Goal: Task Accomplishment & Management: Manage account settings

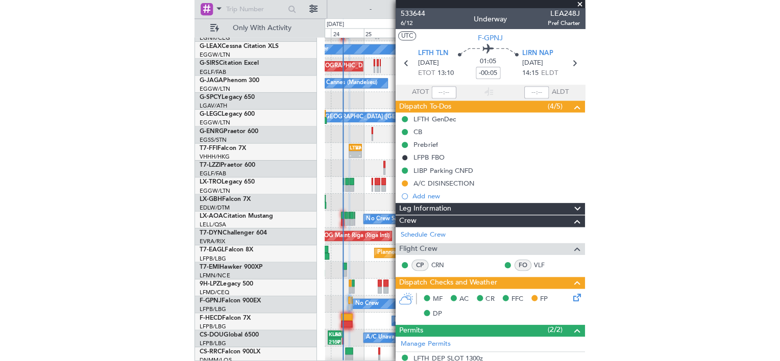
scroll to position [64, 0]
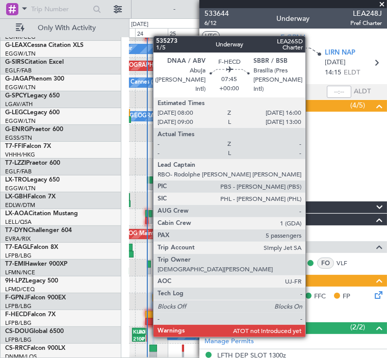
click at [148, 318] on div at bounding box center [150, 321] width 11 height 7
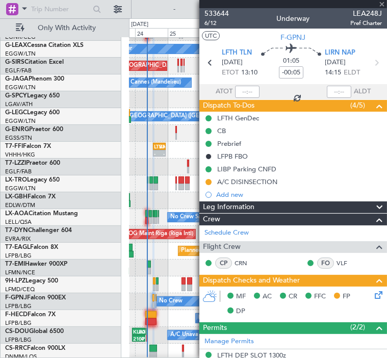
type input "5"
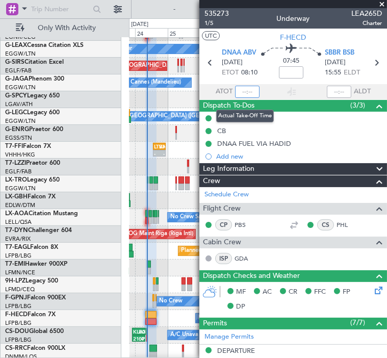
click at [242, 92] on input "text" at bounding box center [247, 92] width 24 height 12
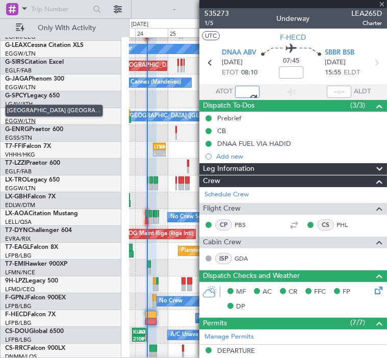
type input "08:36"
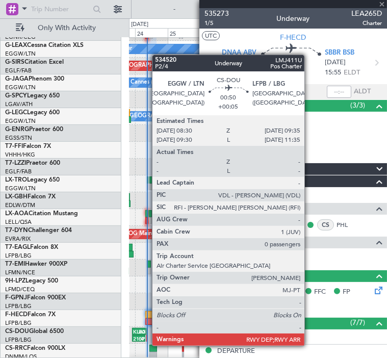
click at [147, 336] on div at bounding box center [147, 338] width 2 height 7
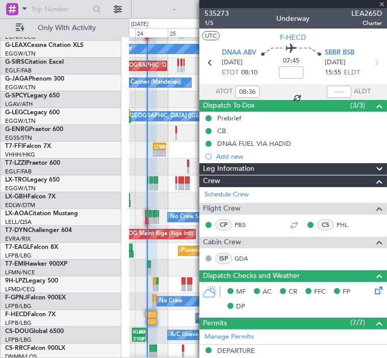
type input "+00:05"
type input "0"
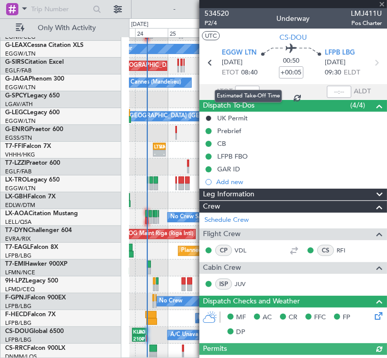
click at [249, 92] on div "Estimated Take-Off Time" at bounding box center [248, 96] width 67 height 13
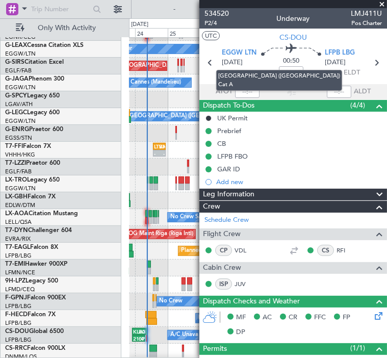
click at [242, 94] on mat-tooltip-component "[GEOGRAPHIC_DATA] ([GEOGRAPHIC_DATA]) Cat A" at bounding box center [279, 80] width 151 height 45
click at [252, 91] on mat-tooltip-component "[GEOGRAPHIC_DATA] ([GEOGRAPHIC_DATA]) Cat A" at bounding box center [279, 80] width 151 height 45
click at [250, 95] on mat-tooltip-component "[GEOGRAPHIC_DATA] ([GEOGRAPHIC_DATA]) Cat A" at bounding box center [279, 80] width 151 height 45
click at [243, 92] on mat-tooltip-component "[GEOGRAPHIC_DATA] ([GEOGRAPHIC_DATA]) Cat A" at bounding box center [279, 80] width 151 height 45
click at [253, 92] on mat-tooltip-component "[GEOGRAPHIC_DATA] ([GEOGRAPHIC_DATA]) Cat A" at bounding box center [279, 80] width 151 height 45
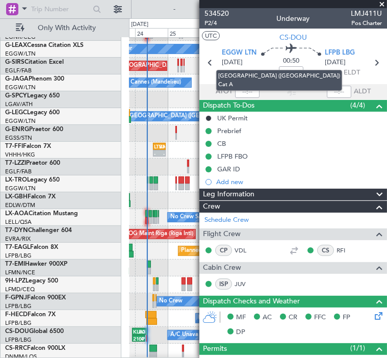
click at [253, 92] on mat-tooltip-component "[GEOGRAPHIC_DATA] ([GEOGRAPHIC_DATA]) Cat A" at bounding box center [279, 80] width 151 height 45
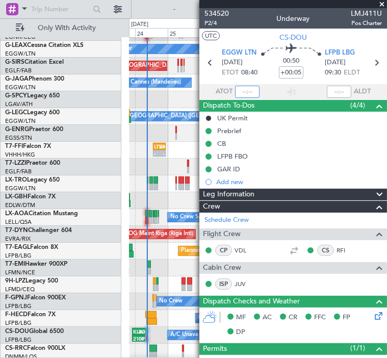
click at [238, 91] on input "text" at bounding box center [247, 92] width 24 height 12
type input "08:24"
click at [247, 41] on section "UTC CS-DOU" at bounding box center [294, 36] width 188 height 15
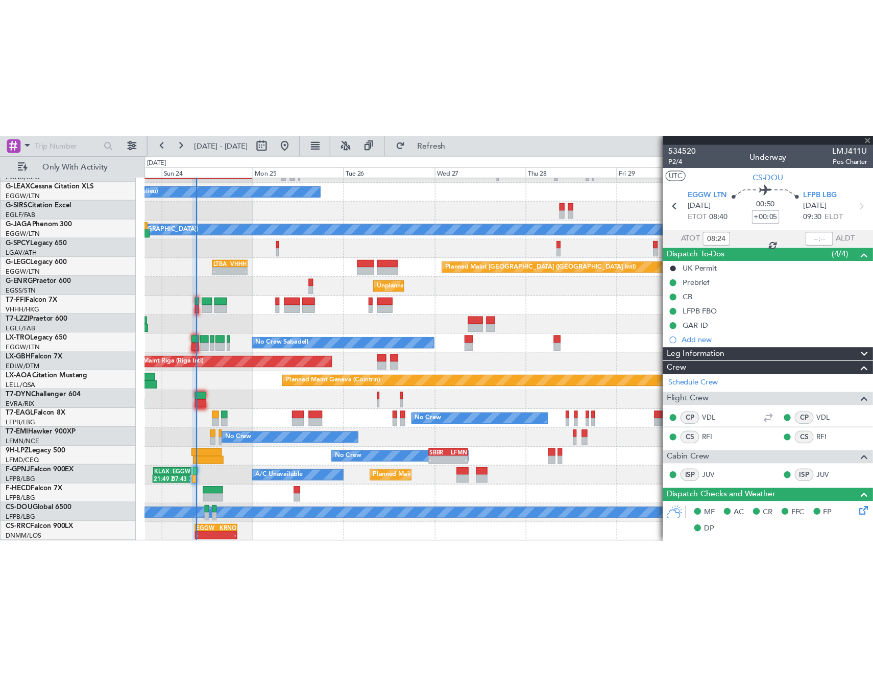
scroll to position [97, 0]
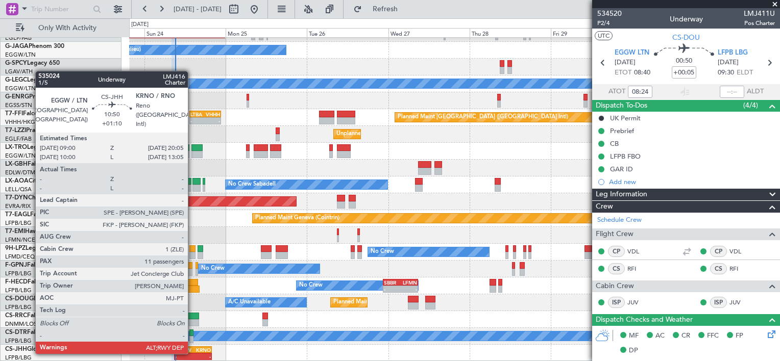
click at [193, 354] on div "-" at bounding box center [202, 357] width 18 height 6
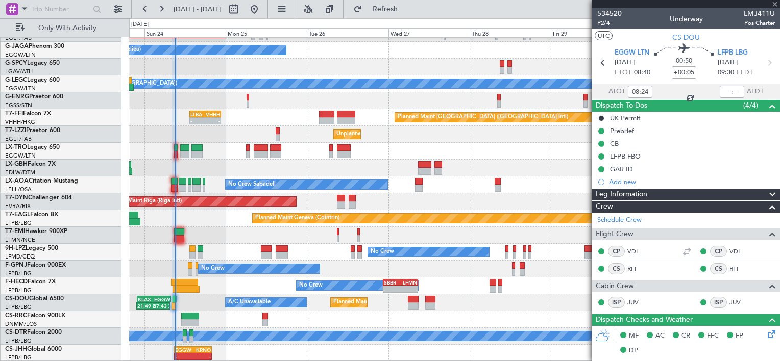
type input "+01:10"
type input "11"
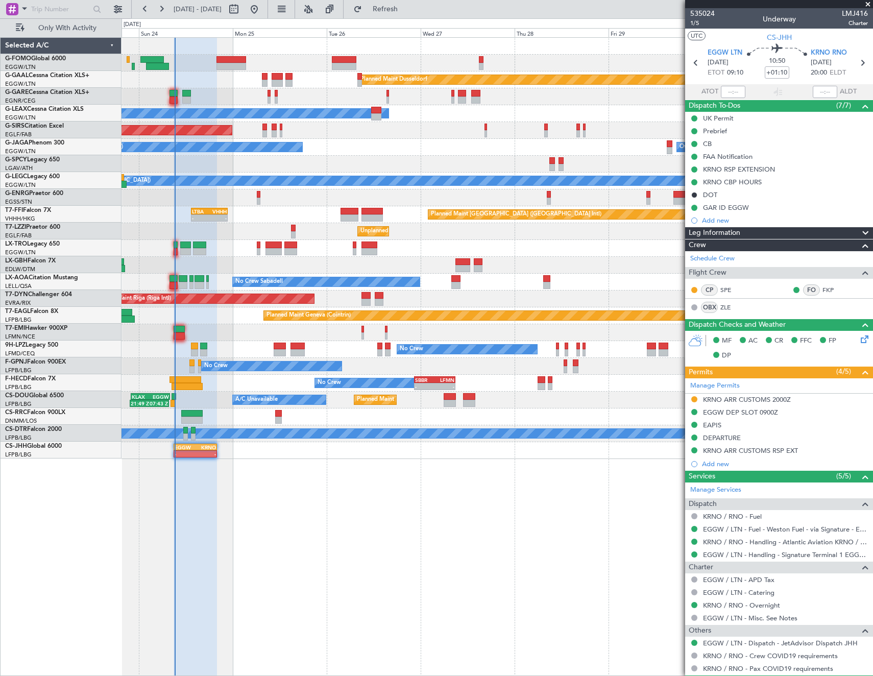
scroll to position [0, 0]
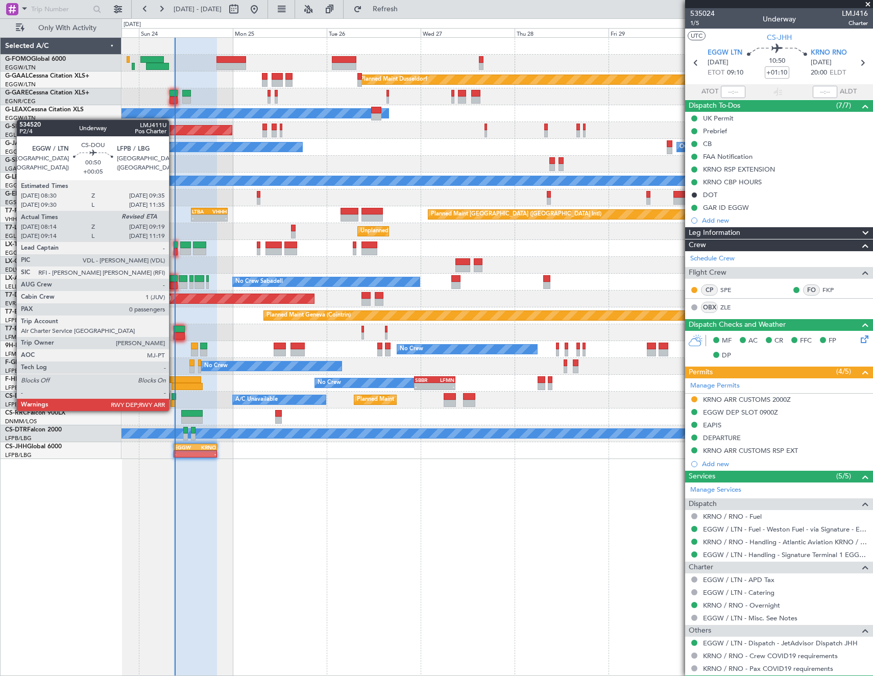
click at [174, 358] on div at bounding box center [172, 403] width 5 height 7
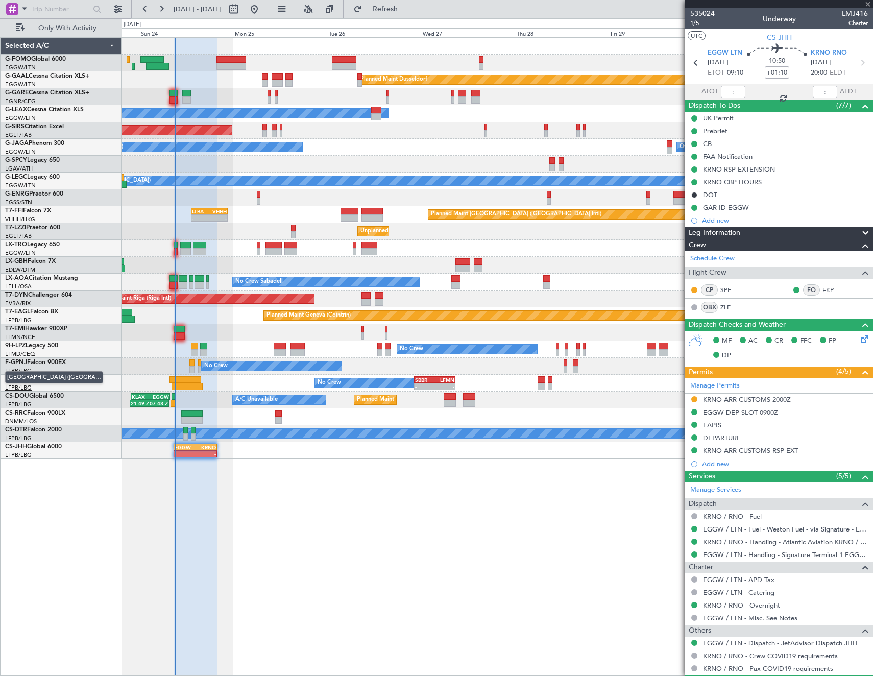
type input "+00:05"
type input "08:24"
type input "0"
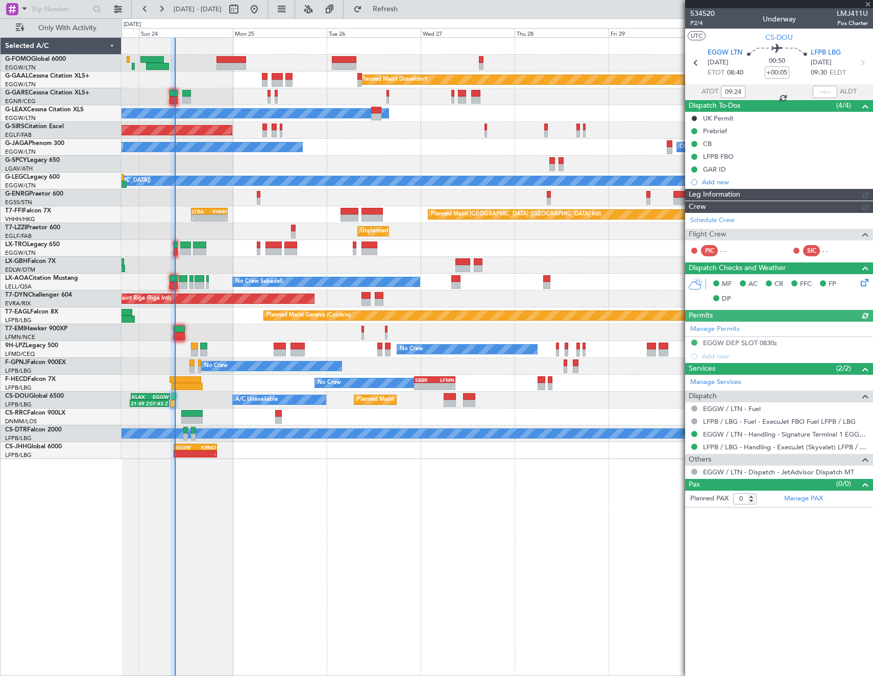
type input "08:24"
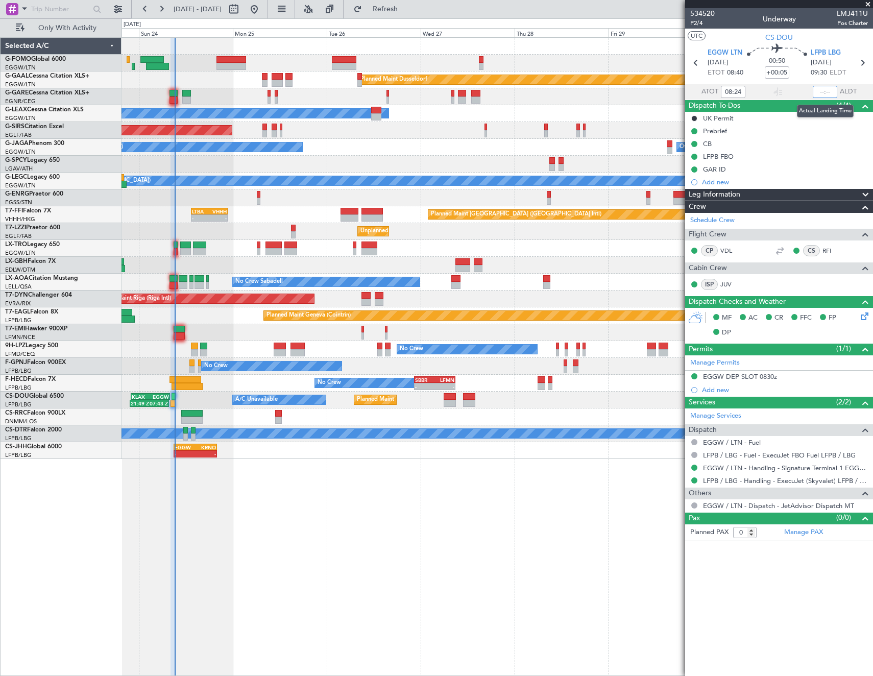
click at [387, 87] on input "text" at bounding box center [824, 92] width 24 height 12
click at [387, 358] on article "534520 P2/4 Underway LMJ411U Pos Charter UTC CS-DOU EGGW LTN 24/08/2025 ETOT 08…" at bounding box center [779, 342] width 188 height 668
type input "09:10"
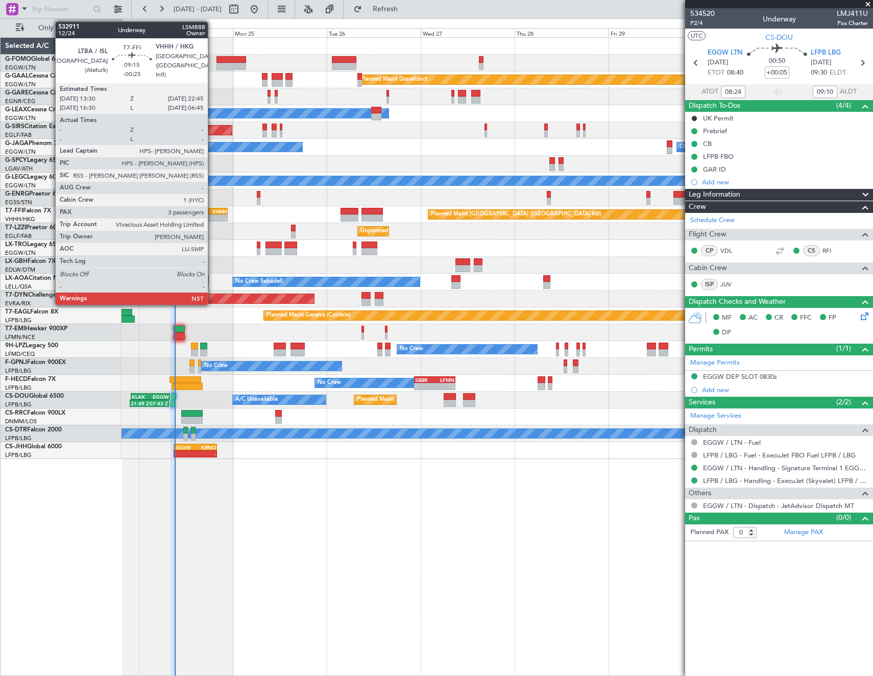
click at [212, 211] on div "VHHH" at bounding box center [217, 211] width 17 height 6
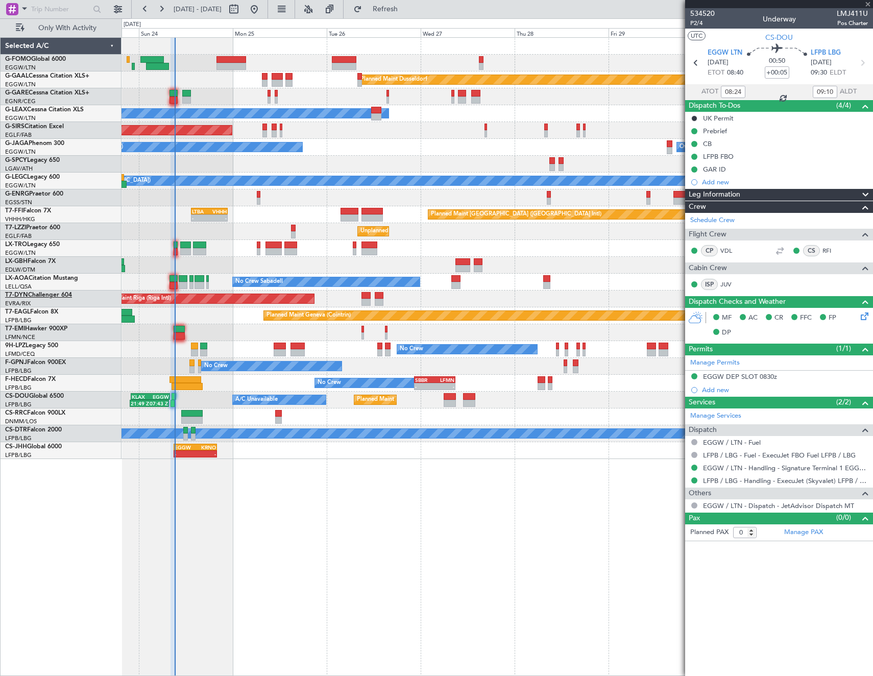
type input "-00:25"
type input "3"
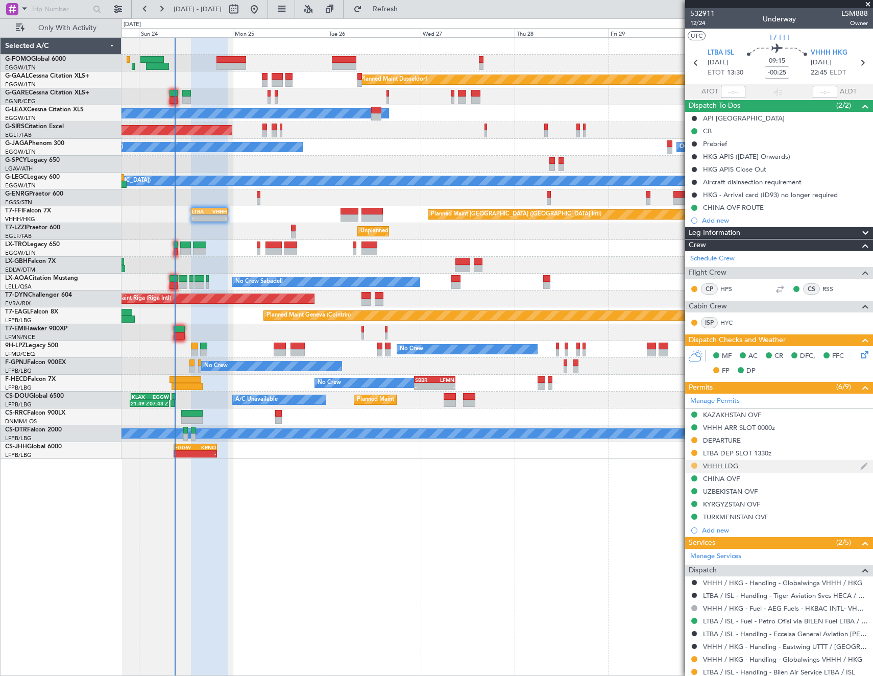
click at [387, 358] on button at bounding box center [694, 465] width 6 height 6
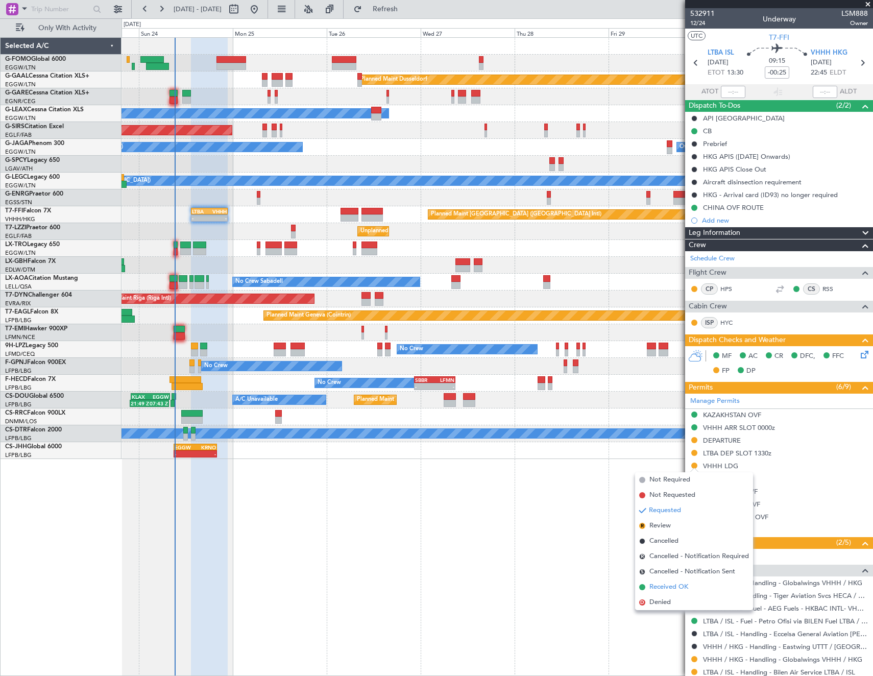
click at [387, 358] on span "Received OK" at bounding box center [668, 587] width 39 height 10
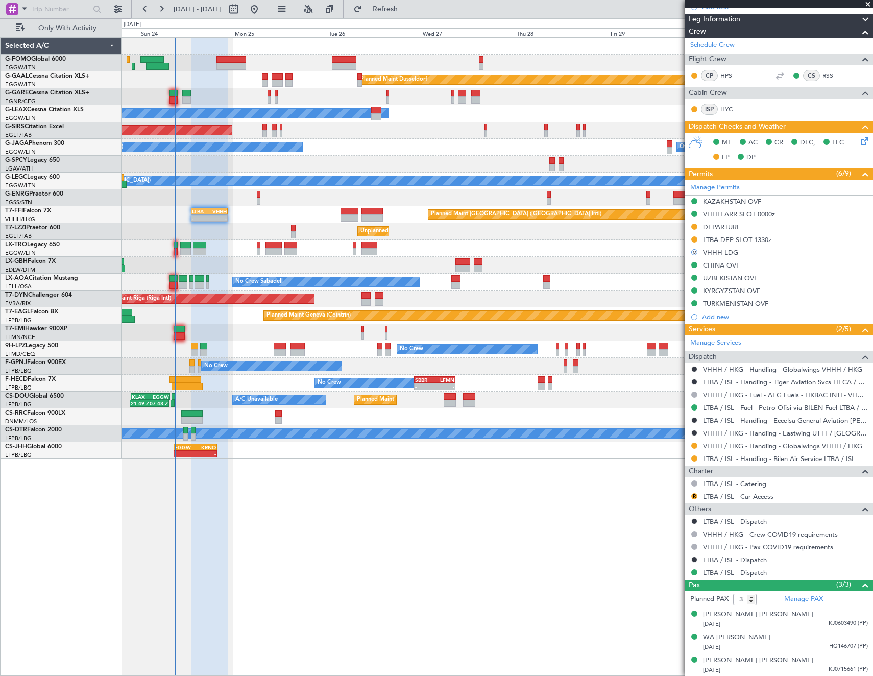
scroll to position [214, 0]
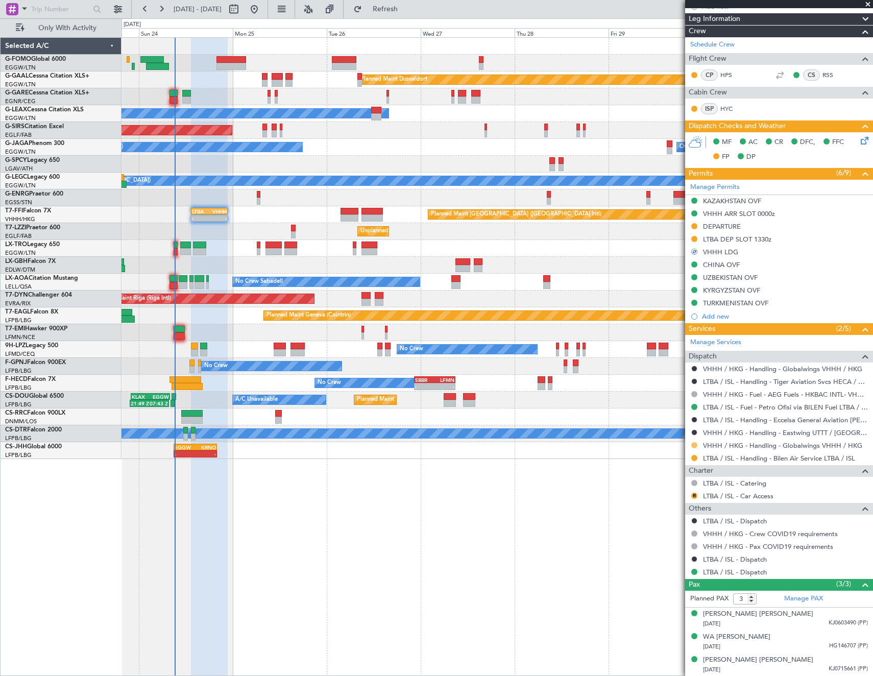
click at [387, 358] on button at bounding box center [694, 445] width 6 height 6
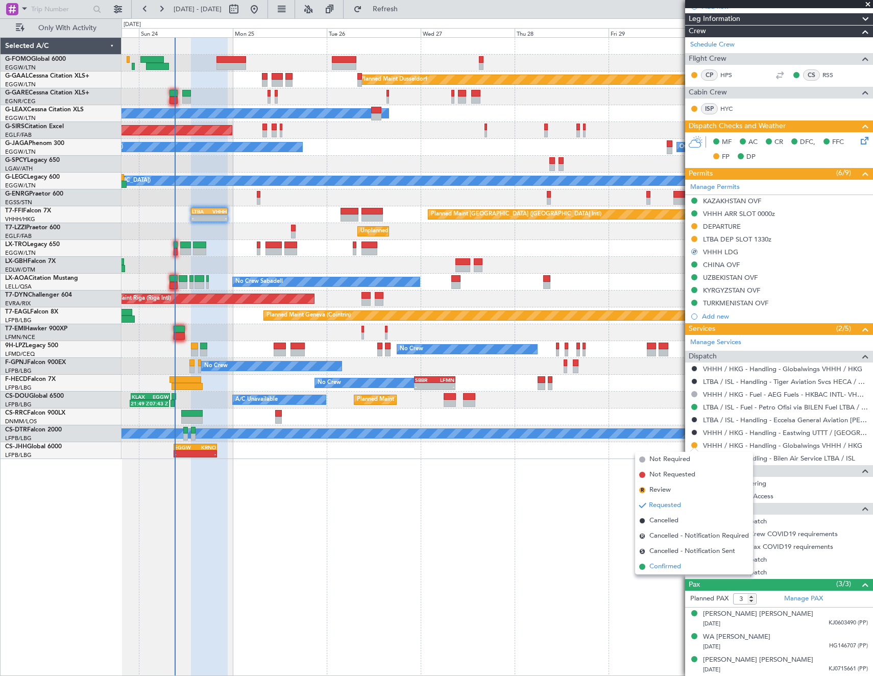
click at [387, 358] on span "Confirmed" at bounding box center [665, 566] width 32 height 10
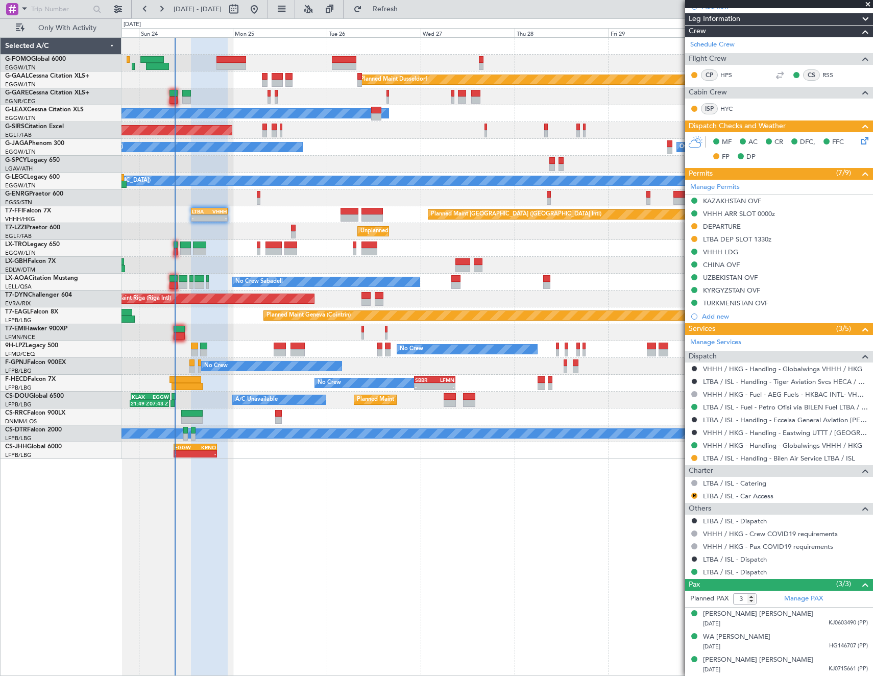
drag, startPoint x: 757, startPoint y: 239, endPoint x: 771, endPoint y: 251, distance: 18.1
click at [387, 239] on div "LTBA DEP SLOT 1330z" at bounding box center [737, 239] width 68 height 9
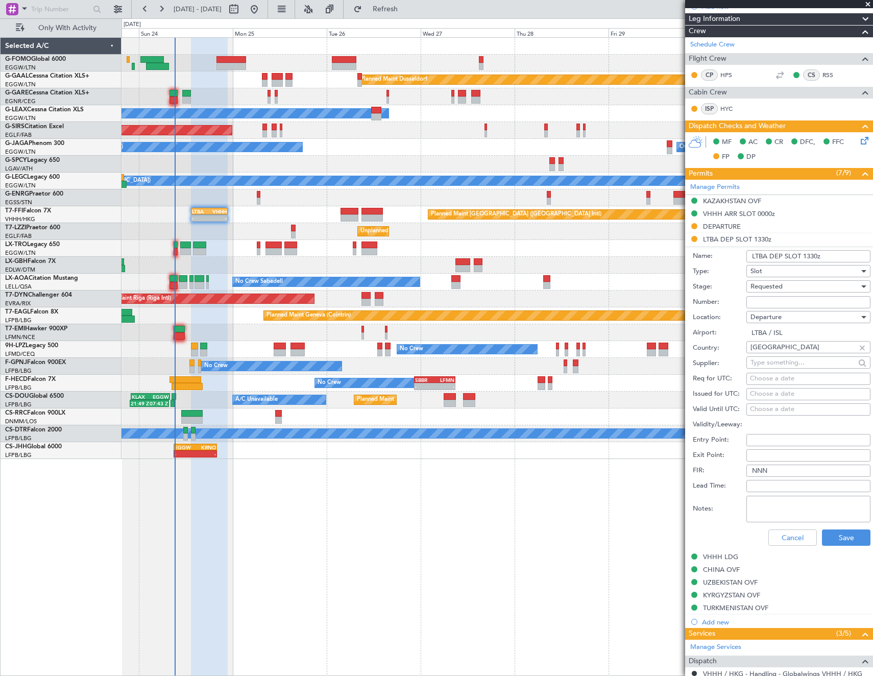
click at [387, 301] on input "Number:" at bounding box center [808, 302] width 124 height 12
paste input "LTBADLSM088800"
type input "LTBADLSM088800"
click at [387, 287] on div "Requested" at bounding box center [804, 286] width 109 height 15
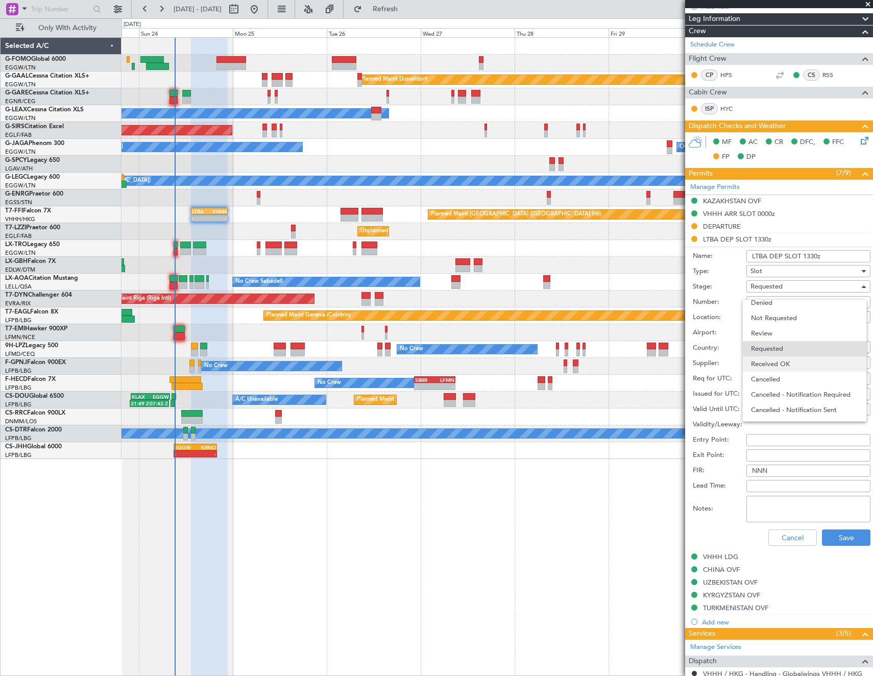
click at [387, 358] on span "Received OK" at bounding box center [804, 363] width 107 height 15
click at [387, 358] on button "Save" at bounding box center [846, 537] width 48 height 16
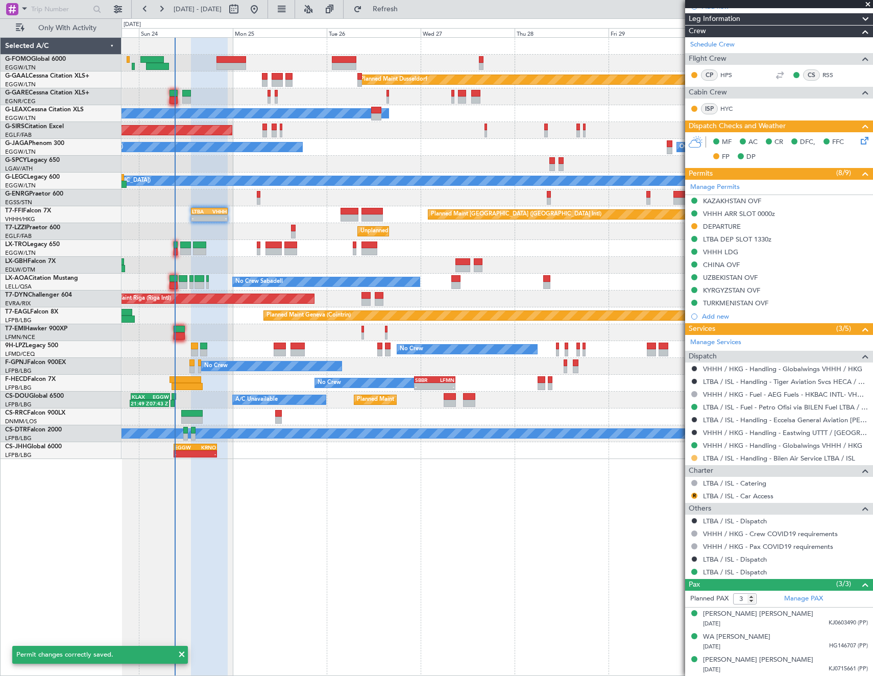
click at [387, 358] on button at bounding box center [694, 458] width 6 height 6
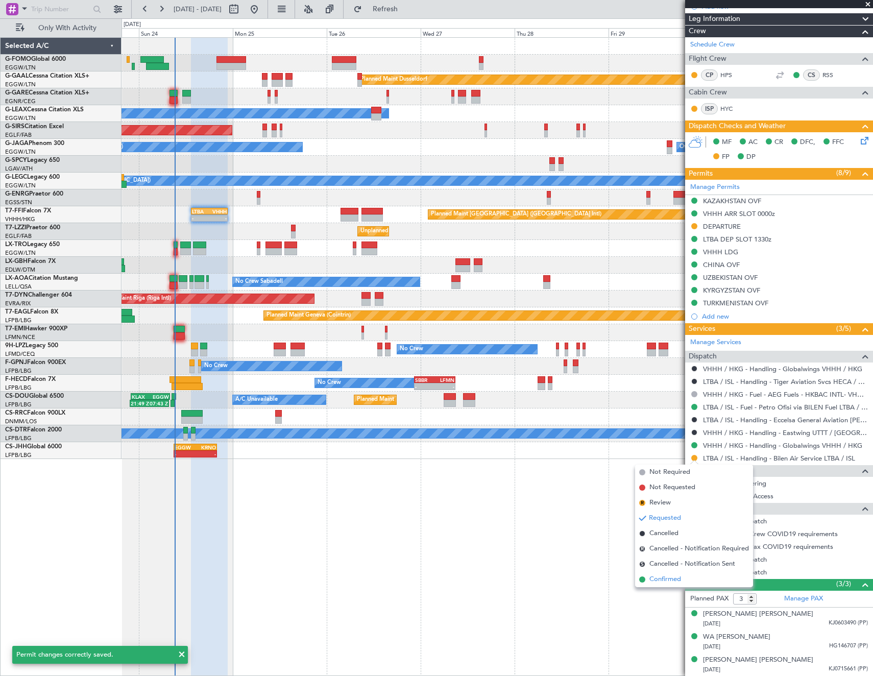
click at [387, 358] on li "Confirmed" at bounding box center [694, 579] width 118 height 15
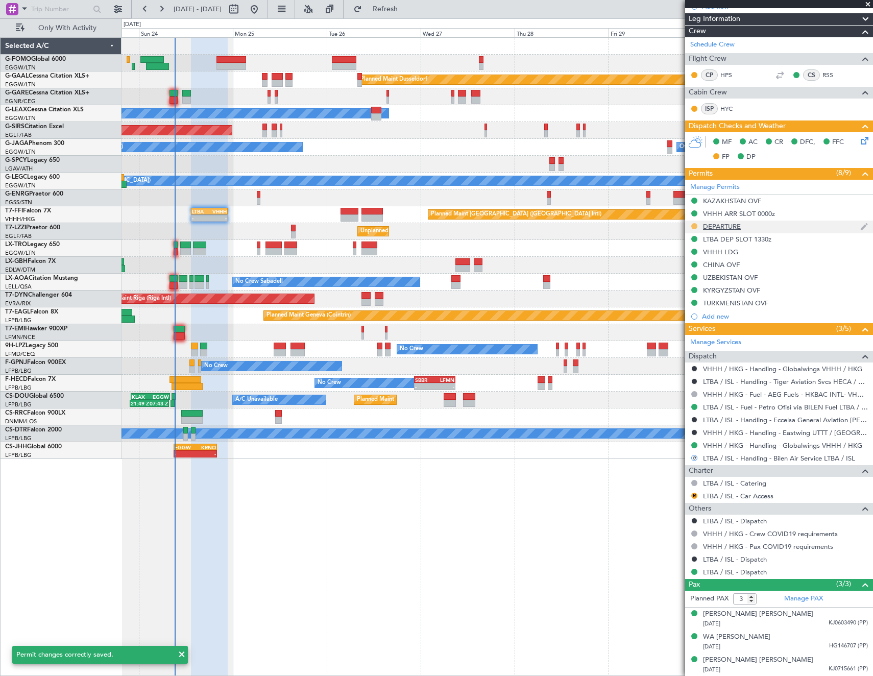
click at [387, 225] on button at bounding box center [694, 226] width 6 height 6
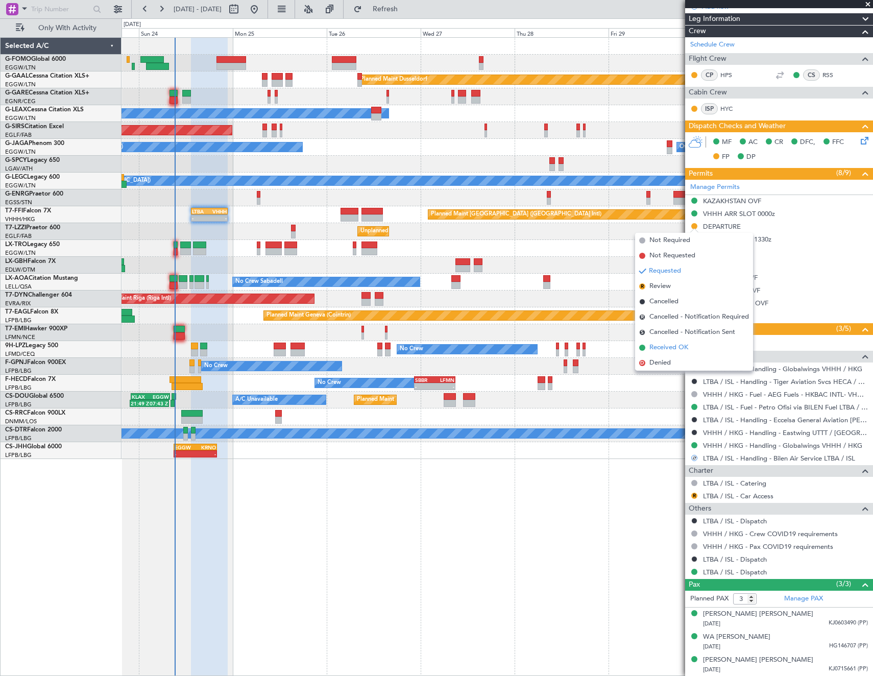
click at [387, 351] on span "Received OK" at bounding box center [668, 347] width 39 height 10
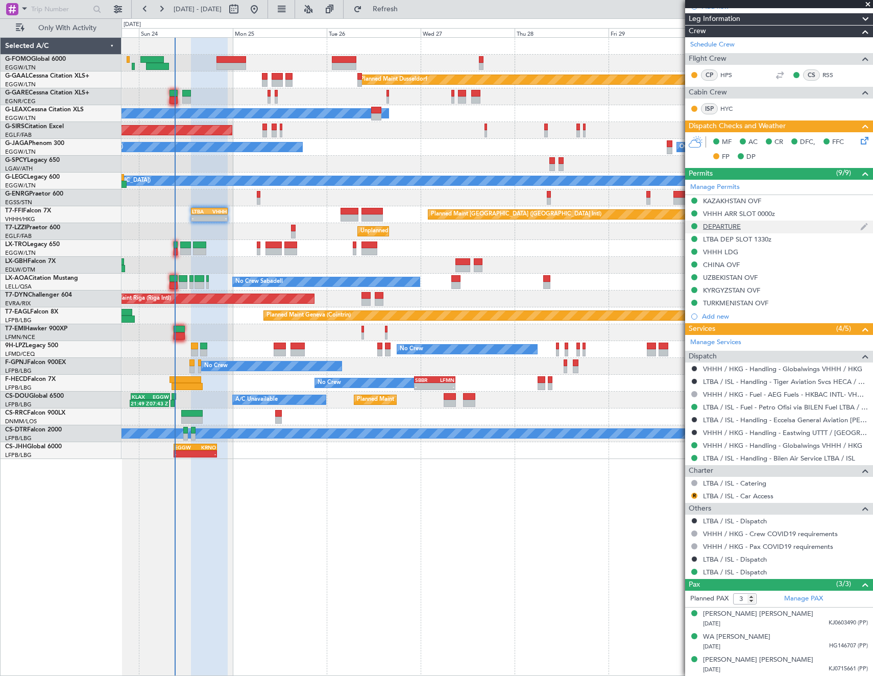
click at [387, 225] on div "DEPARTURE" at bounding box center [722, 226] width 38 height 9
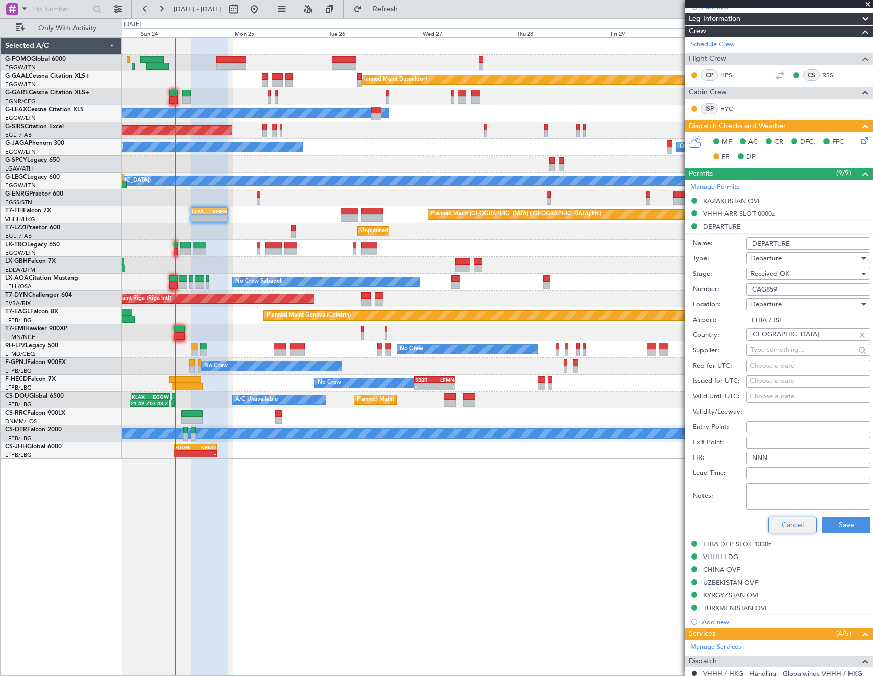
click at [387, 358] on button "Cancel" at bounding box center [792, 524] width 48 height 16
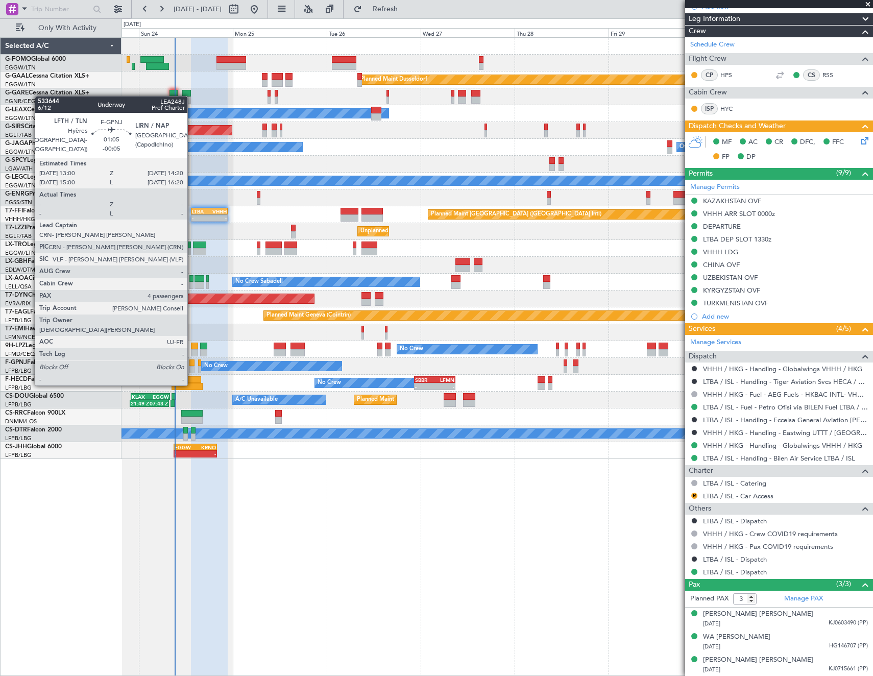
click at [192, 358] on div at bounding box center [192, 362] width 6 height 7
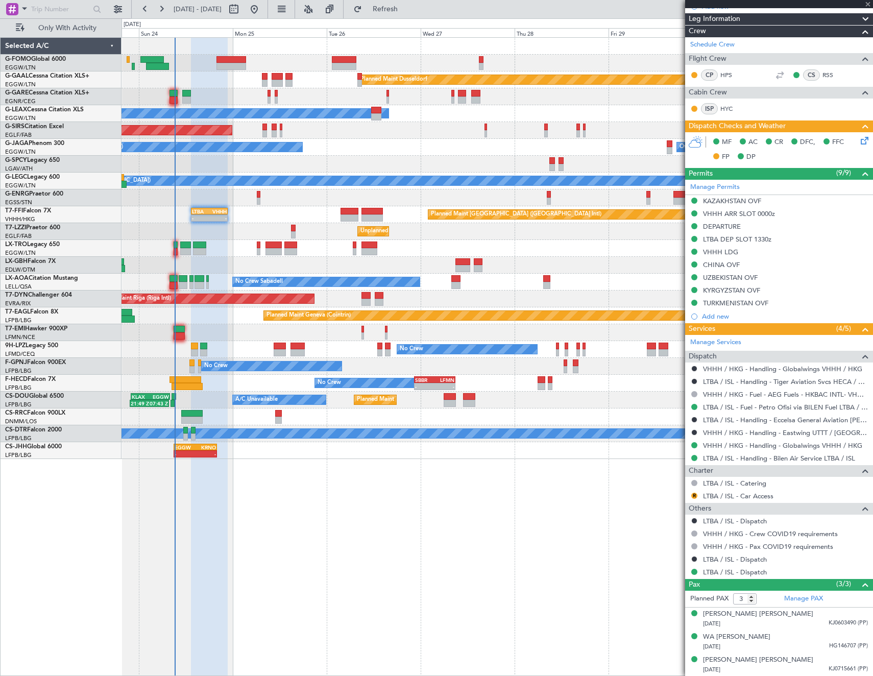
type input "-00:05"
type input "4"
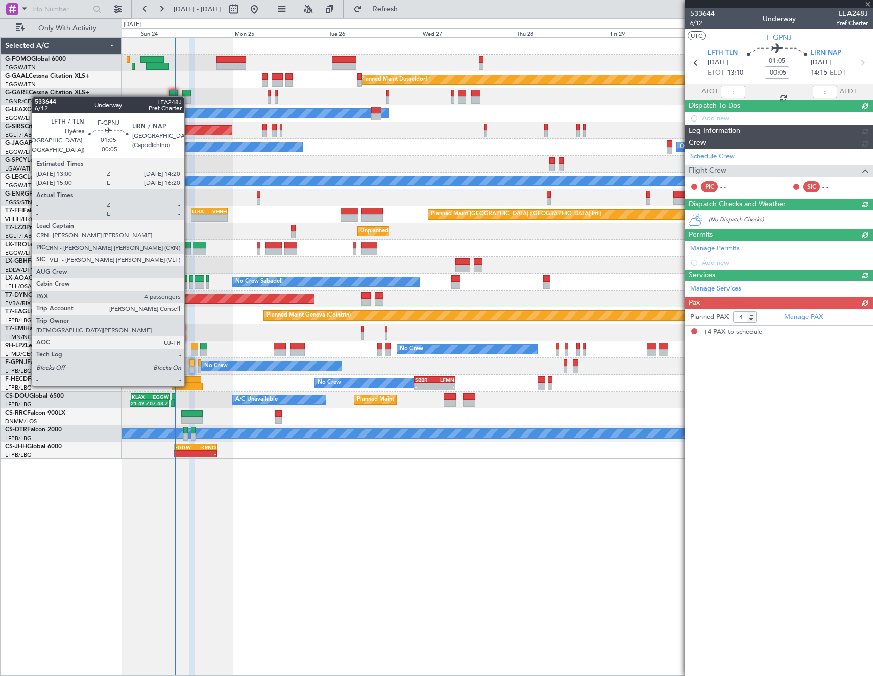
scroll to position [0, 0]
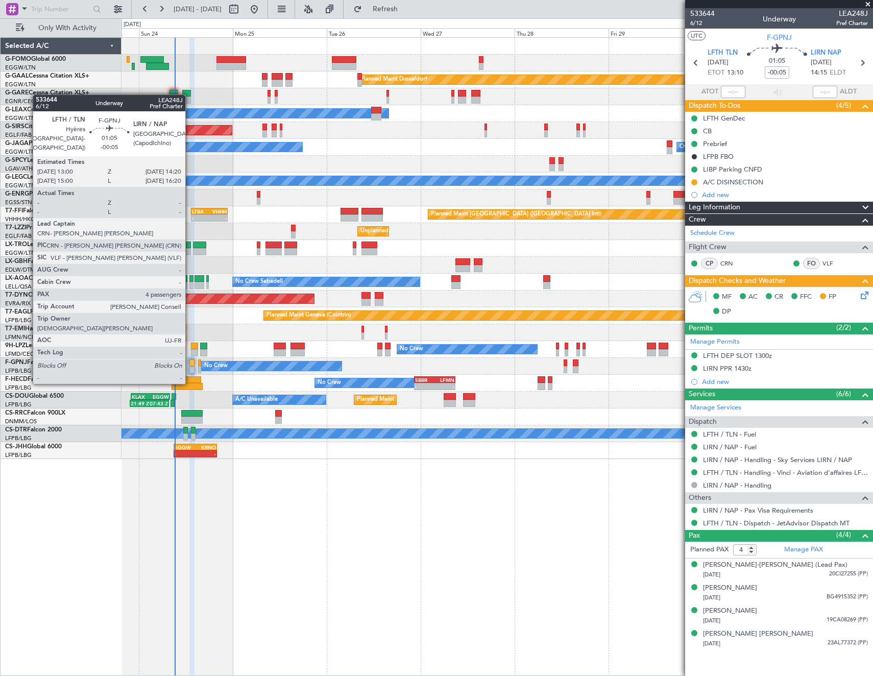
click at [190, 358] on div at bounding box center [192, 362] width 6 height 7
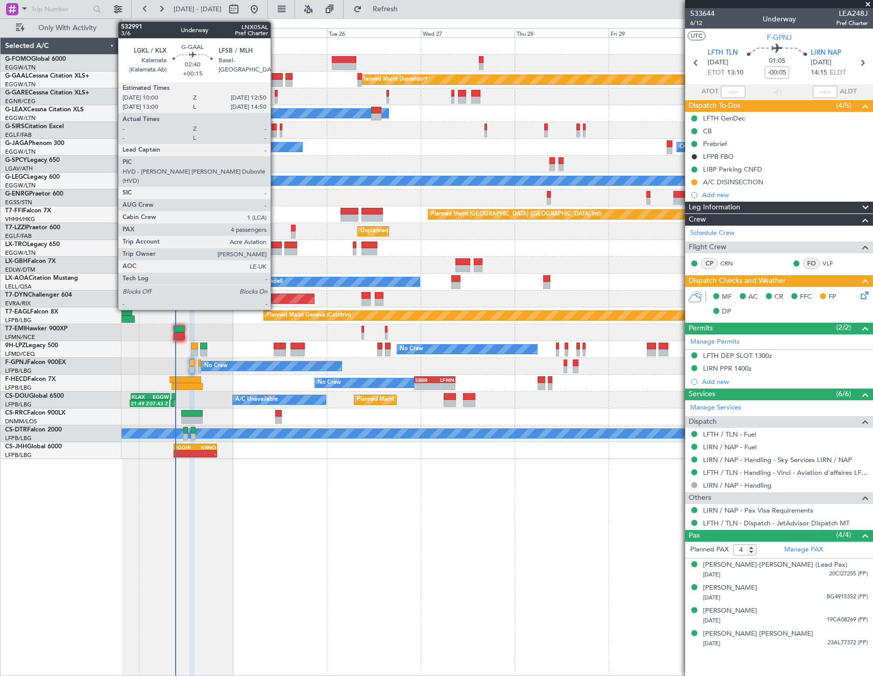
click at [275, 80] on div at bounding box center [276, 83] width 11 height 7
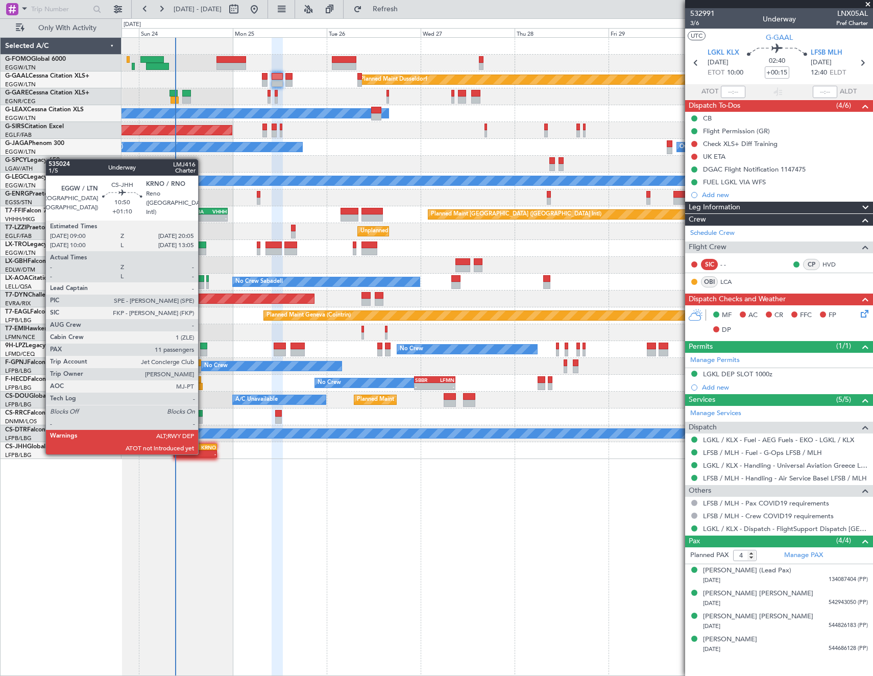
click at [203, 358] on div "-" at bounding box center [205, 454] width 21 height 6
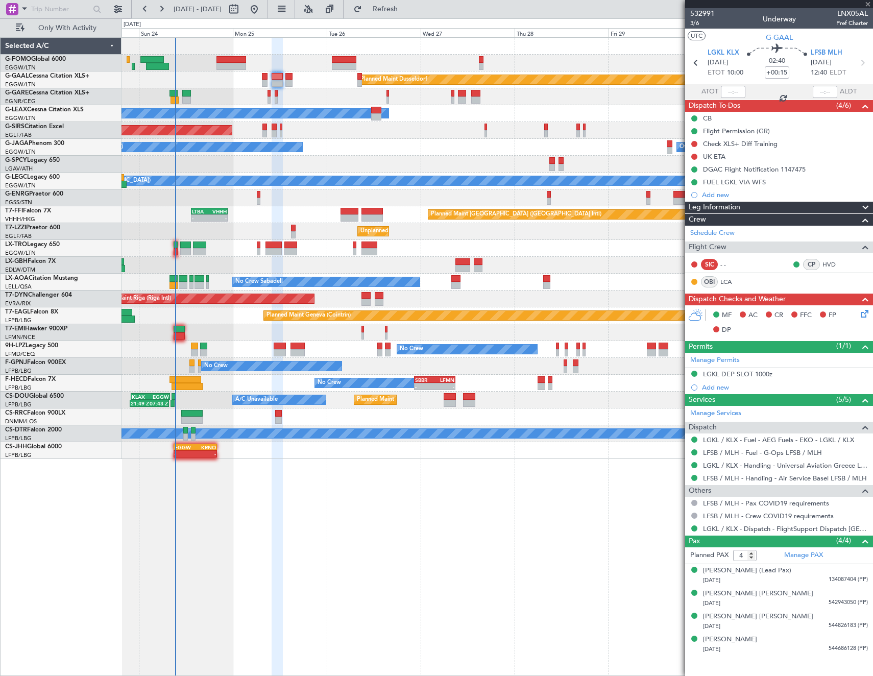
type input "+01:10"
type input "11"
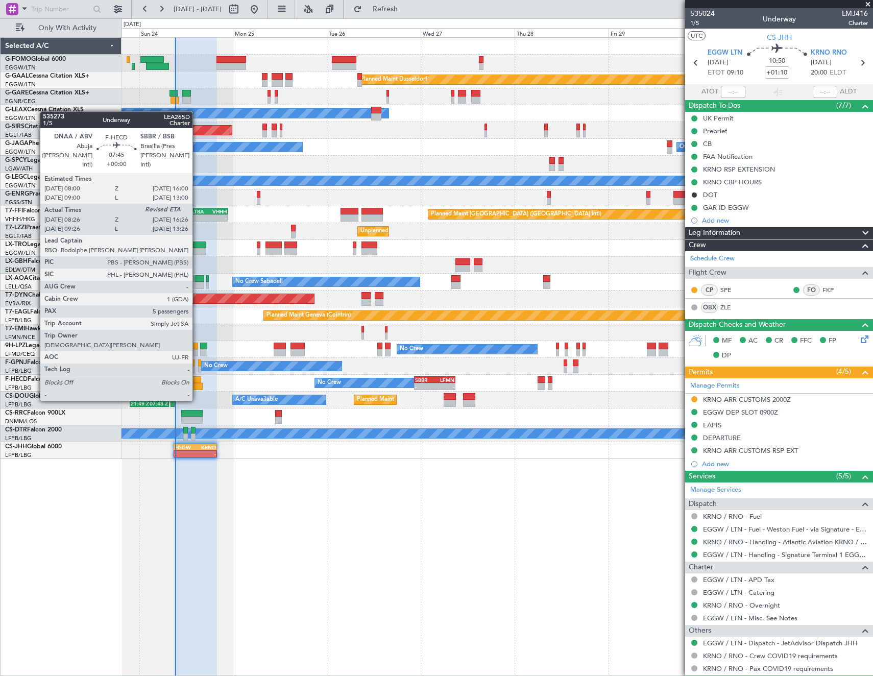
click at [196, 358] on div at bounding box center [185, 379] width 32 height 7
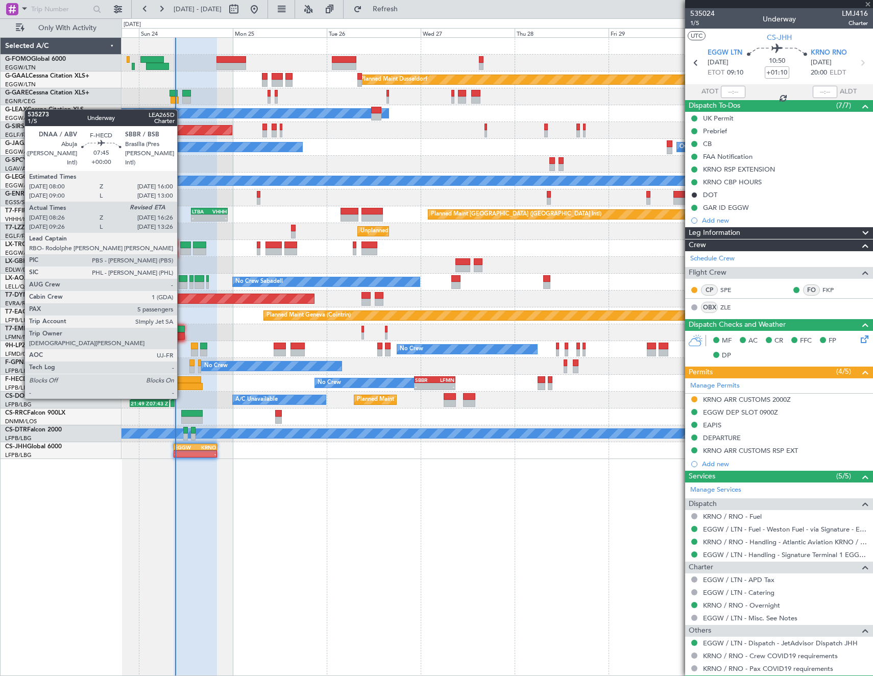
type input "08:36"
type input "5"
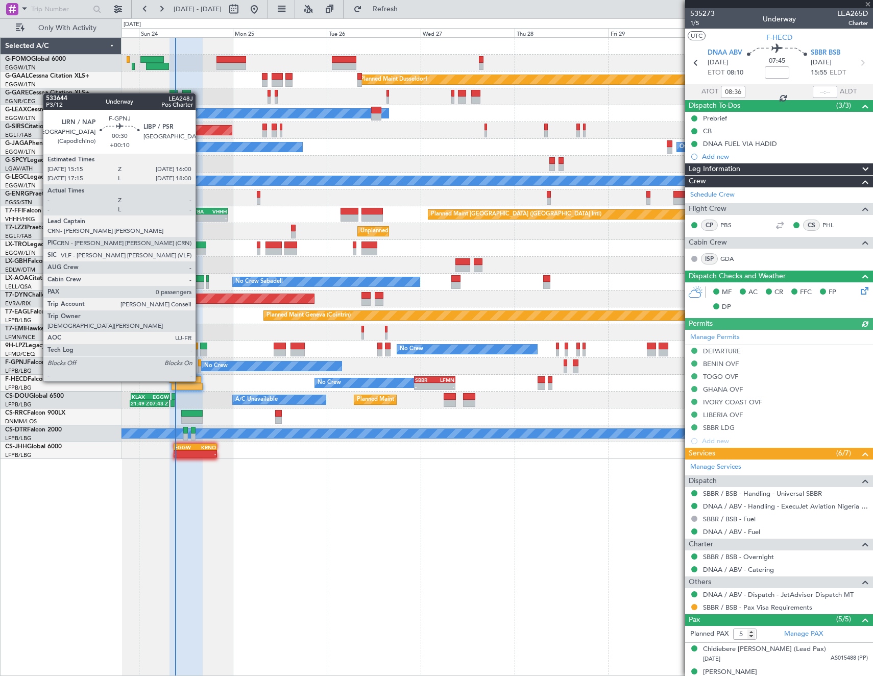
click at [200, 358] on div at bounding box center [199, 362] width 3 height 7
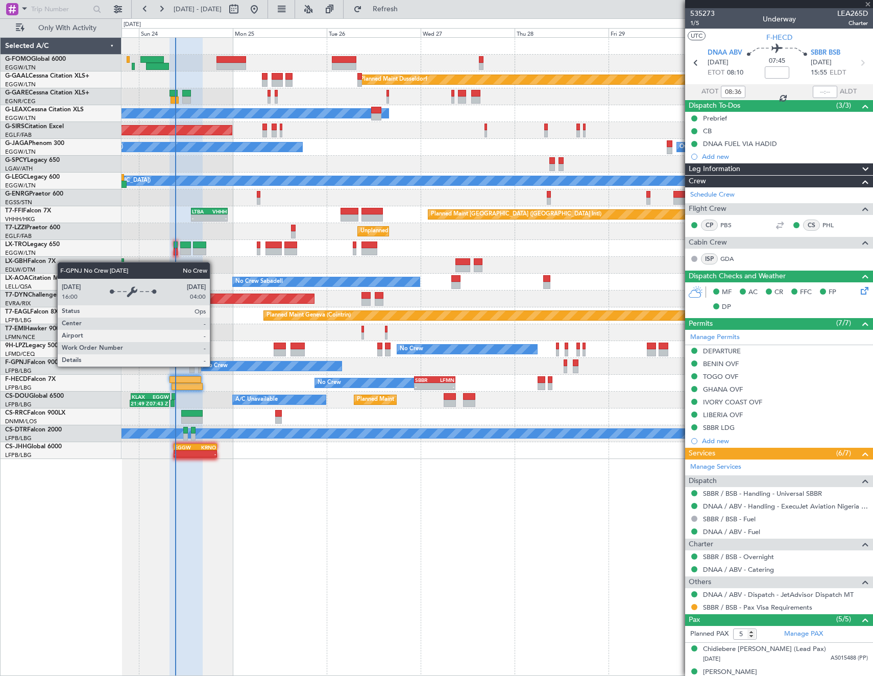
type input "+00:10"
type input "0"
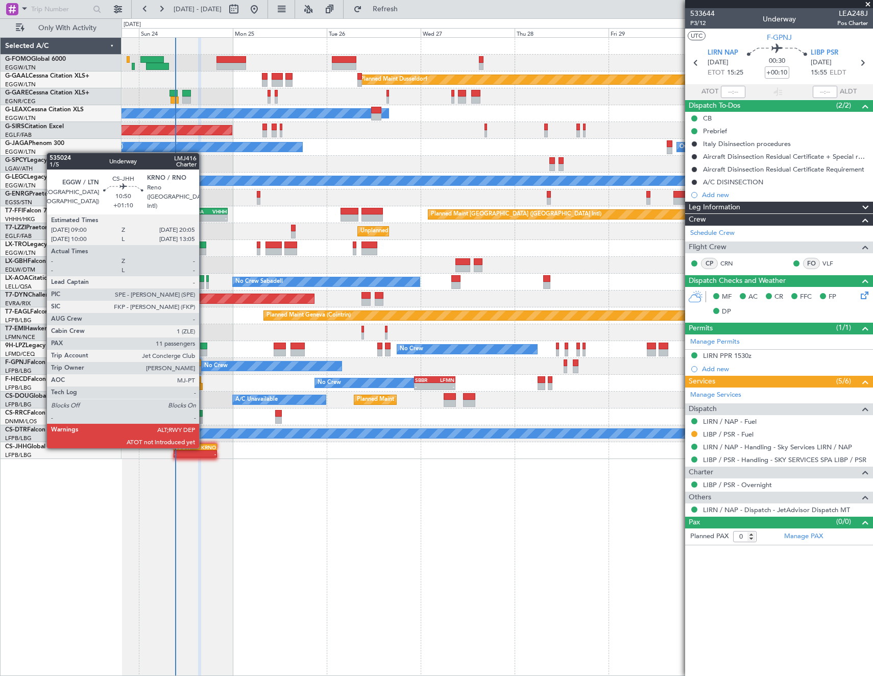
click at [204, 358] on div "KRNO" at bounding box center [205, 447] width 21 height 6
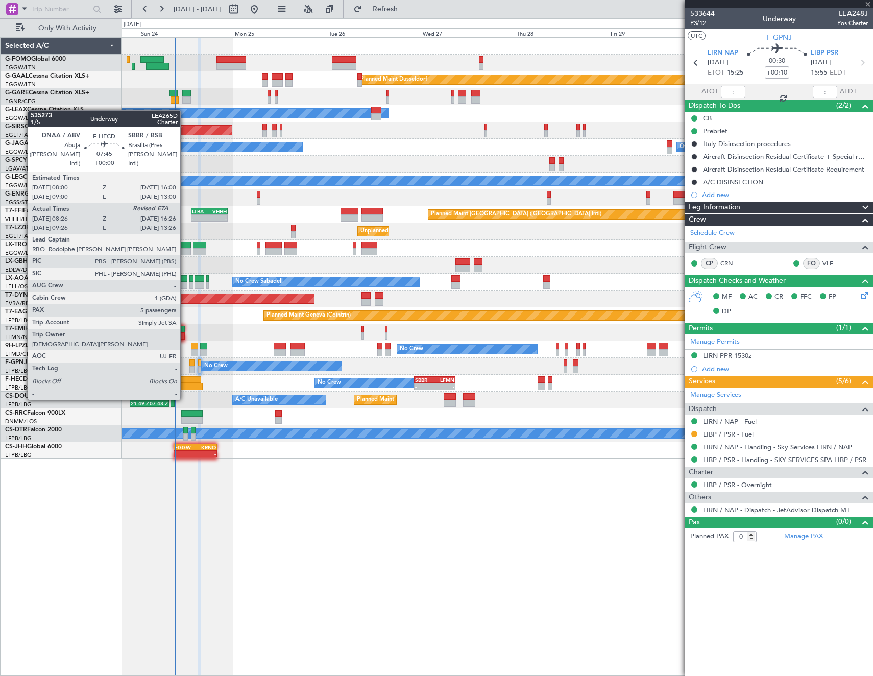
click at [185, 358] on div at bounding box center [185, 379] width 32 height 7
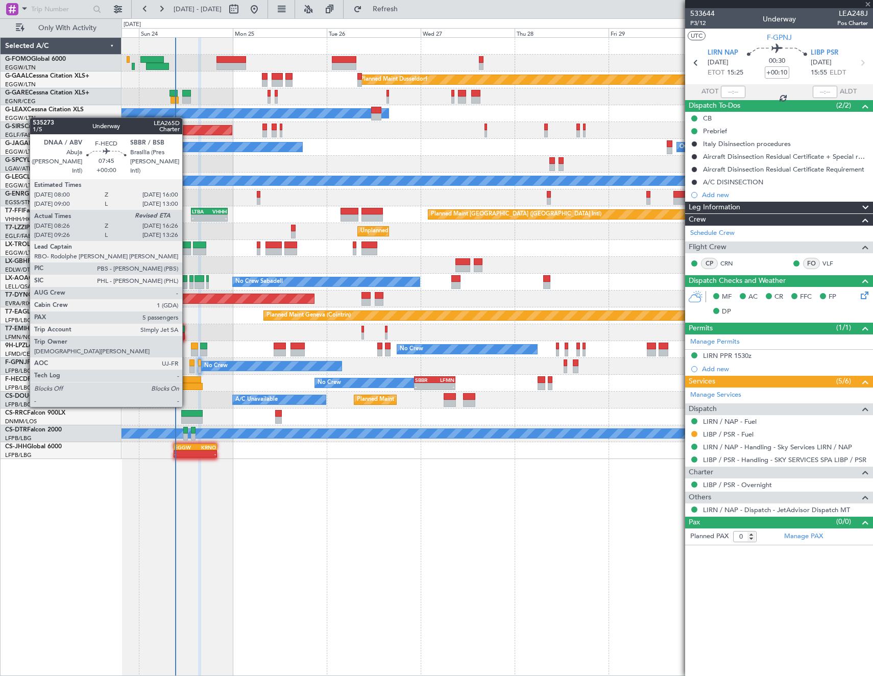
type input "08:36"
type input "5"
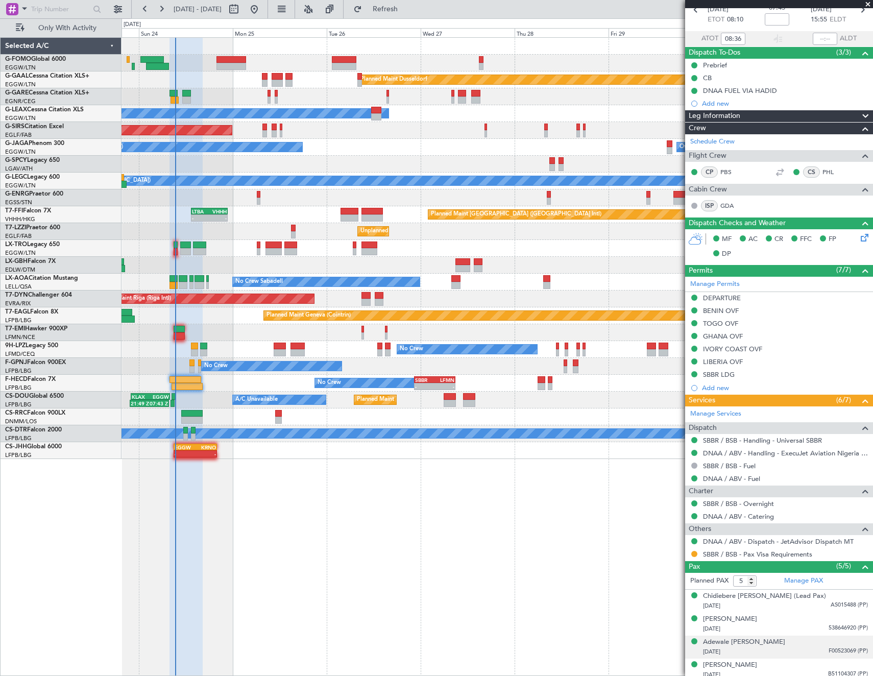
scroll to position [81, 0]
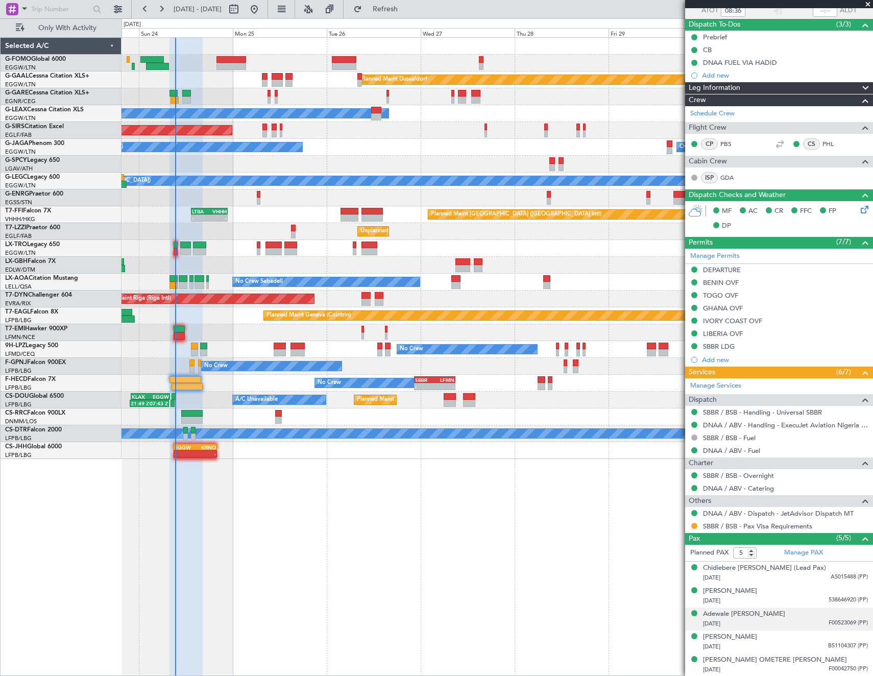
click at [387, 358] on div "25/01/1984 F00523069 (PP)" at bounding box center [785, 624] width 165 height 10
click at [387, 358] on img at bounding box center [862, 635] width 9 height 9
click at [387, 6] on button "Refresh" at bounding box center [379, 9] width 61 height 16
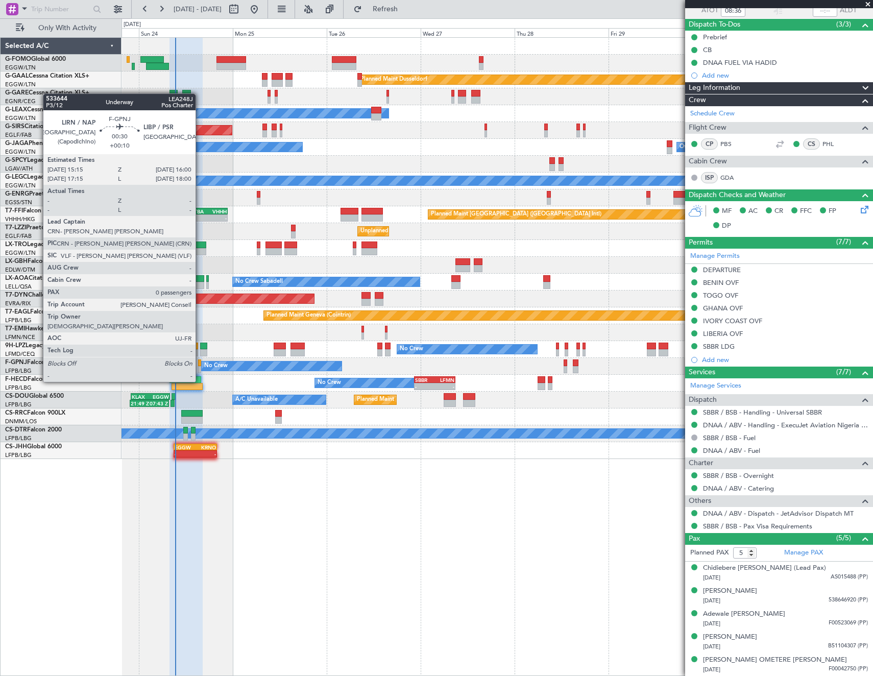
click at [200, 358] on div at bounding box center [199, 362] width 3 height 7
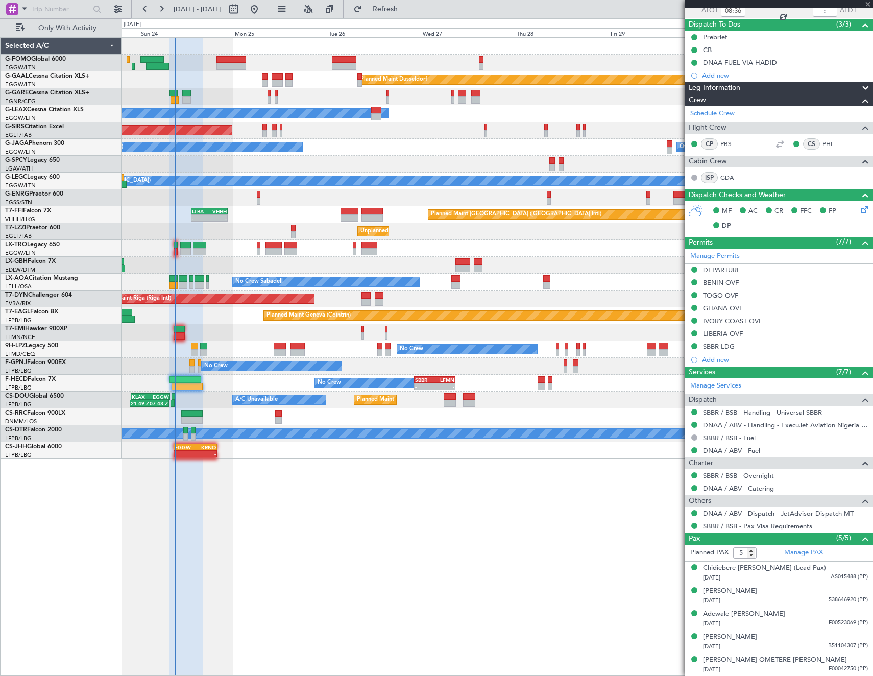
type input "+00:10"
type input "0"
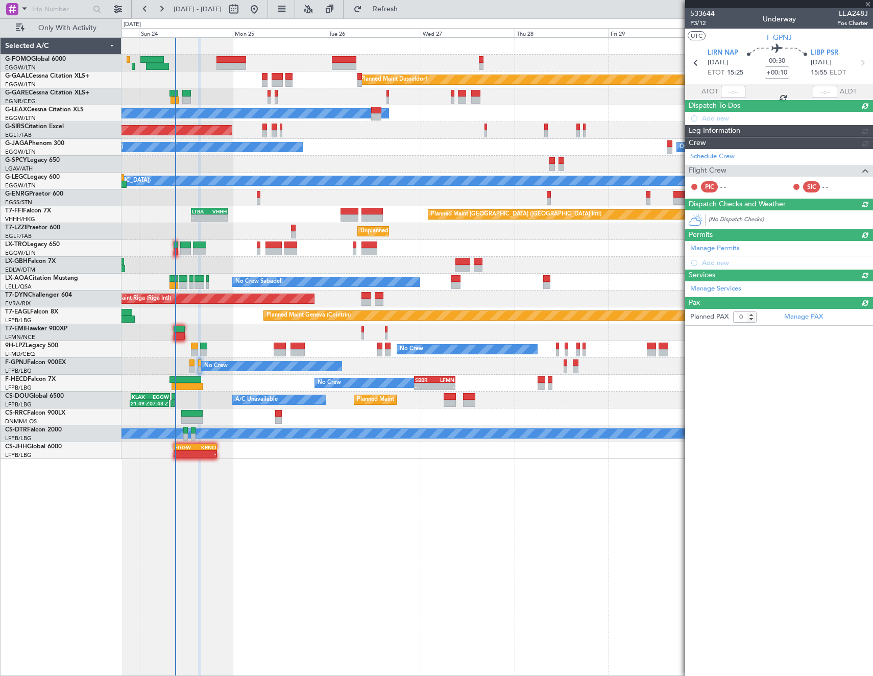
scroll to position [0, 0]
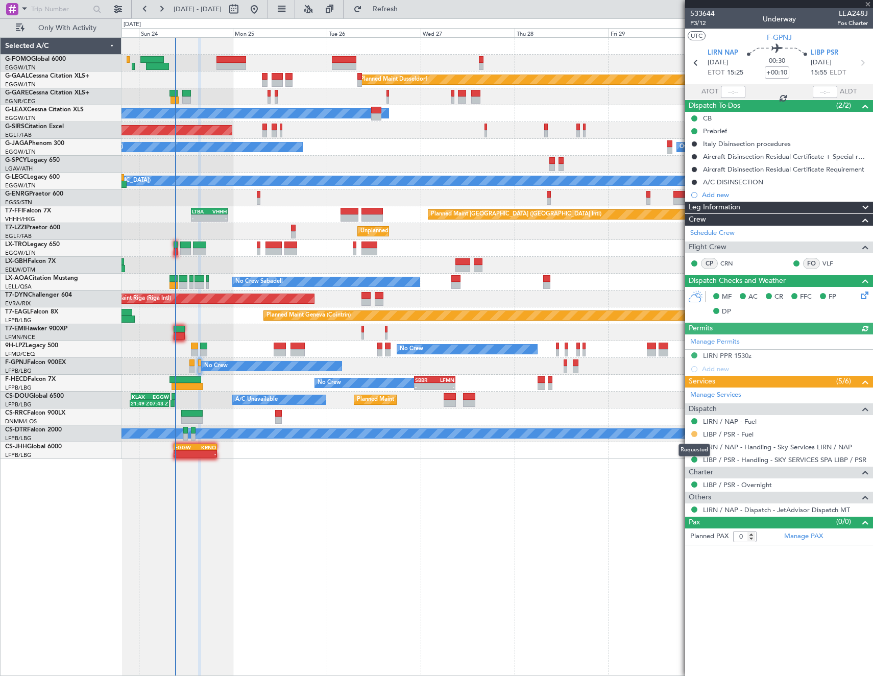
click at [387, 358] on button at bounding box center [694, 434] width 6 height 6
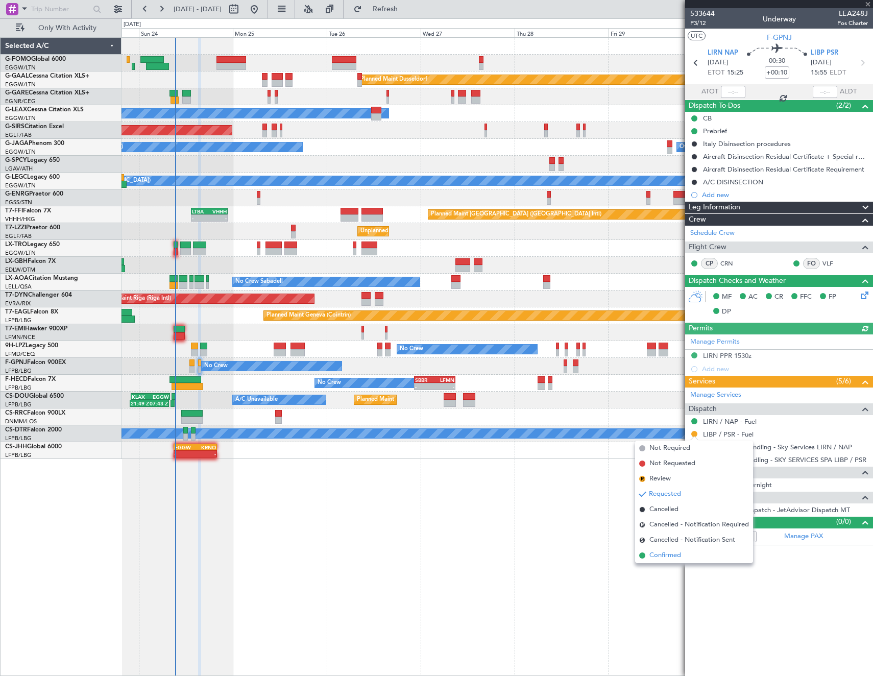
click at [387, 358] on span "Confirmed" at bounding box center [665, 555] width 32 height 10
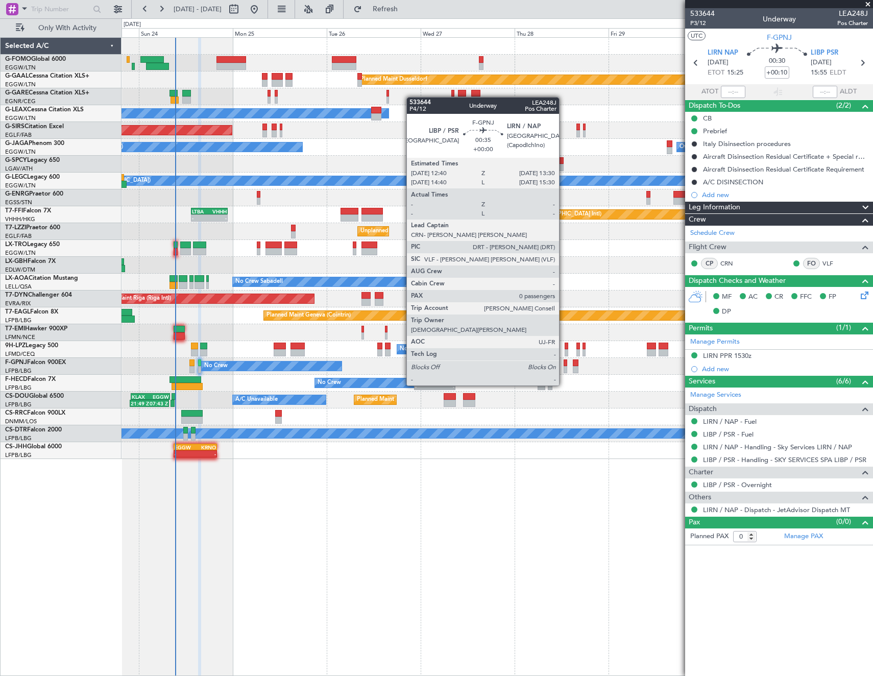
click at [387, 358] on div at bounding box center [565, 369] width 4 height 7
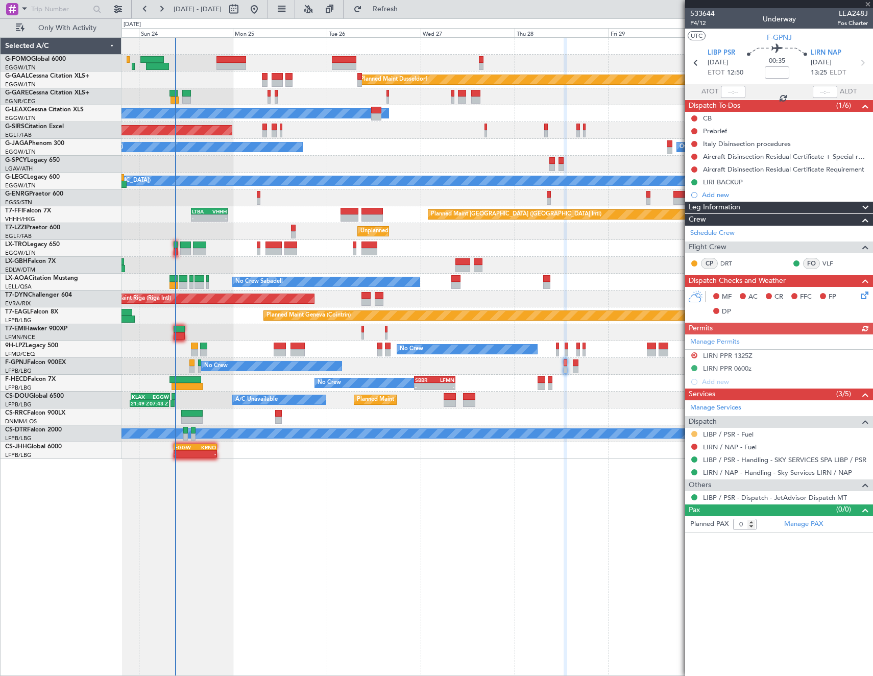
click at [387, 358] on button at bounding box center [694, 434] width 6 height 6
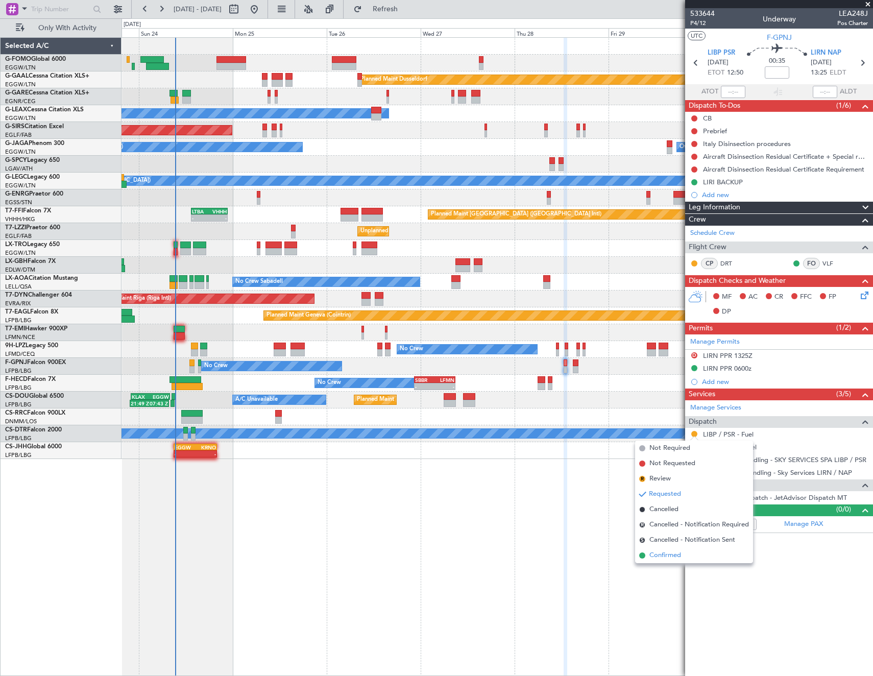
click at [387, 358] on span "Confirmed" at bounding box center [665, 555] width 32 height 10
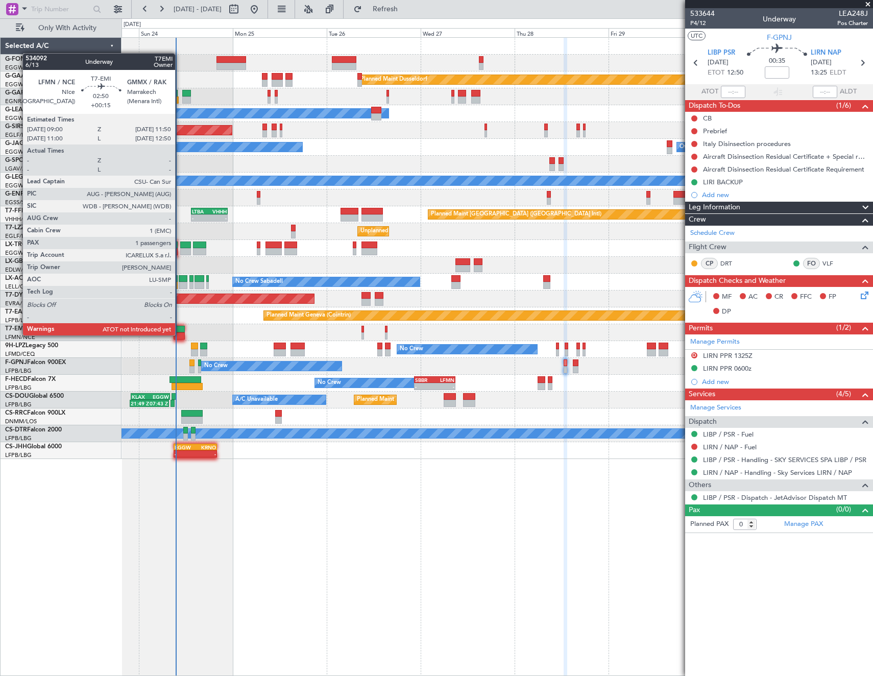
click at [178, 334] on div at bounding box center [179, 335] width 11 height 7
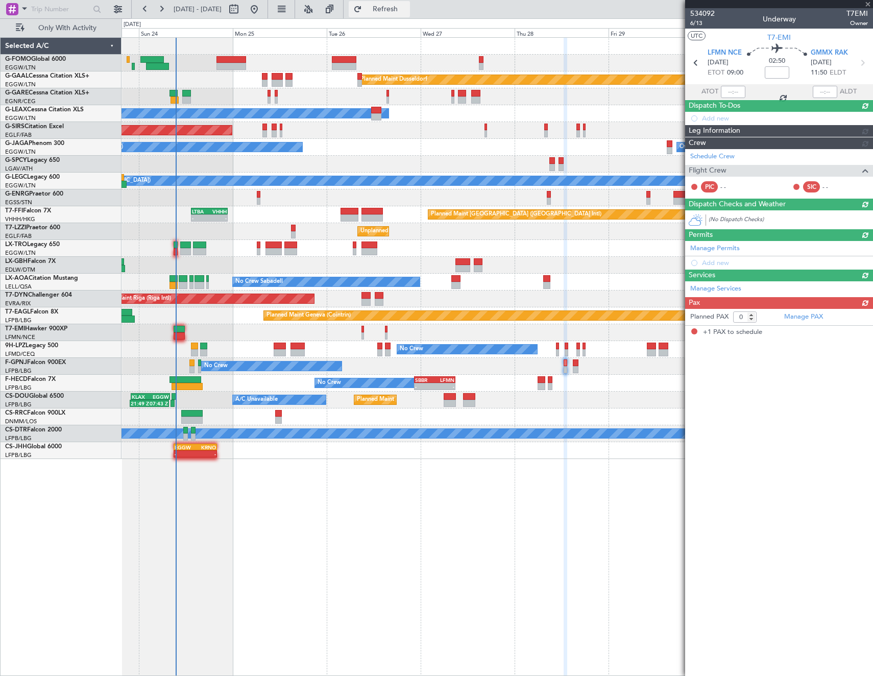
type input "+00:15"
type input "1"
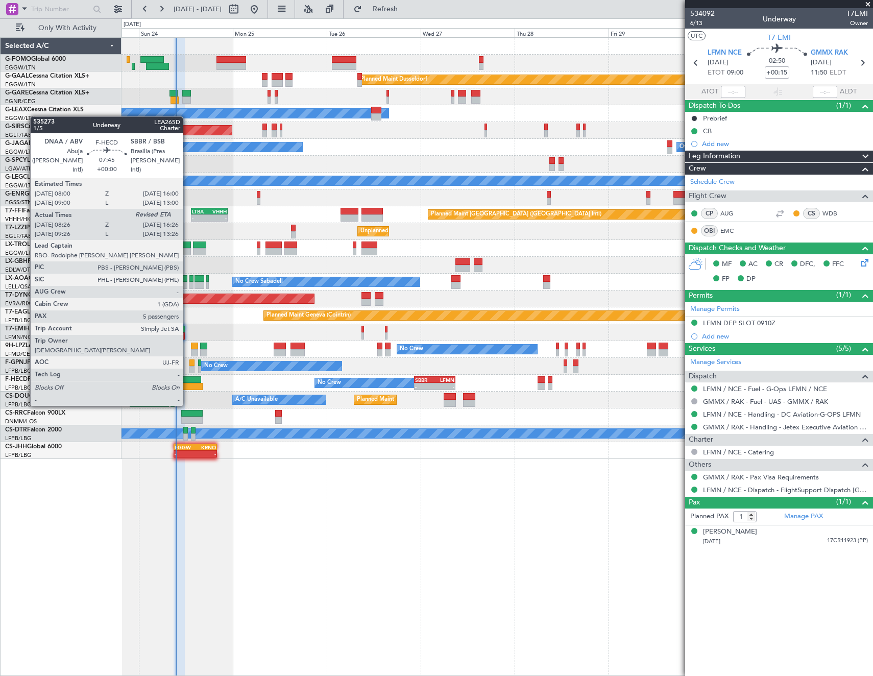
click at [187, 358] on div at bounding box center [187, 386] width 32 height 7
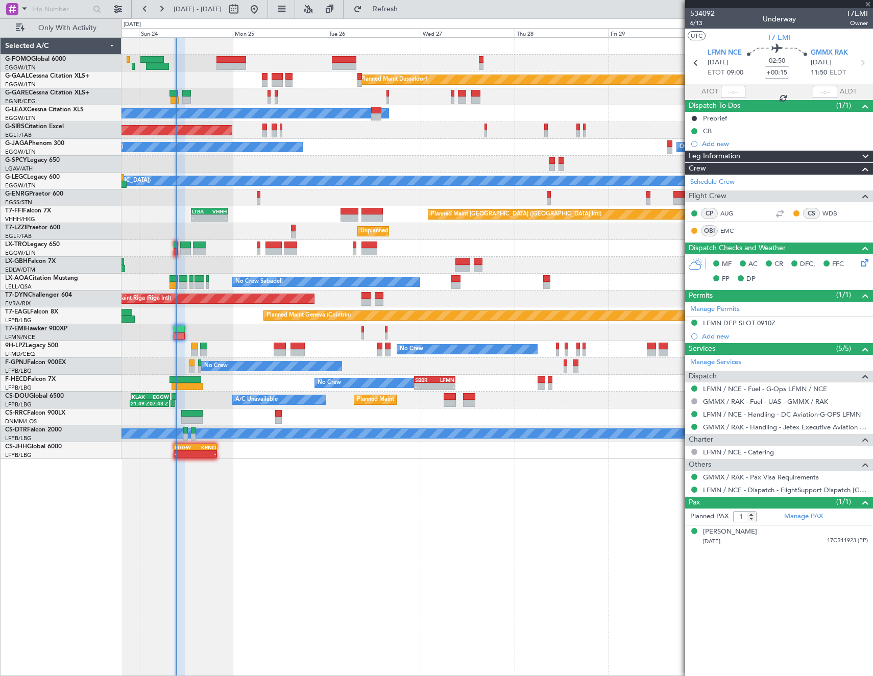
type input "08:36"
type input "5"
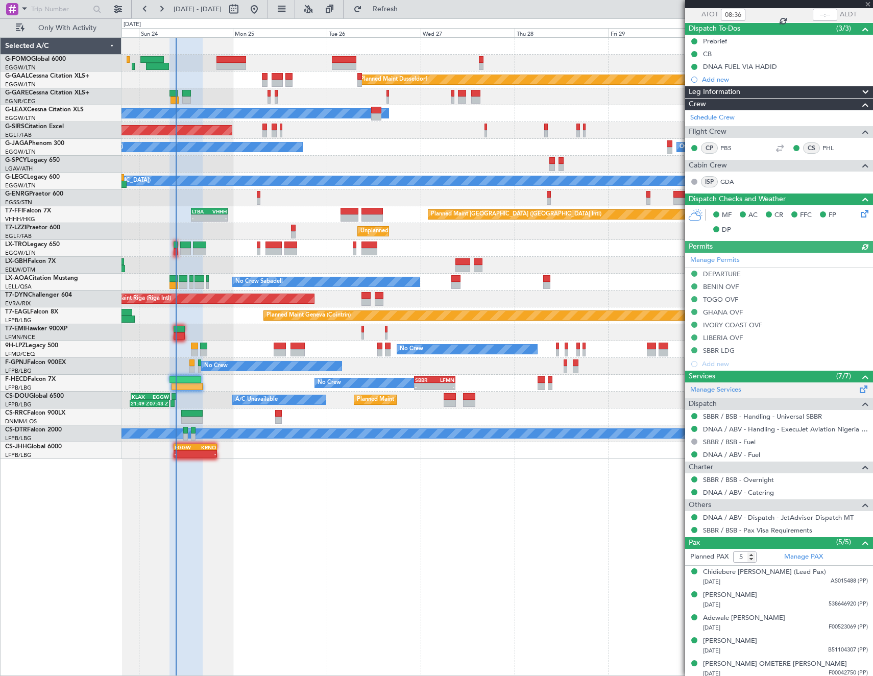
scroll to position [81, 0]
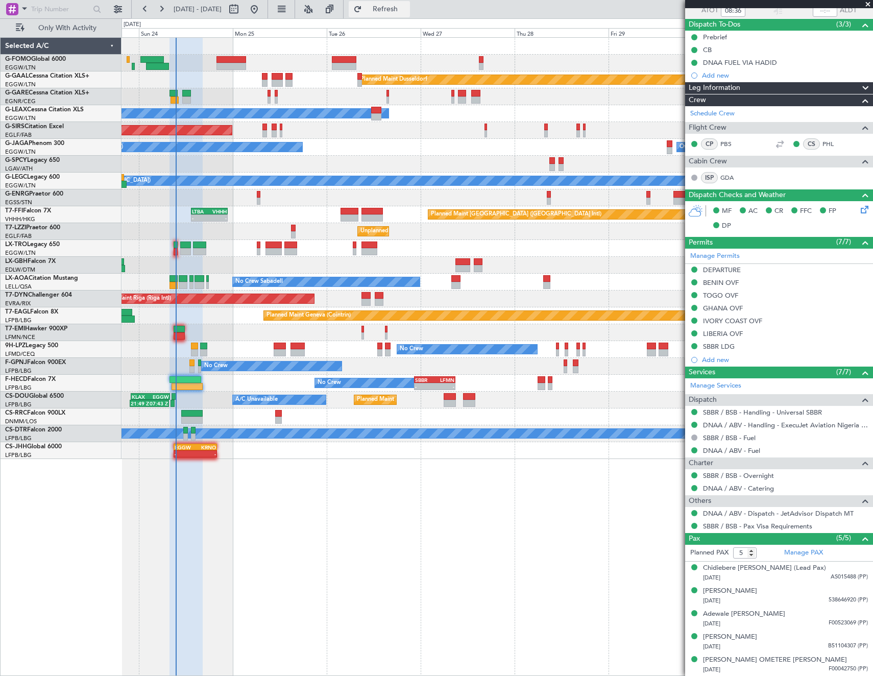
click at [387, 7] on button "Refresh" at bounding box center [379, 9] width 61 height 16
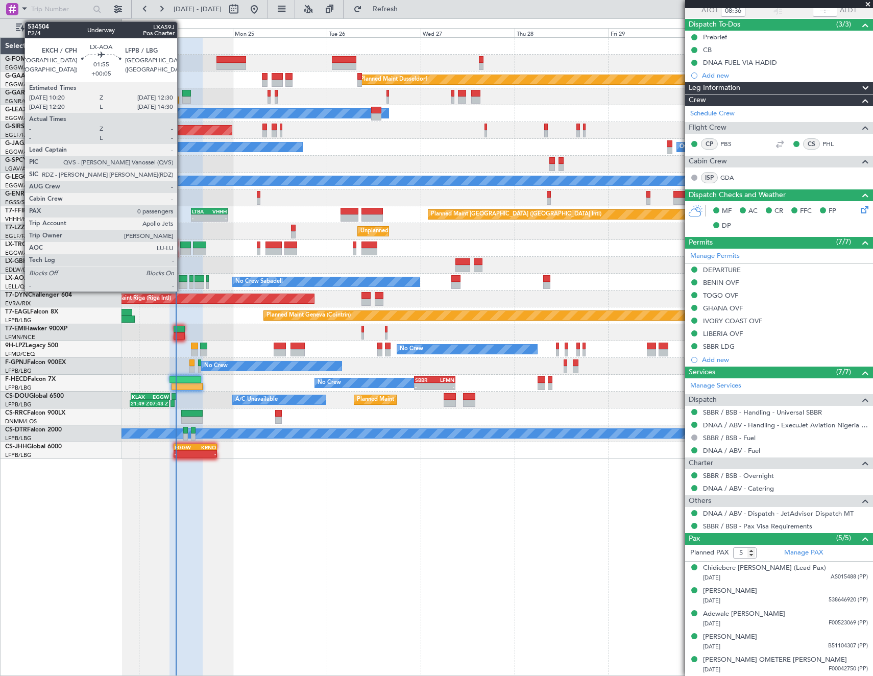
click at [182, 286] on div at bounding box center [183, 285] width 9 height 7
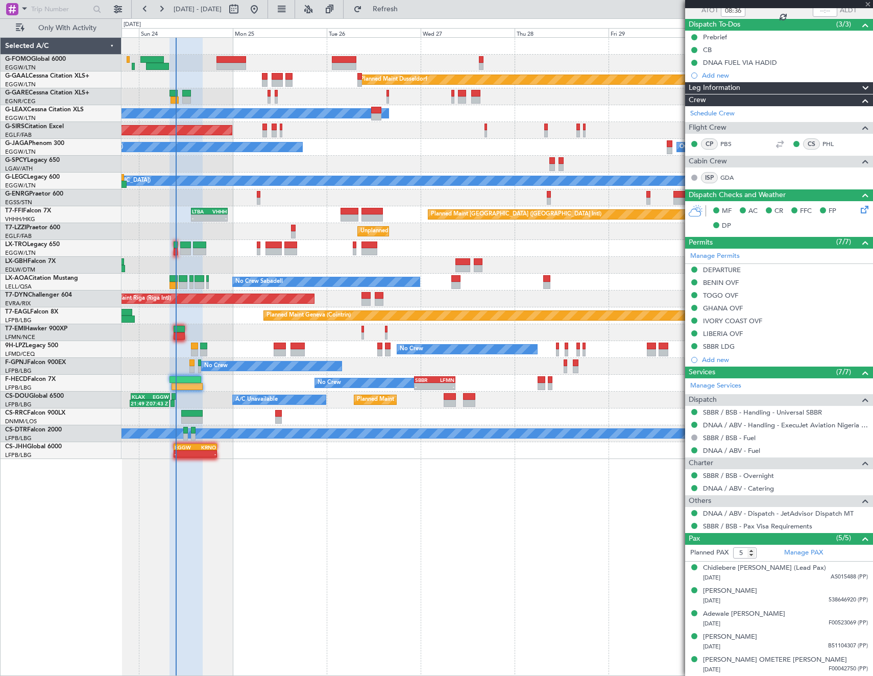
type input "+00:05"
type input "0"
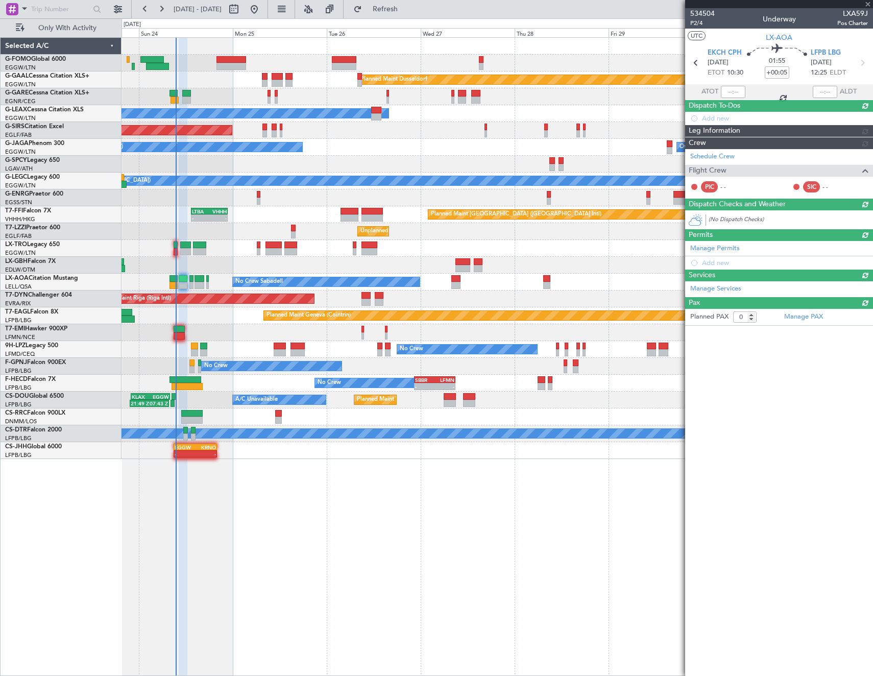
scroll to position [0, 0]
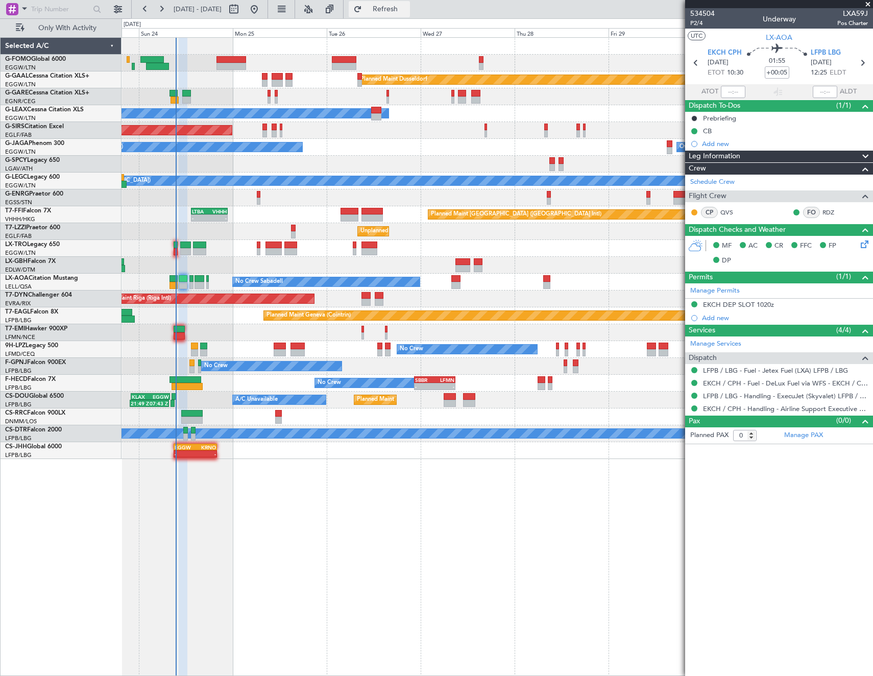
click at [387, 6] on span "Refresh" at bounding box center [385, 9] width 43 height 7
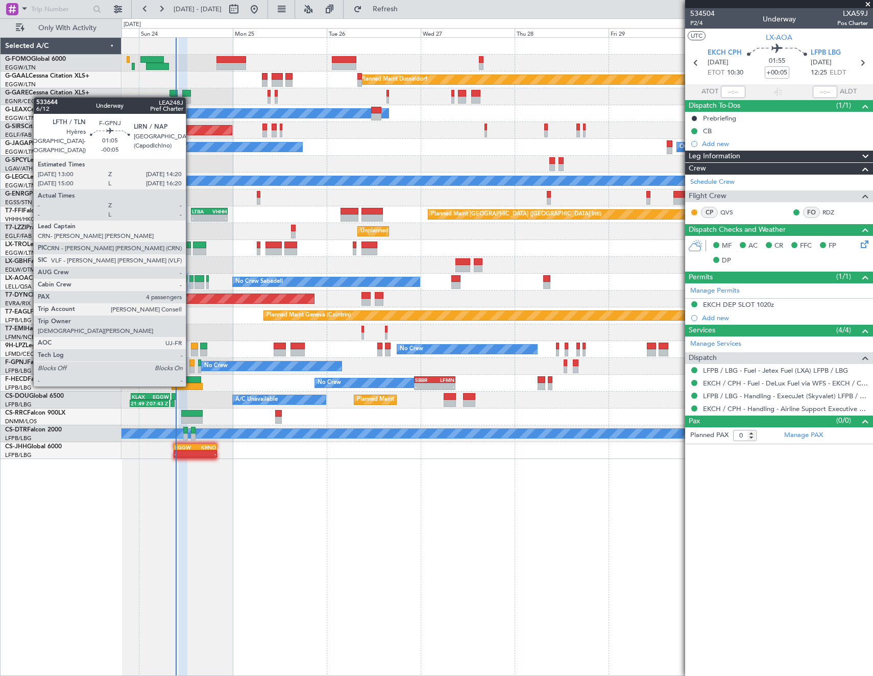
click at [190, 358] on div at bounding box center [192, 369] width 6 height 7
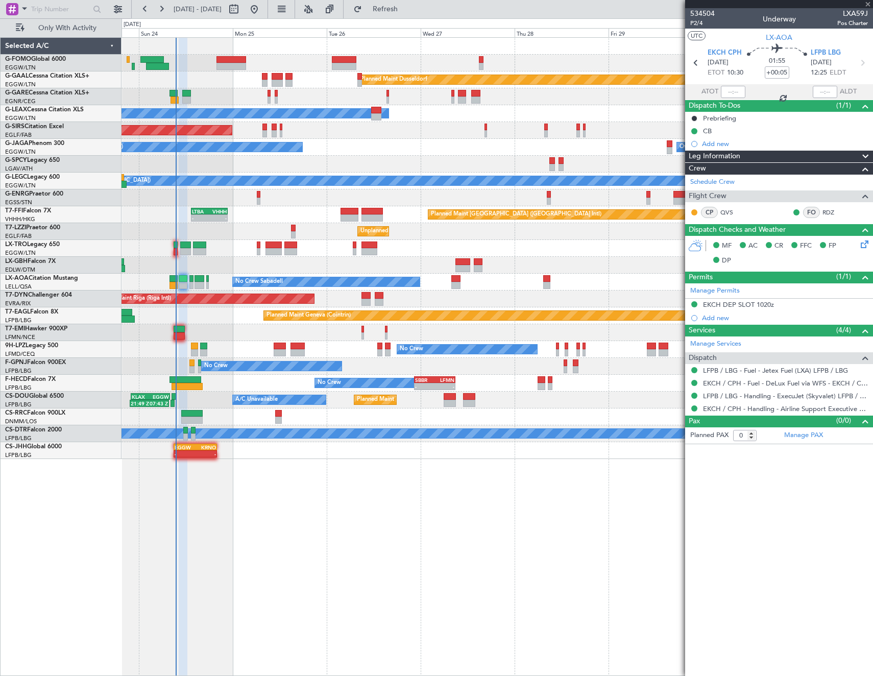
type input "-00:05"
type input "4"
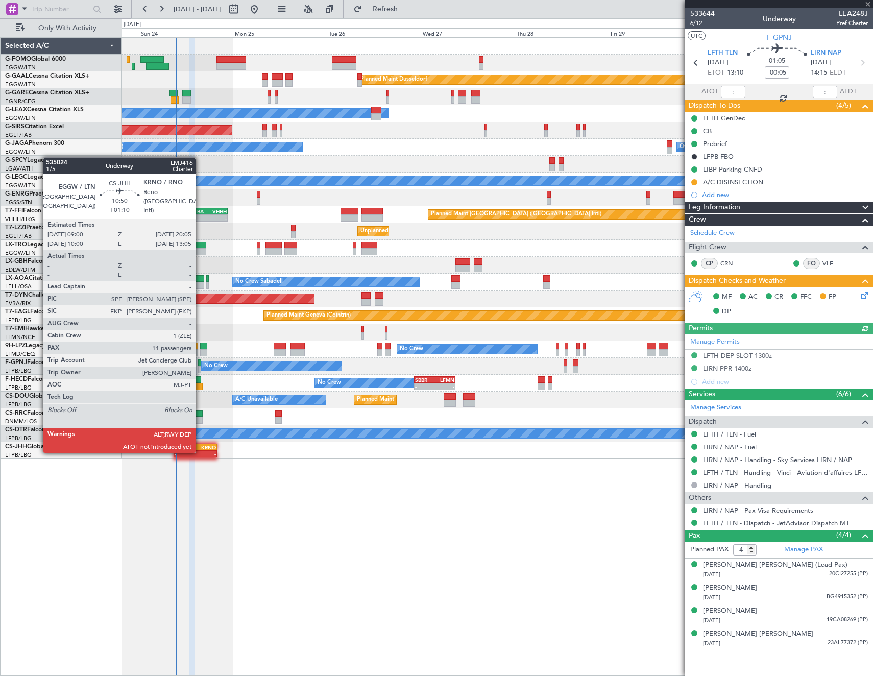
click at [200, 358] on div "-" at bounding box center [205, 454] width 21 height 6
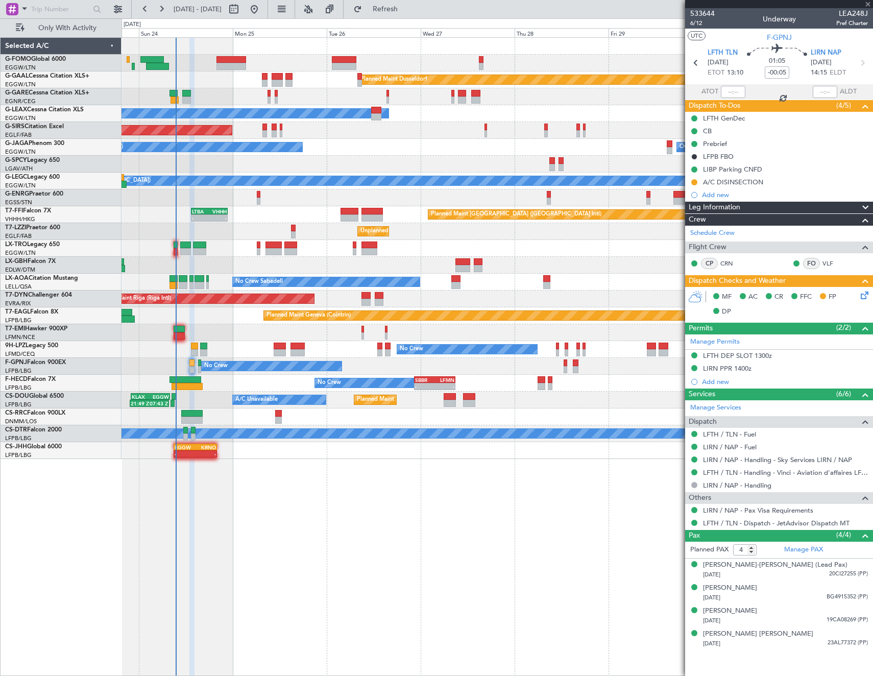
type input "+01:10"
type input "11"
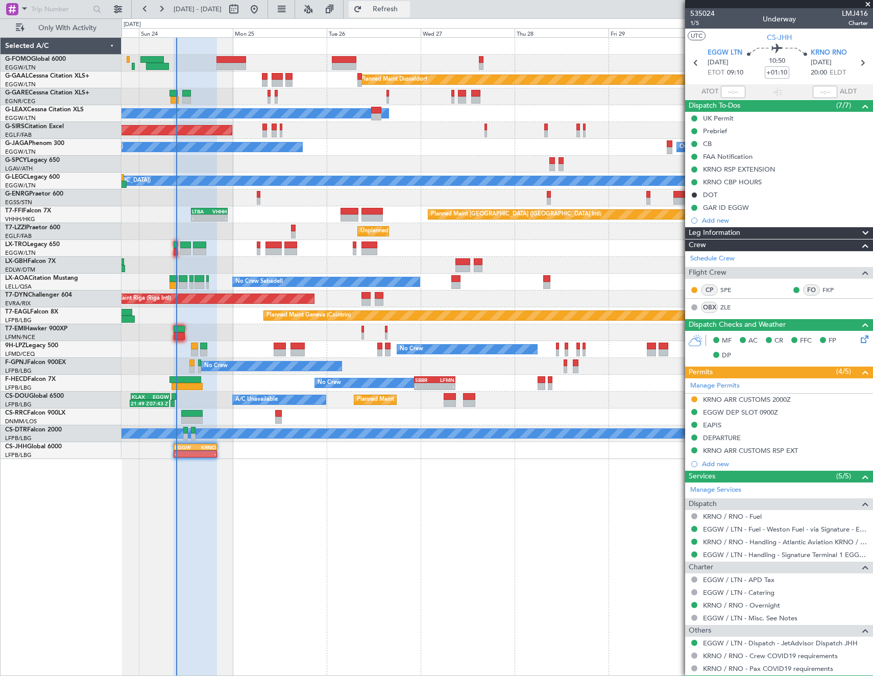
click at [387, 6] on span "Refresh" at bounding box center [385, 9] width 43 height 7
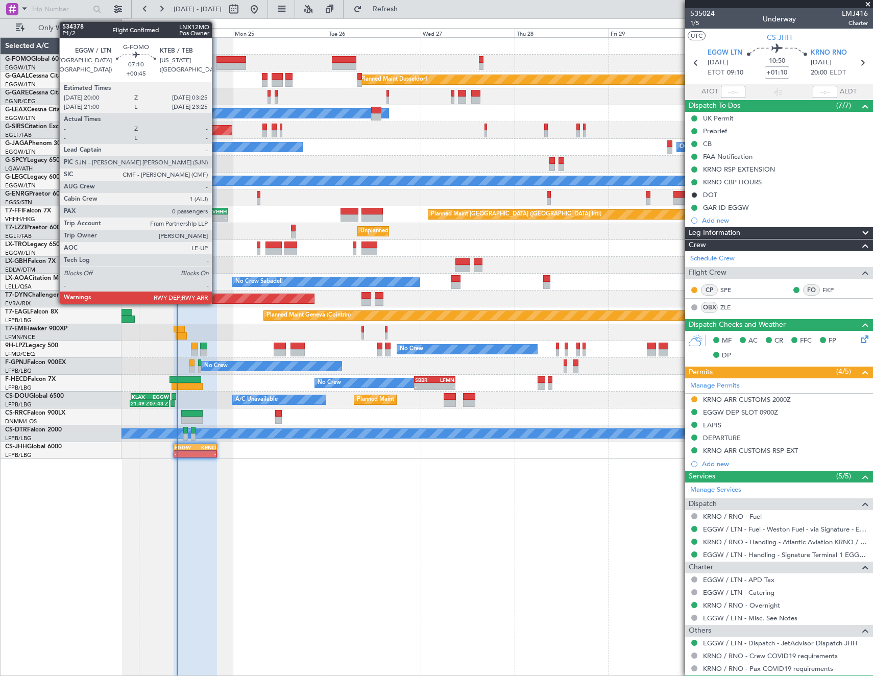
click at [216, 65] on div at bounding box center [230, 66] width 29 height 7
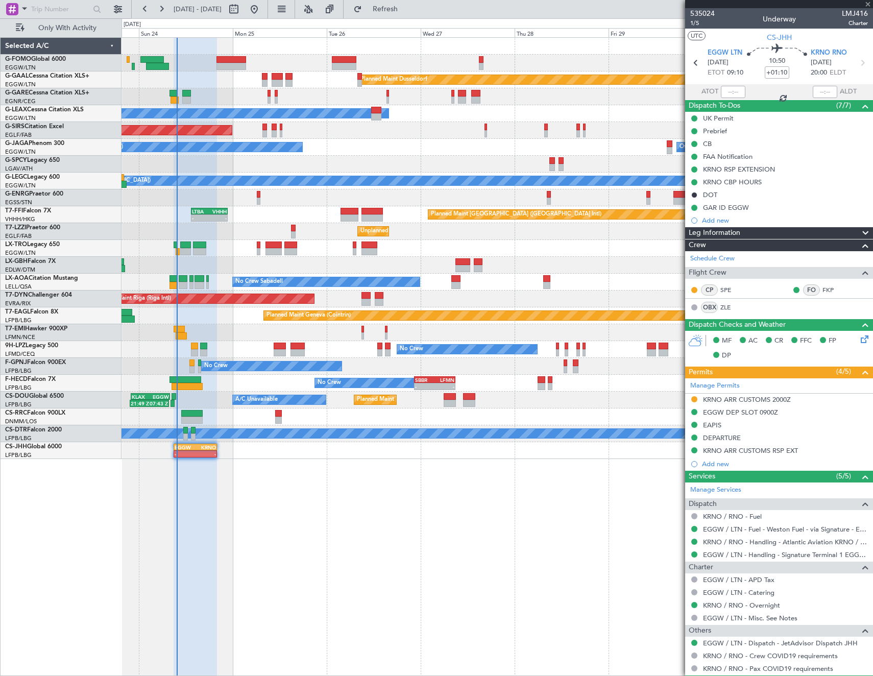
type input "+00:45"
type input "0"
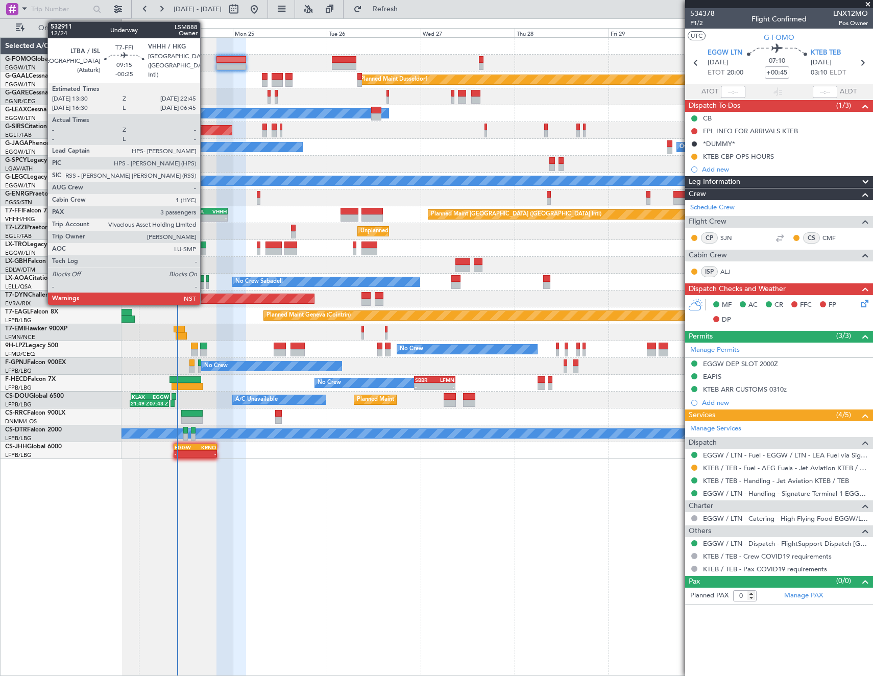
click at [205, 213] on div "LTBA" at bounding box center [200, 211] width 17 height 6
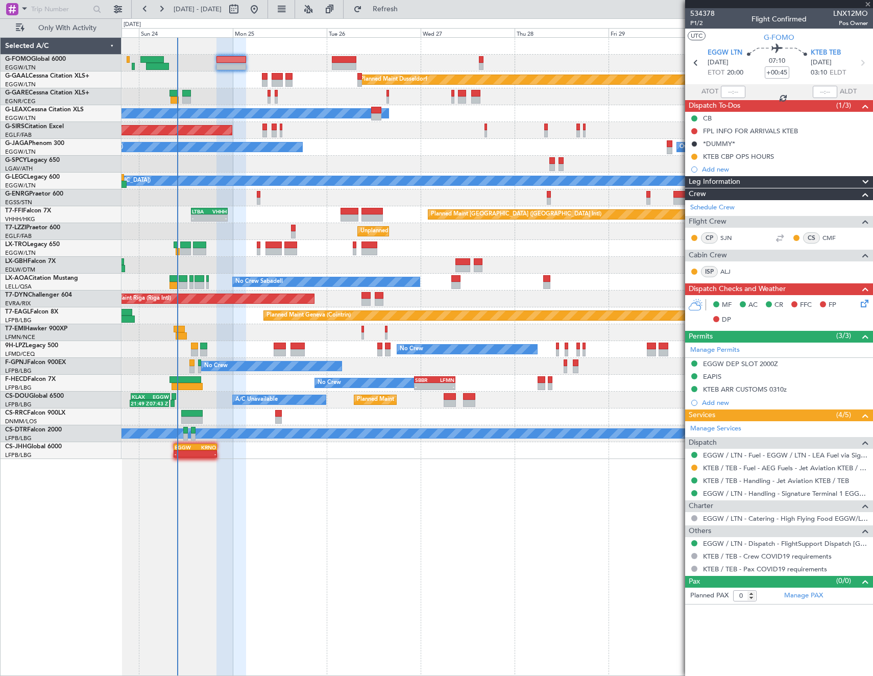
type input "-00:25"
type input "3"
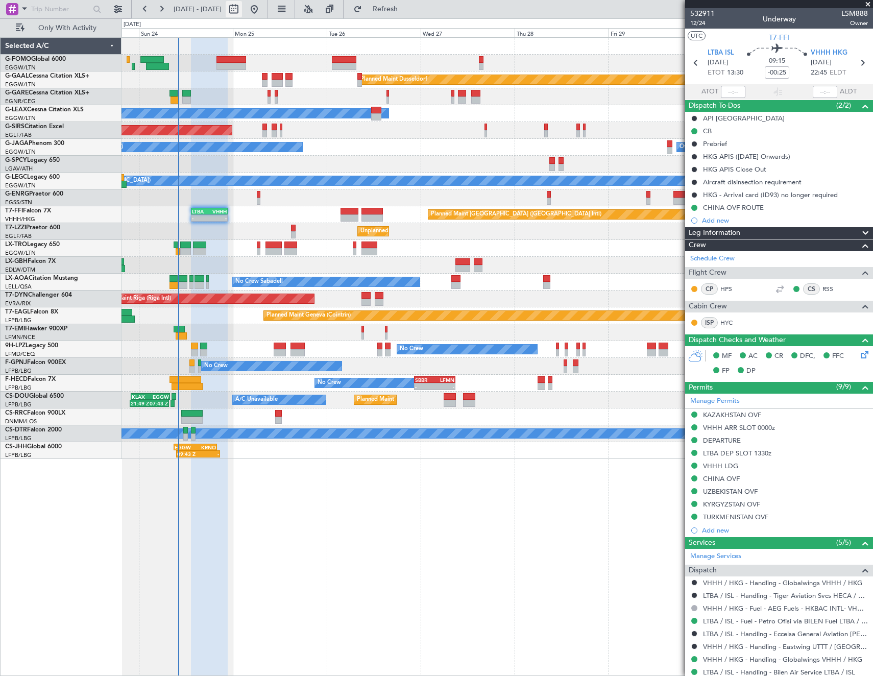
click at [242, 10] on button at bounding box center [234, 9] width 16 height 16
select select "8"
select select "2025"
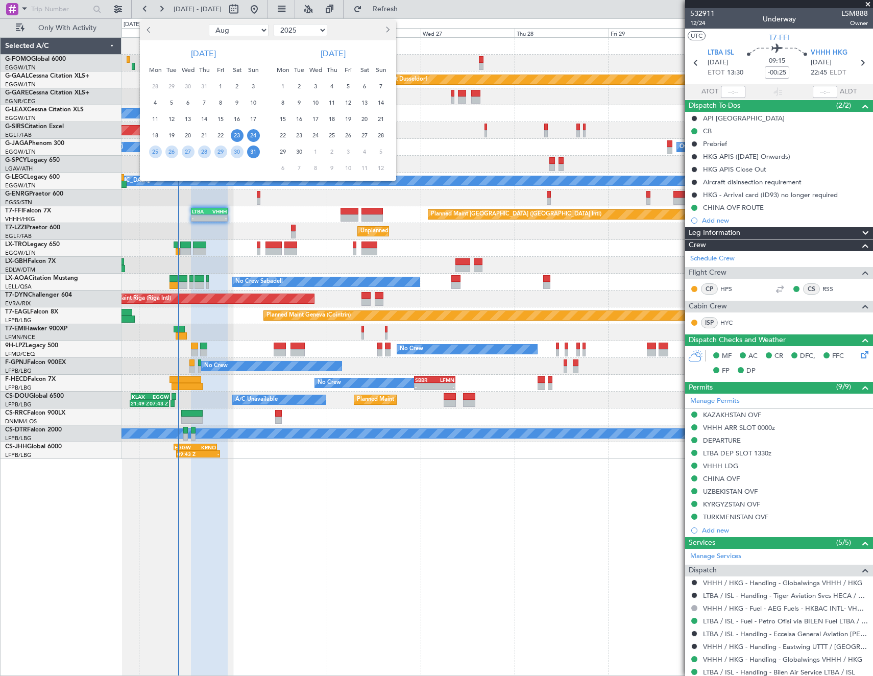
click at [252, 135] on span "24" at bounding box center [253, 135] width 13 height 13
click at [252, 153] on span "31" at bounding box center [253, 151] width 13 height 13
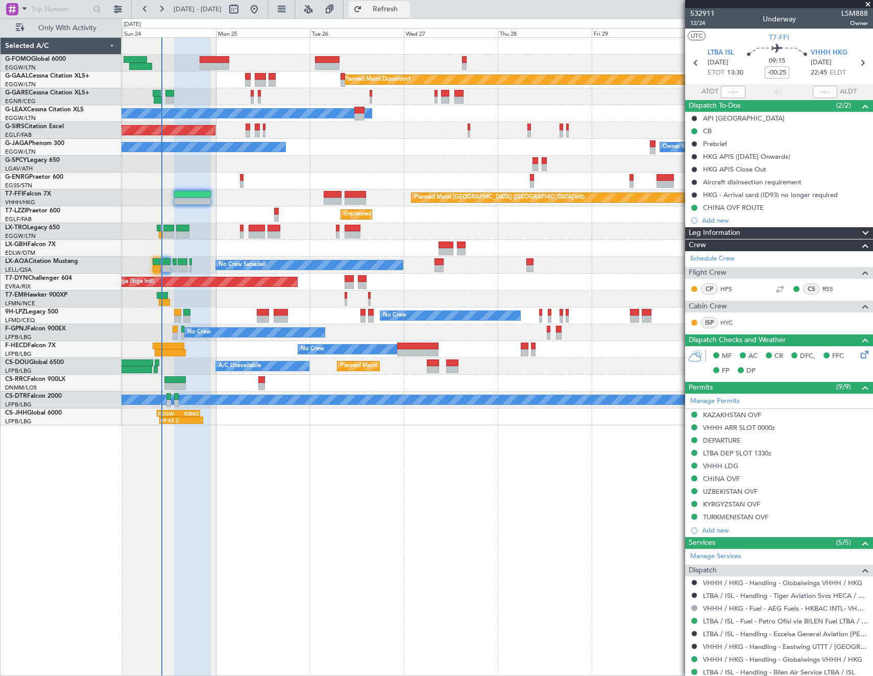
click at [410, 15] on button "Refresh" at bounding box center [379, 9] width 61 height 16
click at [407, 12] on span "Refresh" at bounding box center [385, 9] width 43 height 7
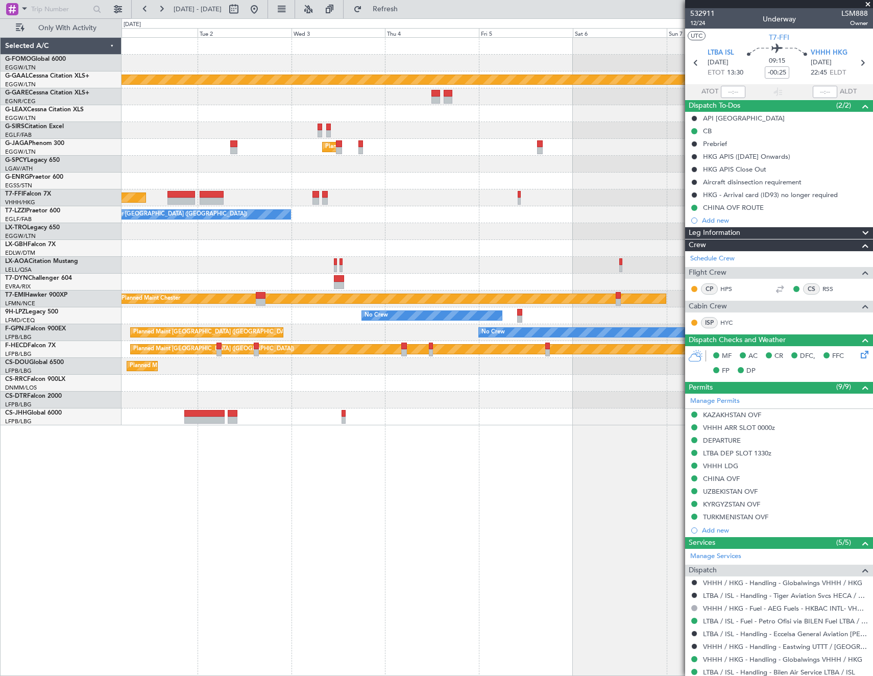
click at [0, 270] on html "[DATE] - [DATE] Refresh Quick Links Only With Activity Planned [GEOGRAPHIC_DATA…" at bounding box center [436, 338] width 873 height 676
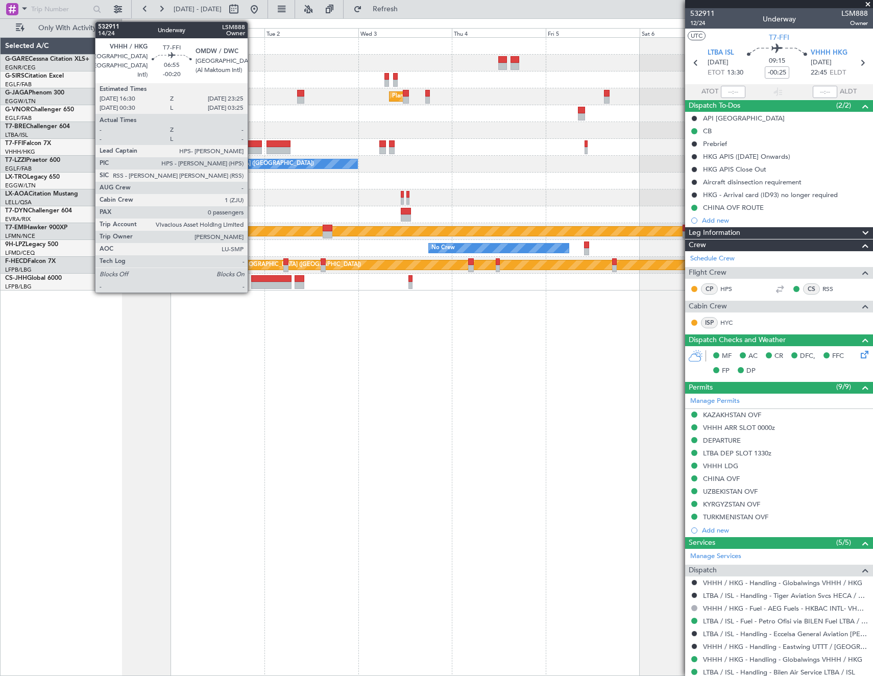
click at [252, 146] on div at bounding box center [248, 143] width 28 height 7
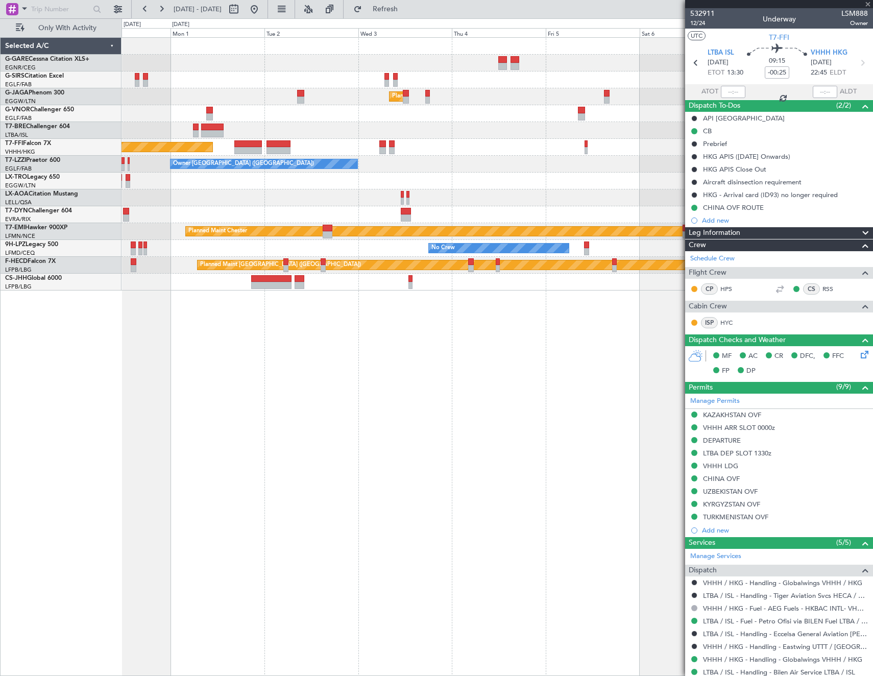
type input "-00:20"
type input "0"
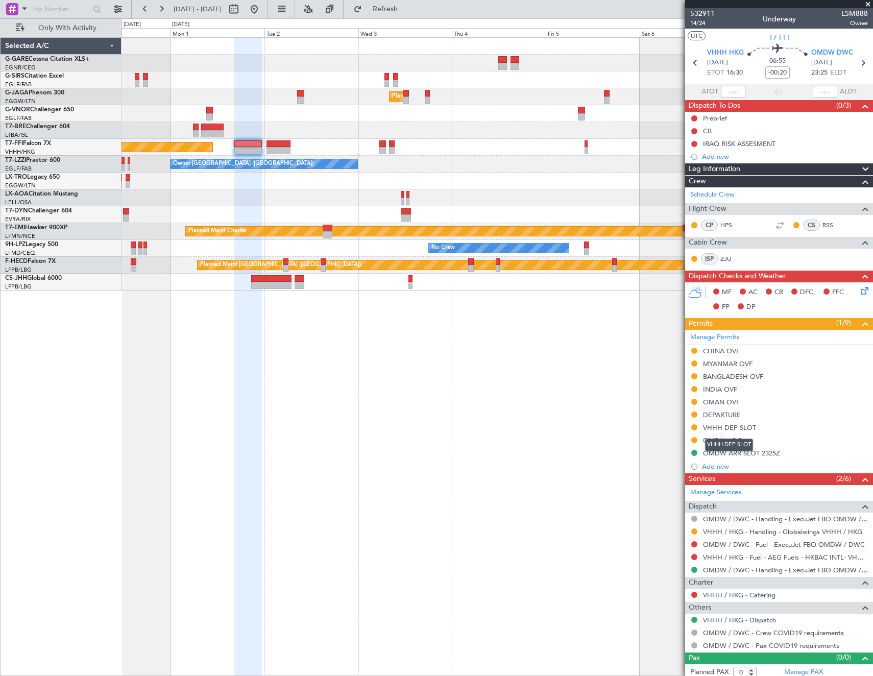
click at [738, 428] on div "VHHH DEP SLOT" at bounding box center [729, 427] width 53 height 9
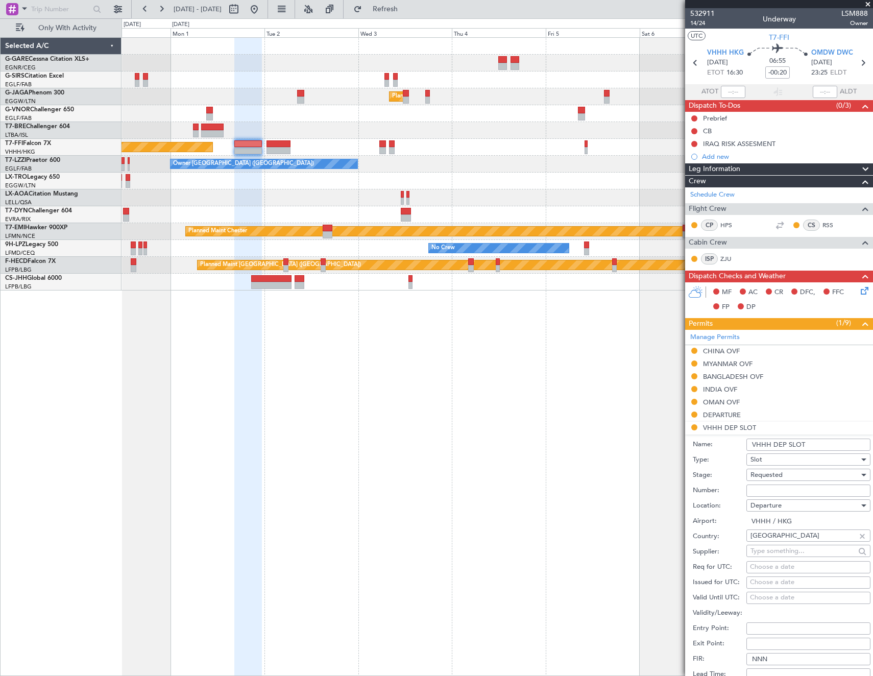
click at [828, 447] on input "VHHH DEP SLOT" at bounding box center [808, 444] width 124 height 12
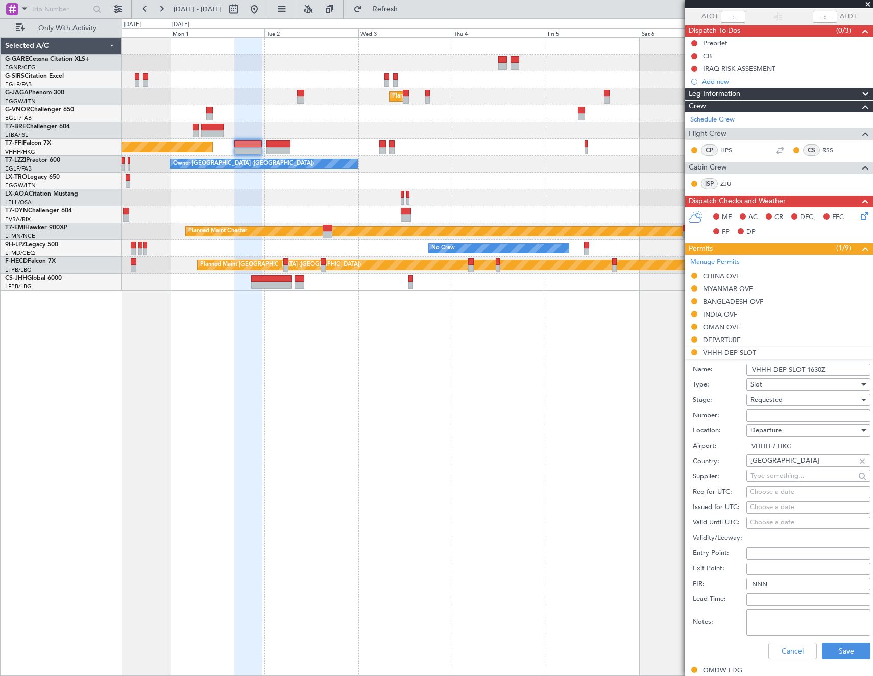
scroll to position [153, 0]
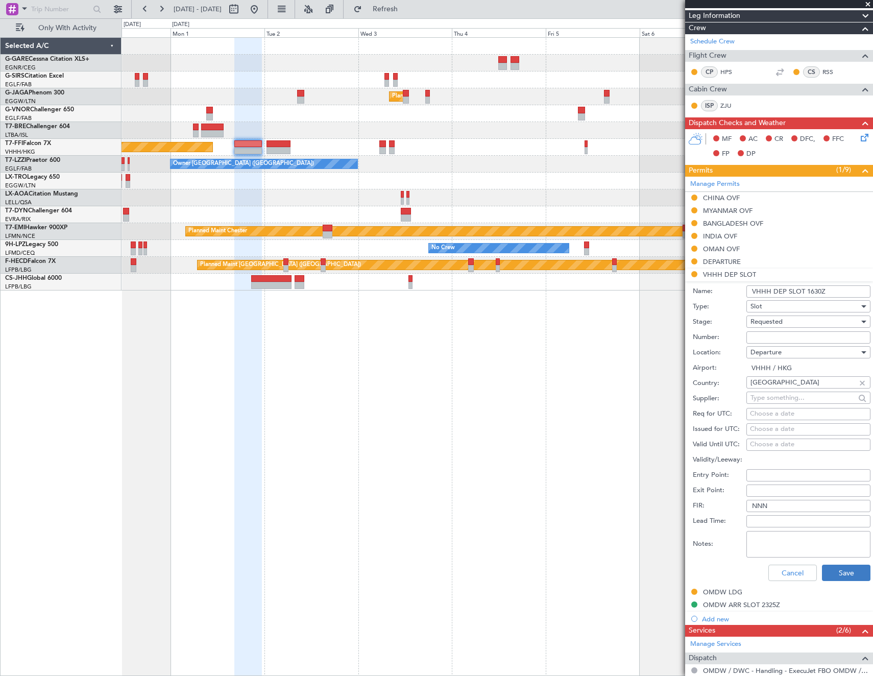
type input "VHHH DEP SLOT 1630Z"
click at [840, 568] on button "Save" at bounding box center [846, 572] width 48 height 16
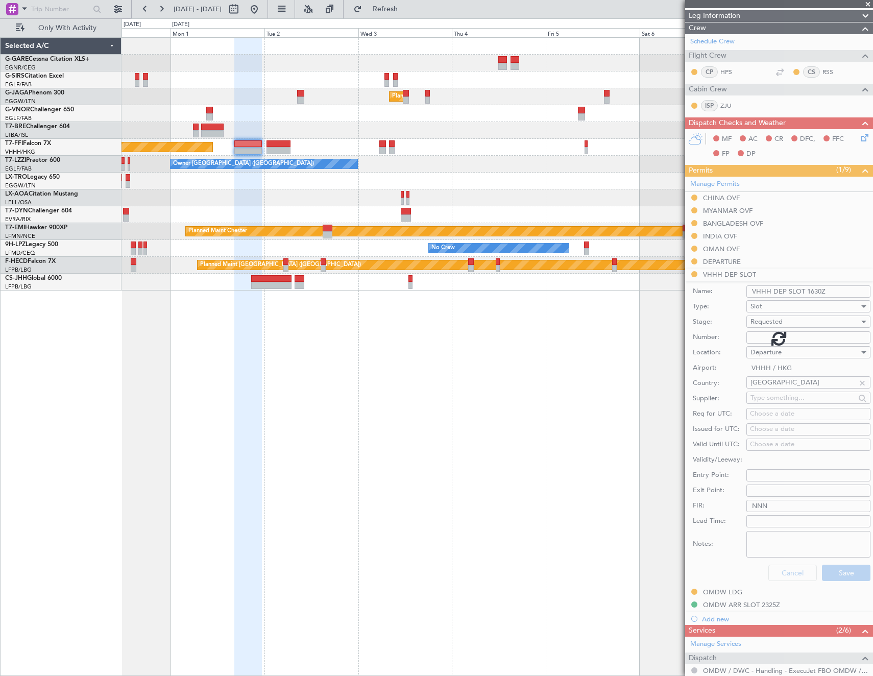
scroll to position [5, 0]
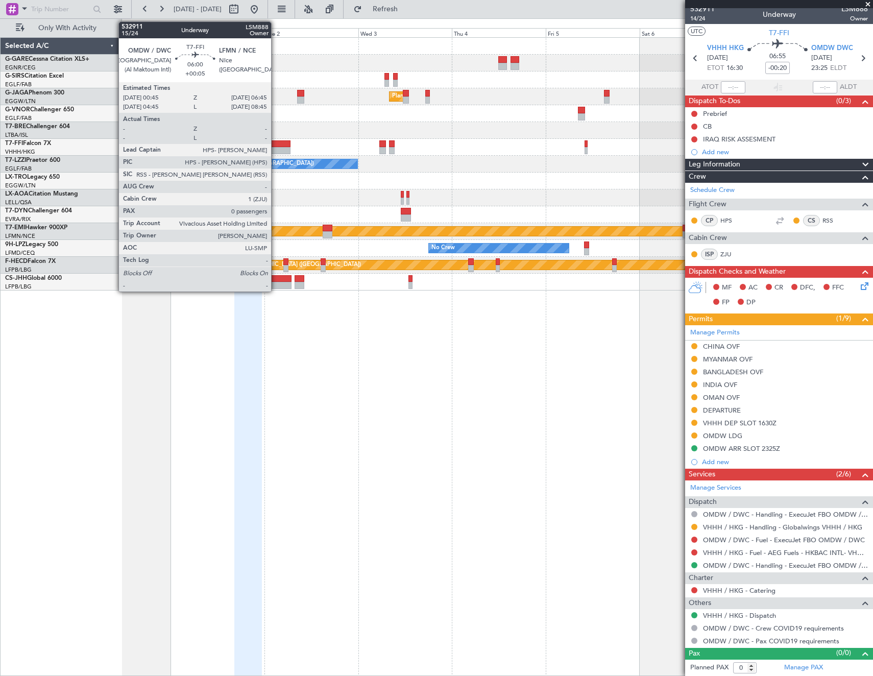
click at [276, 143] on div at bounding box center [277, 143] width 23 height 7
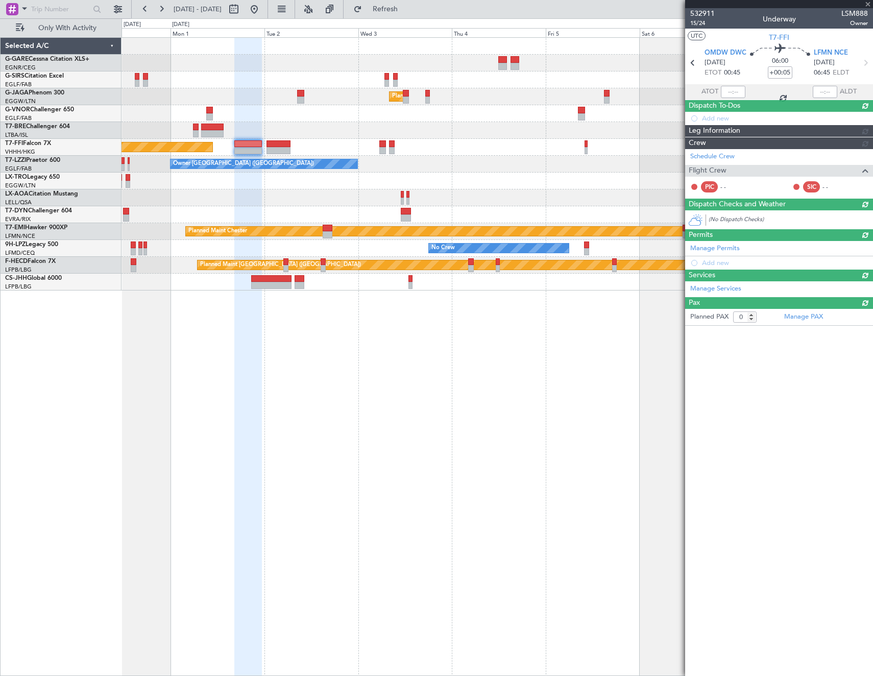
scroll to position [0, 0]
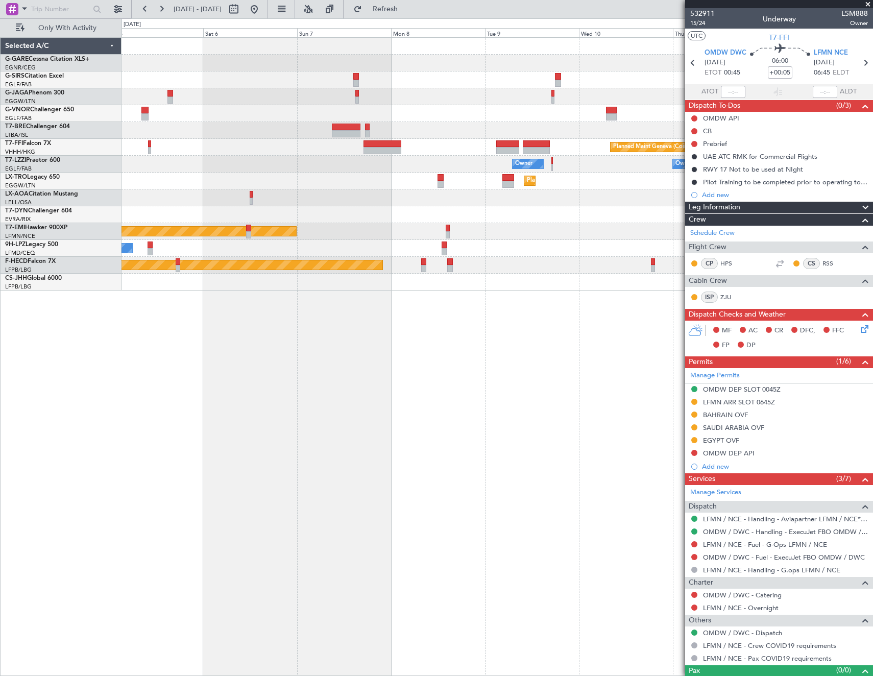
click at [83, 211] on div "Planned Maint London (Luton) Planned Maint Geneva (Cointrin) Owner Owner Planne…" at bounding box center [436, 346] width 873 height 657
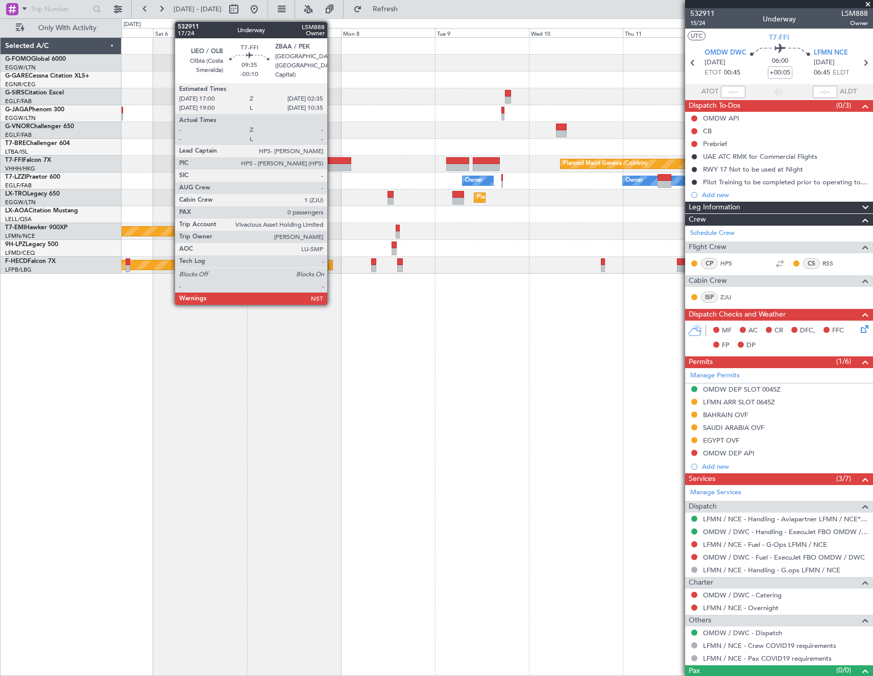
click at [332, 162] on div at bounding box center [332, 160] width 38 height 7
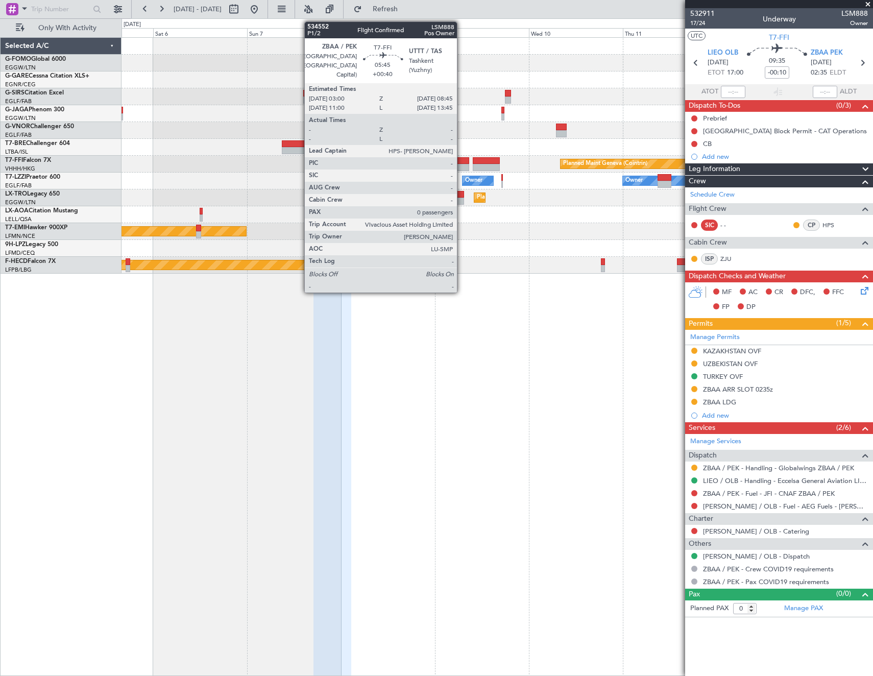
click at [461, 161] on div at bounding box center [457, 160] width 23 height 7
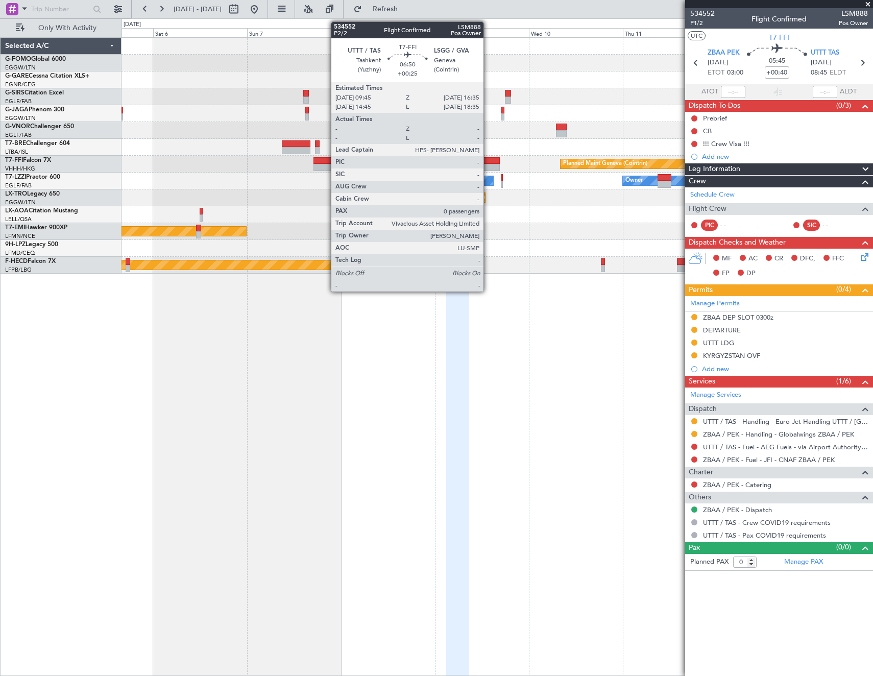
click at [488, 165] on div at bounding box center [486, 167] width 27 height 7
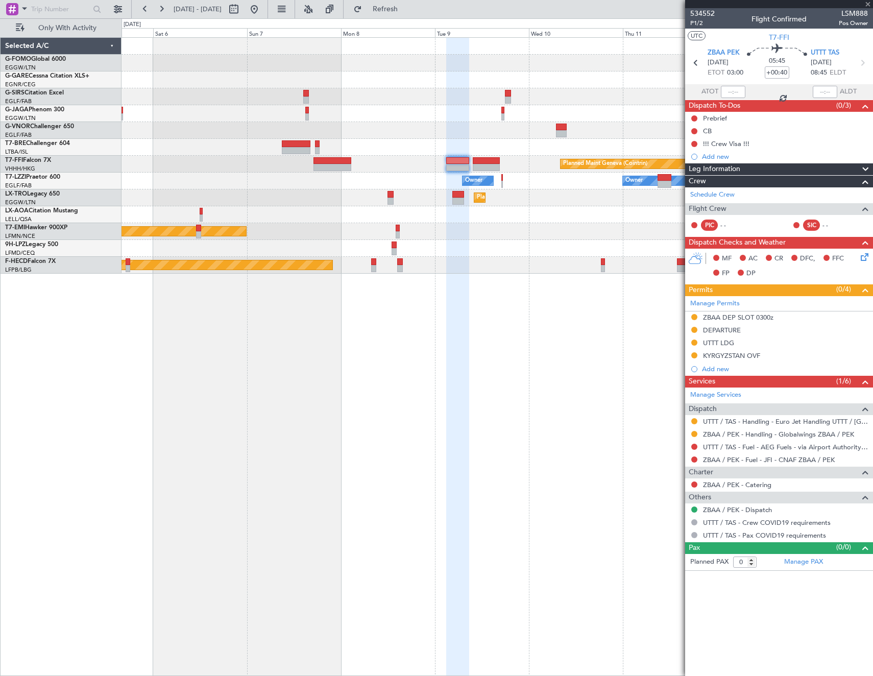
type input "+00:25"
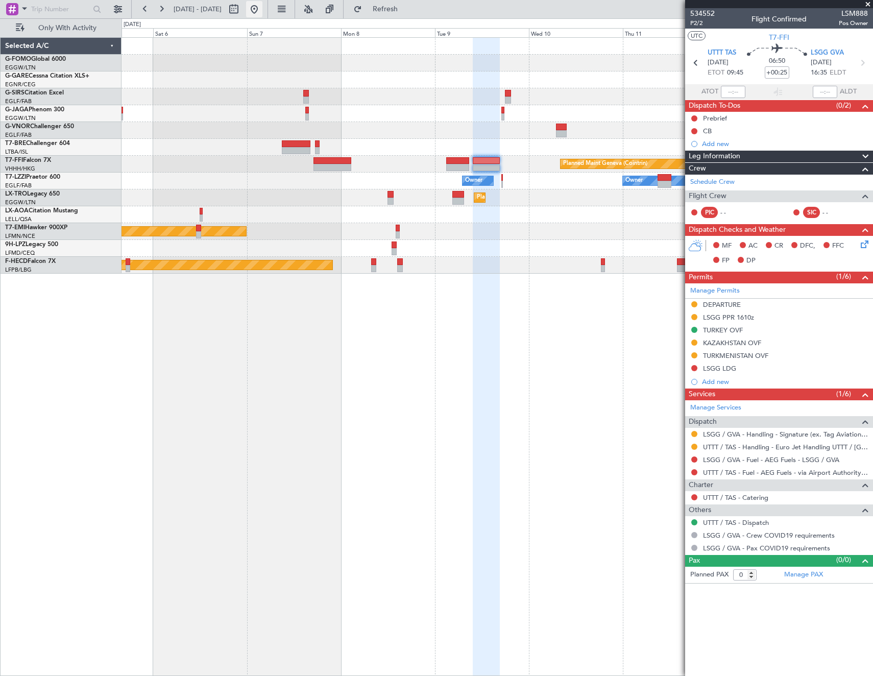
click at [262, 14] on button at bounding box center [254, 9] width 16 height 16
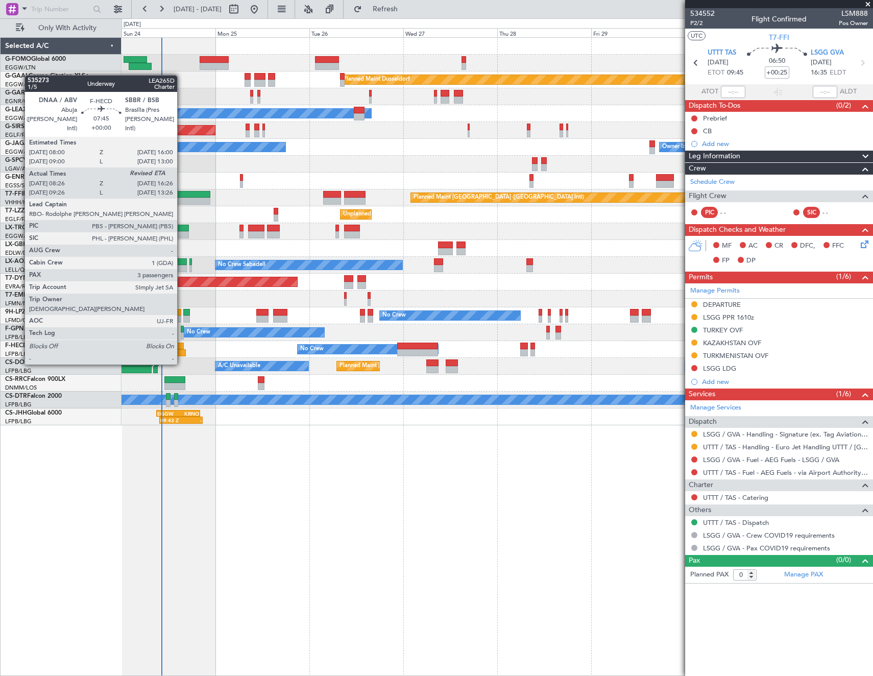
click at [182, 345] on div at bounding box center [169, 345] width 32 height 7
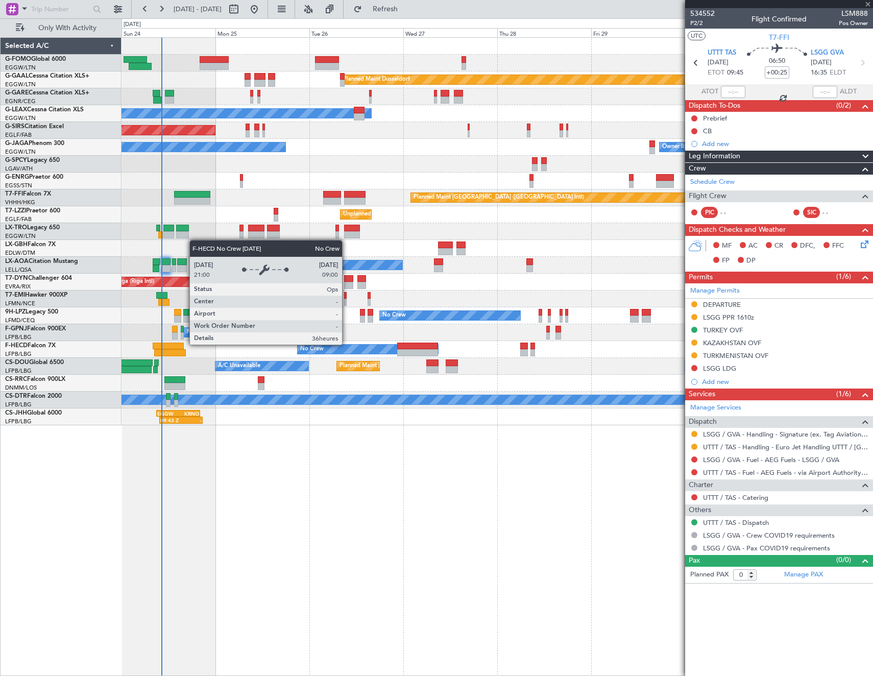
type input "08:36"
type input "3"
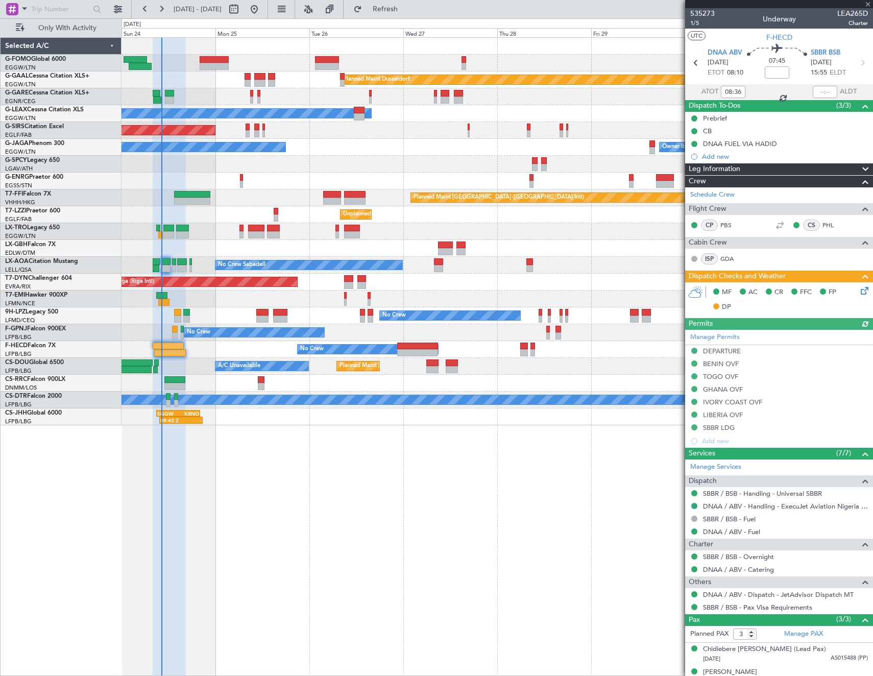
click at [858, 285] on icon at bounding box center [862, 289] width 8 height 8
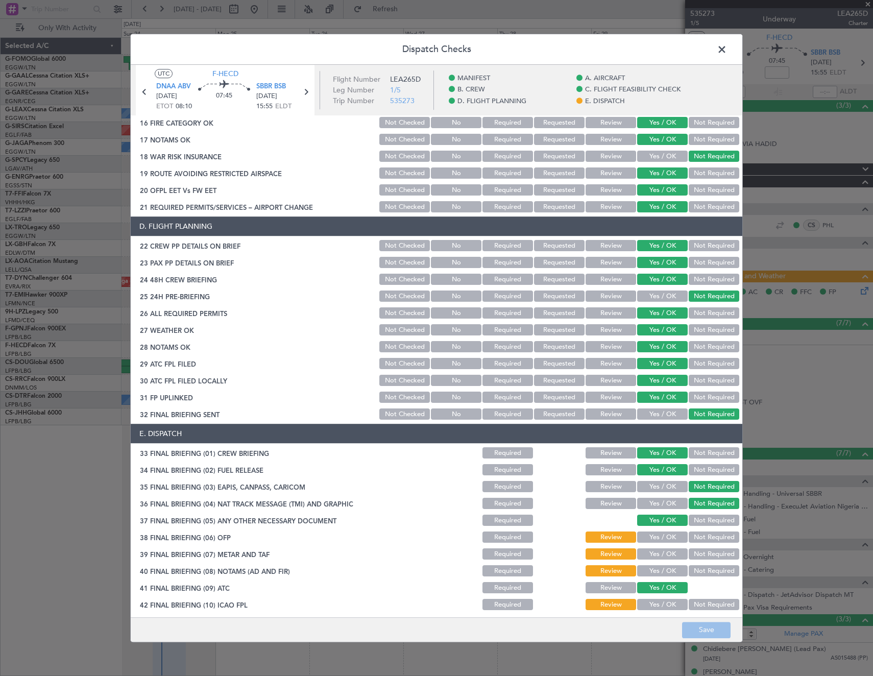
scroll to position [428, 0]
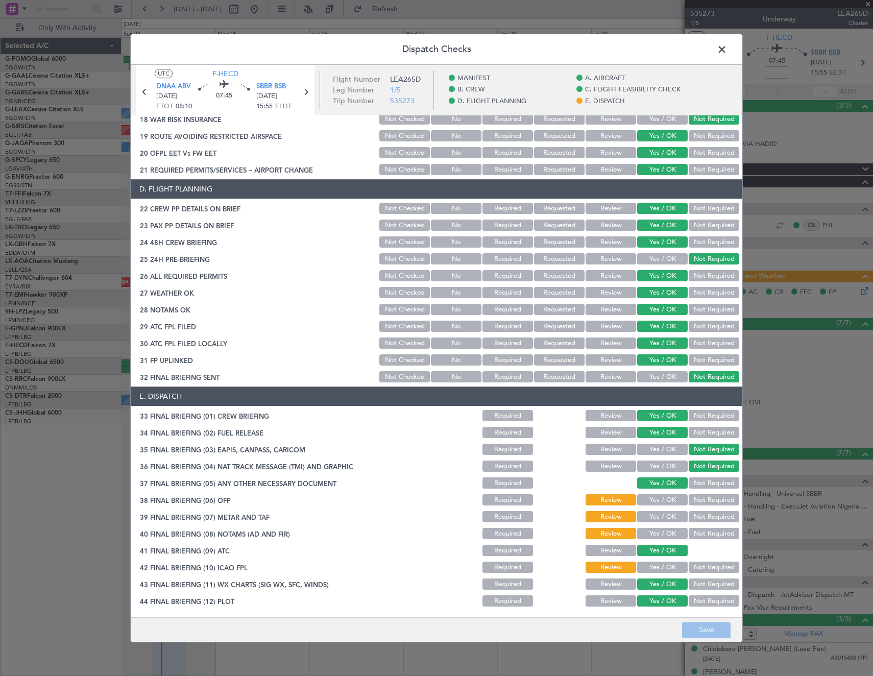
drag, startPoint x: 664, startPoint y: 502, endPoint x: 656, endPoint y: 521, distance: 20.1
click at [664, 503] on button "Yes / OK" at bounding box center [662, 500] width 51 height 11
drag, startPoint x: 655, startPoint y: 521, endPoint x: 653, endPoint y: 527, distance: 7.1
click at [655, 521] on button "Yes / OK" at bounding box center [662, 516] width 51 height 11
drag, startPoint x: 651, startPoint y: 532, endPoint x: 650, endPoint y: 556, distance: 23.5
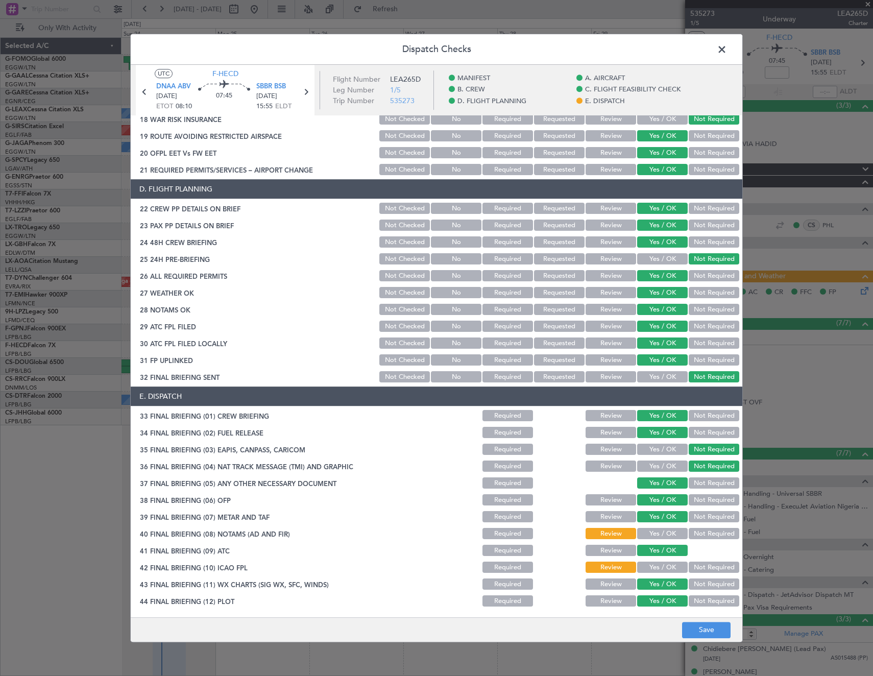
click at [651, 533] on button "Yes / OK" at bounding box center [662, 533] width 51 height 11
click at [650, 571] on button "Yes / OK" at bounding box center [662, 567] width 51 height 11
click at [705, 628] on button "Save" at bounding box center [706, 630] width 48 height 16
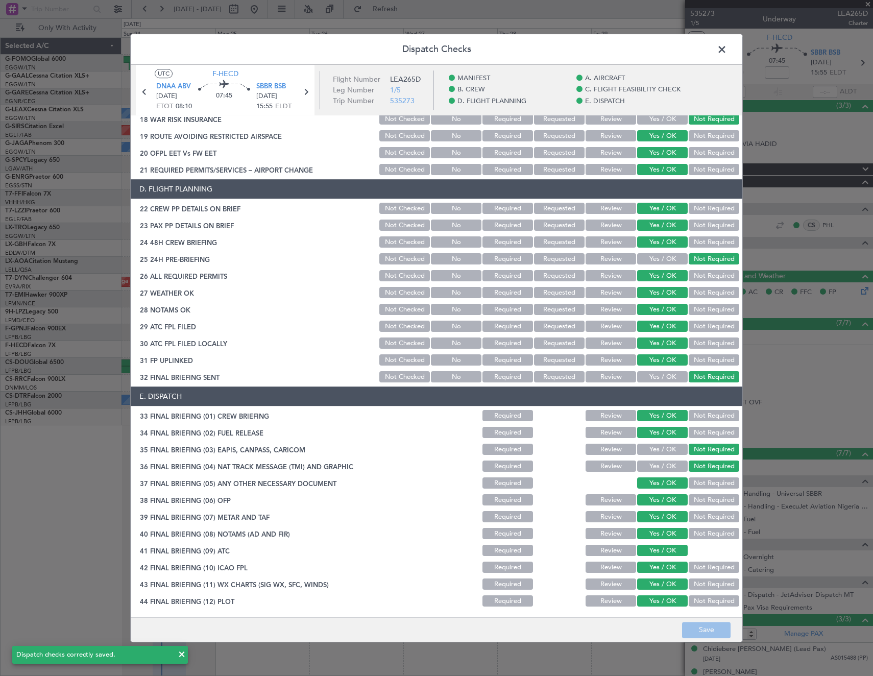
click at [727, 50] on span at bounding box center [727, 52] width 0 height 20
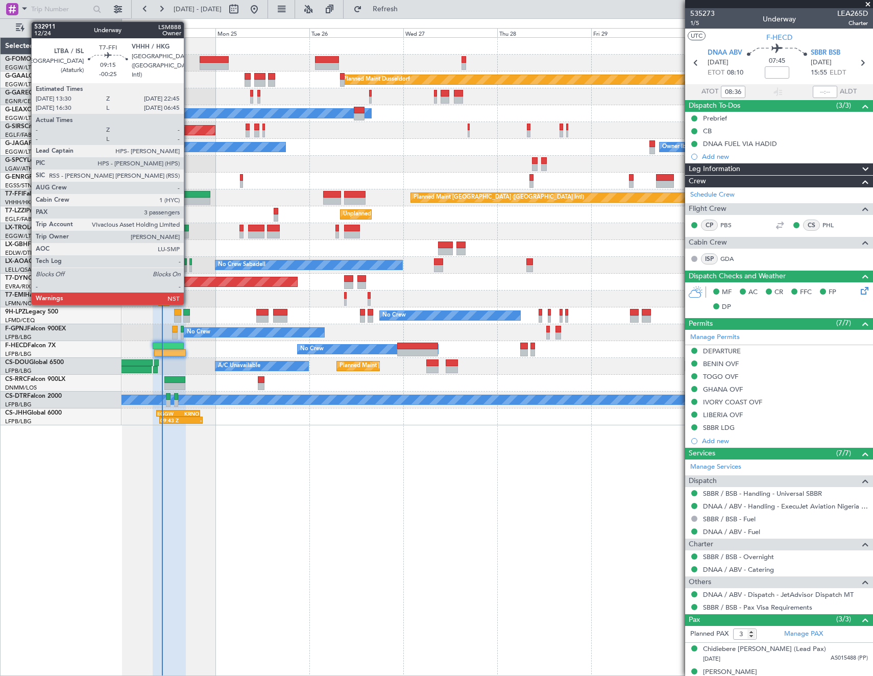
click at [185, 195] on div at bounding box center [192, 194] width 36 height 7
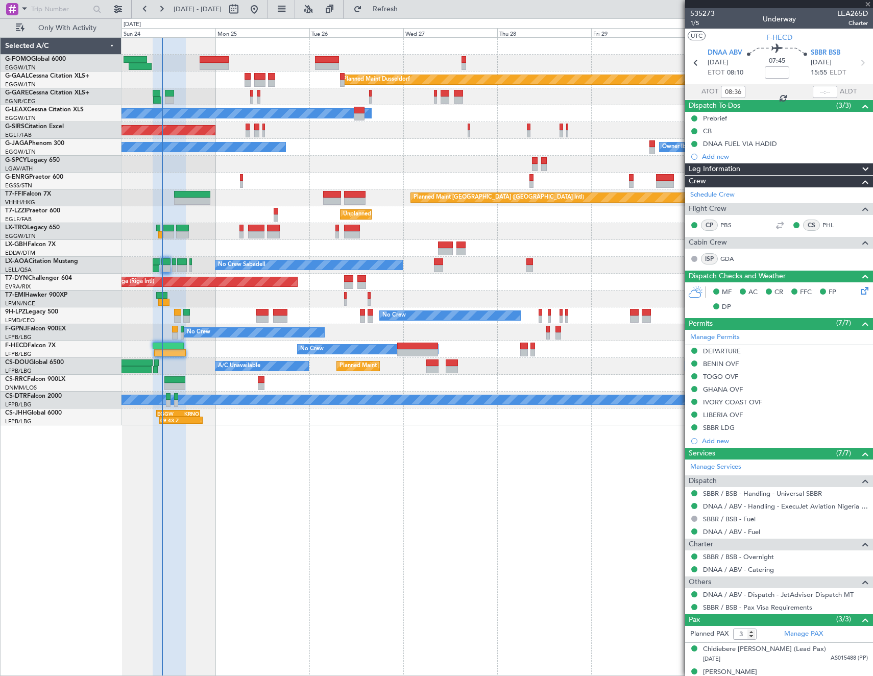
type input "-00:25"
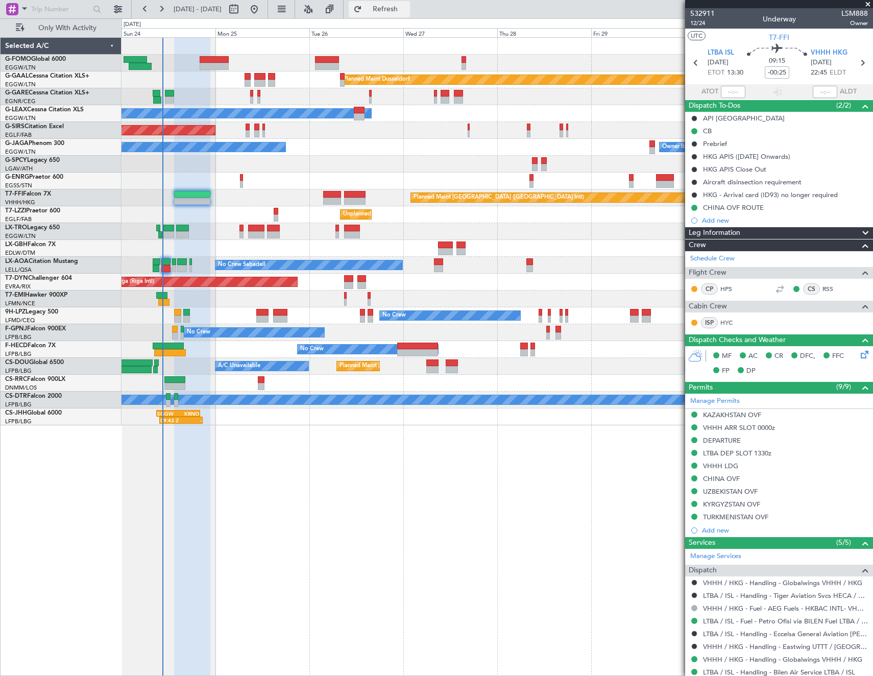
click at [407, 6] on span "Refresh" at bounding box center [385, 9] width 43 height 7
click at [407, 10] on span "Refresh" at bounding box center [385, 9] width 43 height 7
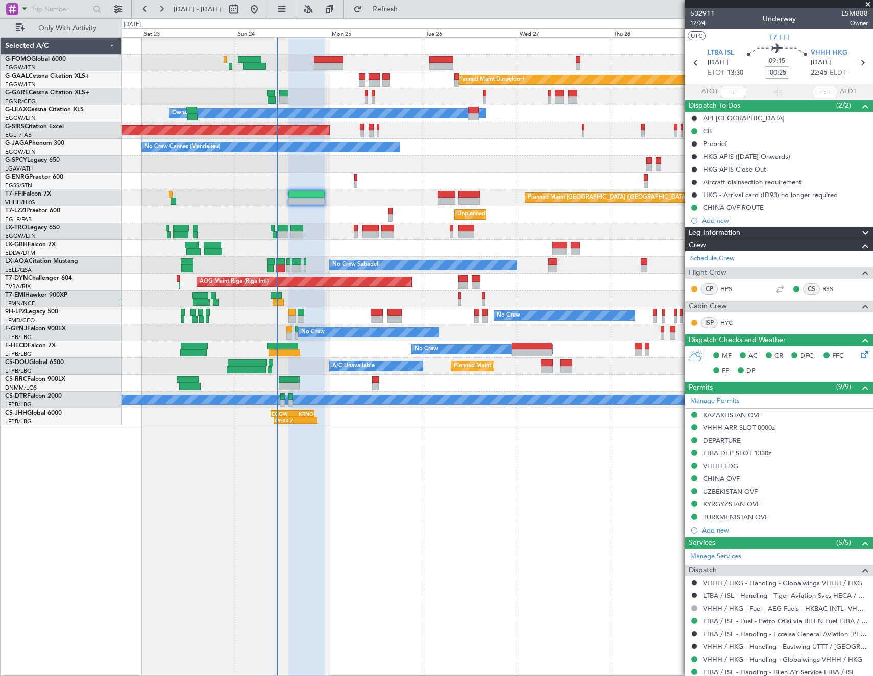
click at [312, 310] on div "No Crew" at bounding box center [496, 315] width 751 height 17
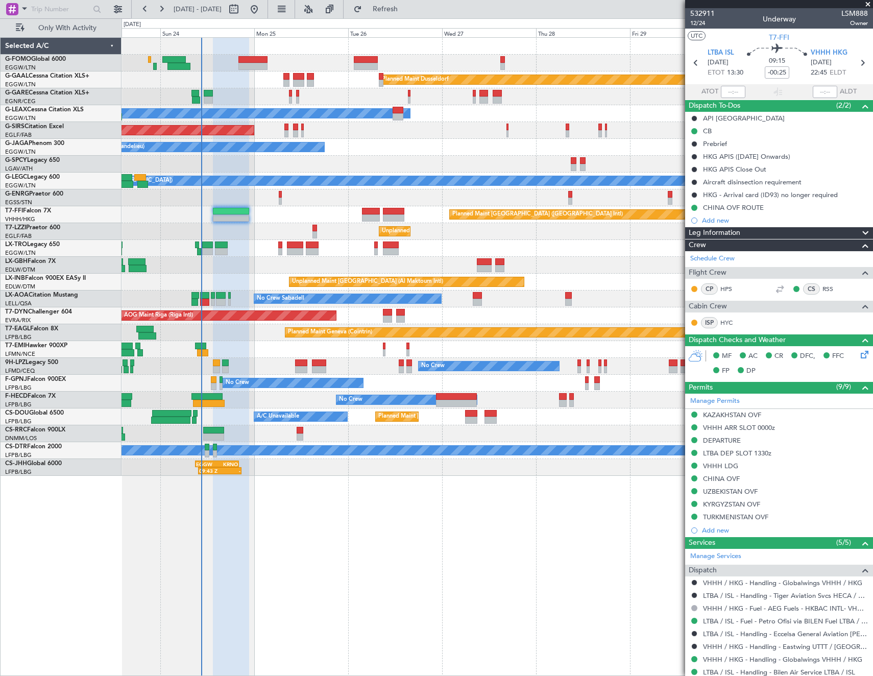
click at [331, 237] on div "Unplanned Maint London (Farnborough) Owner London (Farnborough)" at bounding box center [496, 231] width 751 height 17
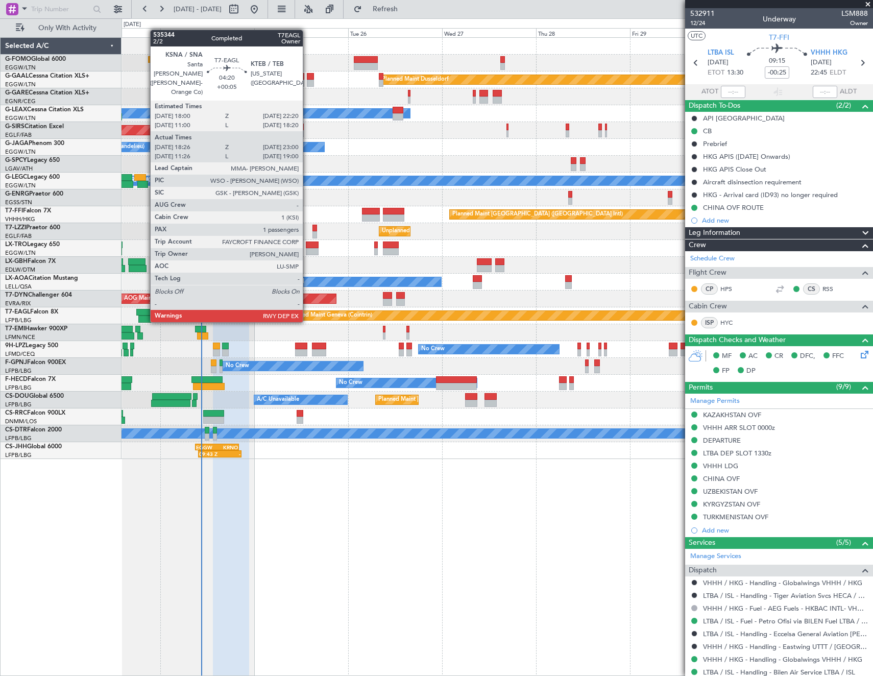
click at [145, 312] on div at bounding box center [144, 312] width 17 height 7
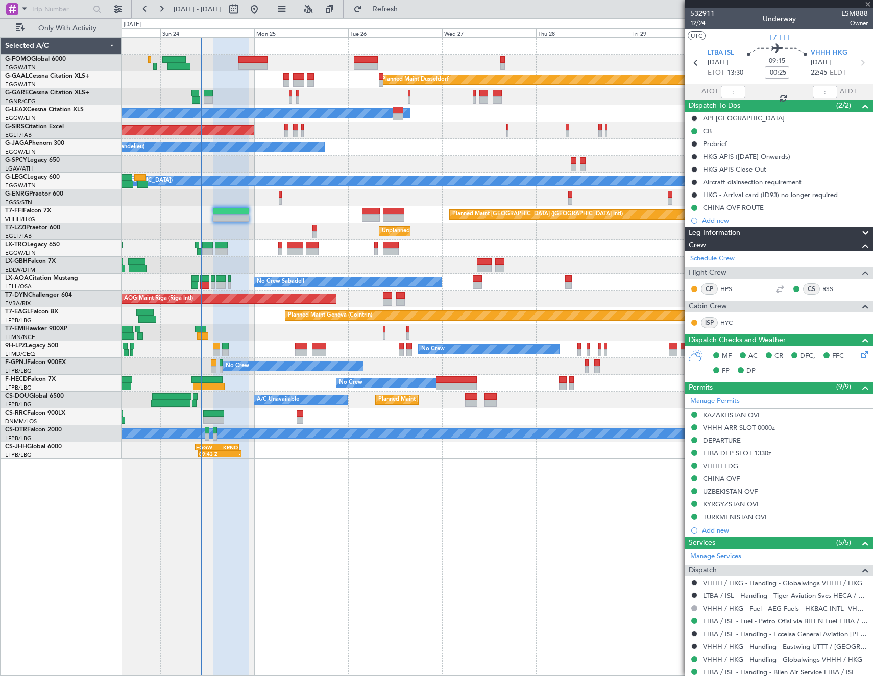
type input "+00:05"
type input "18:26"
type input "23:00"
type input "1"
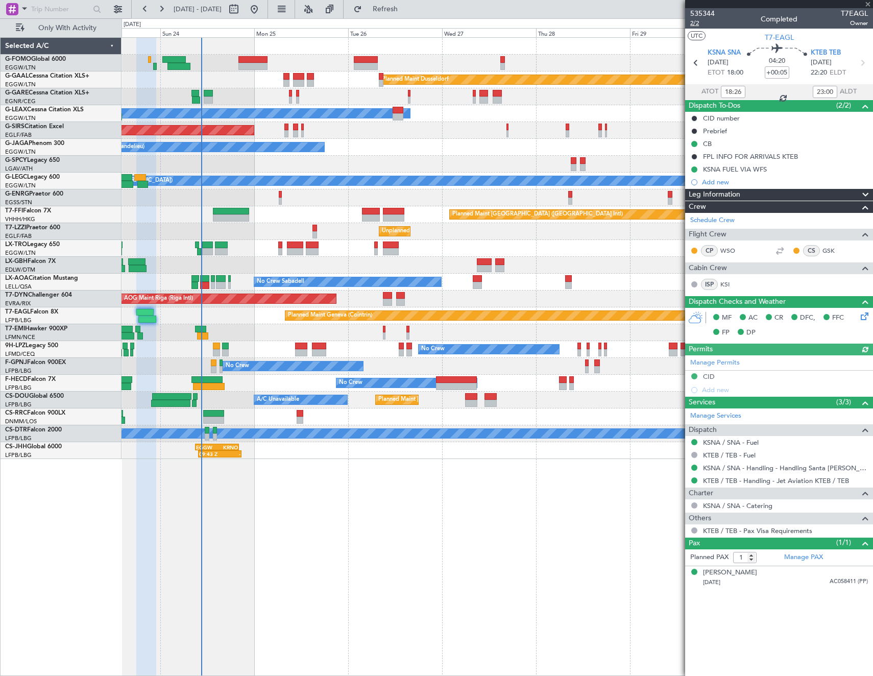
click at [696, 23] on span "2/2" at bounding box center [702, 23] width 24 height 9
type input "11:26"
type input "19:00"
type input "18:26"
type input "23:00"
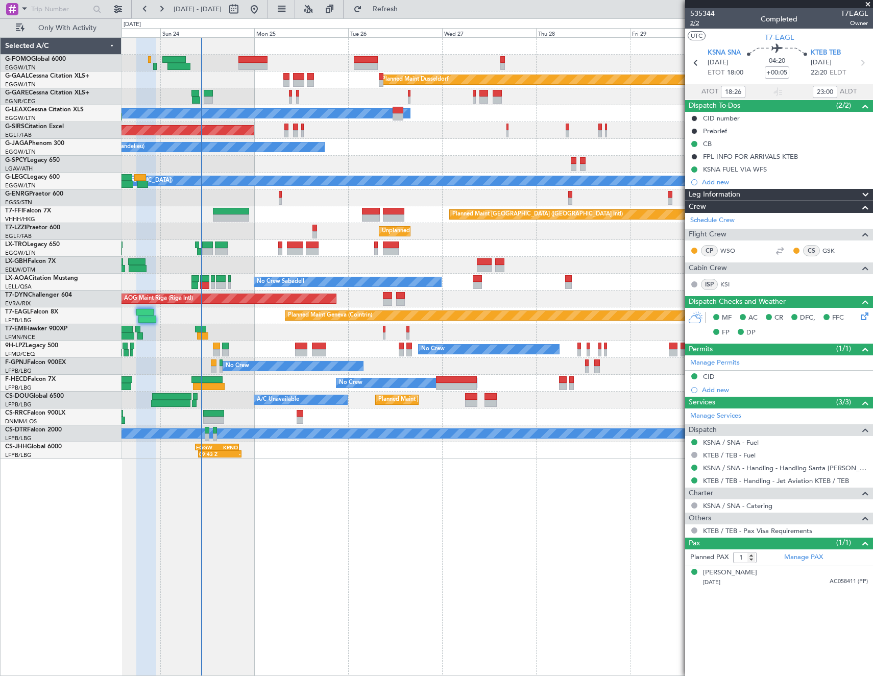
click at [696, 23] on span "2/2" at bounding box center [702, 23] width 24 height 9
click at [723, 50] on span "KSNA SNA" at bounding box center [723, 53] width 33 height 10
click at [424, 147] on div "Owner Ibiza No Crew Cannes (Mandelieu)" at bounding box center [496, 147] width 751 height 17
click at [242, 14] on button at bounding box center [234, 9] width 16 height 16
select select "8"
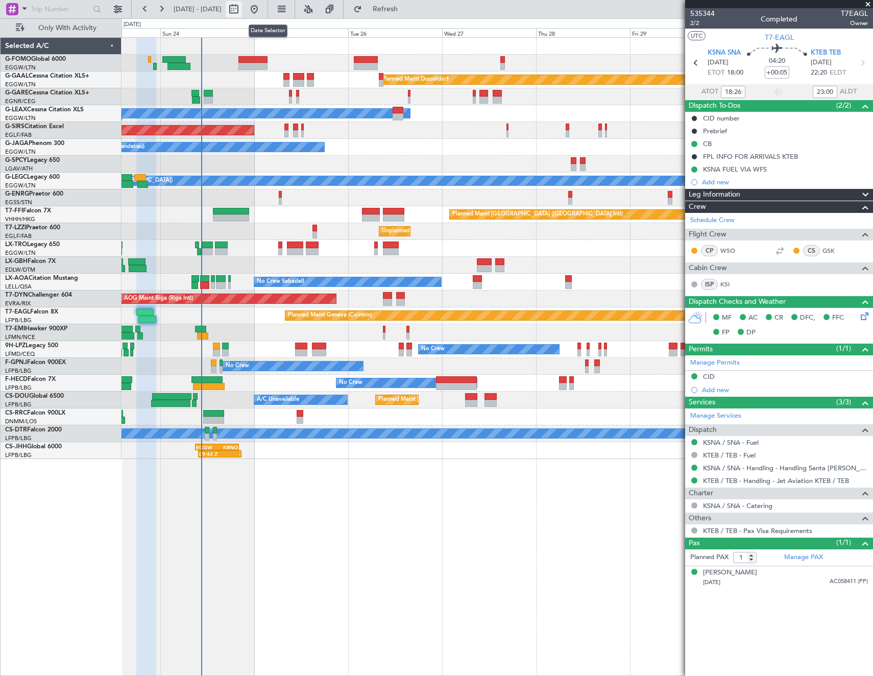
select select "2025"
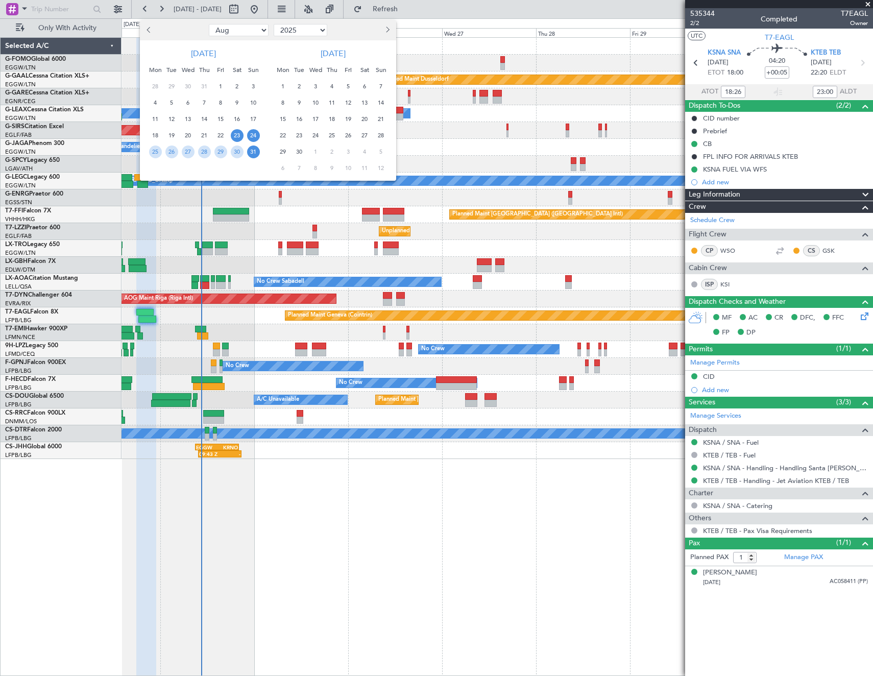
click at [254, 138] on span "24" at bounding box center [253, 135] width 13 height 13
click at [254, 153] on span "31" at bounding box center [253, 151] width 13 height 13
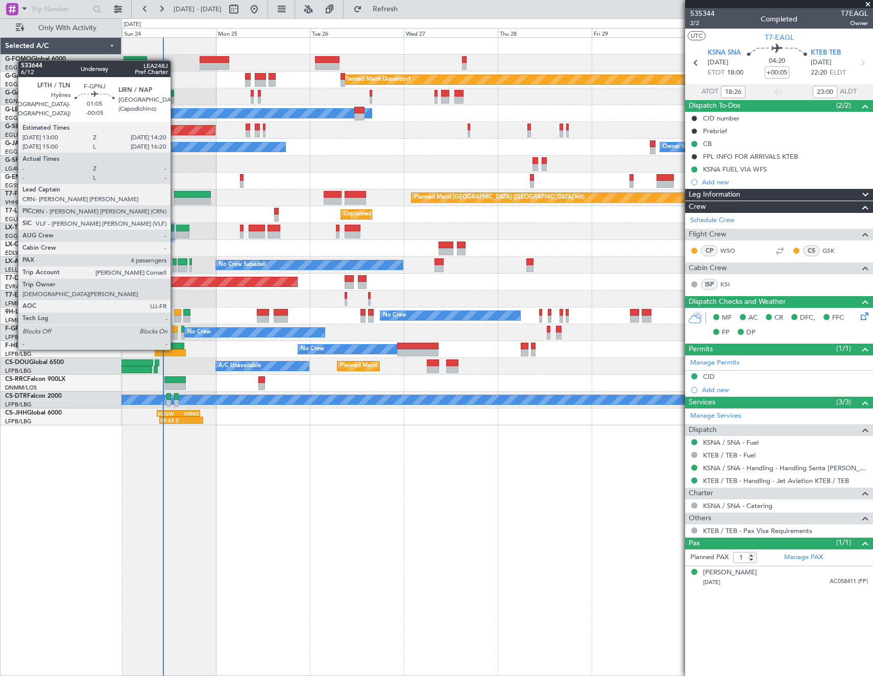
click at [175, 329] on div at bounding box center [175, 329] width 6 height 7
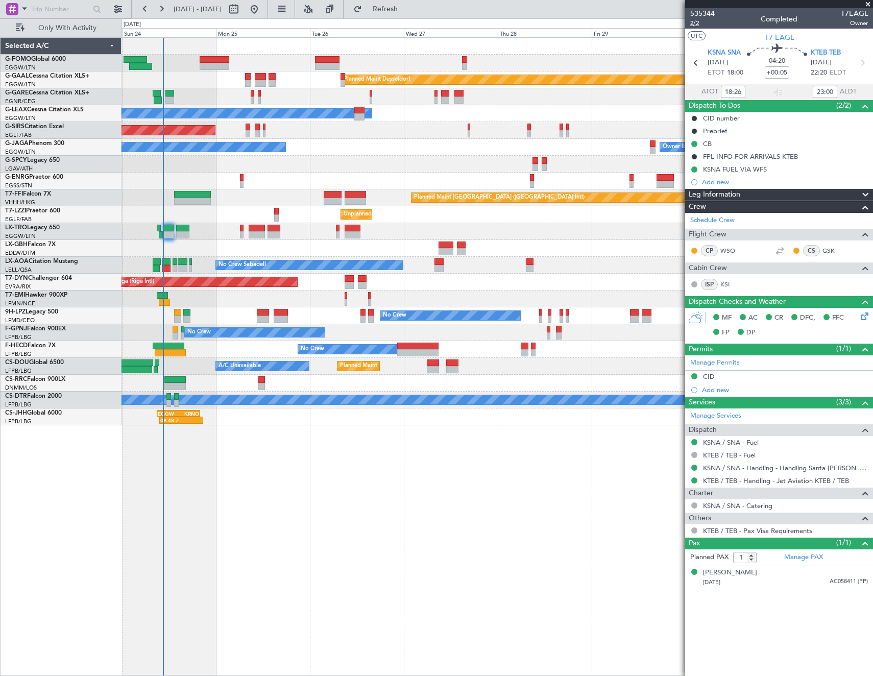
click at [698, 24] on span "2/2" at bounding box center [702, 23] width 24 height 9
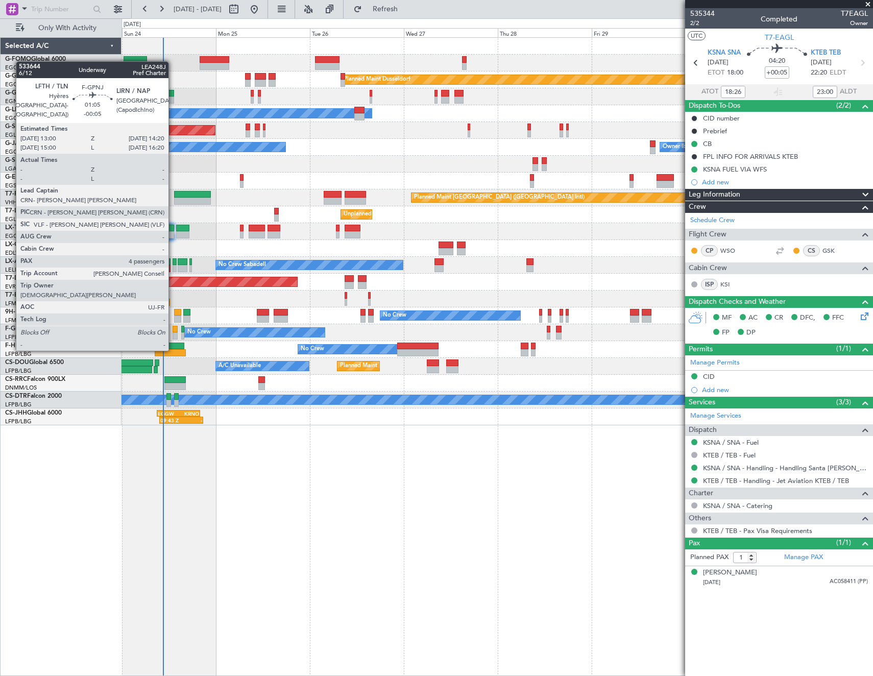
click at [173, 330] on div at bounding box center [175, 329] width 6 height 7
click at [176, 331] on div at bounding box center [175, 329] width 6 height 7
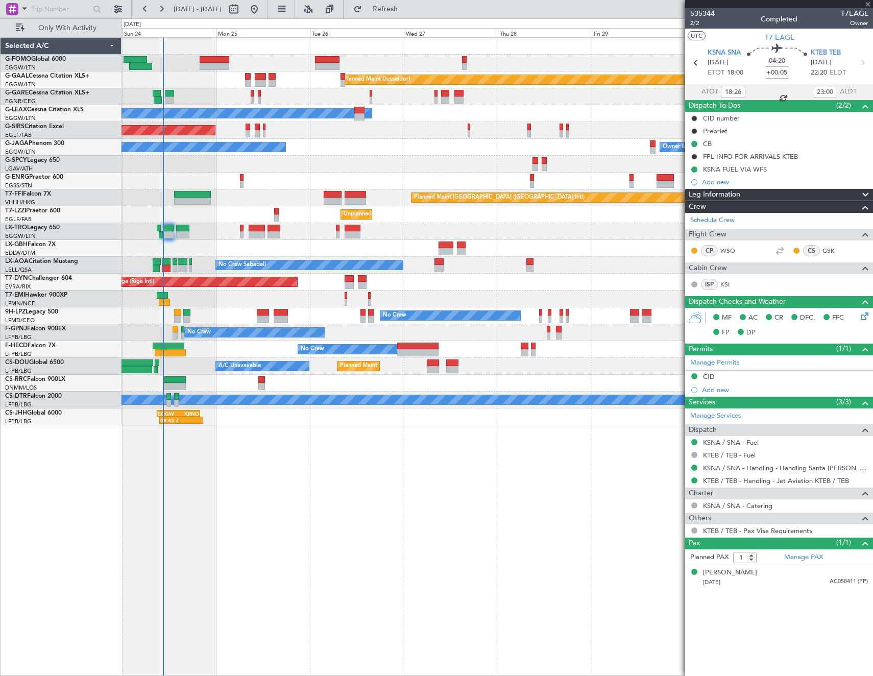
type input "-00:05"
type input "4"
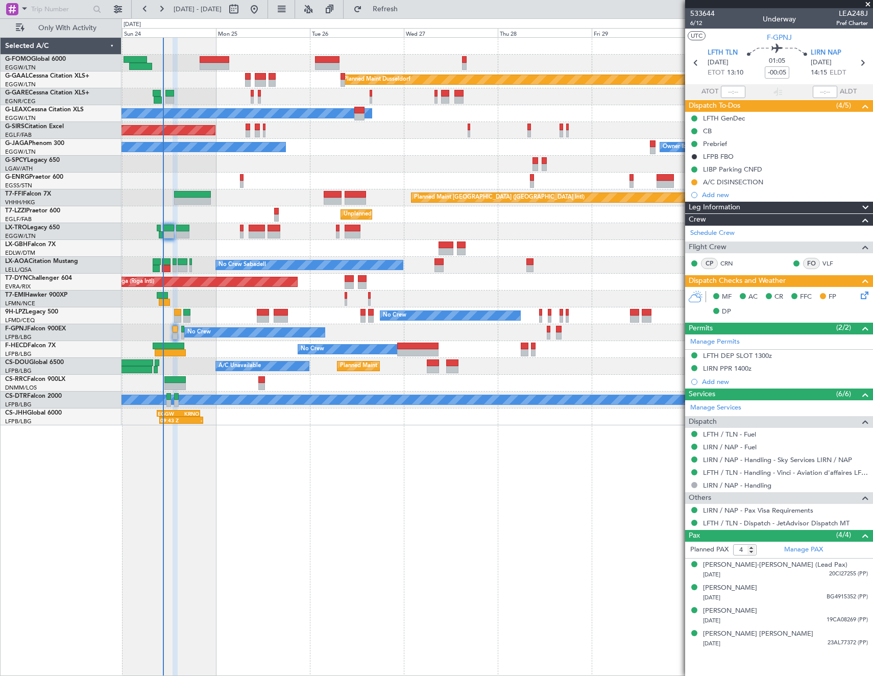
click at [866, 297] on icon at bounding box center [862, 293] width 8 height 8
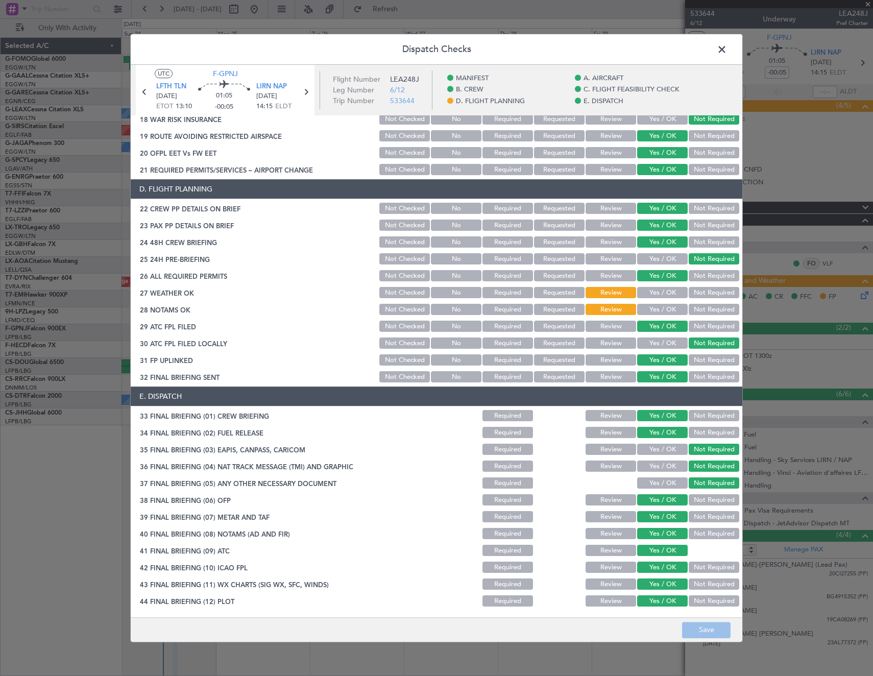
click at [645, 291] on button "Yes / OK" at bounding box center [662, 292] width 51 height 11
drag, startPoint x: 652, startPoint y: 309, endPoint x: 695, endPoint y: 398, distance: 98.8
click at [654, 310] on button "Yes / OK" at bounding box center [662, 309] width 51 height 11
drag, startPoint x: 701, startPoint y: 614, endPoint x: 704, endPoint y: 630, distance: 15.5
click at [702, 616] on main "UTC F-GPNJ LFTH TLN 24/08/2025 ETOT 13:10 01:05 -00:05 LIRN NAP 24/08/2025 14:1…" at bounding box center [436, 343] width 611 height 556
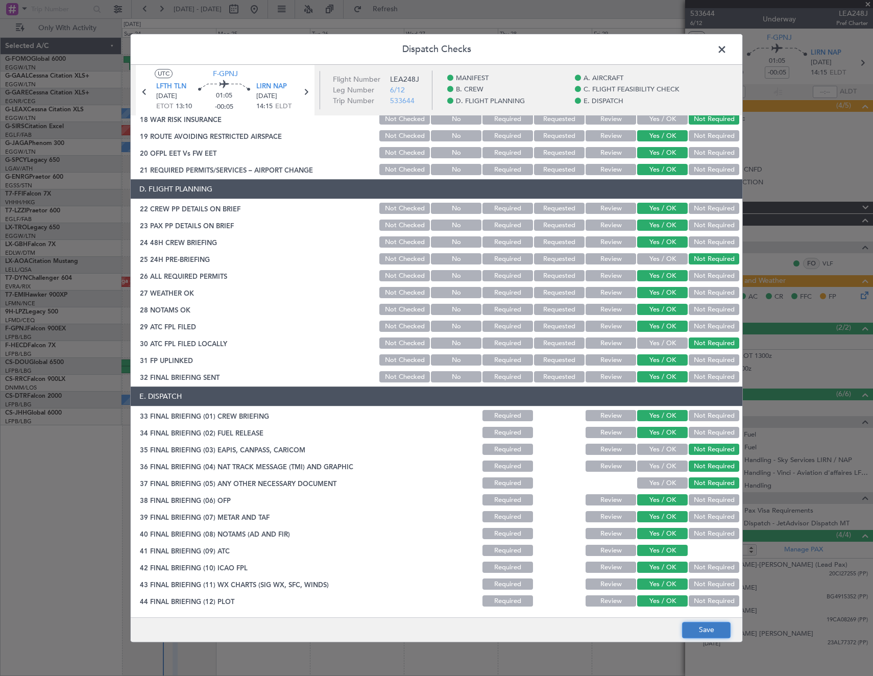
click at [704, 630] on button "Save" at bounding box center [706, 630] width 48 height 16
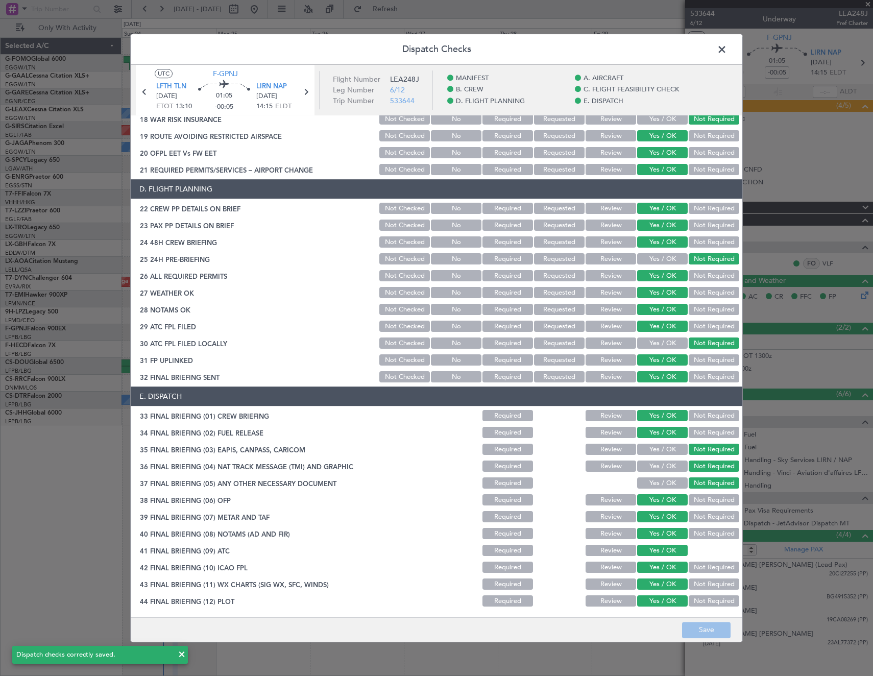
click at [727, 50] on span at bounding box center [727, 52] width 0 height 20
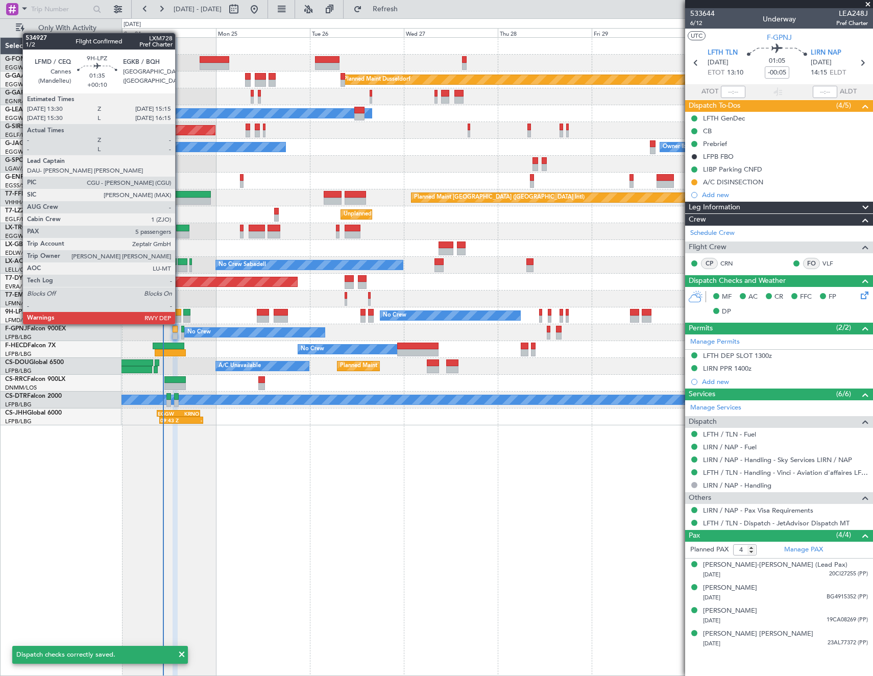
click at [180, 314] on div at bounding box center [177, 312] width 7 height 7
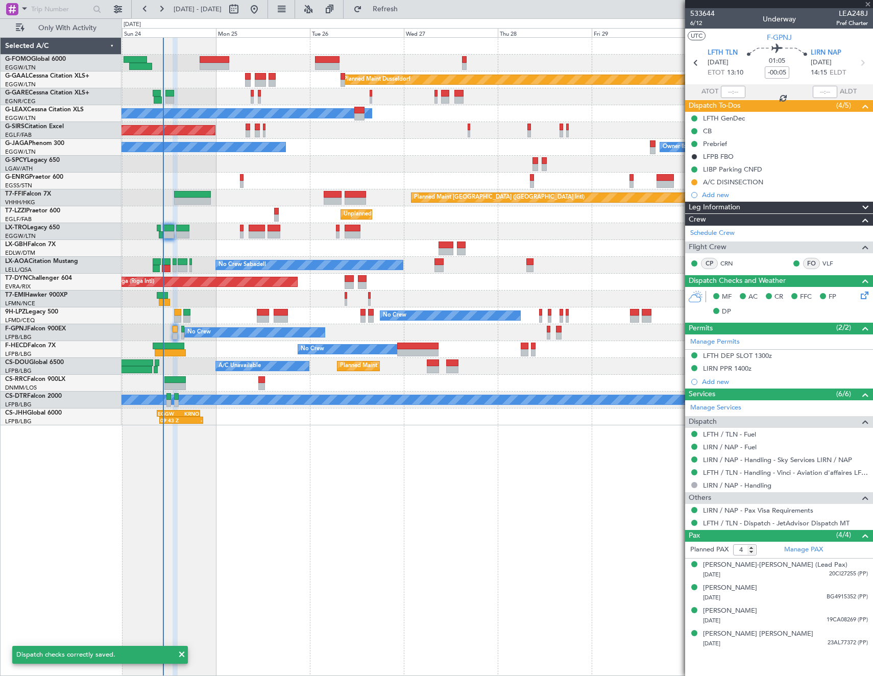
type input "+00:10"
type input "5"
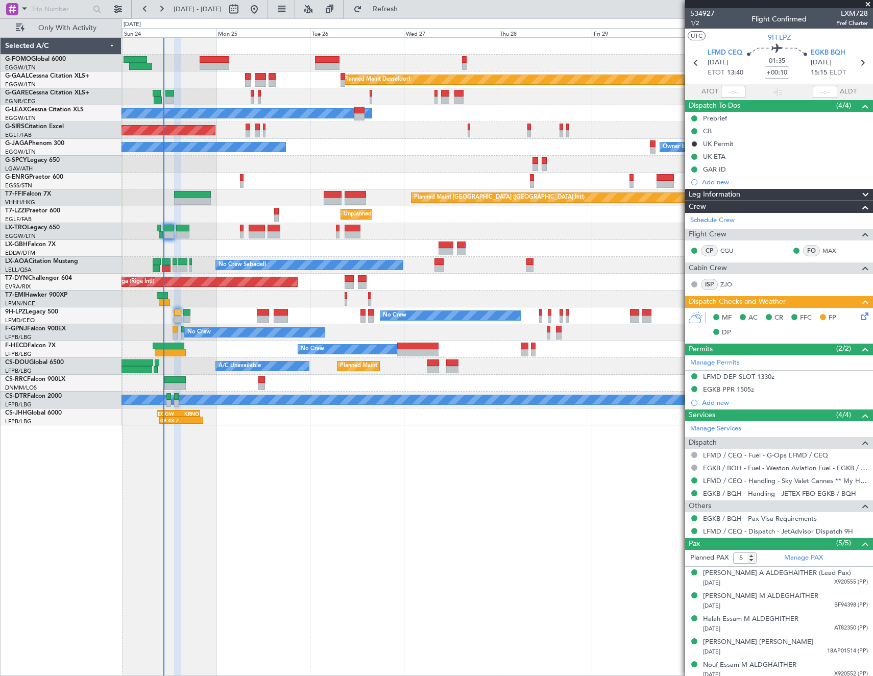
click at [858, 314] on icon at bounding box center [862, 314] width 8 height 8
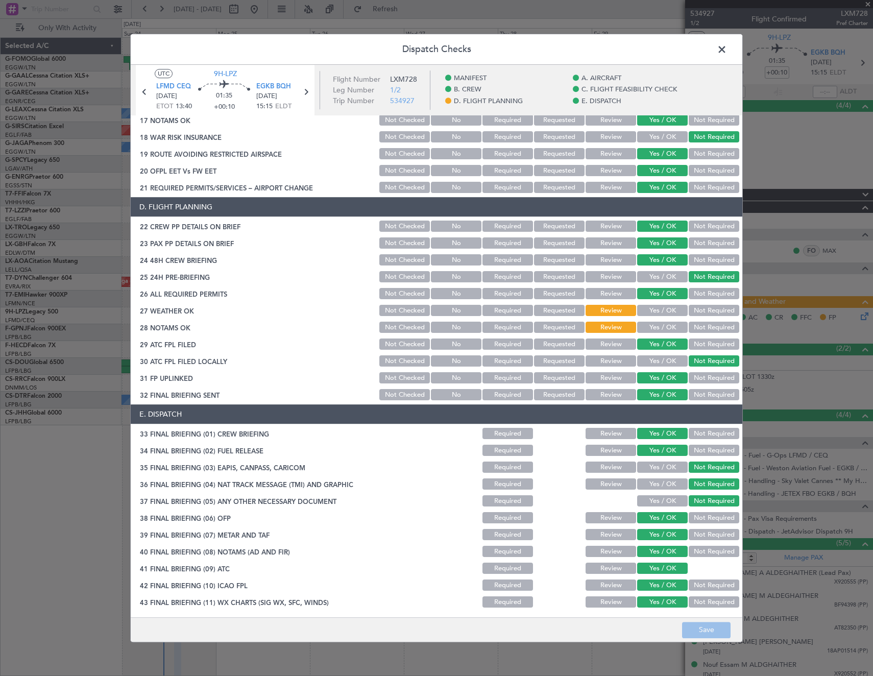
scroll to position [411, 0]
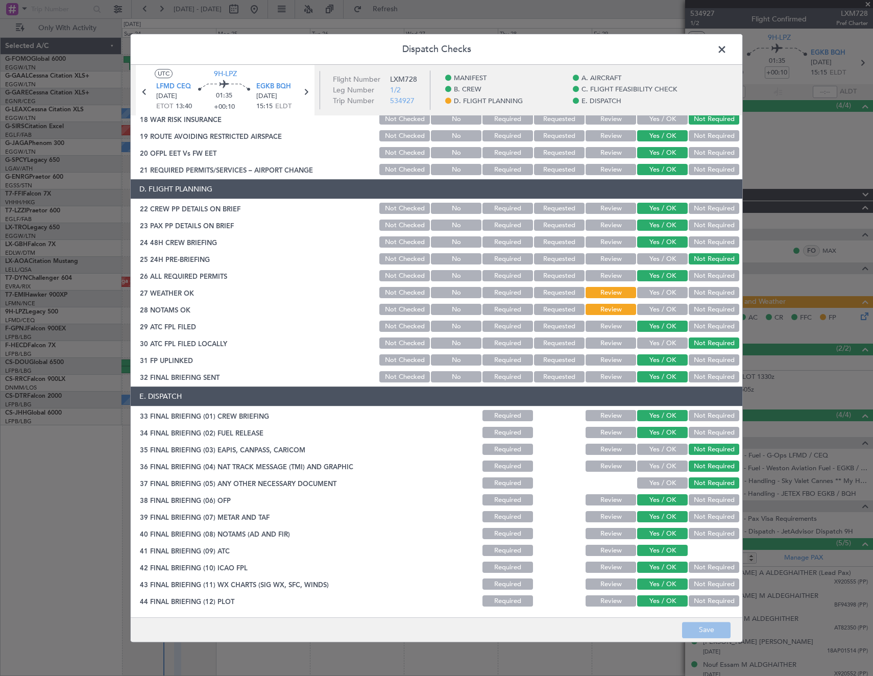
click at [665, 293] on button "Yes / OK" at bounding box center [662, 292] width 51 height 11
click at [658, 312] on button "Yes / OK" at bounding box center [662, 309] width 51 height 11
click at [709, 632] on button "Save" at bounding box center [706, 630] width 48 height 16
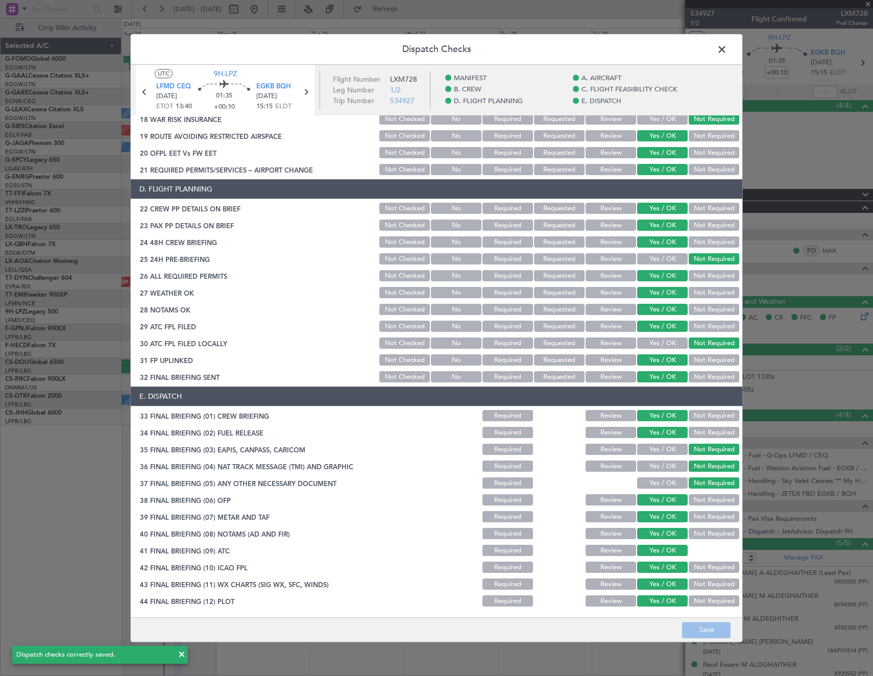
click at [727, 52] on span at bounding box center [727, 52] width 0 height 20
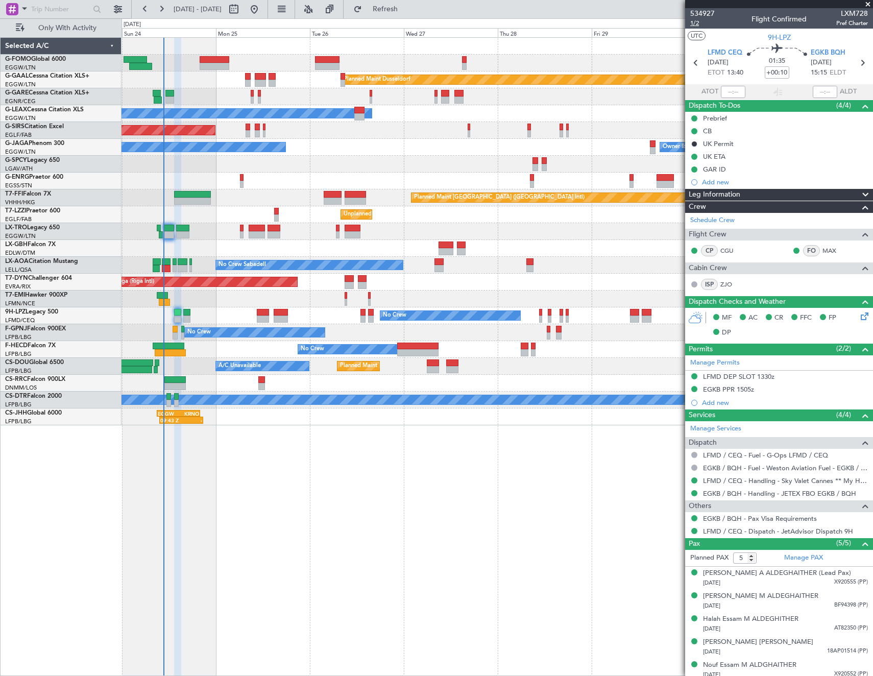
click at [695, 24] on span "1/2" at bounding box center [702, 23] width 24 height 9
click at [695, 24] on mat-tooltip-component "Trip Number" at bounding box center [702, 32] width 51 height 27
click at [693, 23] on span "1/2" at bounding box center [702, 23] width 24 height 9
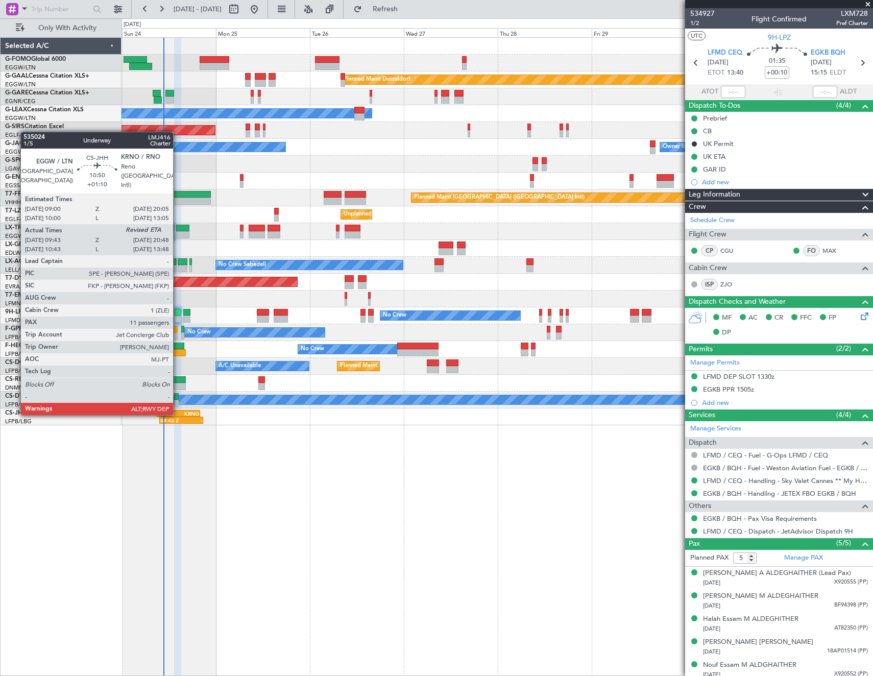
click at [178, 414] on div "EGGW" at bounding box center [168, 413] width 21 height 6
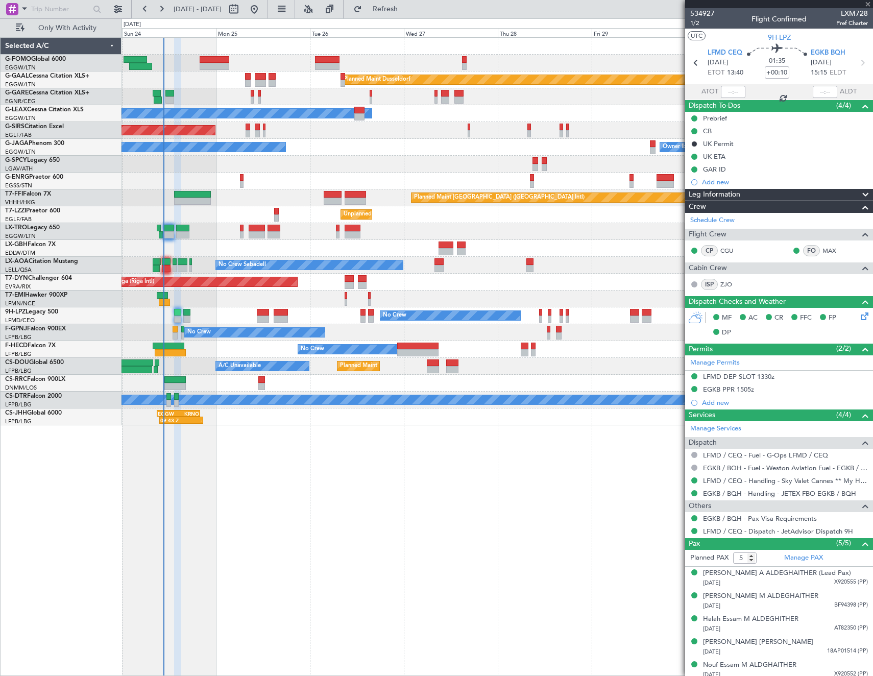
type input "+01:10"
type input "09:53"
type input "11"
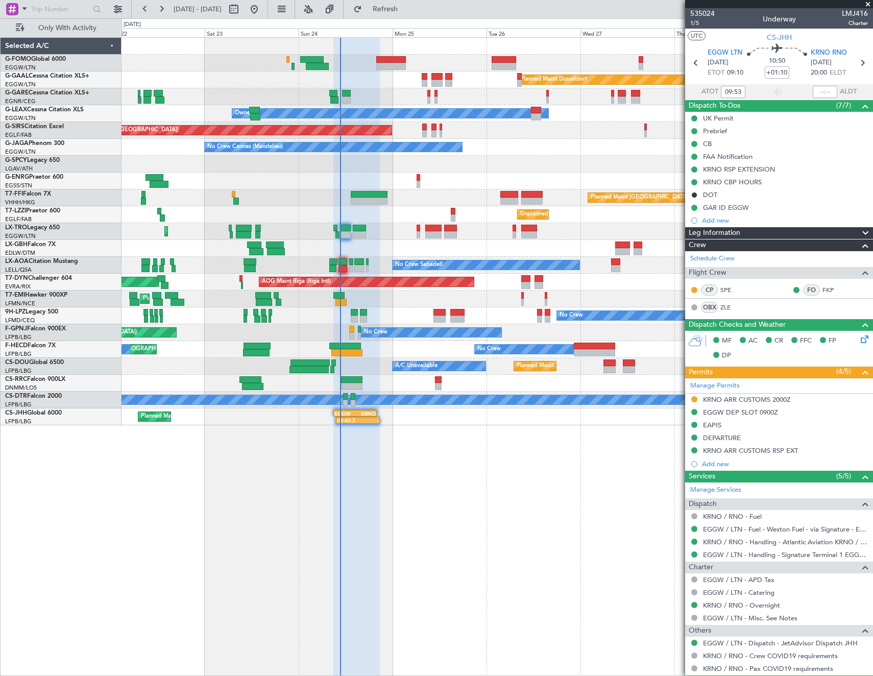
click at [613, 483] on div "Planned Maint Dusseldorf Unplanned Maint Chester Owner Unplanned Maint Oxford (…" at bounding box center [496, 356] width 751 height 638
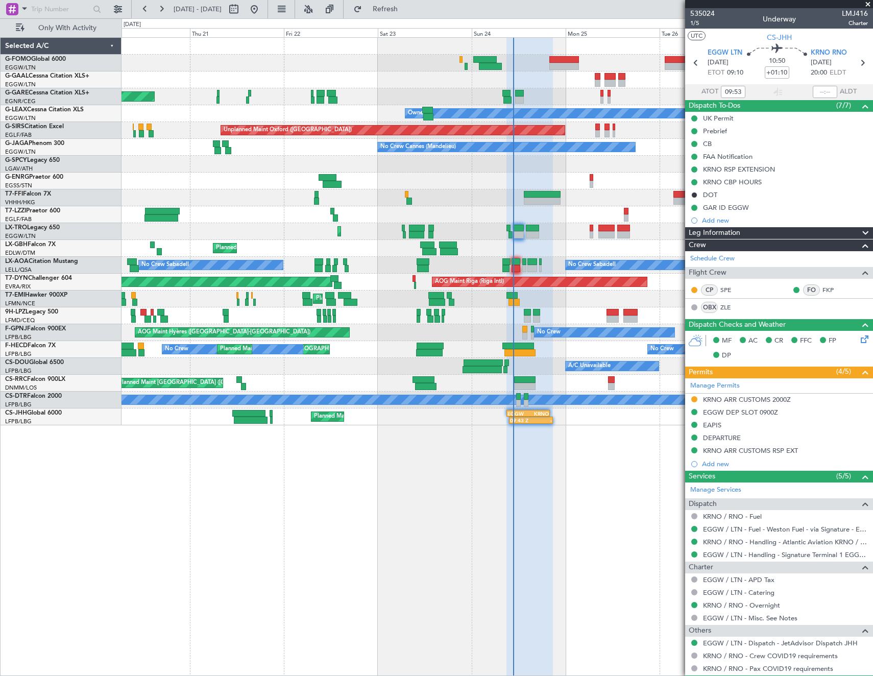
click at [426, 487] on div "Planned Maint Dusseldorf Unplanned Maint Chester Owner Owner Unplanned Maint Ox…" at bounding box center [496, 356] width 751 height 638
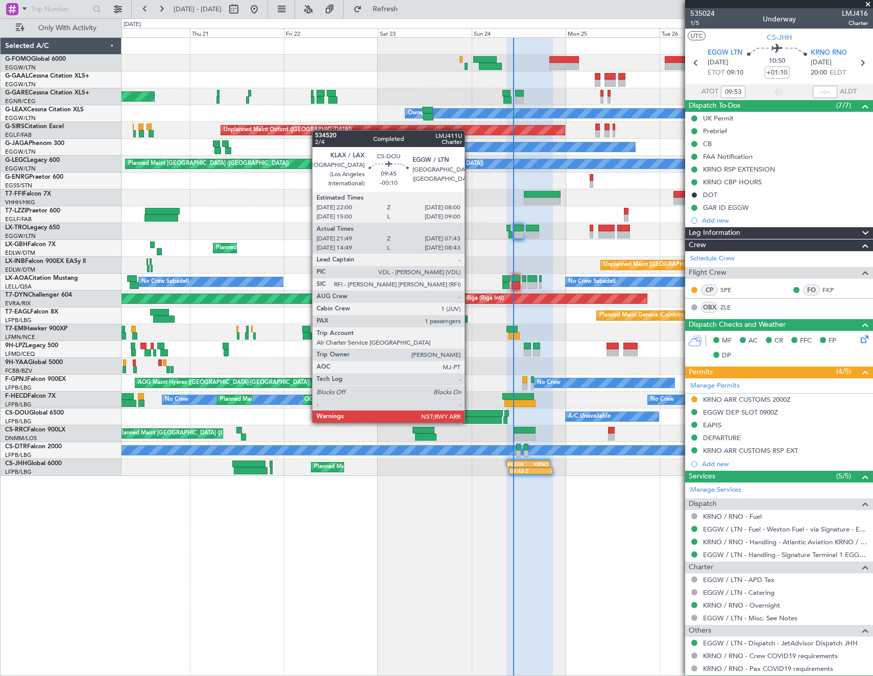
click at [469, 412] on div at bounding box center [482, 413] width 39 height 7
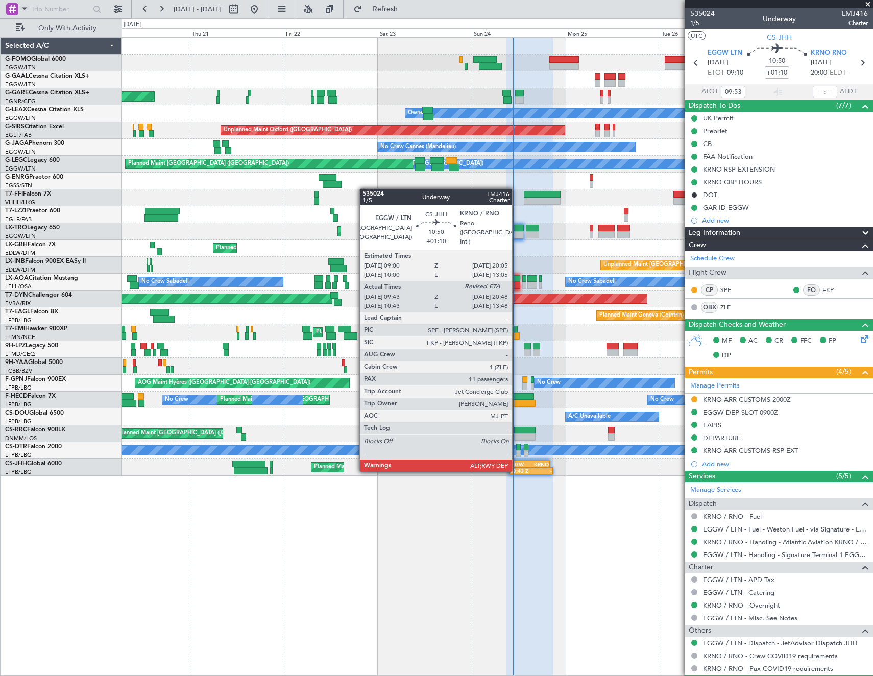
click at [516, 471] on div "09:43 Z" at bounding box center [520, 470] width 21 height 6
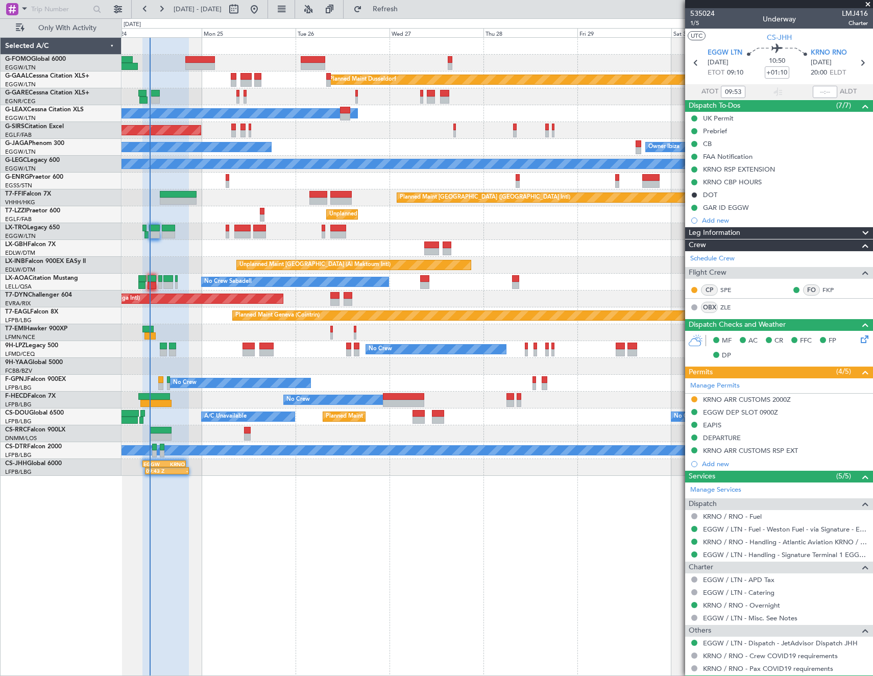
click at [221, 401] on div "Planned Maint Dusseldorf Owner Unplanned Maint Oxford (Kidlington) No Crew Cann…" at bounding box center [496, 257] width 751 height 438
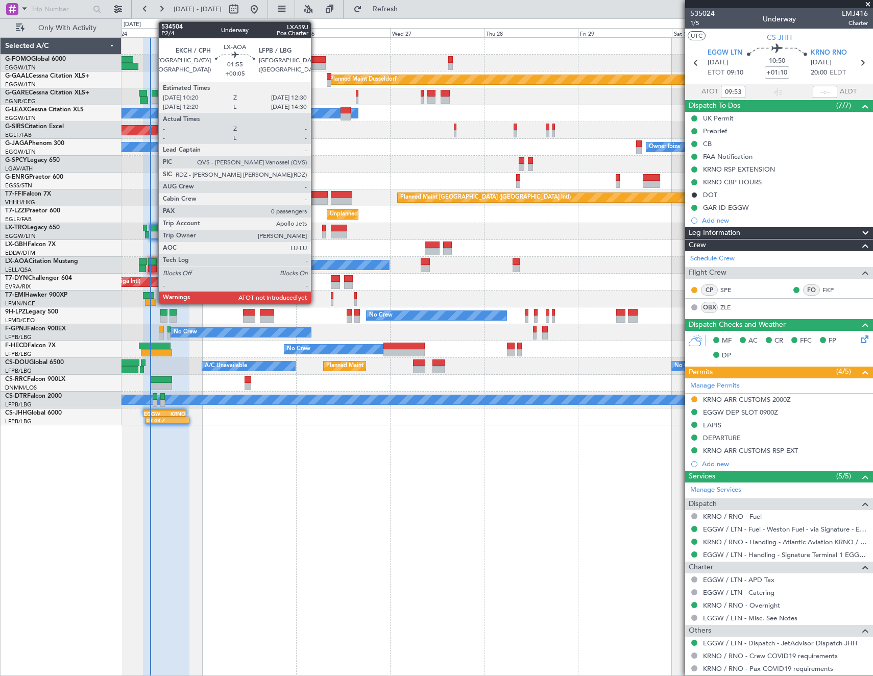
click at [153, 268] on div at bounding box center [152, 268] width 9 height 7
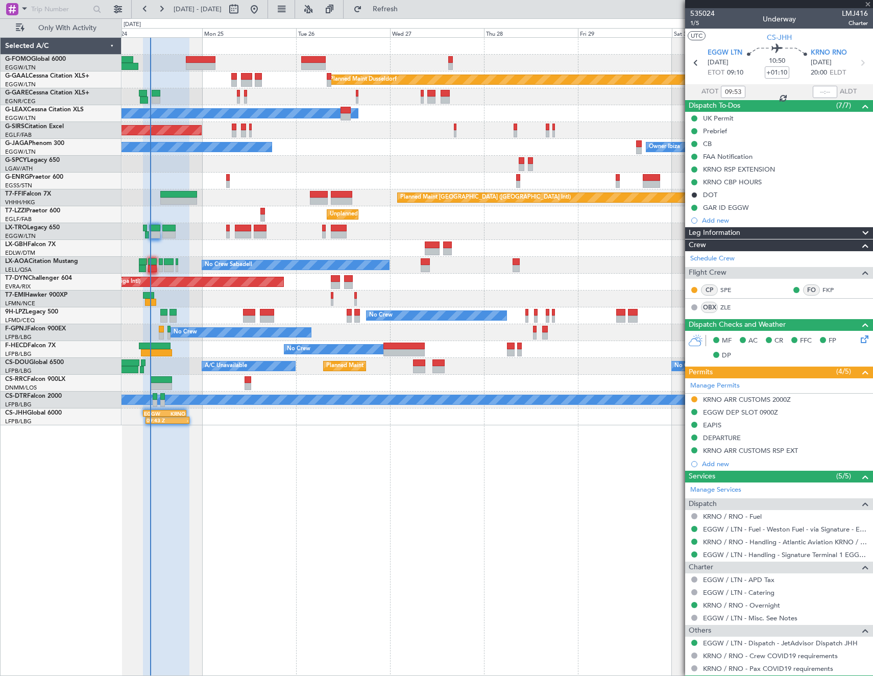
type input "+00:05"
type input "0"
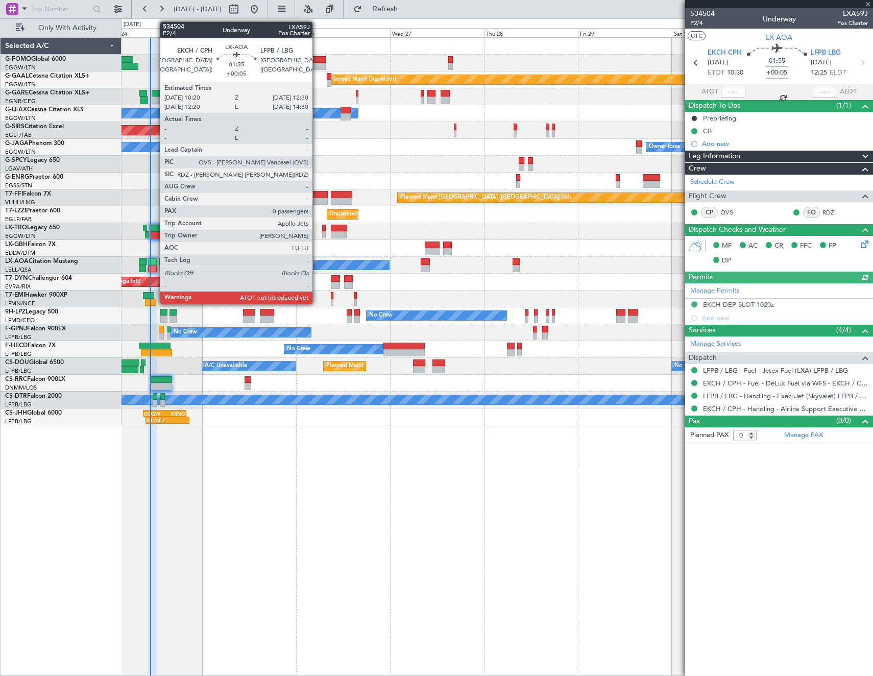
click at [155, 267] on div at bounding box center [152, 268] width 9 height 7
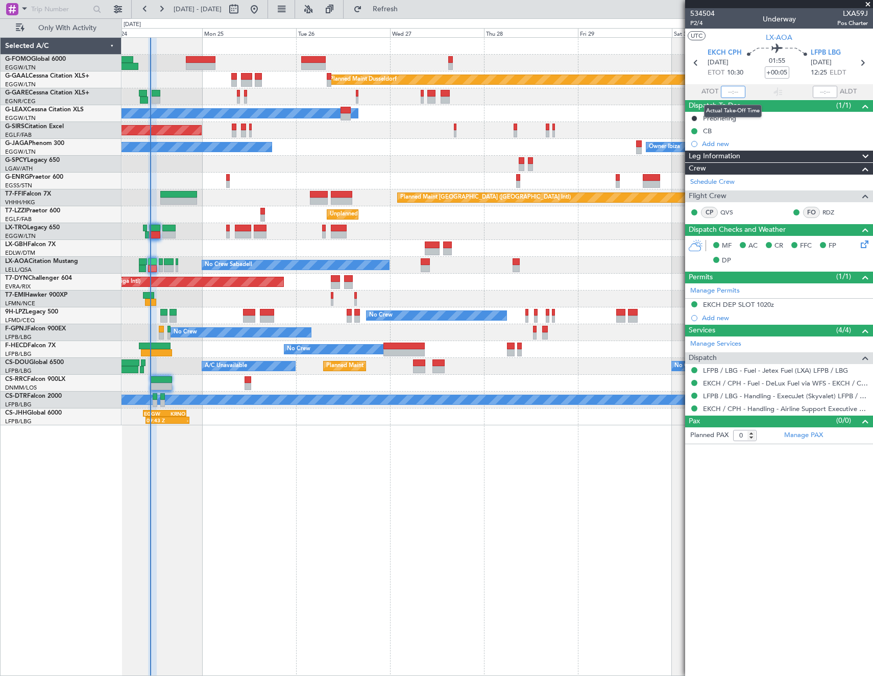
click at [737, 89] on input "text" at bounding box center [733, 92] width 24 height 12
click at [796, 500] on article "534504 P2/4 Underway LXA59J Pos Charter UTC LX-AOA EKCH CPH 24/08/2025 ETOT 10:…" at bounding box center [779, 342] width 188 height 668
type input "10:44"
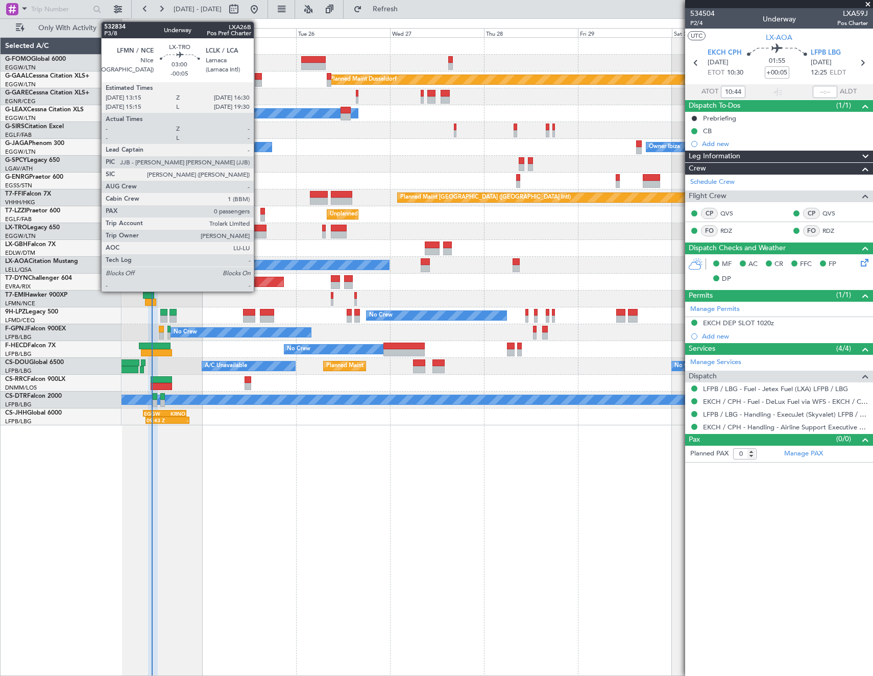
click at [258, 230] on div at bounding box center [260, 228] width 13 height 7
type input "-00:05"
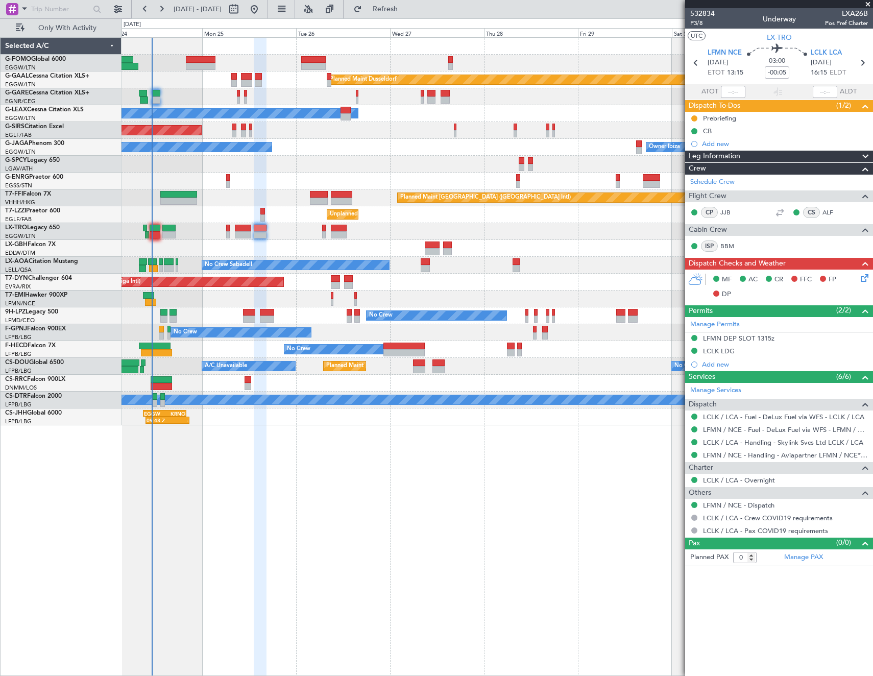
click at [862, 279] on icon at bounding box center [862, 276] width 8 height 8
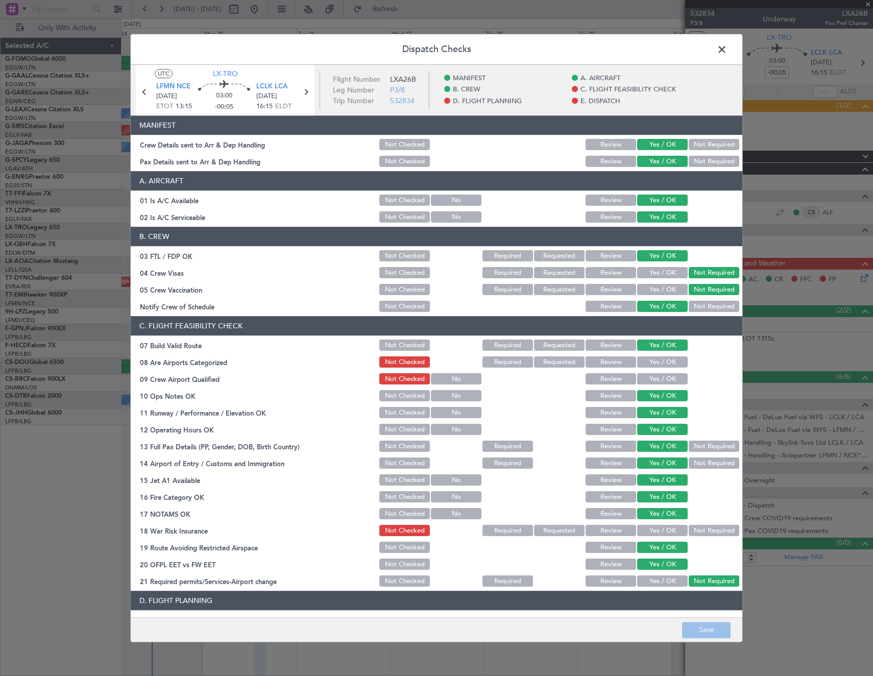
click at [727, 51] on span at bounding box center [727, 52] width 0 height 20
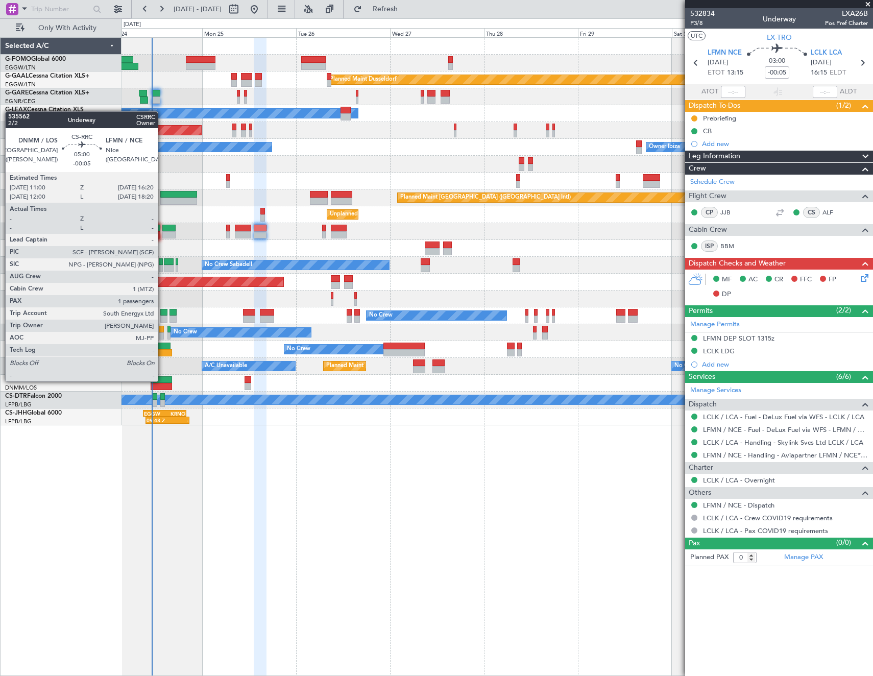
click at [162, 380] on div at bounding box center [161, 379] width 21 height 7
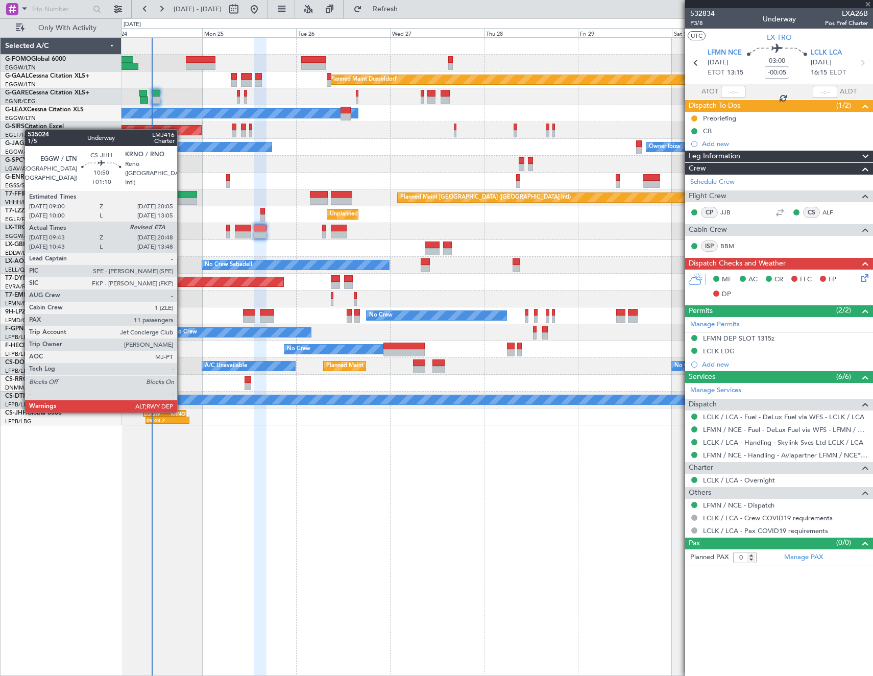
type input "1"
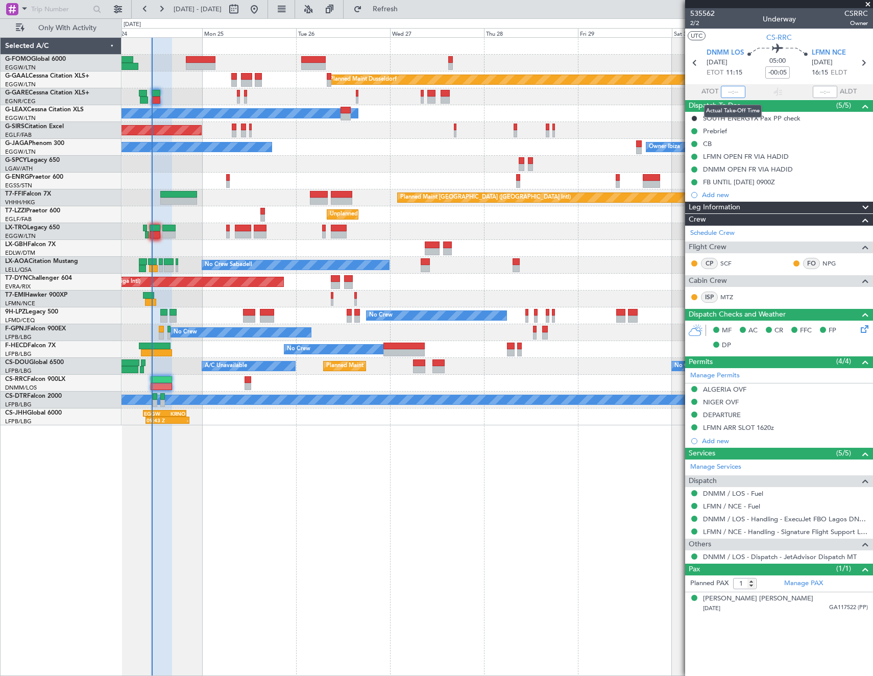
click at [734, 89] on input "text" at bounding box center [733, 92] width 24 height 12
click at [737, 38] on section "UTC CS-RRC" at bounding box center [779, 36] width 188 height 15
type input "11:09"
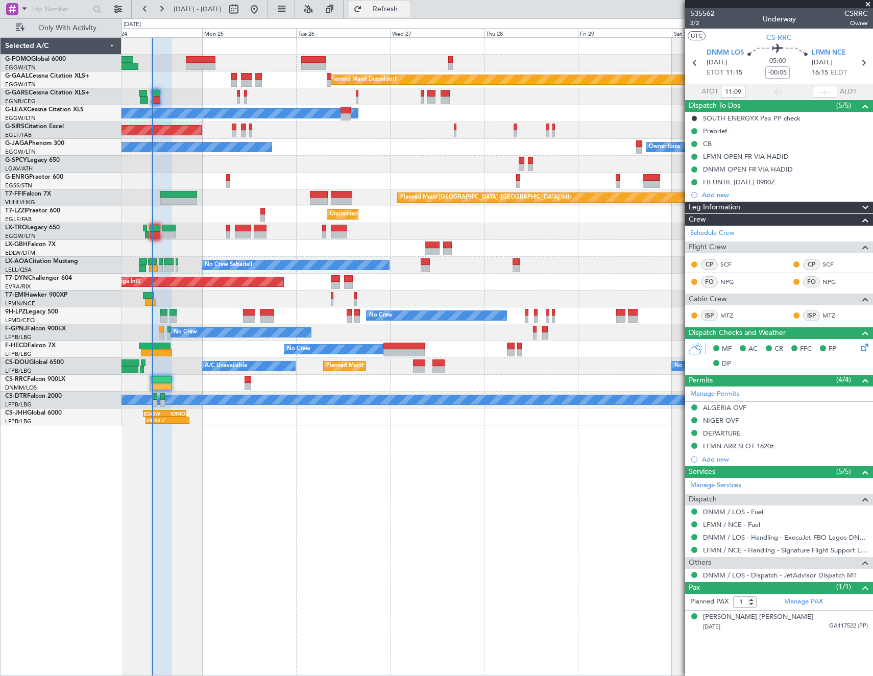
click at [407, 7] on span "Refresh" at bounding box center [385, 9] width 43 height 7
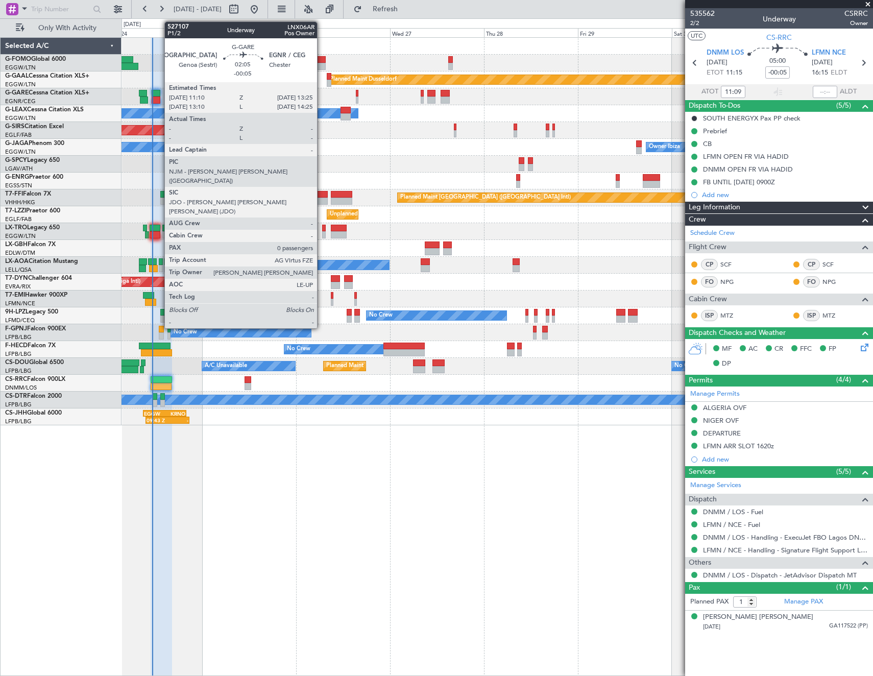
click at [159, 94] on div at bounding box center [156, 93] width 9 height 7
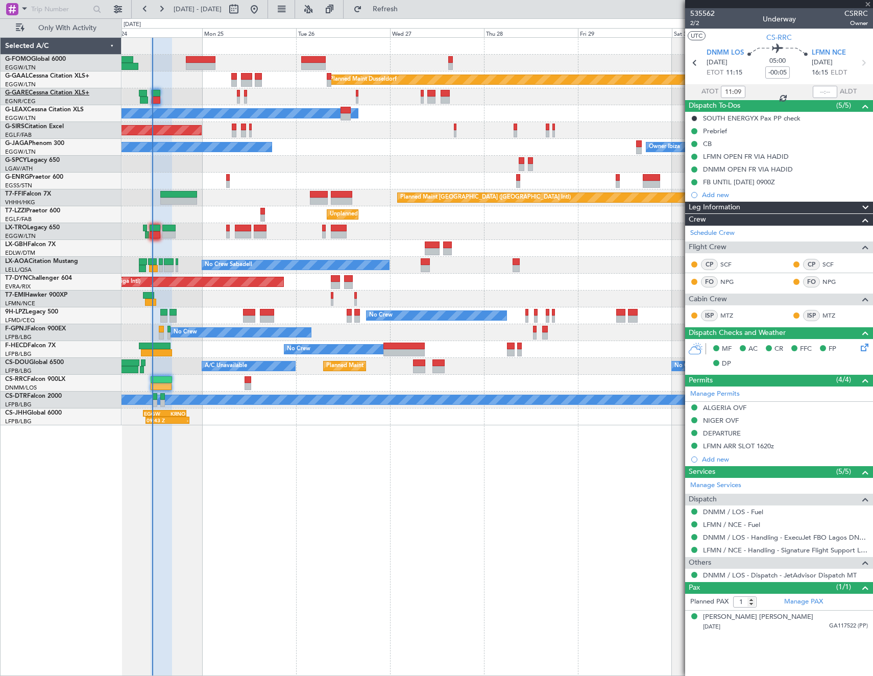
type input "0"
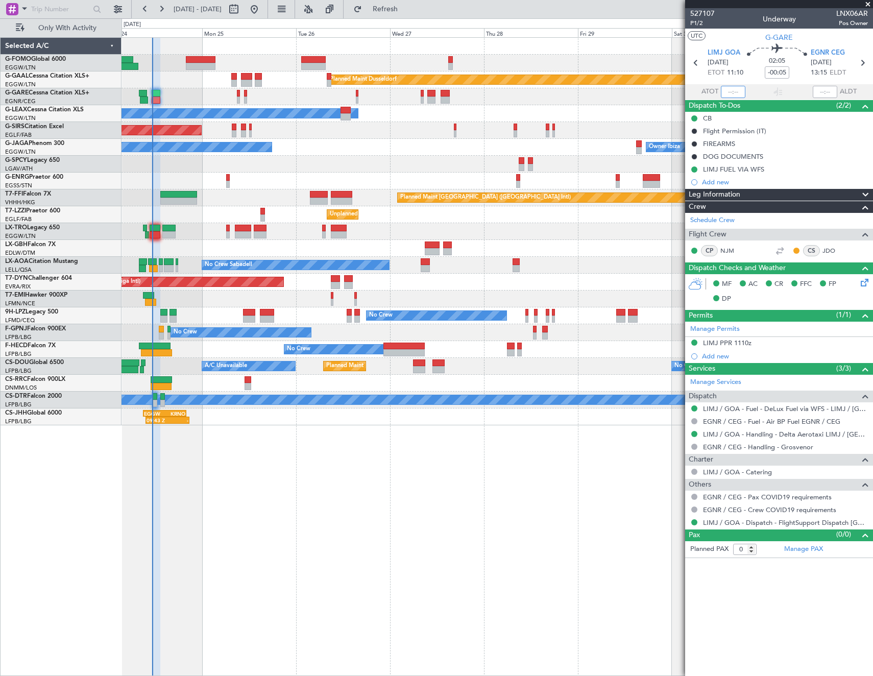
click at [736, 92] on input "text" at bounding box center [733, 92] width 24 height 12
click at [759, 582] on article "527107 P1/2 Underway LNX06AR Pos Owner UTC G-GARE LIMJ GOA 24/08/2025 ETOT 11:1…" at bounding box center [779, 342] width 188 height 668
type input "11:15"
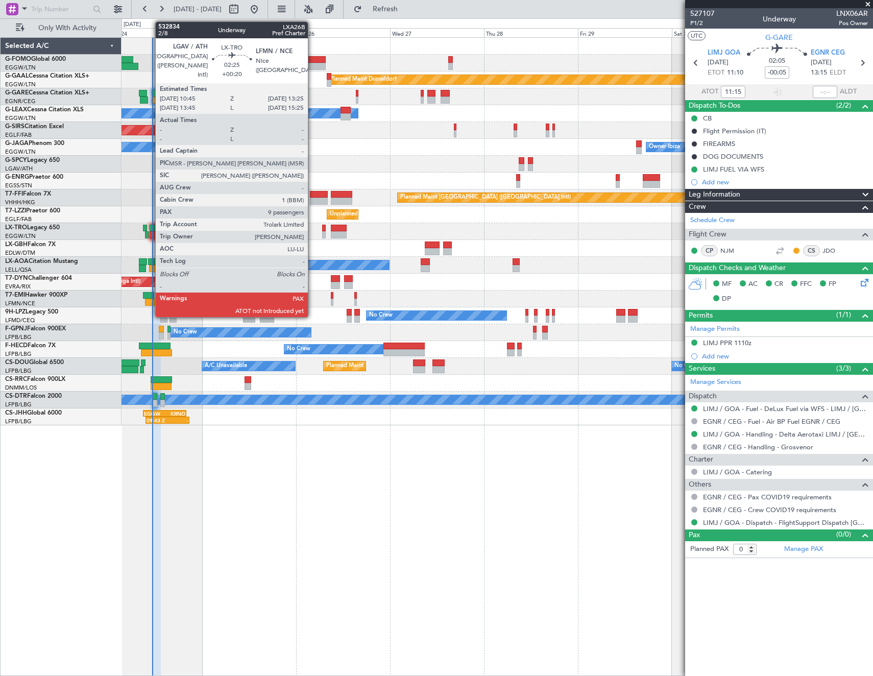
click at [150, 226] on div at bounding box center [155, 228] width 11 height 7
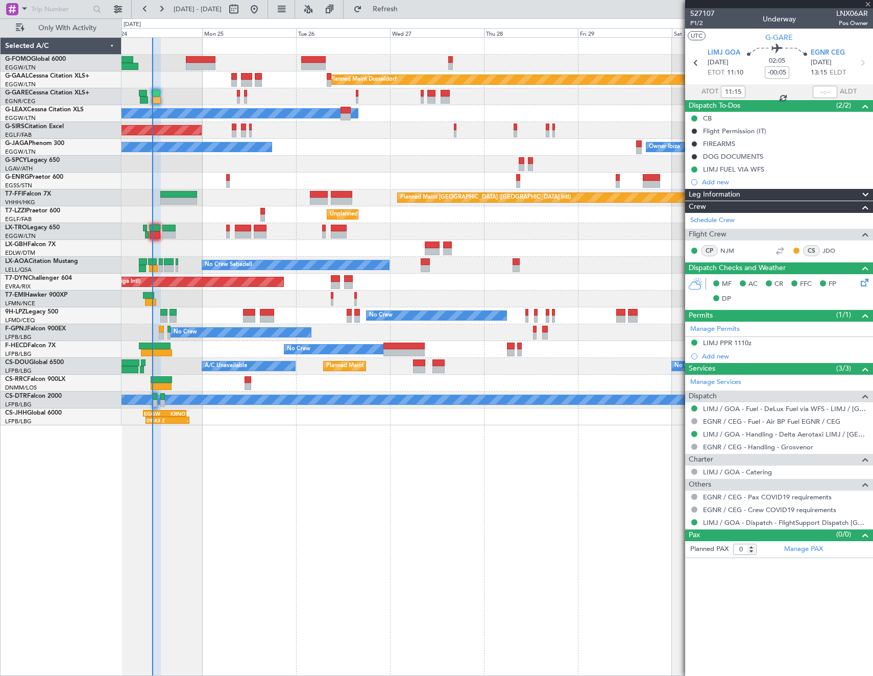
type input "+00:20"
type input "9"
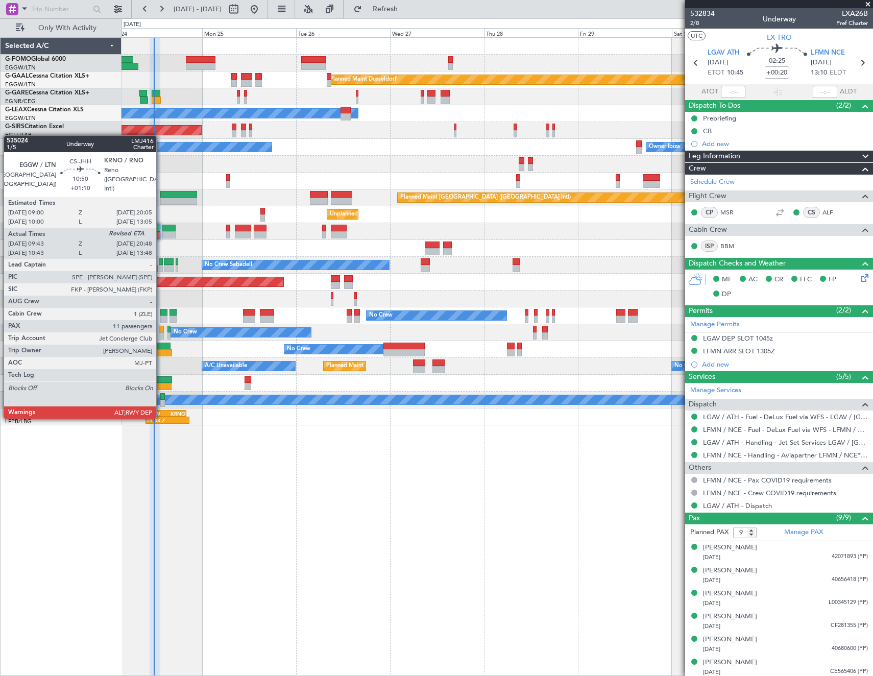
click at [161, 417] on div "09:43 Z" at bounding box center [156, 420] width 21 height 6
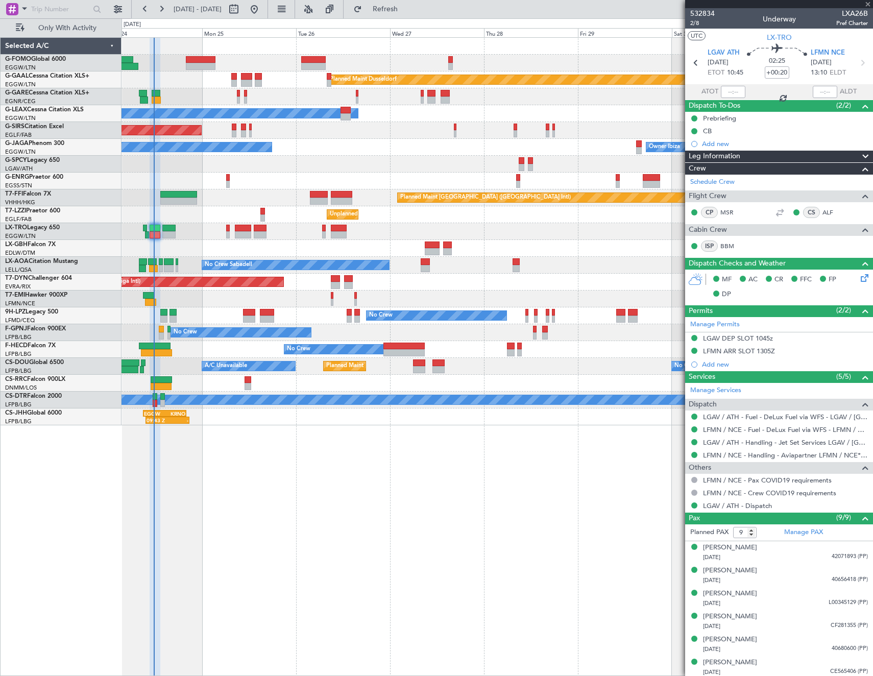
type input "+01:10"
type input "09:53"
type input "11"
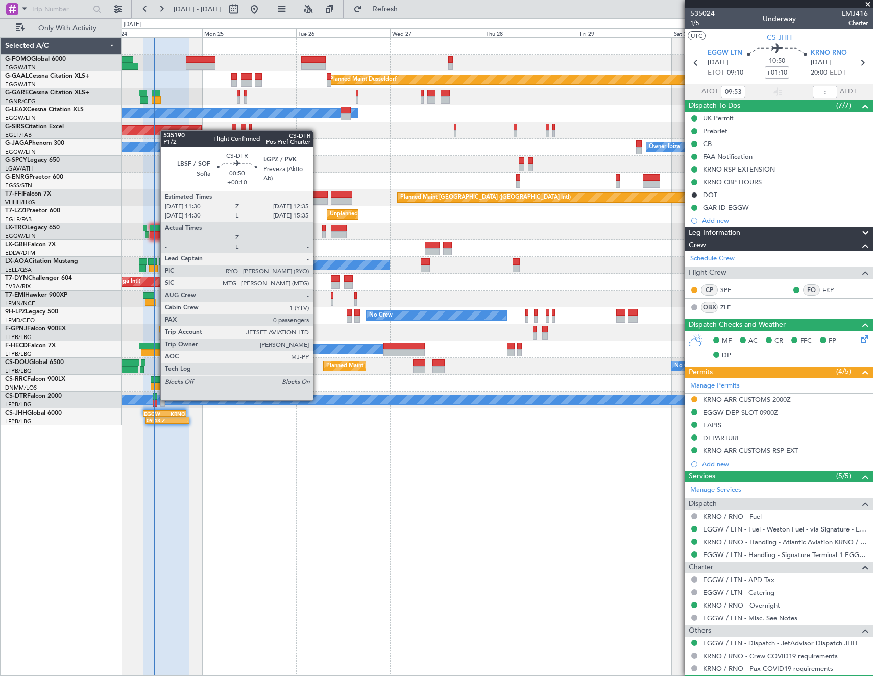
click at [155, 399] on div at bounding box center [155, 396] width 5 height 7
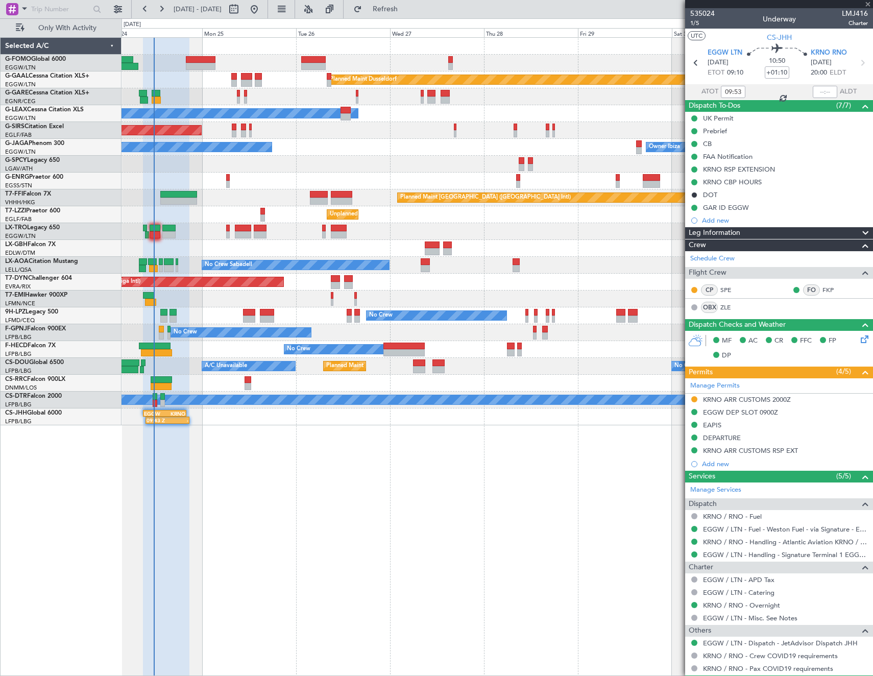
type input "+00:10"
type input "0"
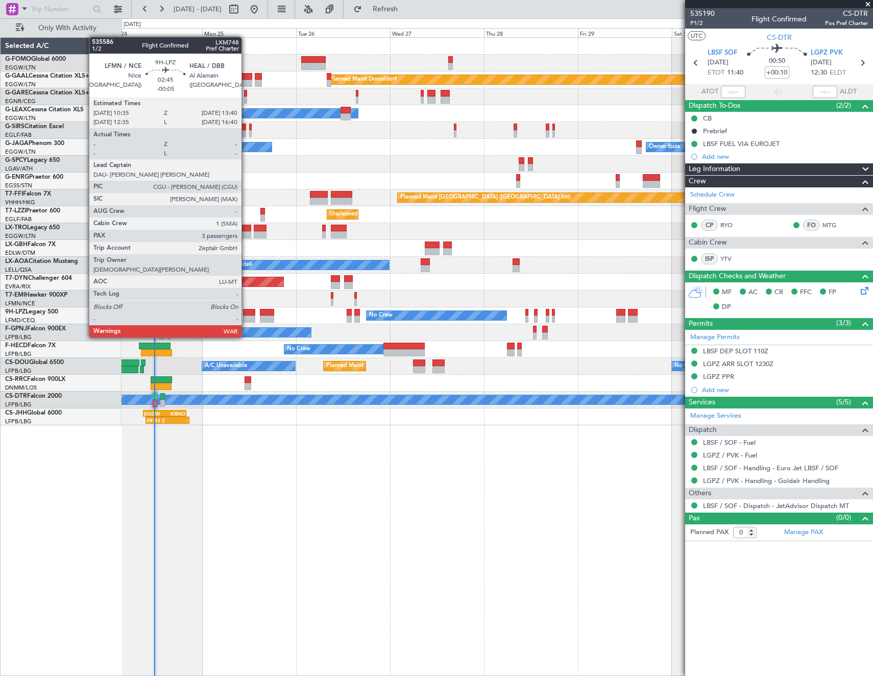
click at [246, 318] on div at bounding box center [249, 318] width 12 height 7
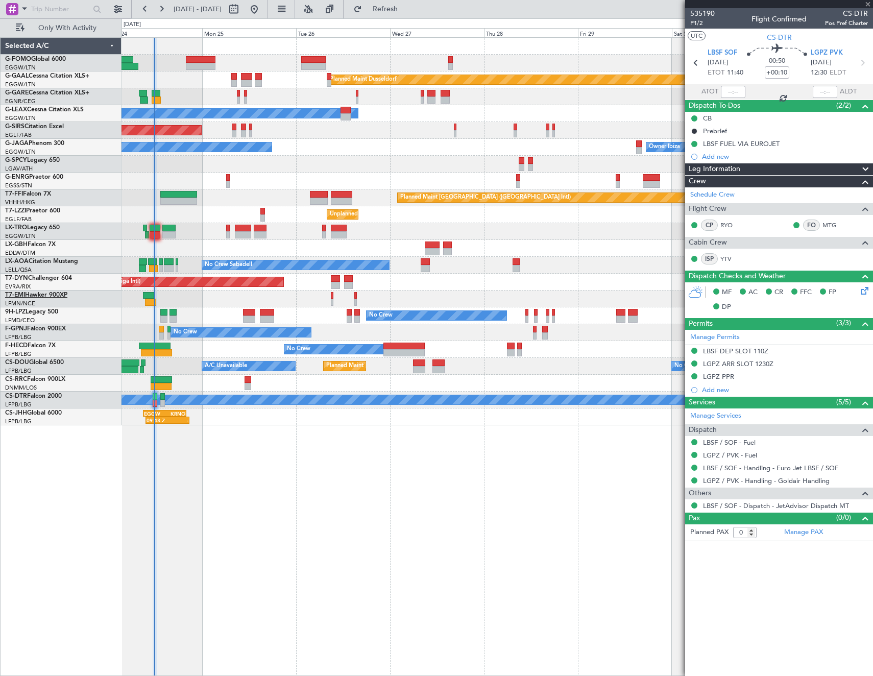
type input "-00:05"
type input "3"
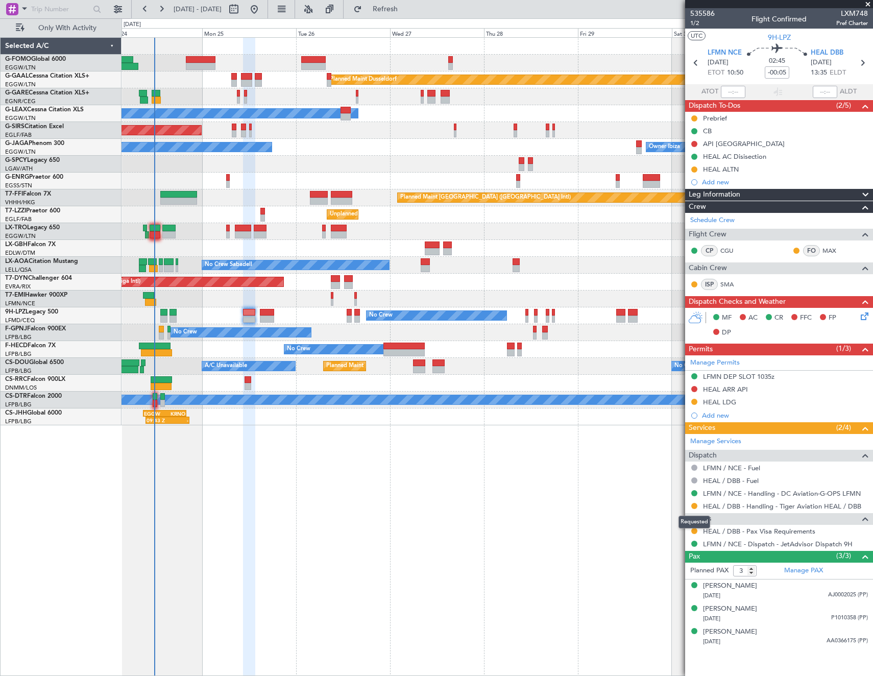
drag, startPoint x: 693, startPoint y: 505, endPoint x: 695, endPoint y: 522, distance: 17.0
click at [693, 505] on button at bounding box center [694, 506] width 6 height 6
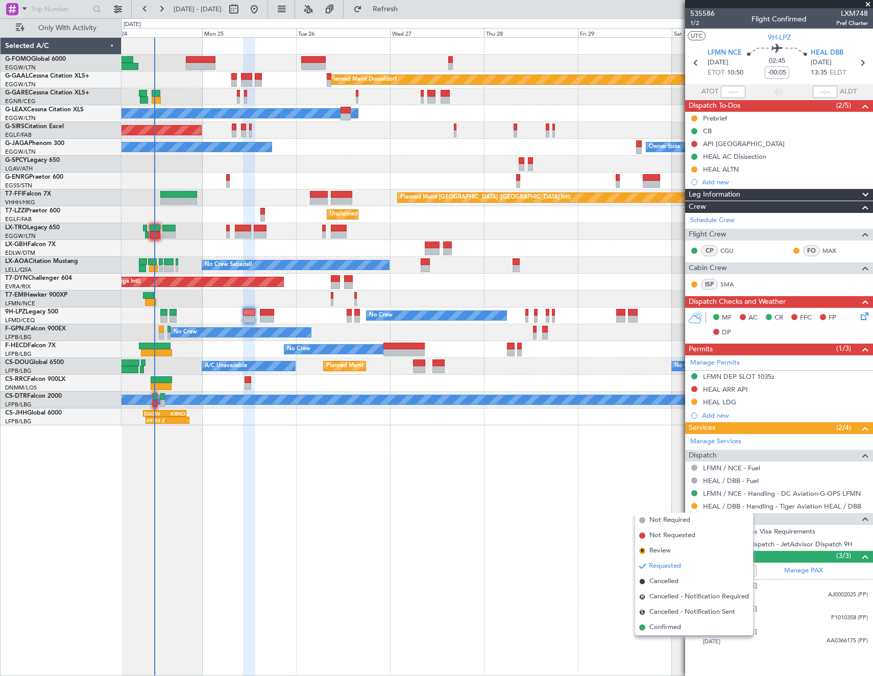
drag, startPoint x: 660, startPoint y: 627, endPoint x: 683, endPoint y: 475, distance: 153.3
click at [661, 623] on span "Confirmed" at bounding box center [665, 627] width 32 height 10
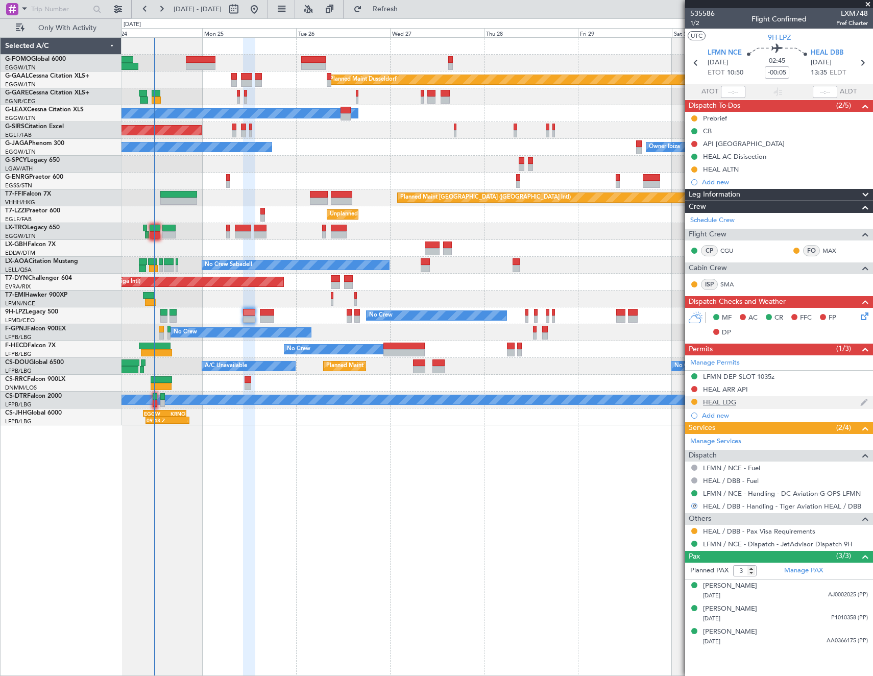
click at [715, 399] on div "HEAL LDG" at bounding box center [719, 402] width 33 height 9
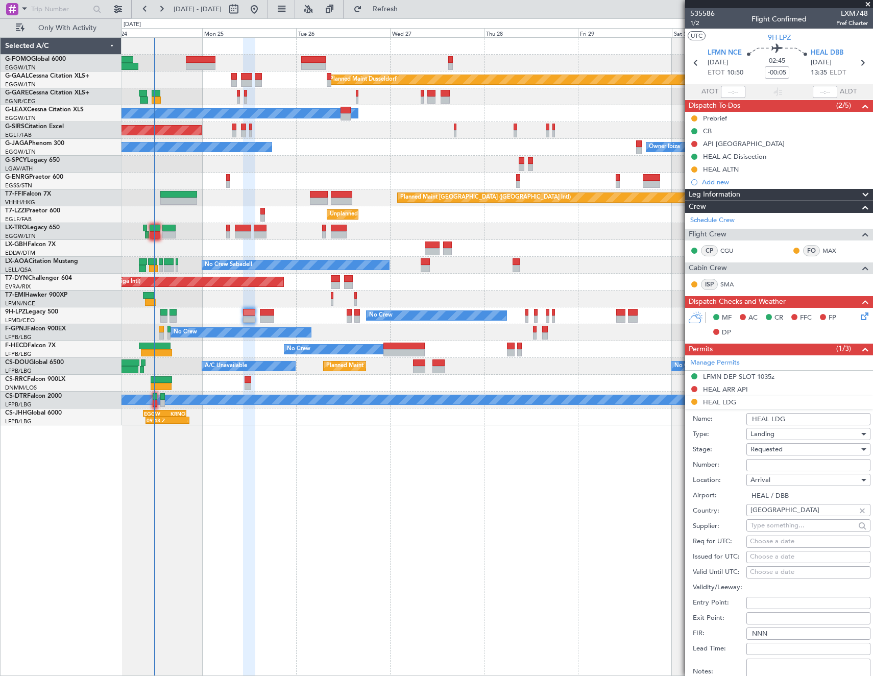
click at [779, 459] on input "Number:" at bounding box center [808, 465] width 124 height 12
paste input "CAA11608"
type input "CAA11608"
click at [792, 443] on div "Requested" at bounding box center [804, 448] width 109 height 15
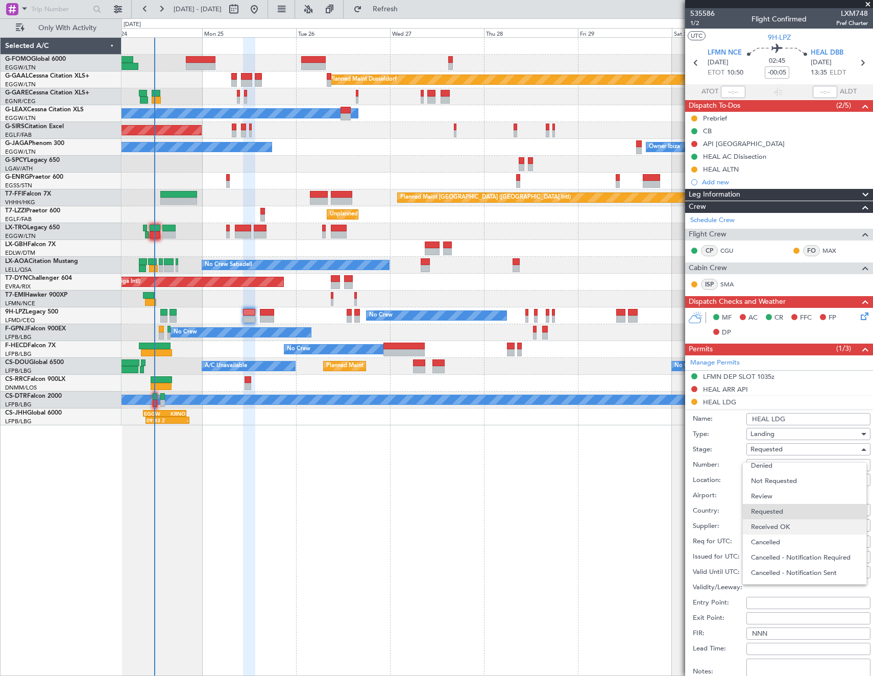
click at [787, 521] on span "Received OK" at bounding box center [804, 526] width 107 height 15
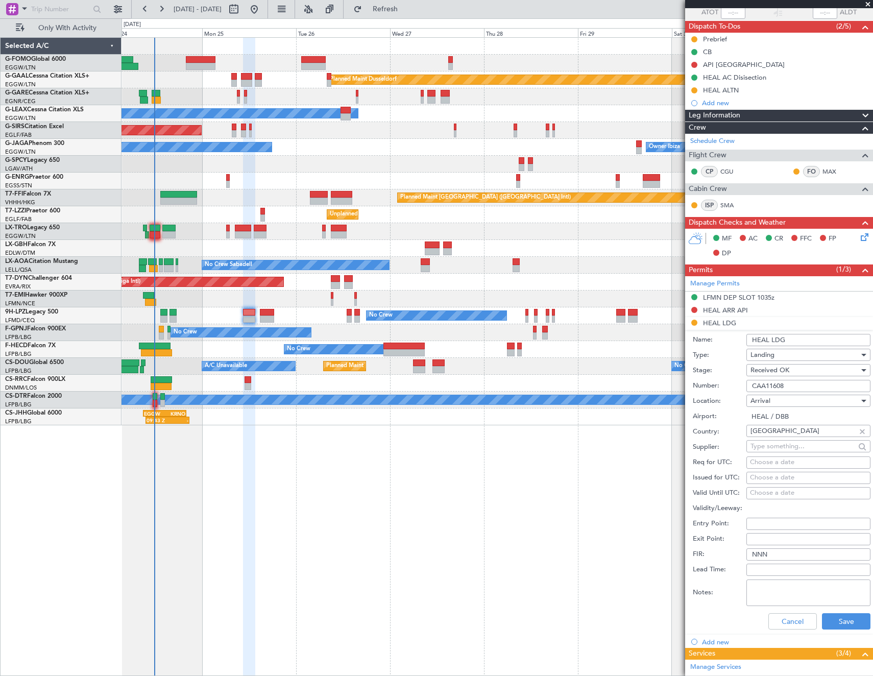
scroll to position [153, 0]
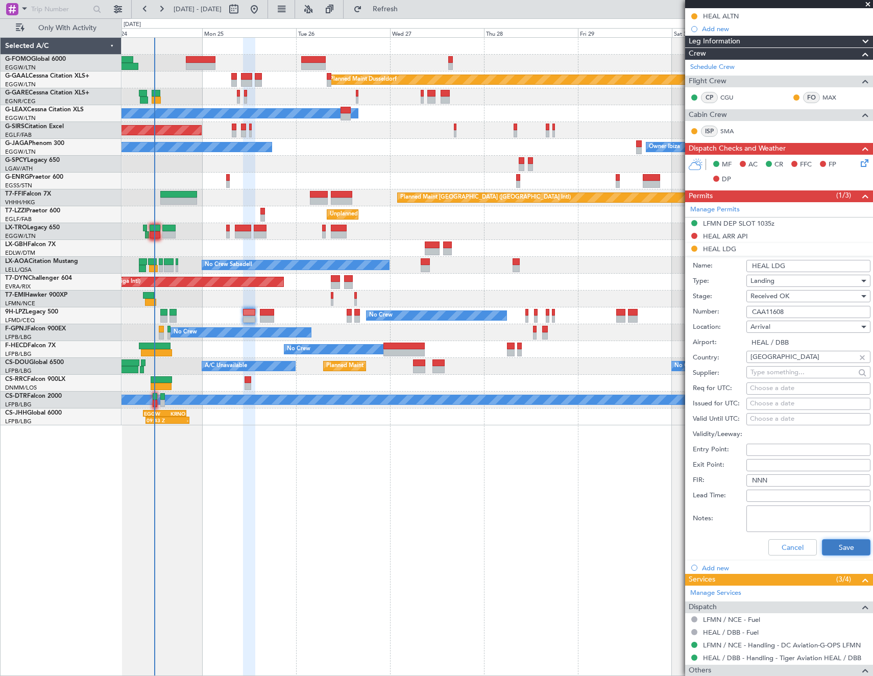
click at [829, 545] on button "Save" at bounding box center [846, 547] width 48 height 16
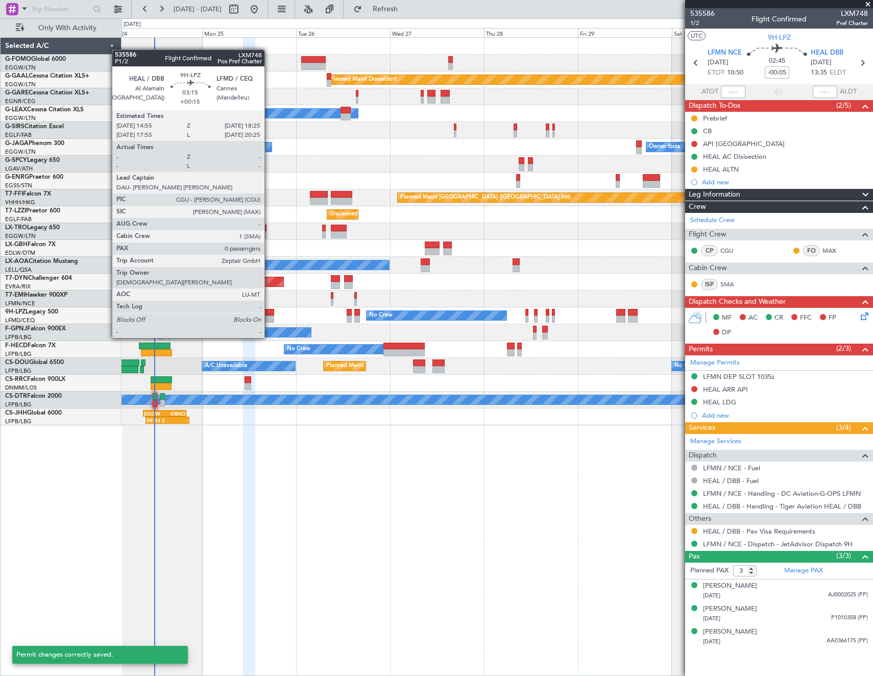
scroll to position [0, 0]
click at [269, 318] on div at bounding box center [267, 318] width 14 height 7
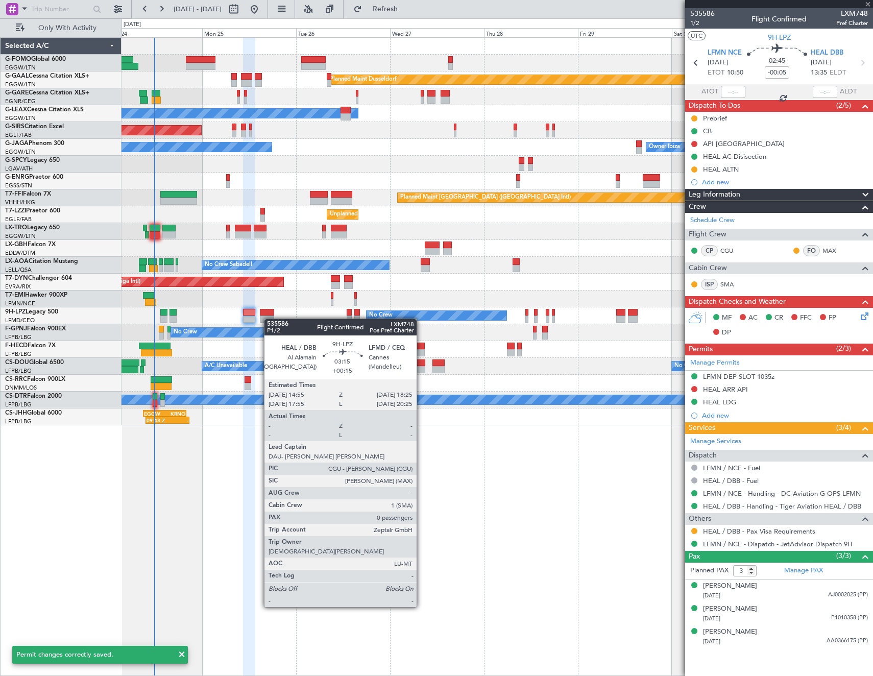
type input "+00:15"
type input "0"
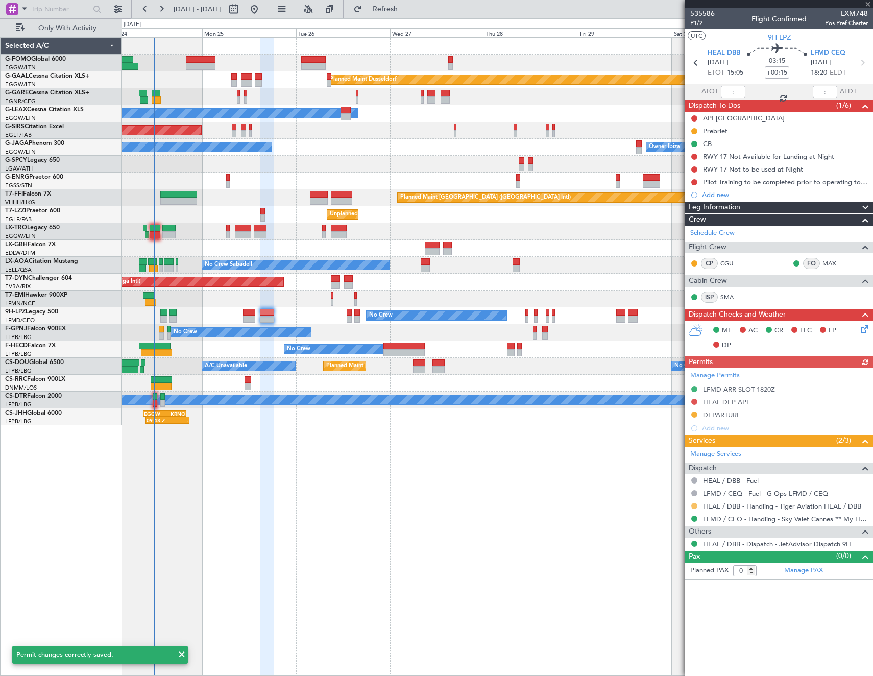
click at [694, 505] on button at bounding box center [694, 506] width 6 height 6
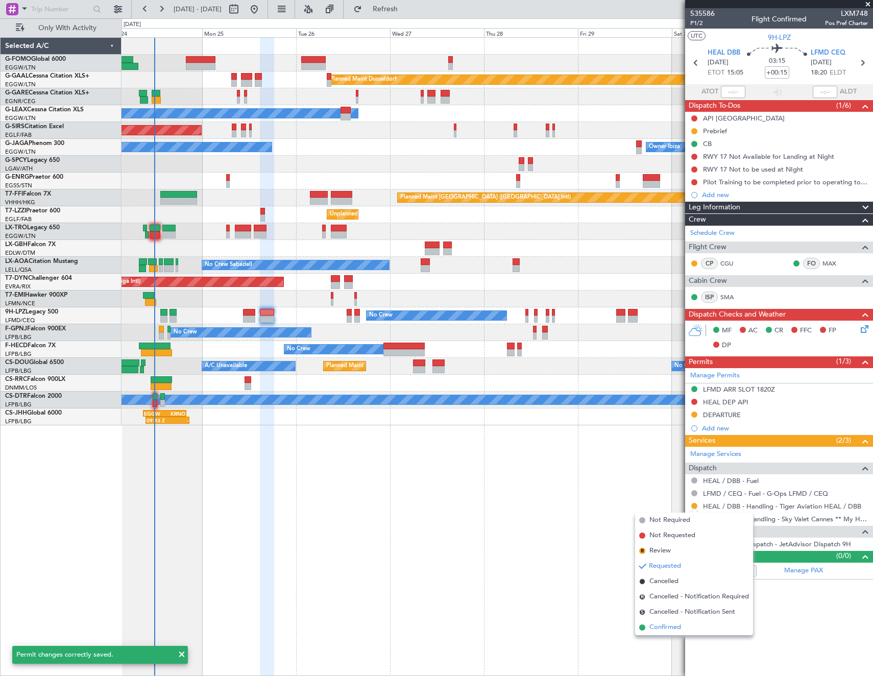
click at [678, 628] on span "Confirmed" at bounding box center [665, 627] width 32 height 10
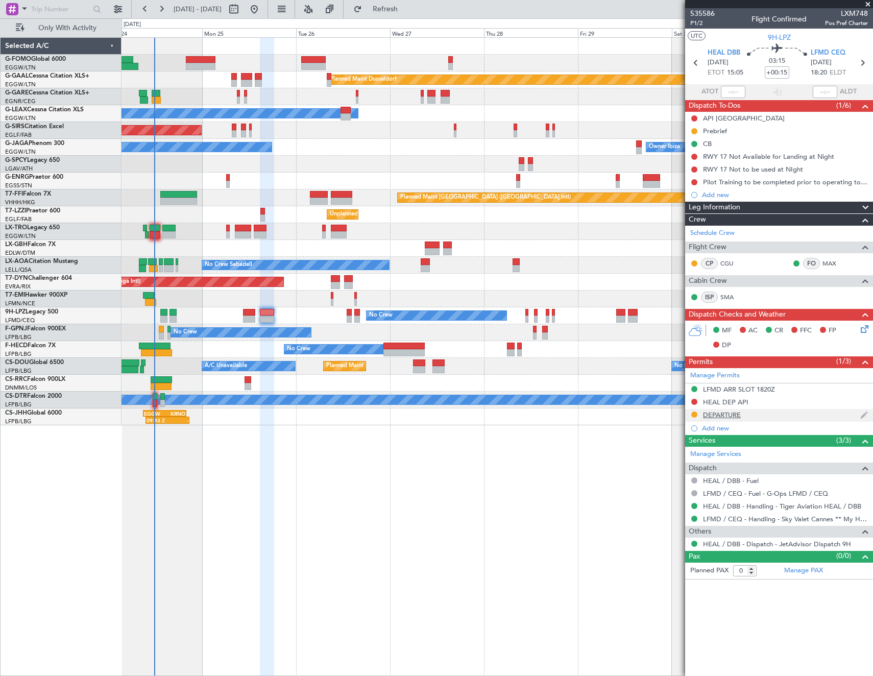
click at [720, 415] on div "DEPARTURE" at bounding box center [722, 414] width 38 height 9
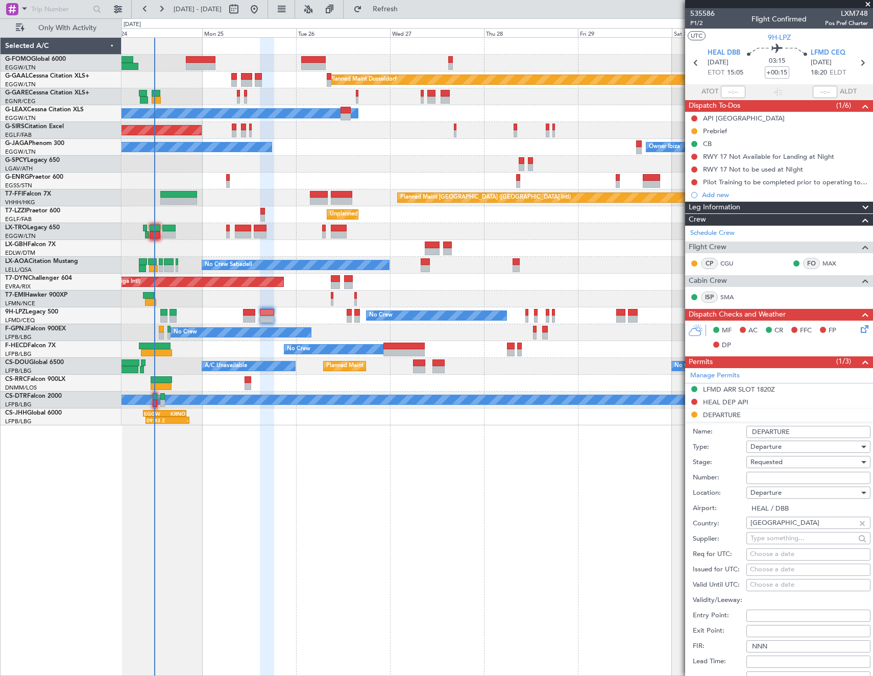
click at [776, 480] on input "Number:" at bounding box center [808, 478] width 124 height 12
paste input "CAA11608"
type input "CAA11608"
click at [788, 459] on div "Requested" at bounding box center [804, 461] width 109 height 15
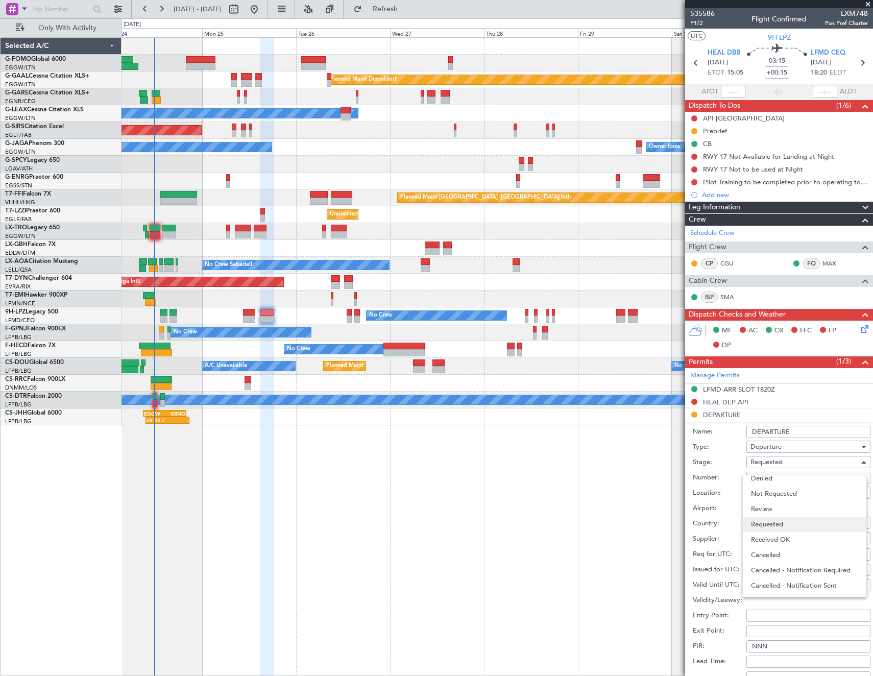
click at [783, 531] on span "Requested" at bounding box center [804, 523] width 107 height 15
click at [785, 477] on input "CAA11608" at bounding box center [808, 478] width 124 height 12
click at [785, 465] on div "Requested" at bounding box center [804, 461] width 109 height 15
click at [787, 537] on span "Received OK" at bounding box center [804, 539] width 107 height 15
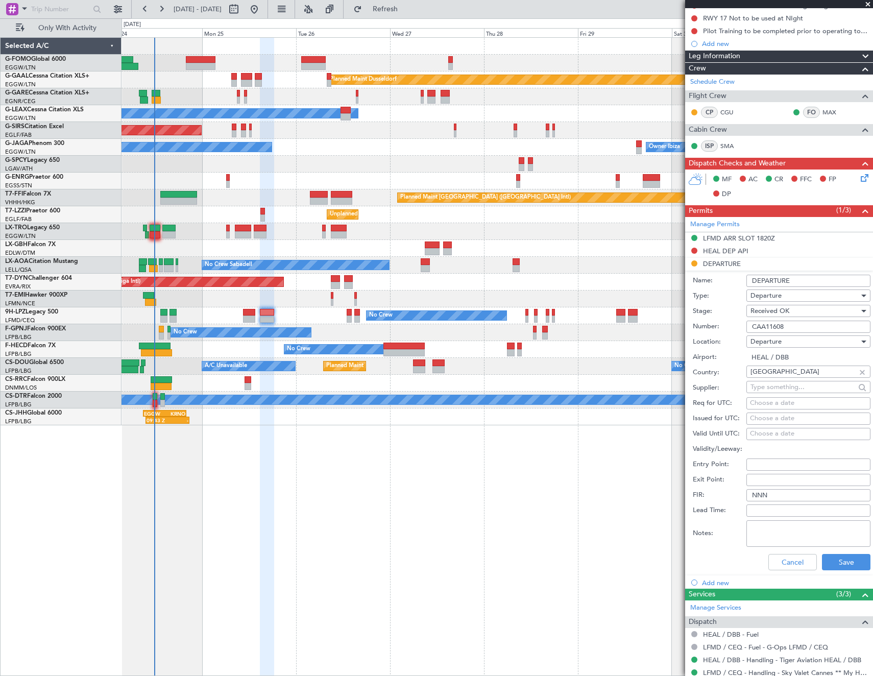
scroll to position [153, 0]
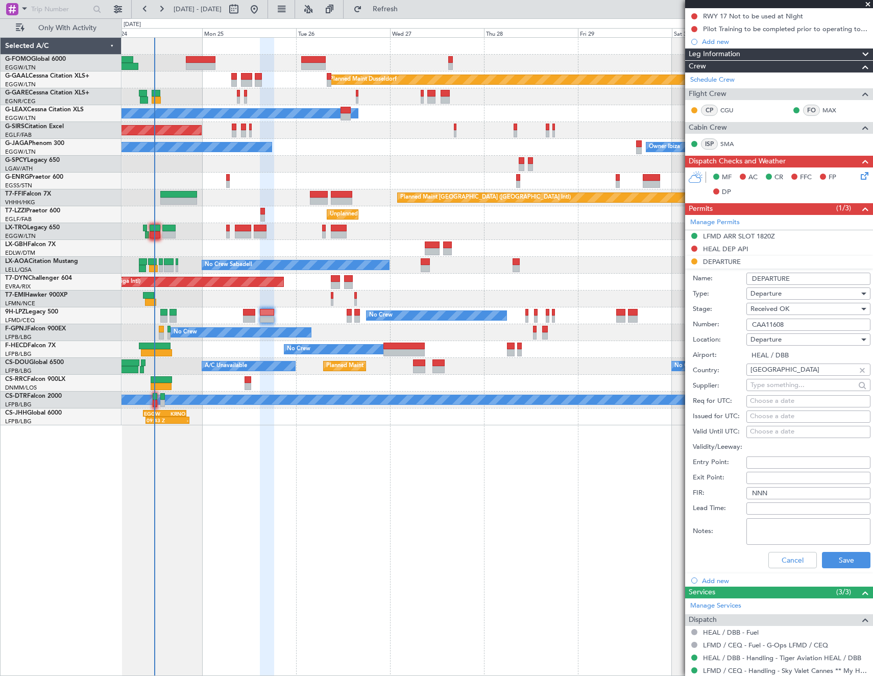
click at [835, 570] on div "Cancel Save" at bounding box center [782, 560] width 178 height 27
click at [834, 562] on button "Save" at bounding box center [846, 560] width 48 height 16
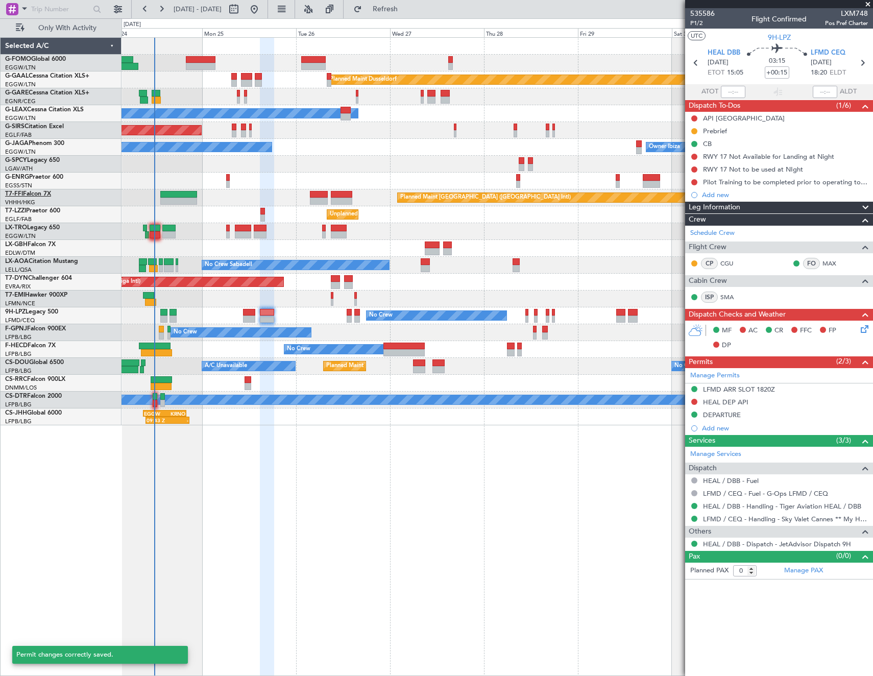
scroll to position [0, 0]
click at [69, 14] on input "text" at bounding box center [60, 9] width 59 height 15
paste input "535607"
type input "535607"
click at [95, 10] on div at bounding box center [97, 10] width 16 height 16
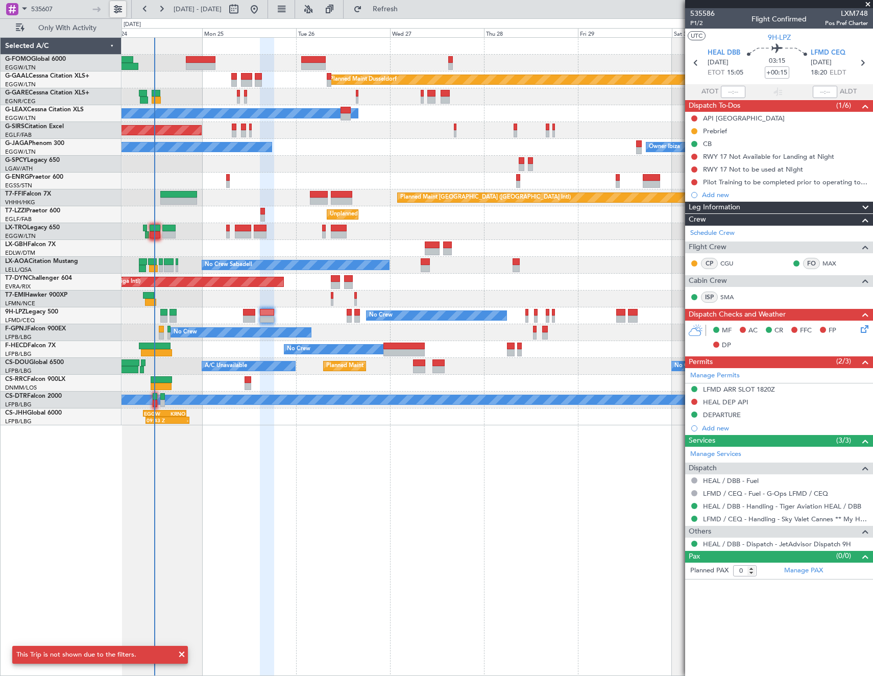
click at [118, 10] on button at bounding box center [118, 9] width 16 height 16
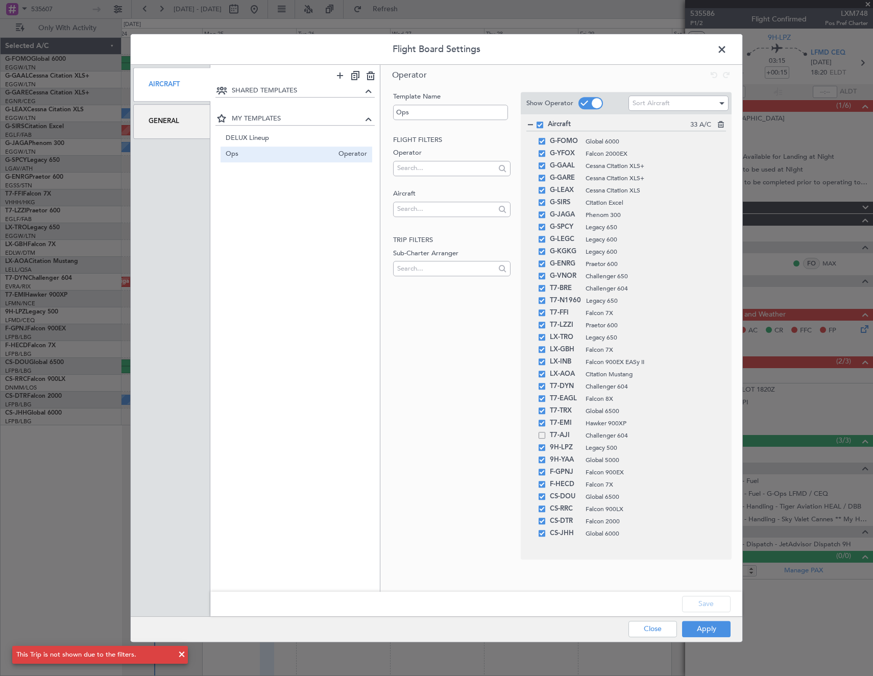
click at [175, 120] on div "General" at bounding box center [171, 121] width 77 height 34
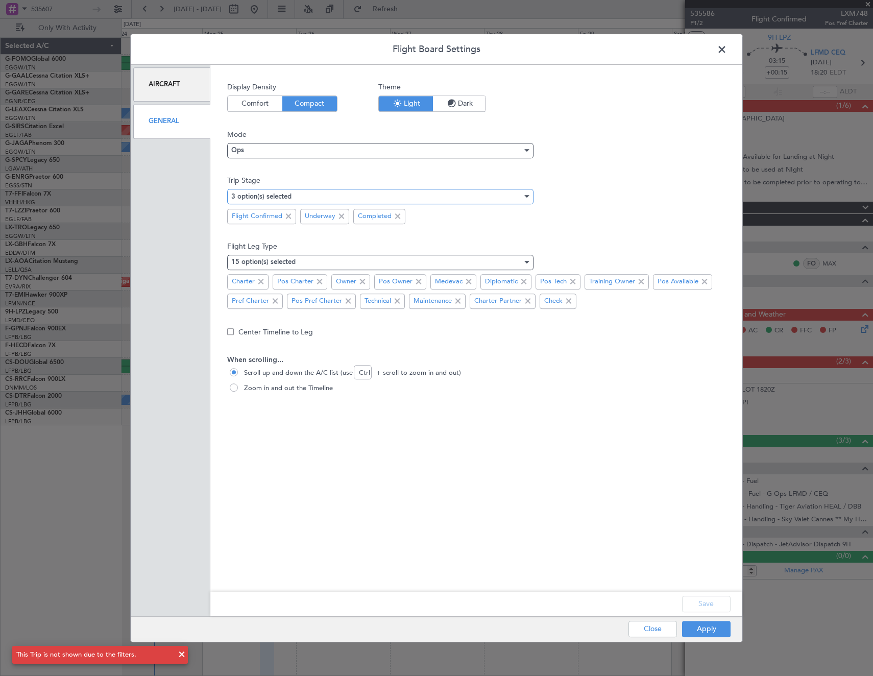
click at [407, 192] on div "3 option(s) selected" at bounding box center [376, 196] width 291 height 15
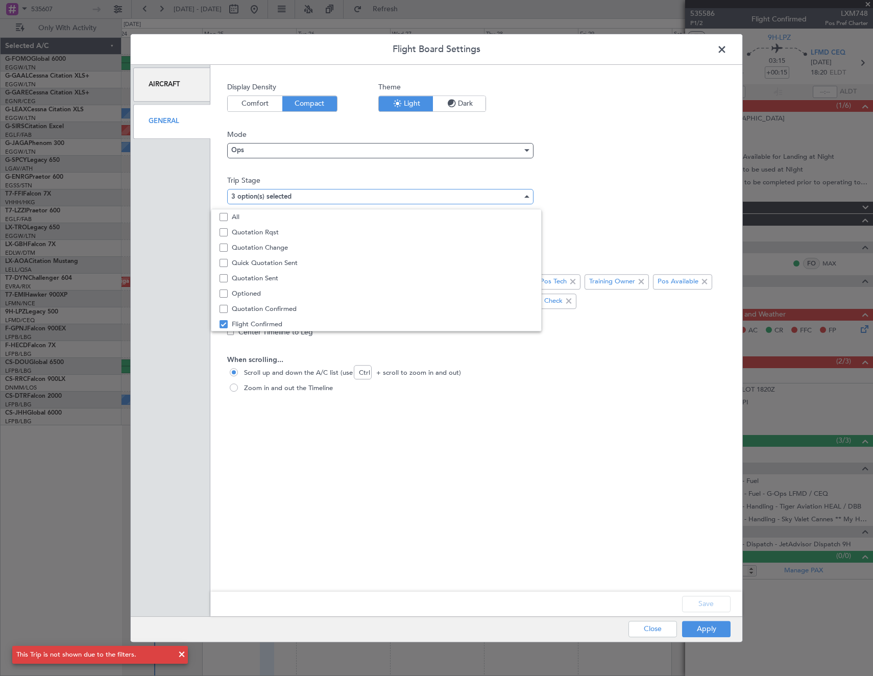
scroll to position [32, 0]
click at [250, 260] on span "Optioned" at bounding box center [382, 261] width 301 height 15
drag, startPoint x: 377, startPoint y: 476, endPoint x: 640, endPoint y: 600, distance: 290.4
click at [386, 480] on div at bounding box center [436, 338] width 873 height 676
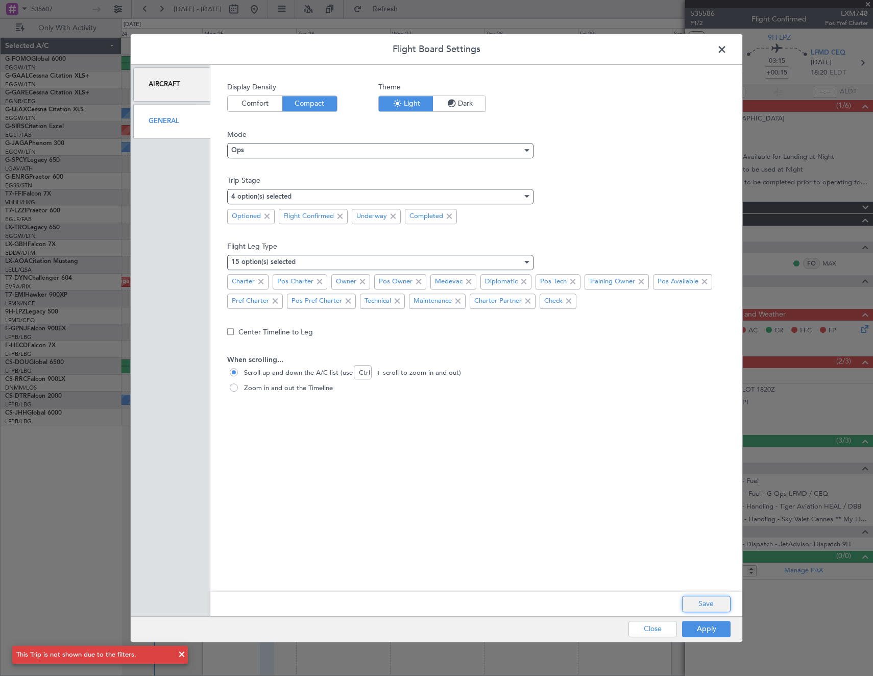
click at [705, 598] on button "Save" at bounding box center [706, 604] width 48 height 16
drag, startPoint x: 710, startPoint y: 634, endPoint x: 679, endPoint y: 597, distance: 48.6
click at [710, 633] on button "Apply" at bounding box center [706, 629] width 48 height 16
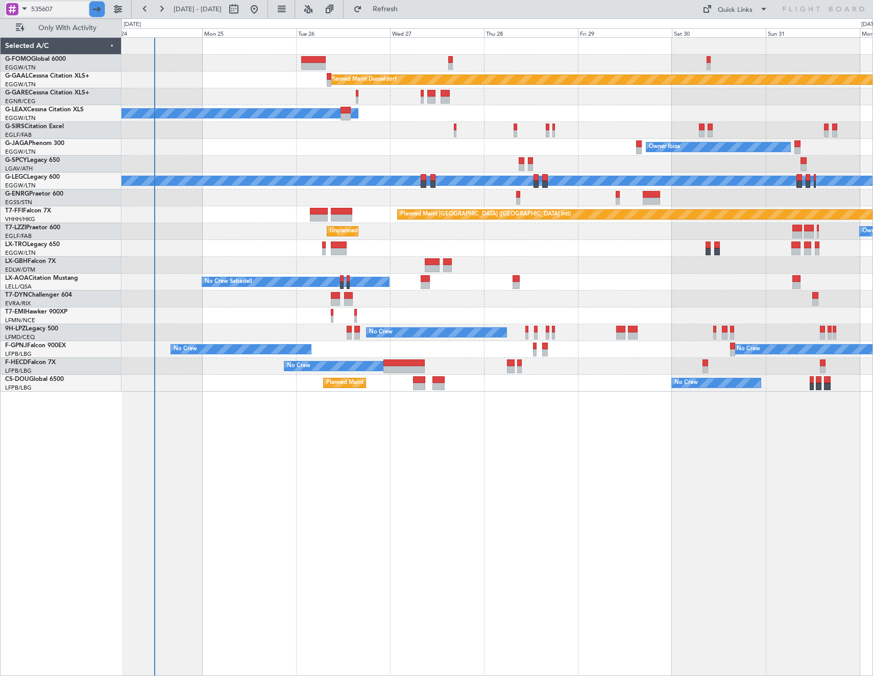
click at [102, 9] on div at bounding box center [97, 10] width 16 height 16
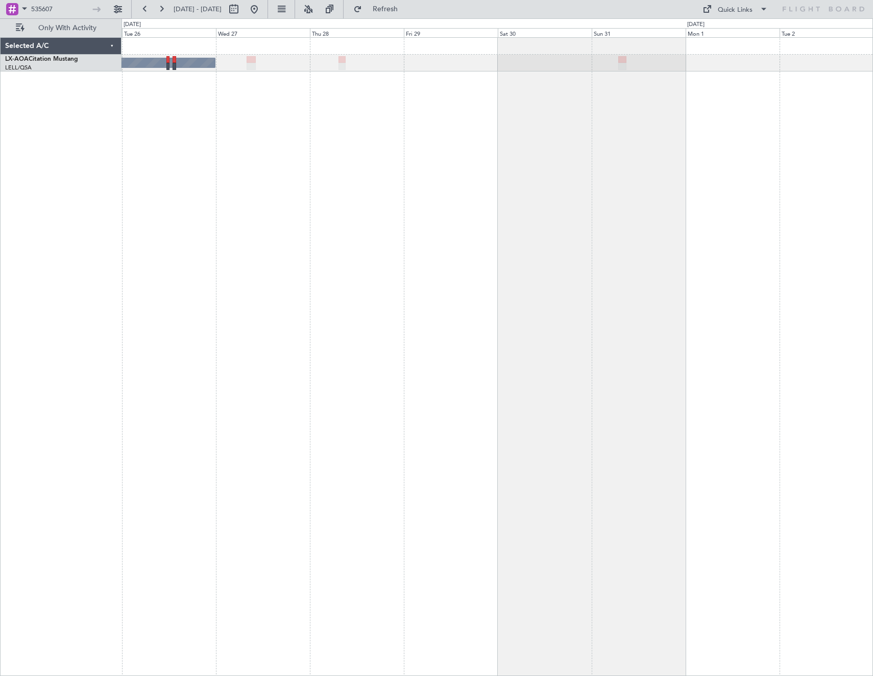
click at [145, 137] on div "No Crew Sabadell" at bounding box center [496, 356] width 751 height 638
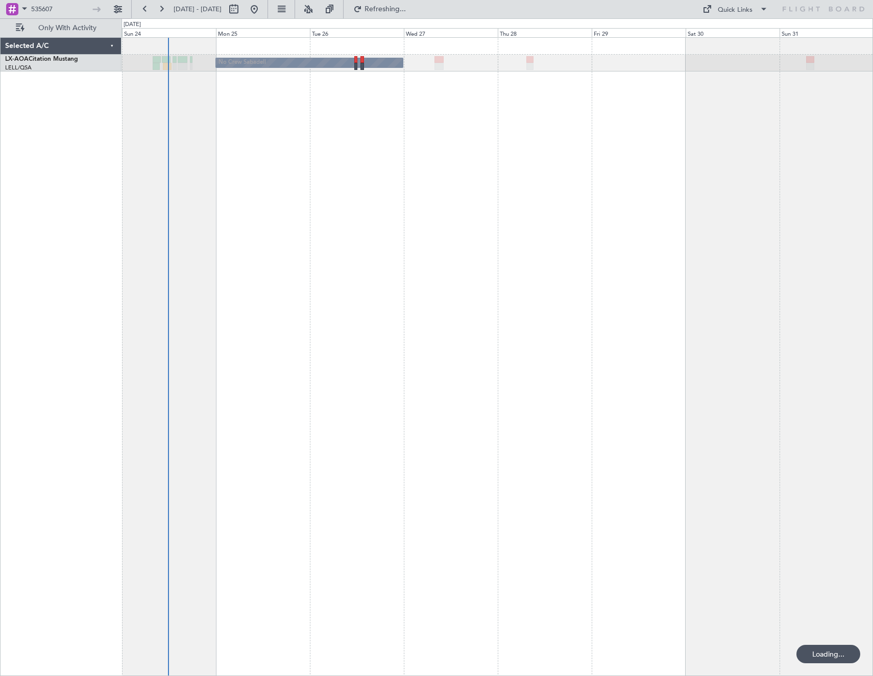
click at [354, 169] on div "No Crew Sabadell" at bounding box center [496, 356] width 751 height 638
click at [121, 10] on button at bounding box center [118, 9] width 16 height 16
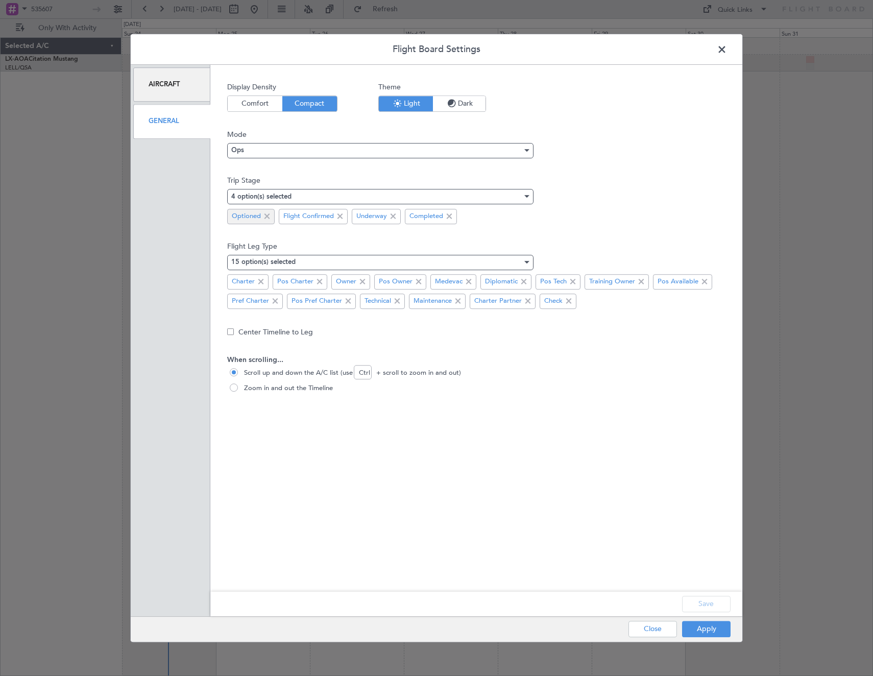
click at [267, 216] on span at bounding box center [267, 216] width 12 height 12
click at [708, 605] on button "Save" at bounding box center [706, 604] width 48 height 16
click at [710, 626] on div "Apply Close" at bounding box center [659, 628] width 149 height 25
click at [710, 626] on button "Apply" at bounding box center [706, 629] width 48 height 16
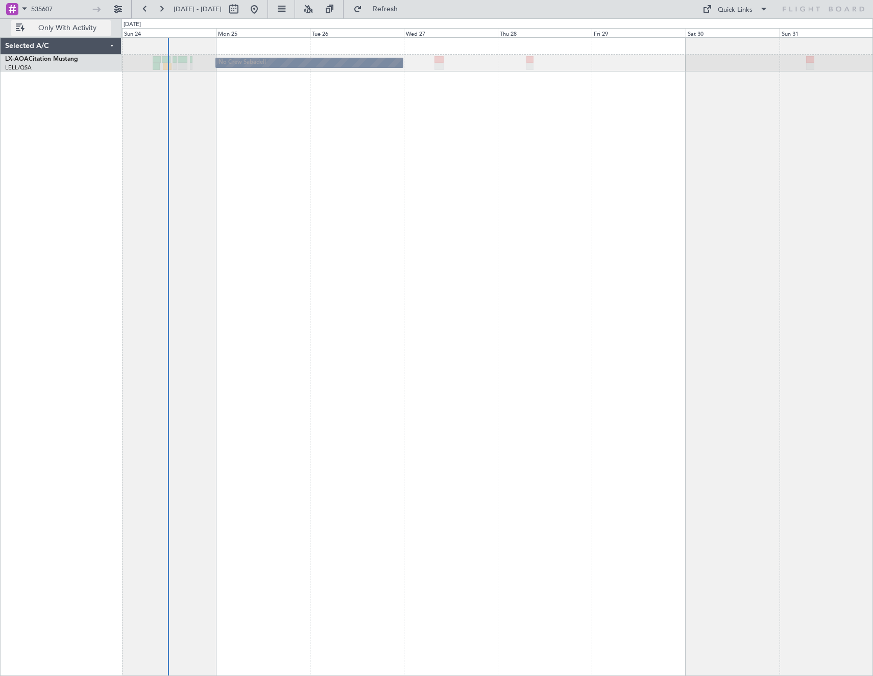
click at [100, 26] on span "Only With Activity" at bounding box center [67, 27] width 81 height 7
click at [100, 26] on span "All Aircraft" at bounding box center [67, 27] width 81 height 7
click at [38, 11] on input "535607" at bounding box center [60, 9] width 59 height 15
click at [61, 8] on input "535607" at bounding box center [60, 9] width 59 height 15
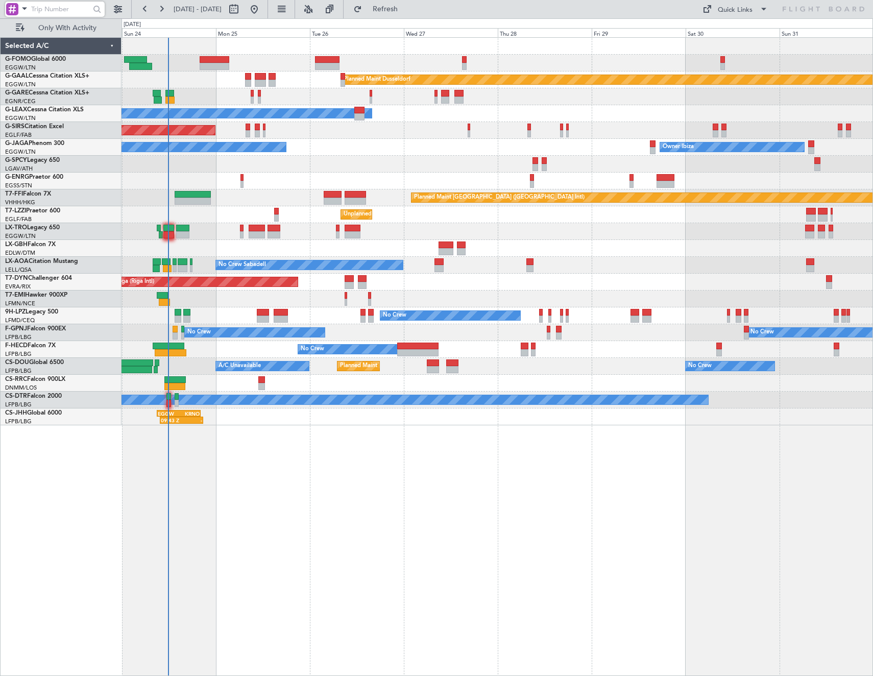
click at [299, 487] on div "Planned Maint Dusseldorf Owner Unplanned Maint Oxford (Kidlington) Owner Ibiza …" at bounding box center [496, 356] width 751 height 638
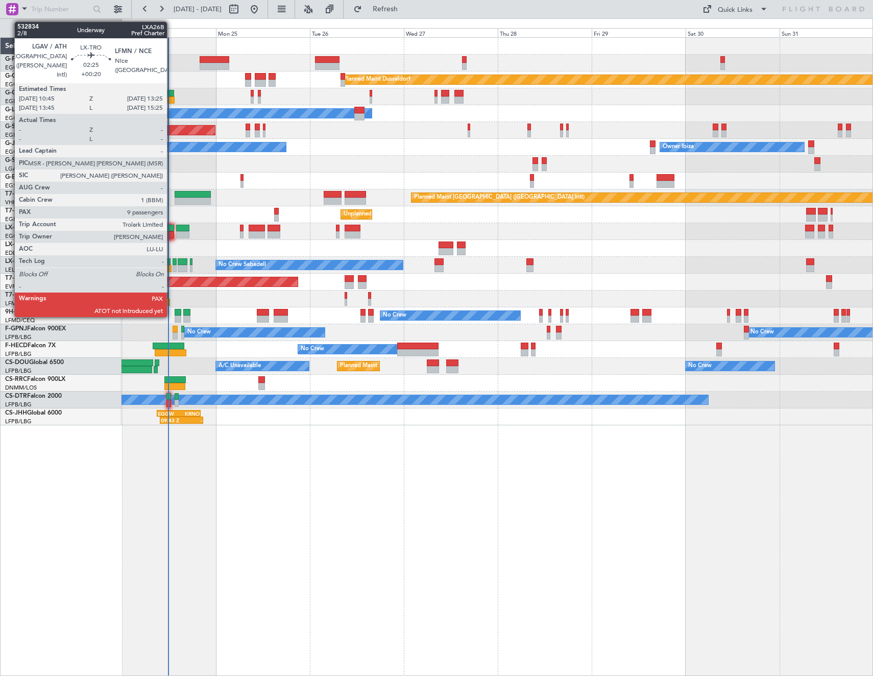
click at [171, 233] on div at bounding box center [168, 234] width 11 height 7
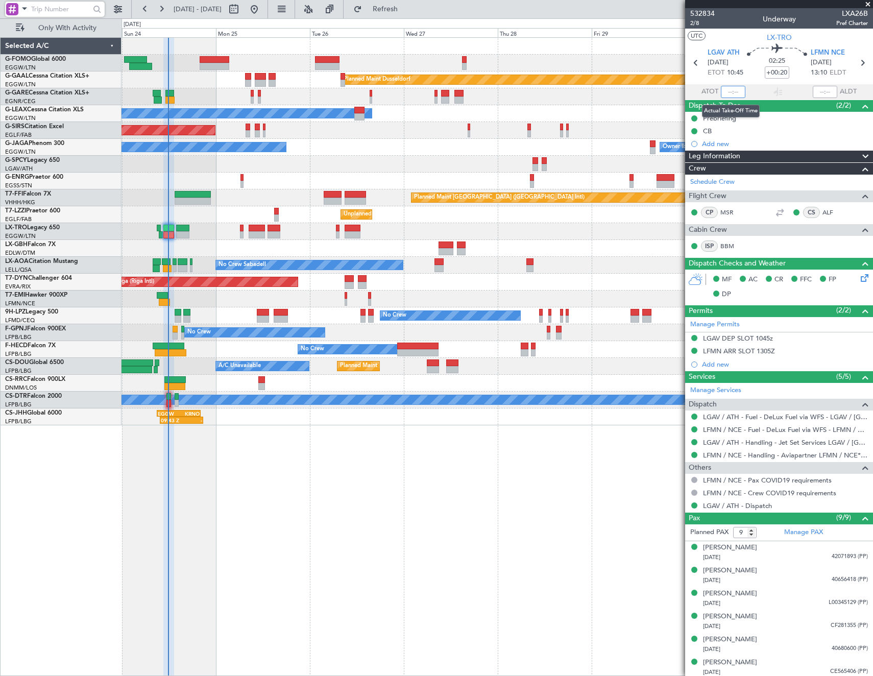
click at [728, 90] on input "text" at bounding box center [733, 92] width 24 height 12
click at [732, 36] on section "UTC LX-TRO" at bounding box center [779, 36] width 188 height 15
type input "11:48"
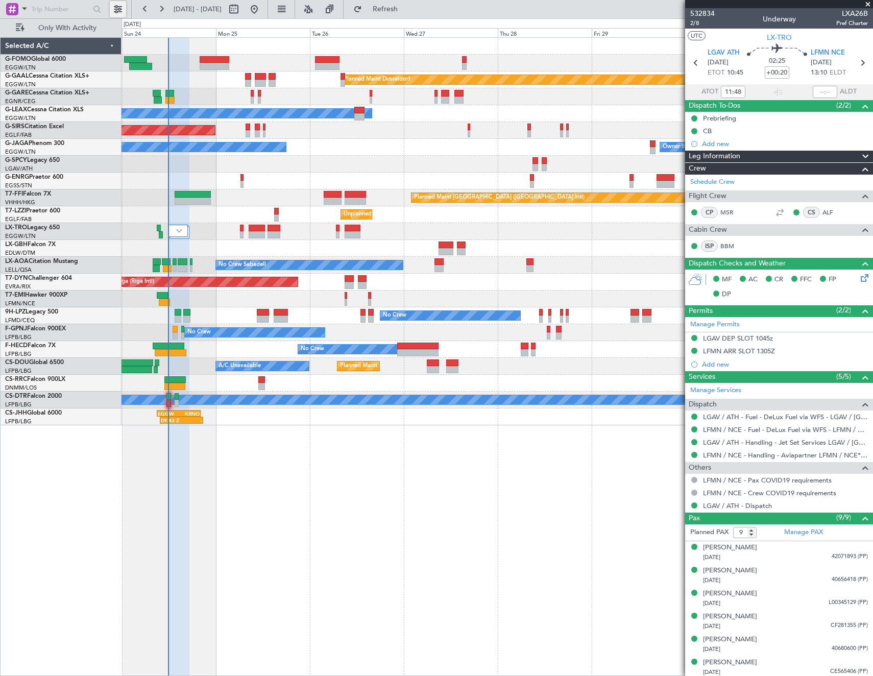
click at [119, 10] on button at bounding box center [118, 9] width 16 height 16
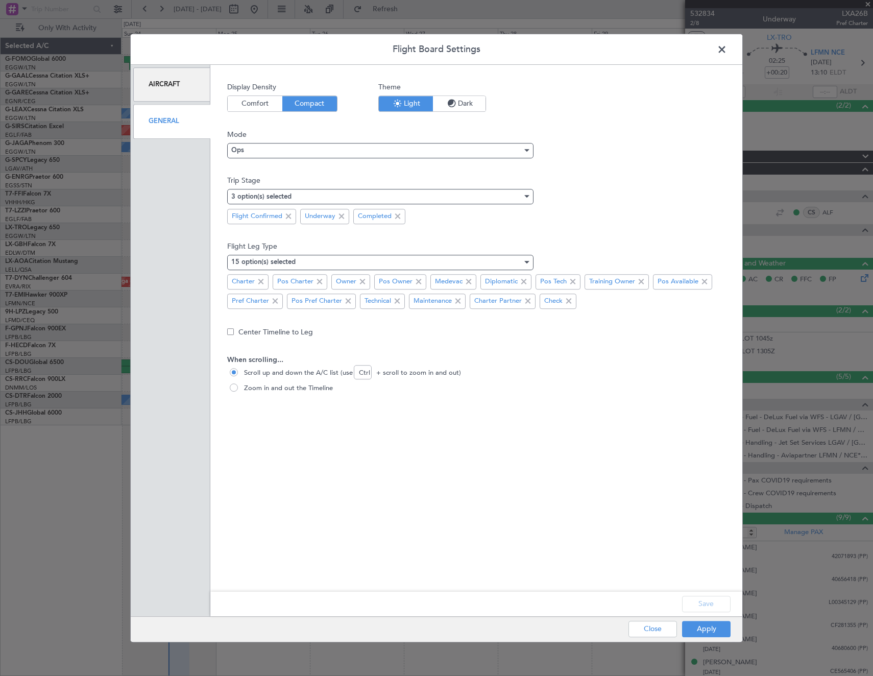
click at [727, 48] on span at bounding box center [727, 52] width 0 height 20
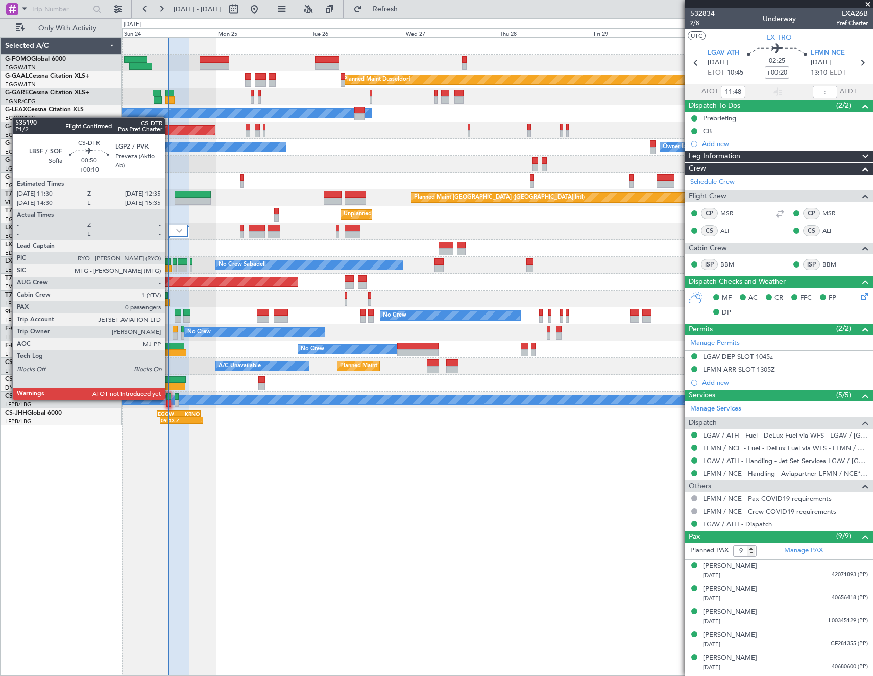
click at [169, 399] on div at bounding box center [168, 396] width 5 height 7
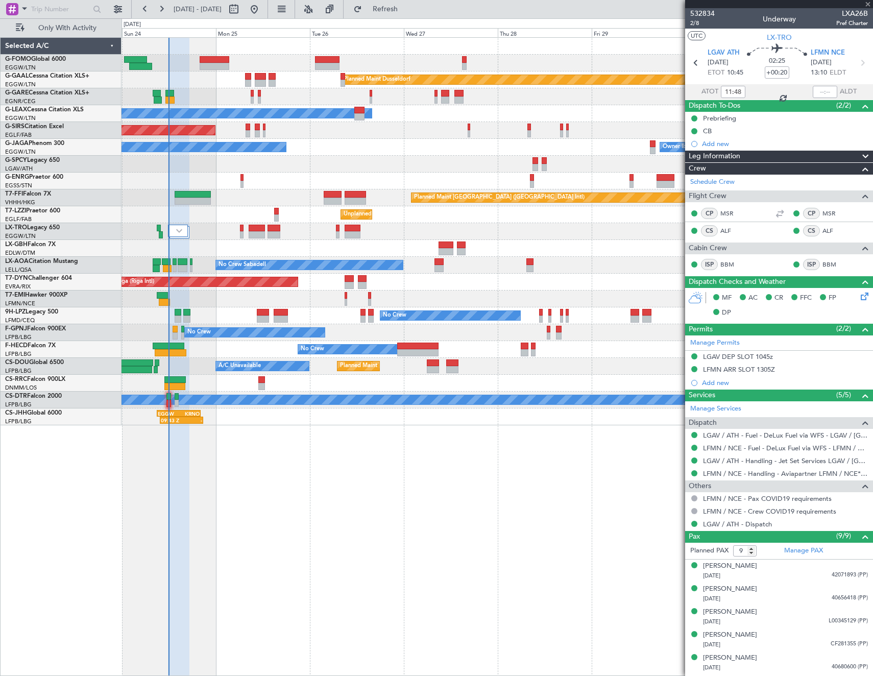
type input "+00:10"
type input "0"
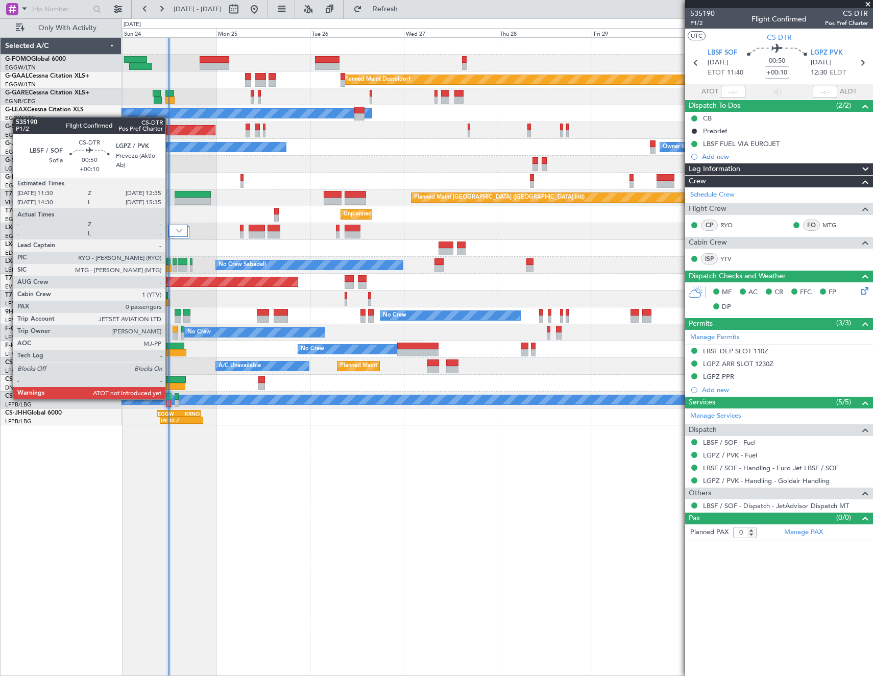
click at [169, 398] on div at bounding box center [168, 396] width 5 height 7
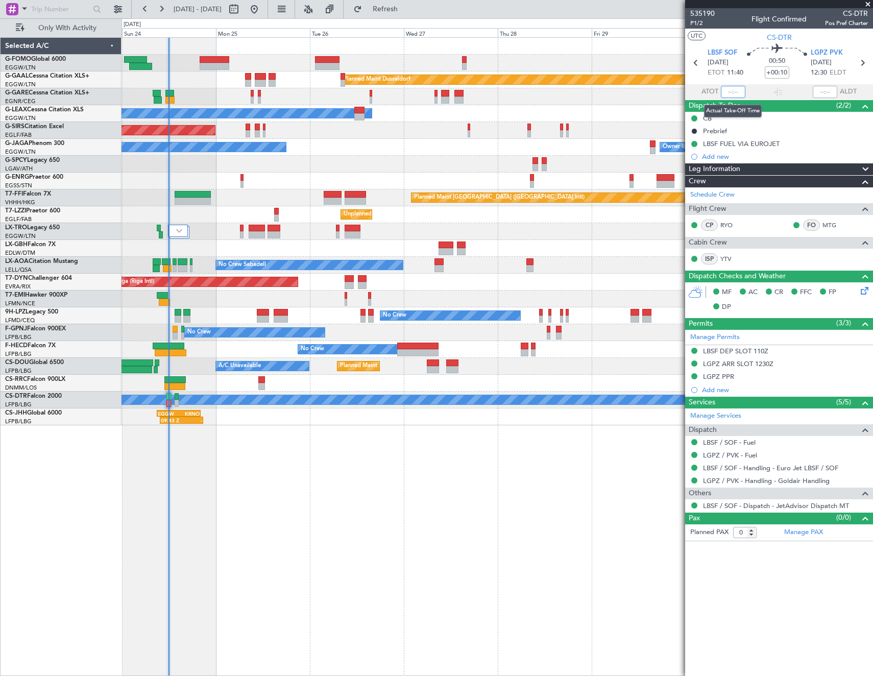
click at [734, 90] on input "text" at bounding box center [733, 92] width 24 height 12
click at [783, 632] on article "535190 P1/2 Flight Confirmed CS-DTR Pos Pref Charter UTC CS-DTR LBSF SOF 24/08/…" at bounding box center [779, 342] width 188 height 668
type input "11:53"
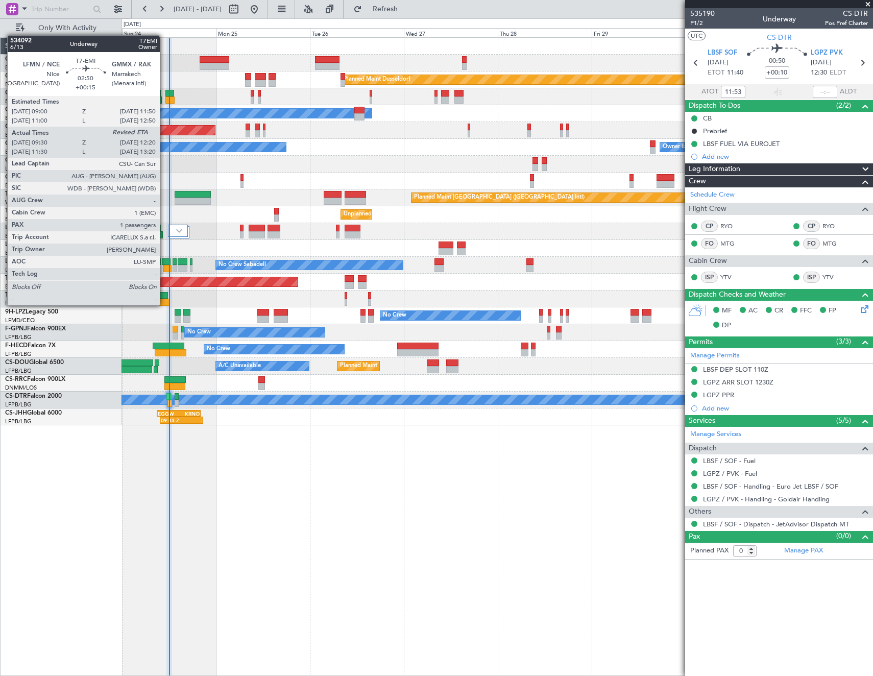
click at [164, 304] on div at bounding box center [164, 302] width 11 height 7
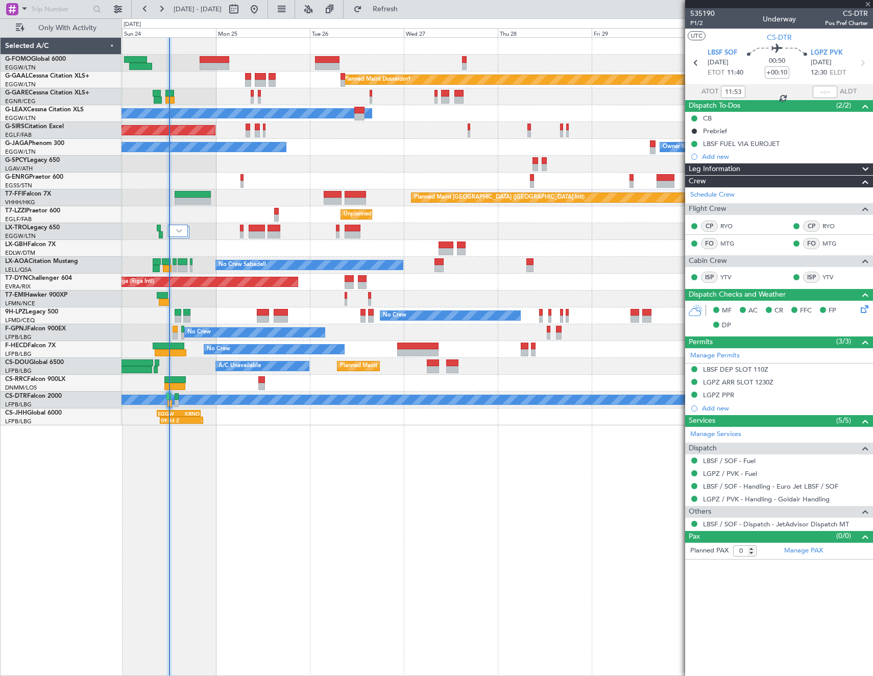
type input "+00:15"
type input "09:30"
type input "1"
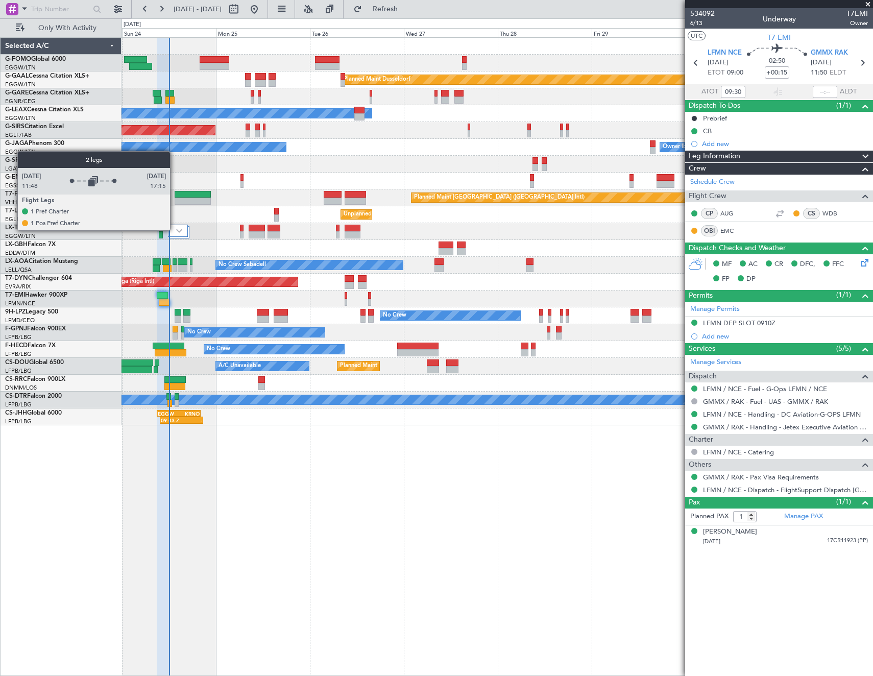
click at [175, 230] on div at bounding box center [178, 231] width 20 height 12
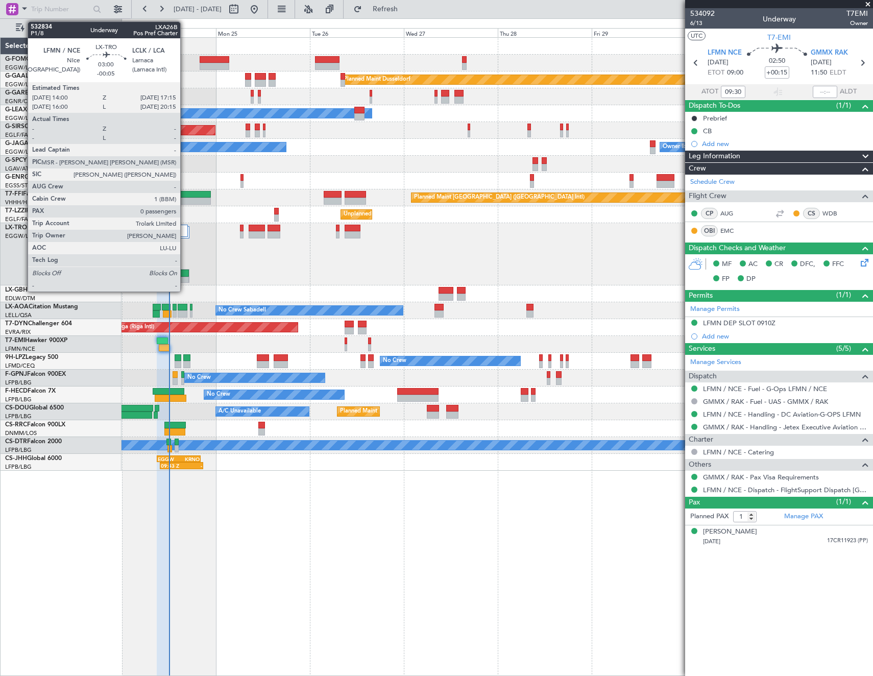
click at [185, 277] on div at bounding box center [183, 280] width 12 height 7
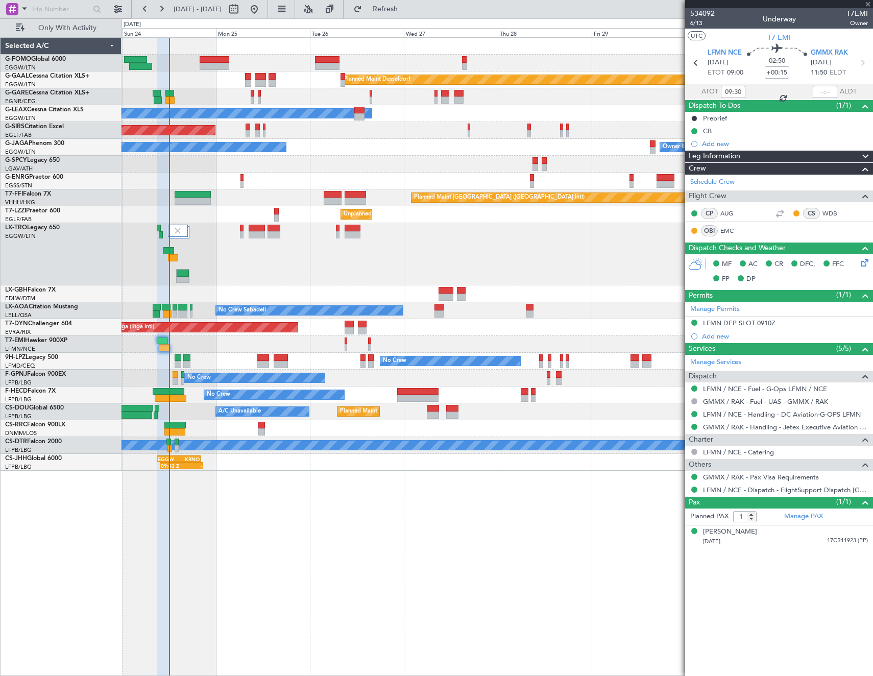
type input "-00:05"
type input "0"
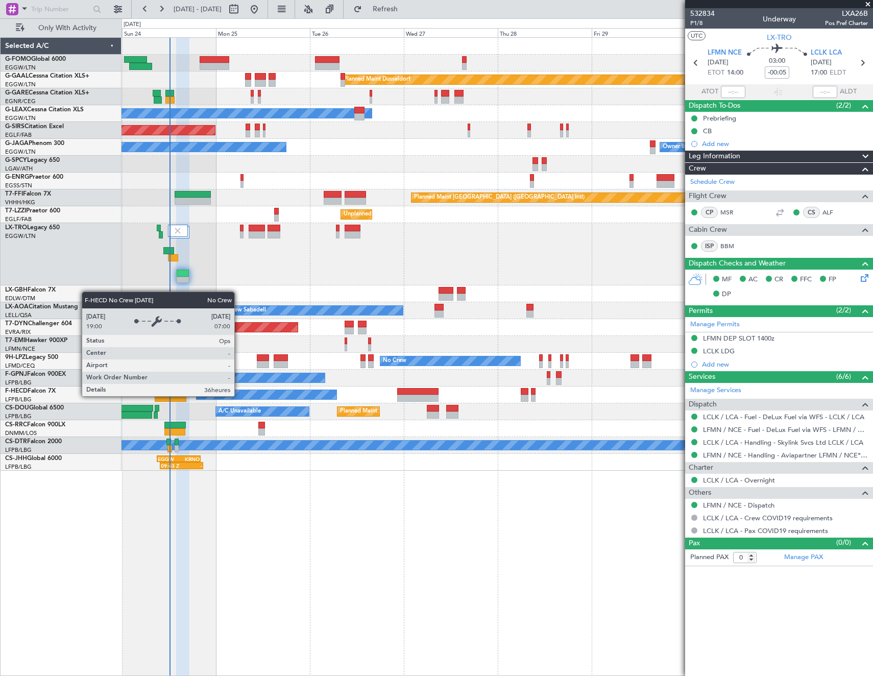
click at [239, 395] on div "No Crew" at bounding box center [266, 394] width 140 height 9
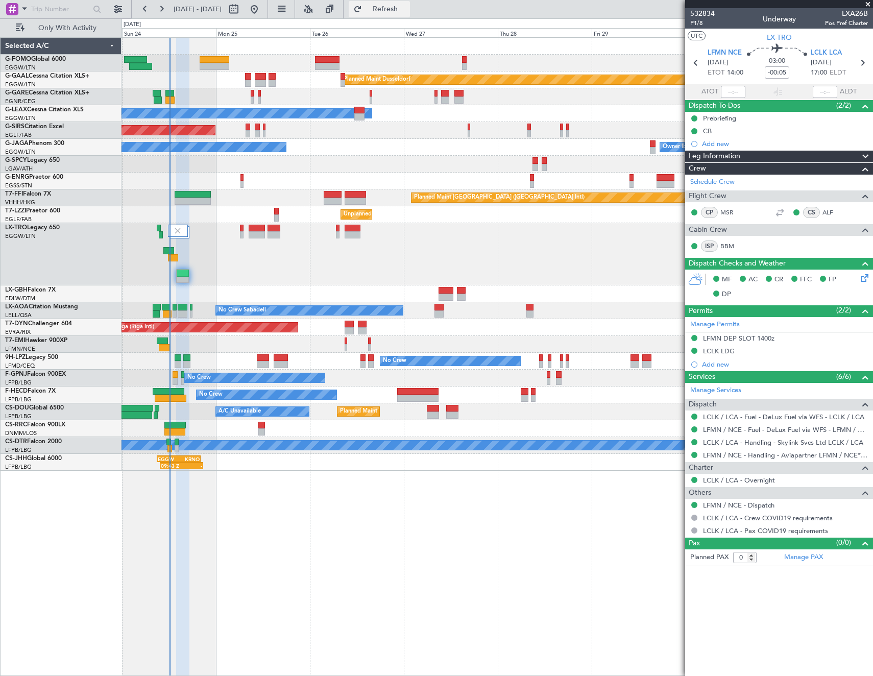
click at [404, 12] on span "Refresh" at bounding box center [385, 9] width 43 height 7
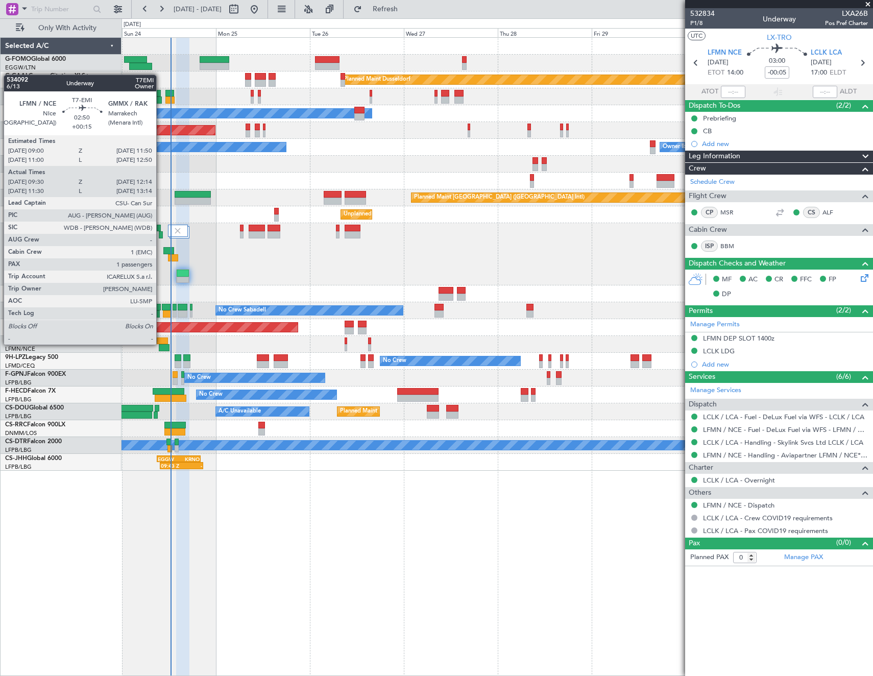
click at [161, 343] on div at bounding box center [162, 340] width 11 height 7
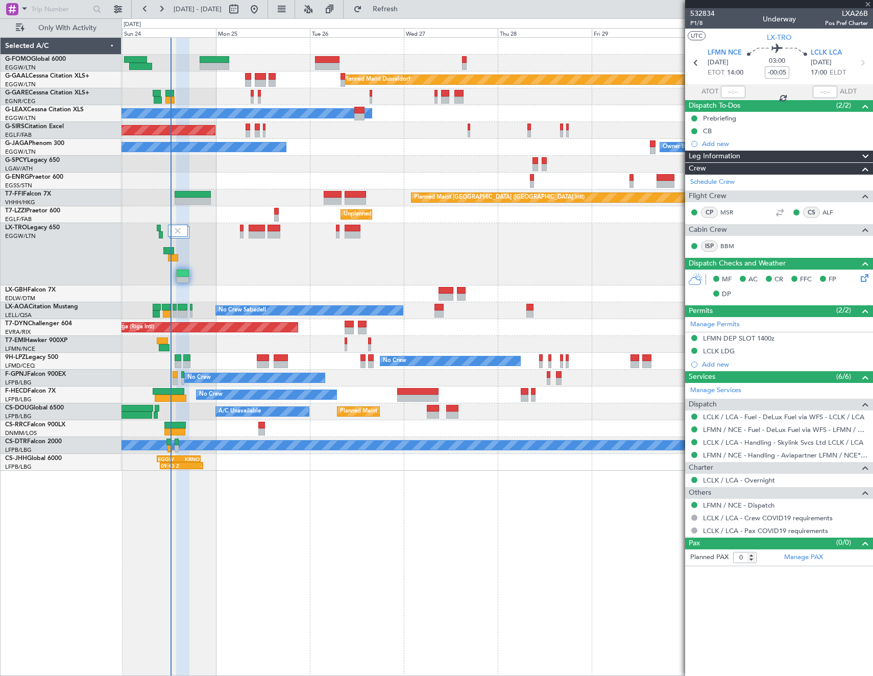
type input "+00:15"
type input "09:30"
type input "12:14"
type input "1"
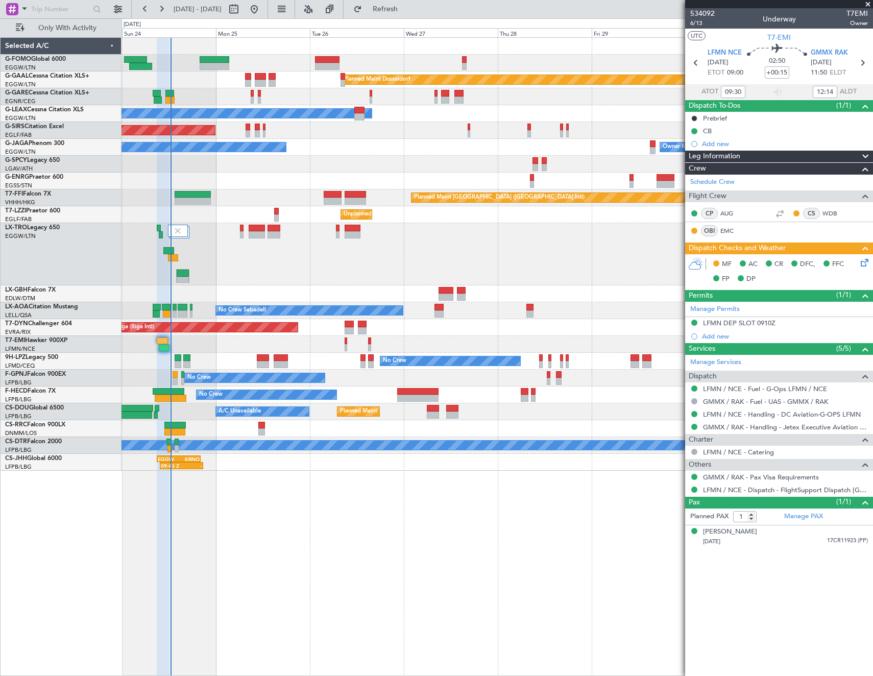
click at [864, 262] on icon at bounding box center [862, 261] width 8 height 8
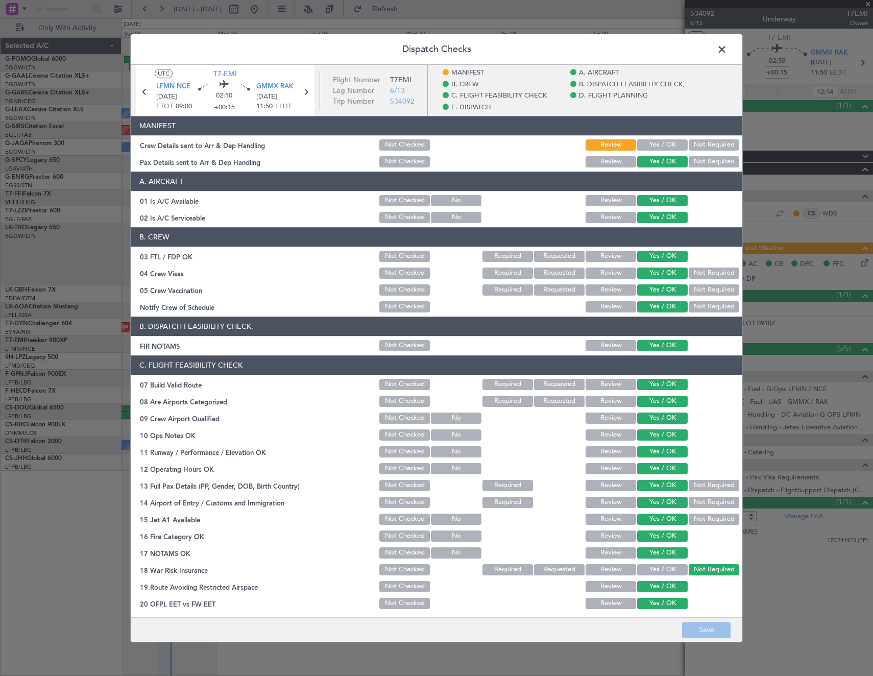
click at [648, 141] on button "Yes / OK" at bounding box center [662, 144] width 51 height 11
click at [713, 625] on button "Save" at bounding box center [706, 630] width 48 height 16
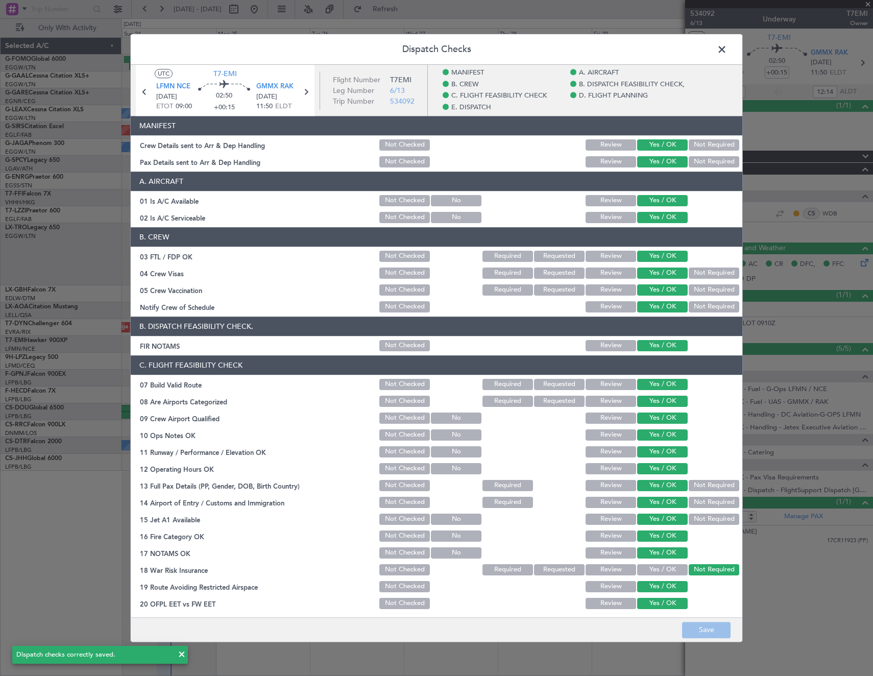
click at [727, 48] on span at bounding box center [727, 52] width 0 height 20
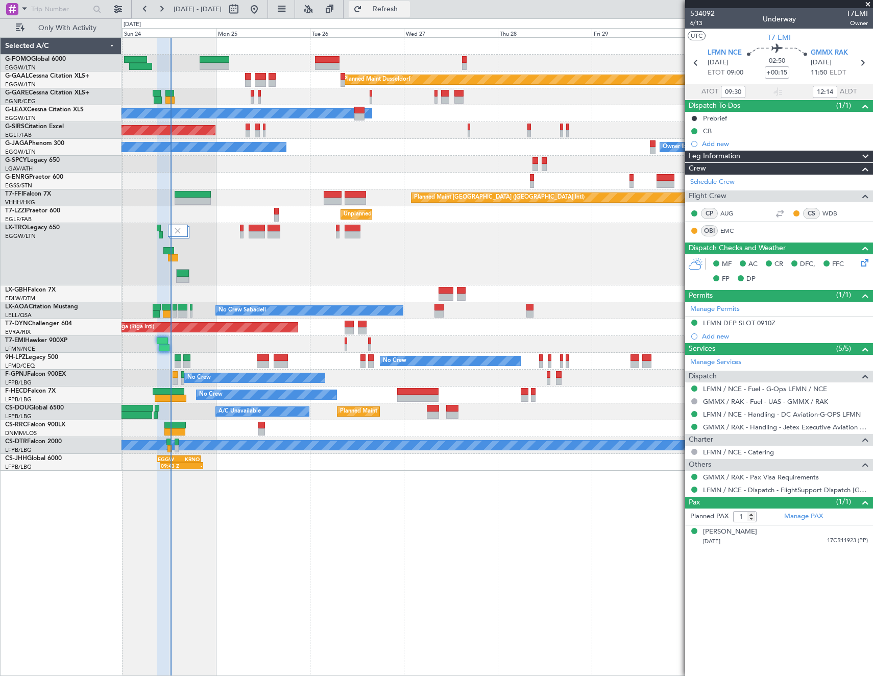
click at [406, 8] on span "Refresh" at bounding box center [385, 9] width 43 height 7
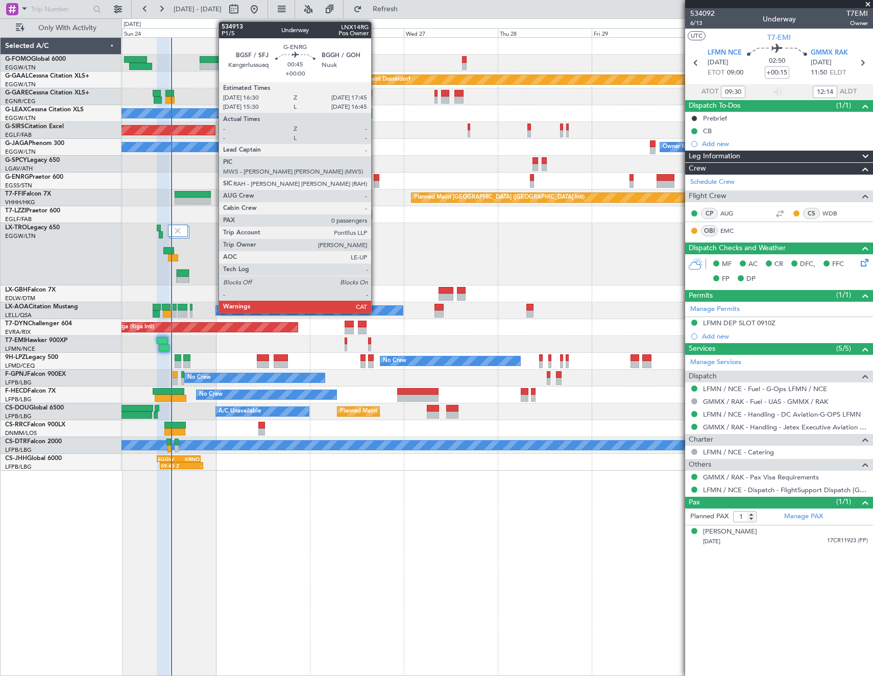
click at [376, 178] on div at bounding box center [376, 177] width 5 height 7
type input "0"
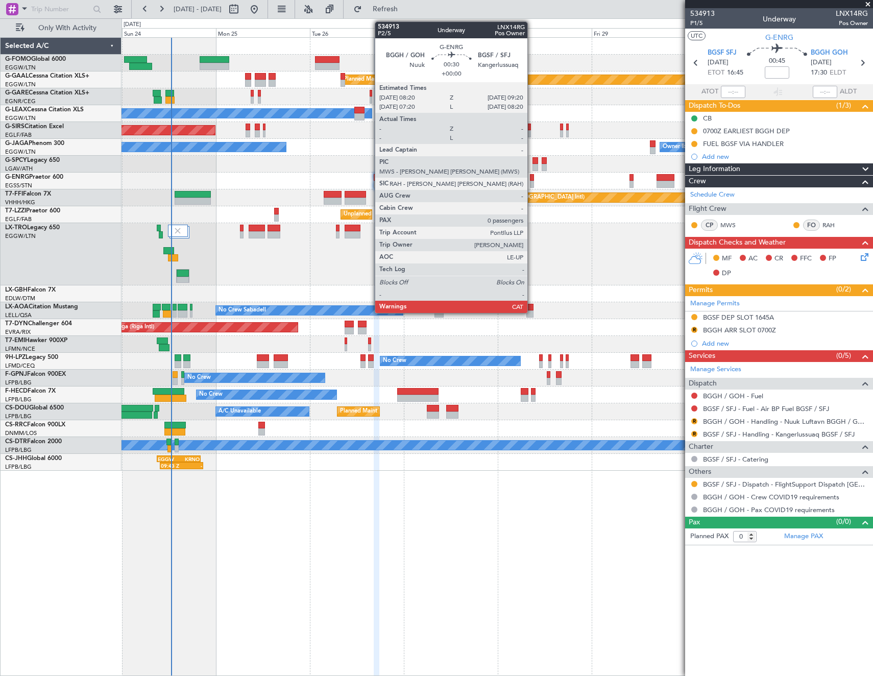
click at [532, 177] on div at bounding box center [532, 177] width 4 height 7
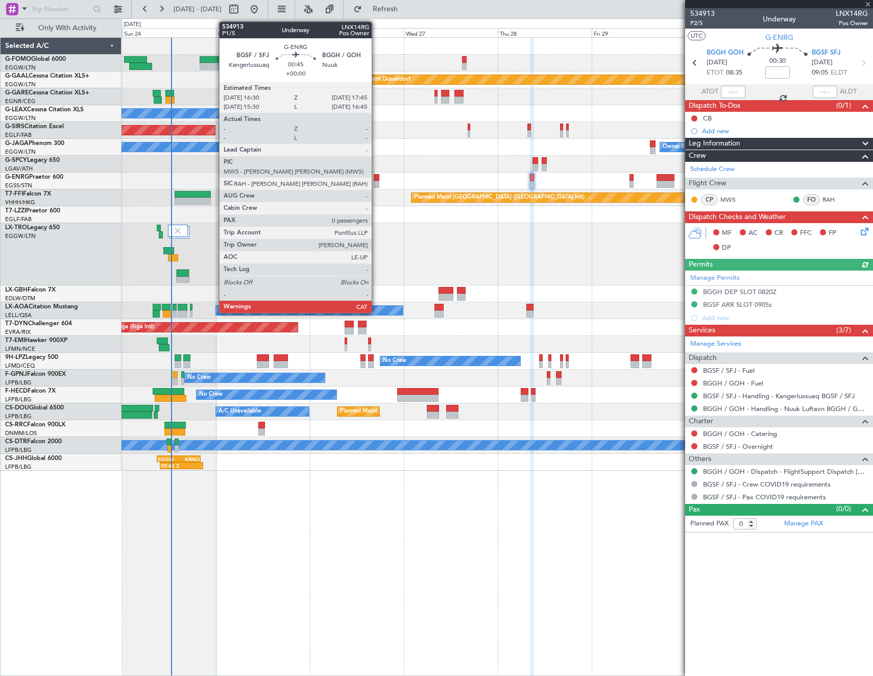
click at [377, 178] on div at bounding box center [376, 177] width 5 height 7
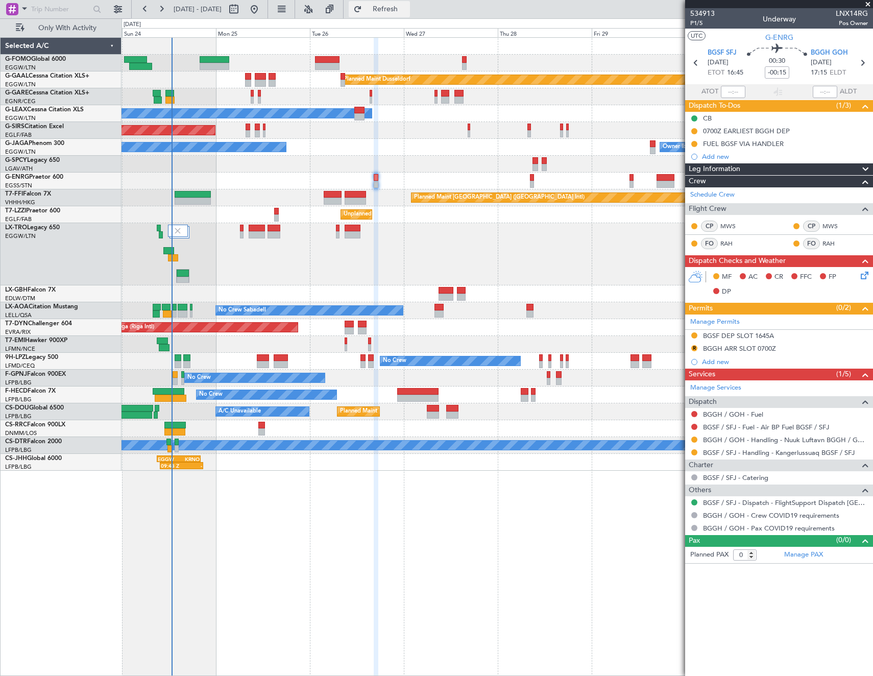
click at [410, 14] on button "Refresh" at bounding box center [379, 9] width 61 height 16
click at [405, 9] on span "Refresh" at bounding box center [385, 9] width 43 height 7
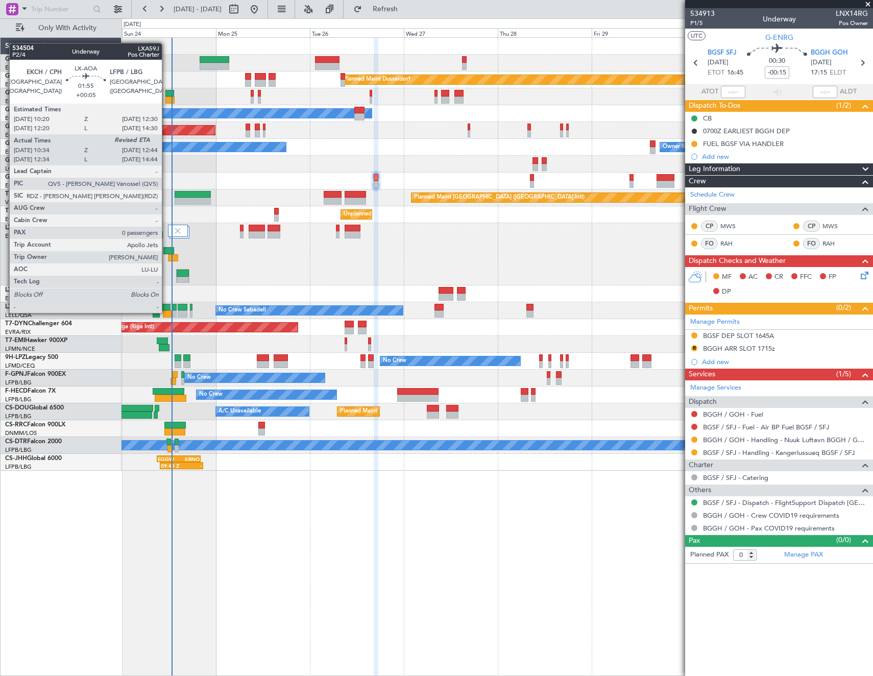
click at [166, 312] on div at bounding box center [167, 313] width 9 height 7
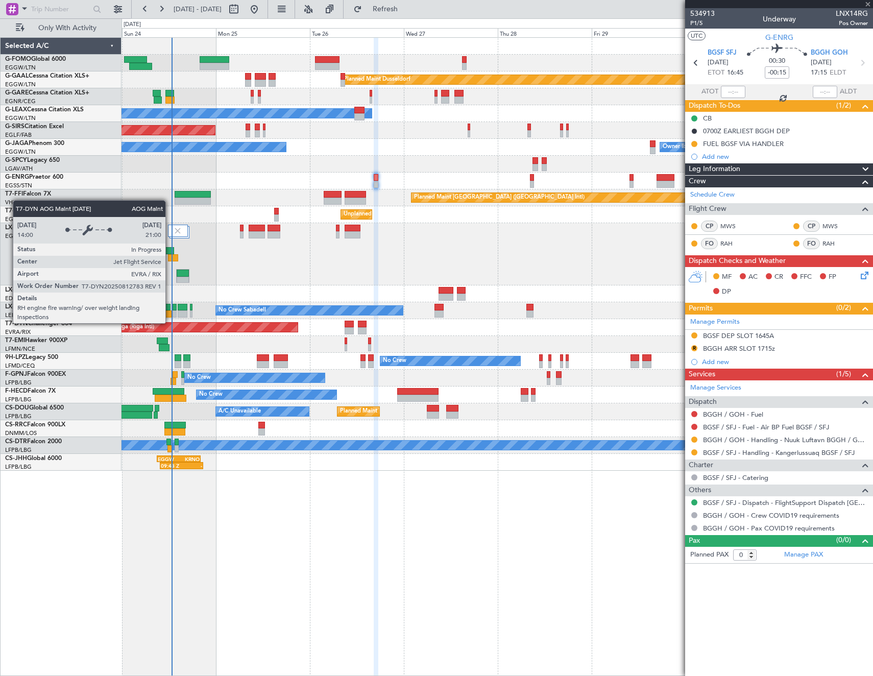
type input "+00:05"
type input "10:44"
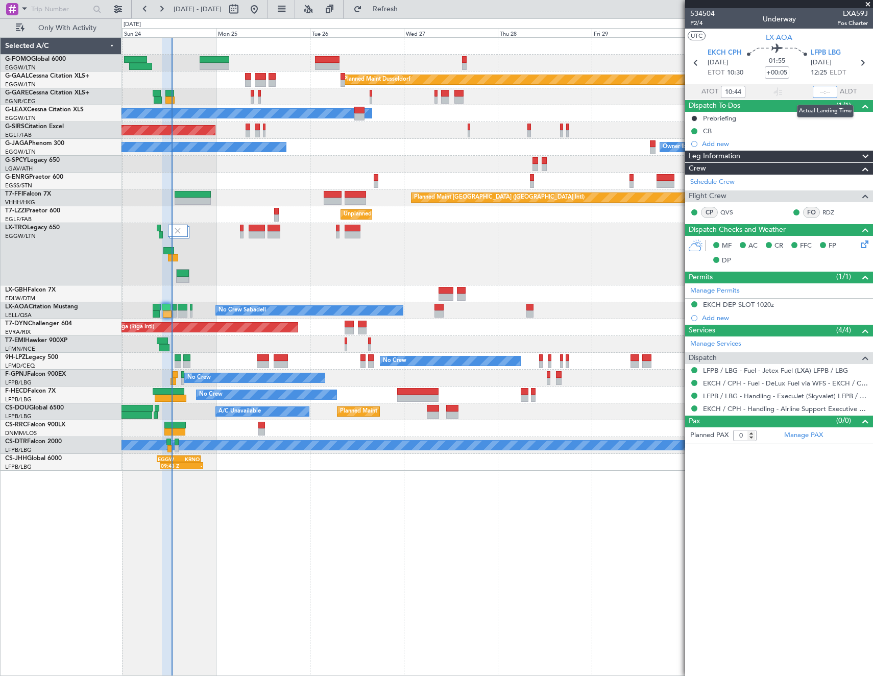
click at [825, 92] on input "text" at bounding box center [824, 92] width 24 height 12
click at [774, 542] on article "534504 P2/4 Underway LXA59J Pos Charter UTC LX-AOA EKCH CPH 24/08/2025 ETOT 10:…" at bounding box center [779, 342] width 188 height 668
type input "12:42"
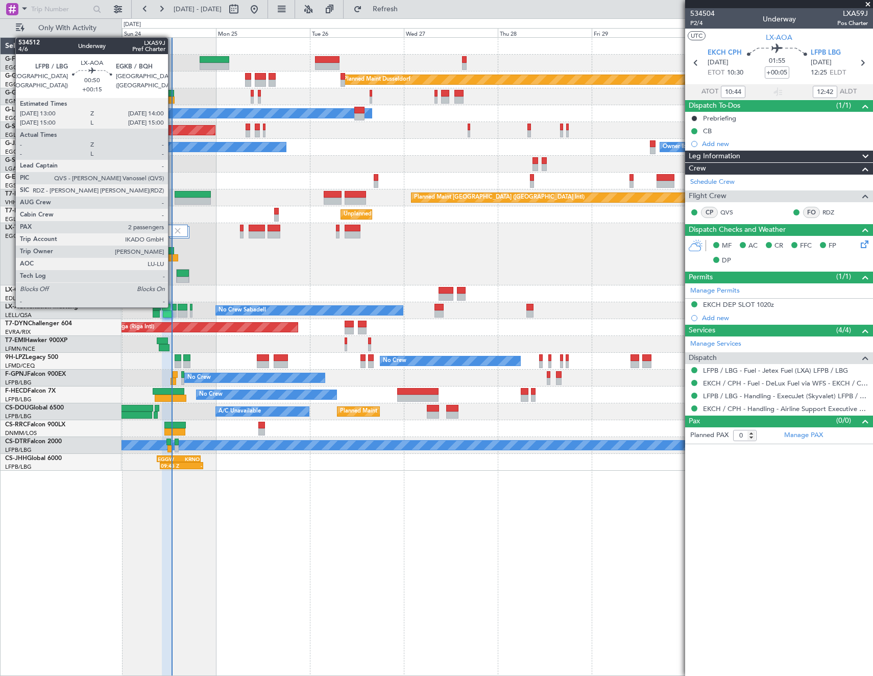
click at [172, 306] on div at bounding box center [174, 307] width 4 height 7
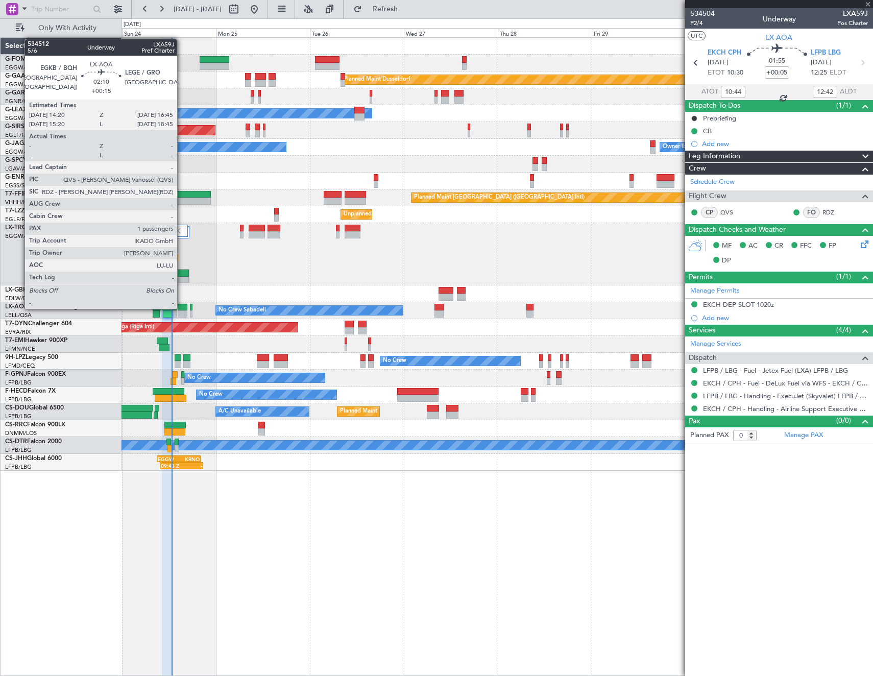
type input "+00:15"
type input "2"
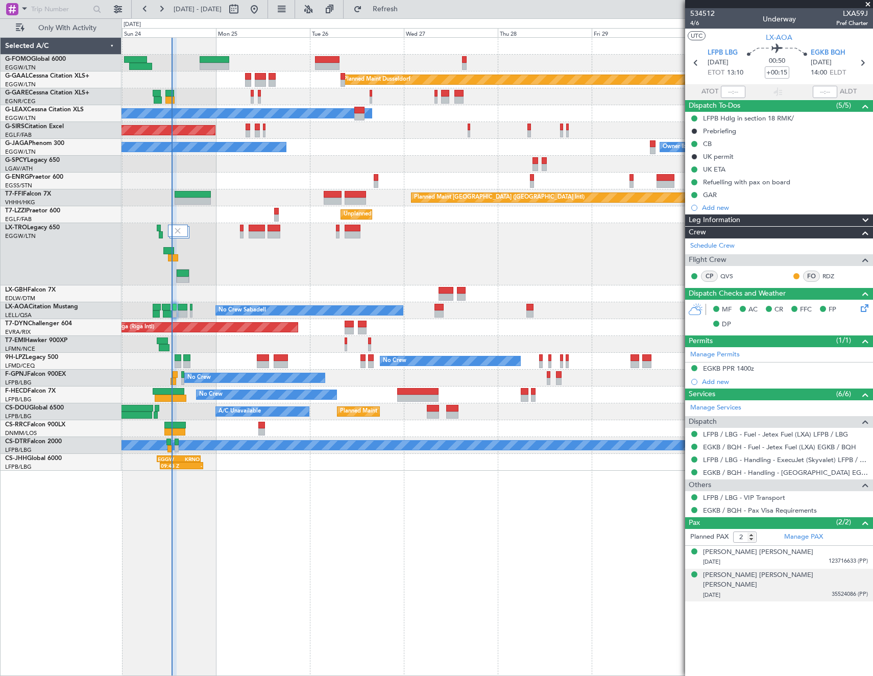
drag, startPoint x: 810, startPoint y: 589, endPoint x: 820, endPoint y: 567, distance: 23.5
click at [810, 590] on div "26/04/1959 35524086 (PP)" at bounding box center [785, 595] width 165 height 10
click at [818, 564] on div "12/01/1936 123716633 (PP)" at bounding box center [785, 562] width 165 height 10
click at [762, 553] on div "Syed Hyder Mehdi Jaffrey" at bounding box center [758, 552] width 110 height 10
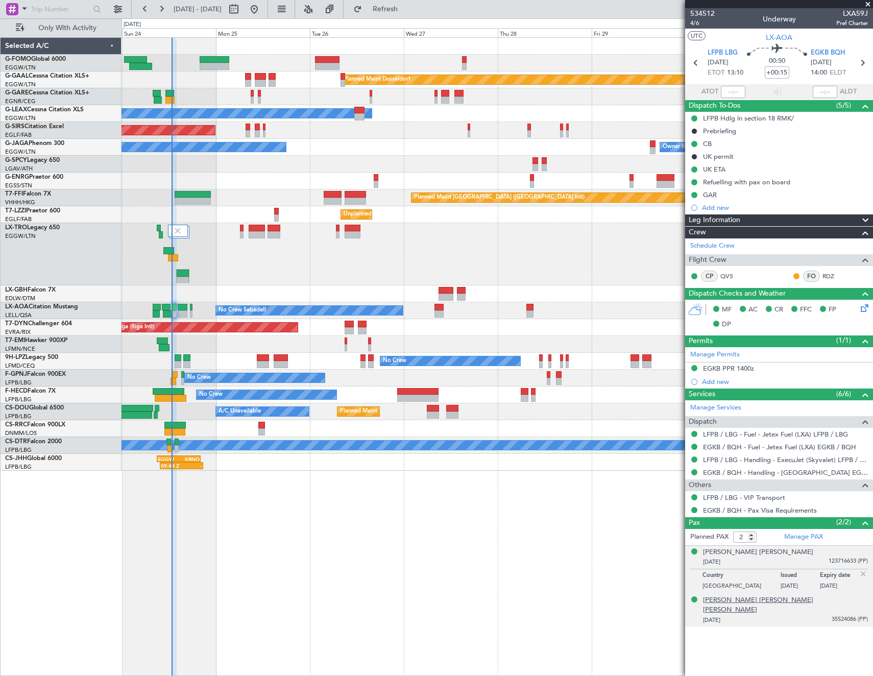
click at [749, 599] on div "Syed Mohammad Razi Haider Jaffrey" at bounding box center [785, 605] width 165 height 20
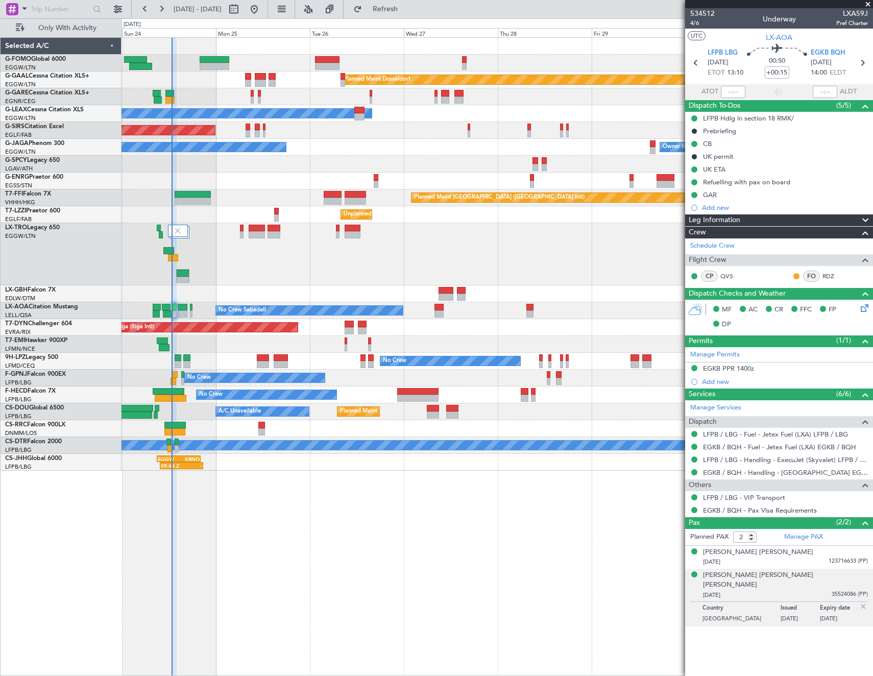
drag, startPoint x: 842, startPoint y: 643, endPoint x: 859, endPoint y: 608, distance: 38.8
click at [842, 643] on article "534512 4/6 Underway LXA59J Pref Charter UTC LX-AOA LFPB LBG 24/08/2025 ETOT 13:…" at bounding box center [779, 342] width 188 height 668
click at [862, 602] on img at bounding box center [862, 606] width 9 height 9
click at [774, 590] on div "26/04/1959 35524086 (PP)" at bounding box center [785, 595] width 165 height 10
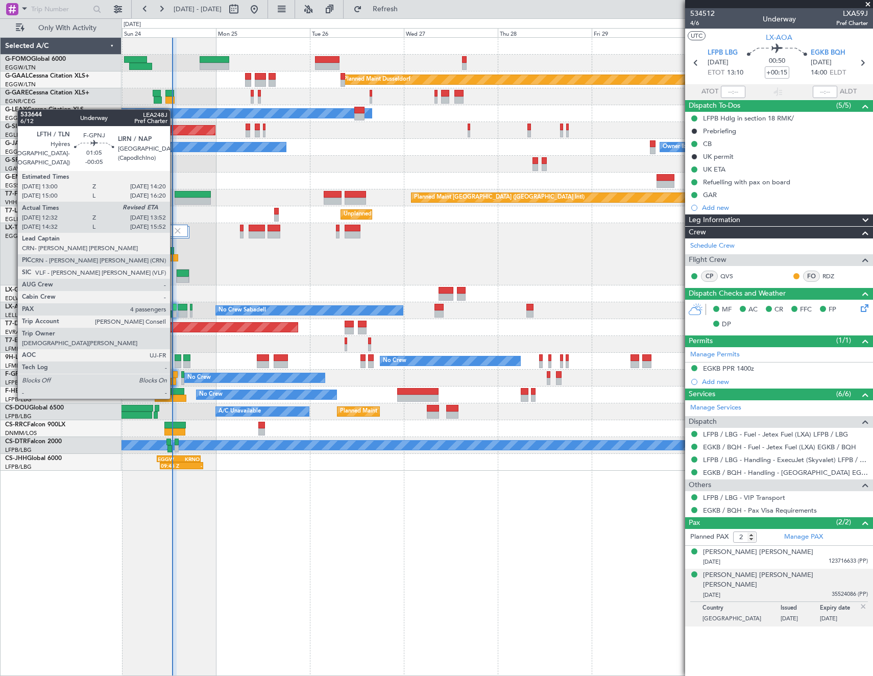
click at [175, 378] on div at bounding box center [173, 381] width 6 height 7
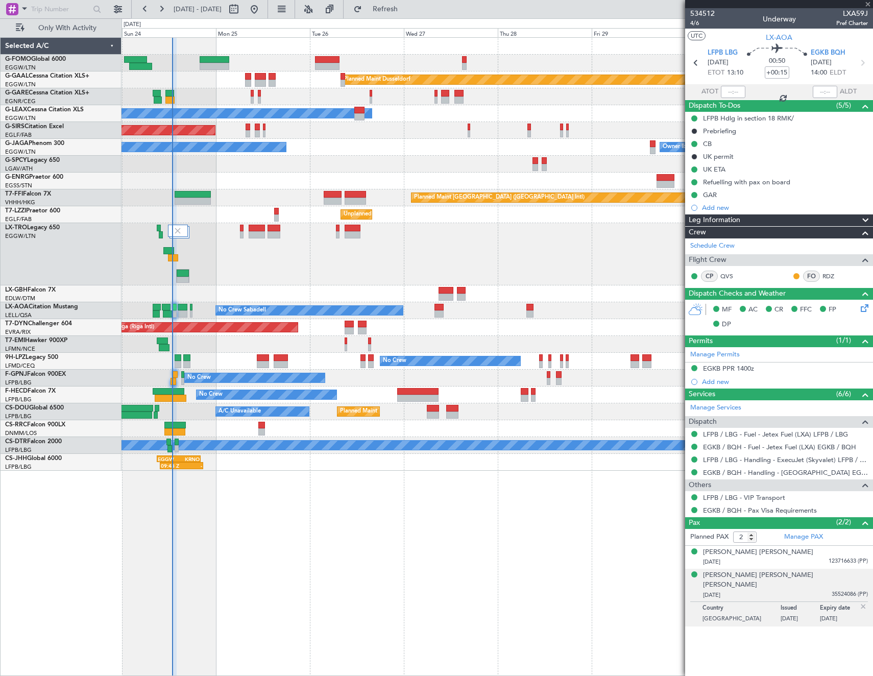
type input "-00:05"
type input "12:42"
type input "4"
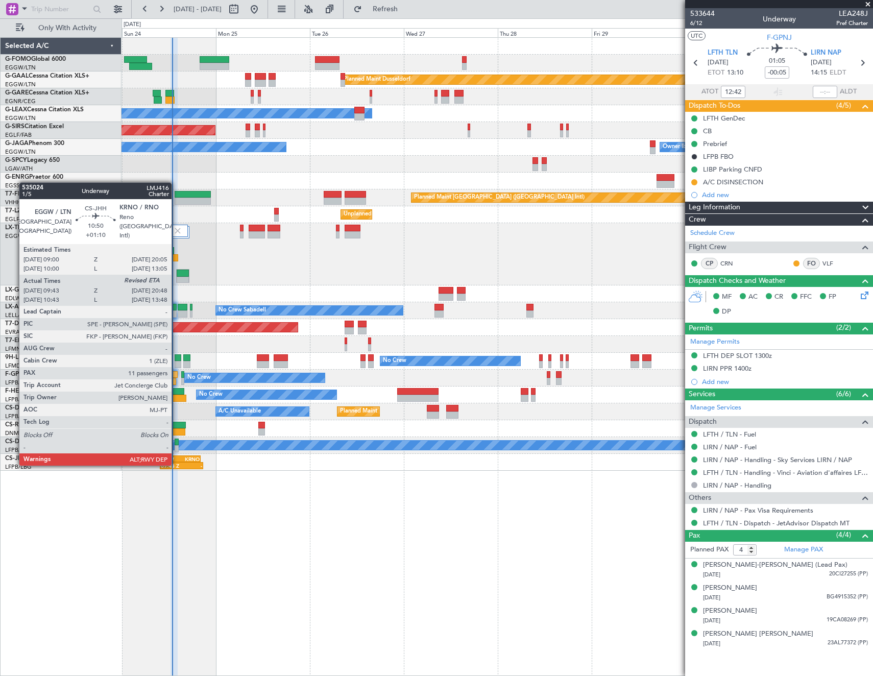
click at [176, 464] on div "09:43 Z" at bounding box center [171, 465] width 21 height 6
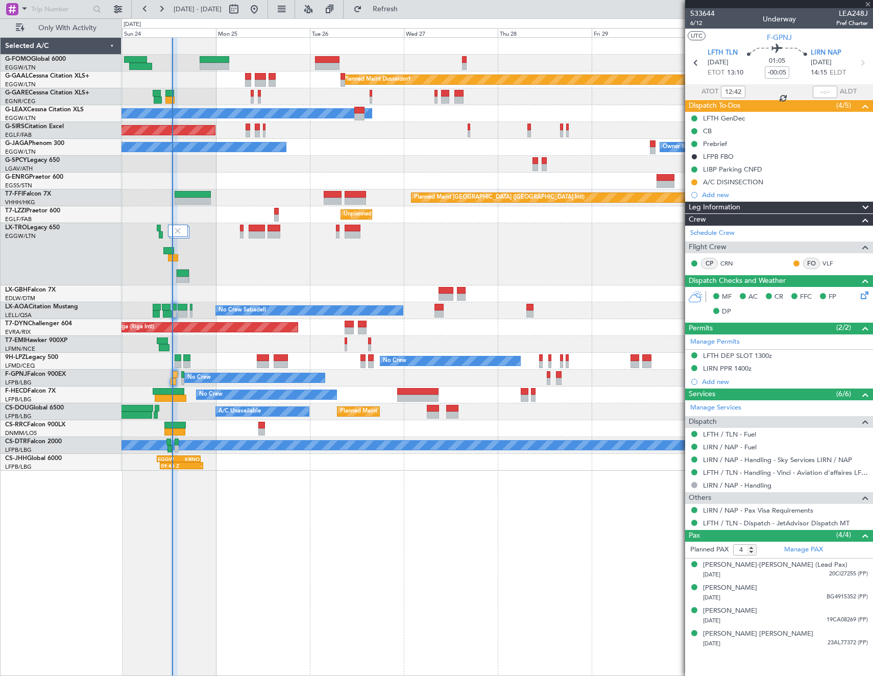
type input "+01:10"
type input "09:53"
type input "11"
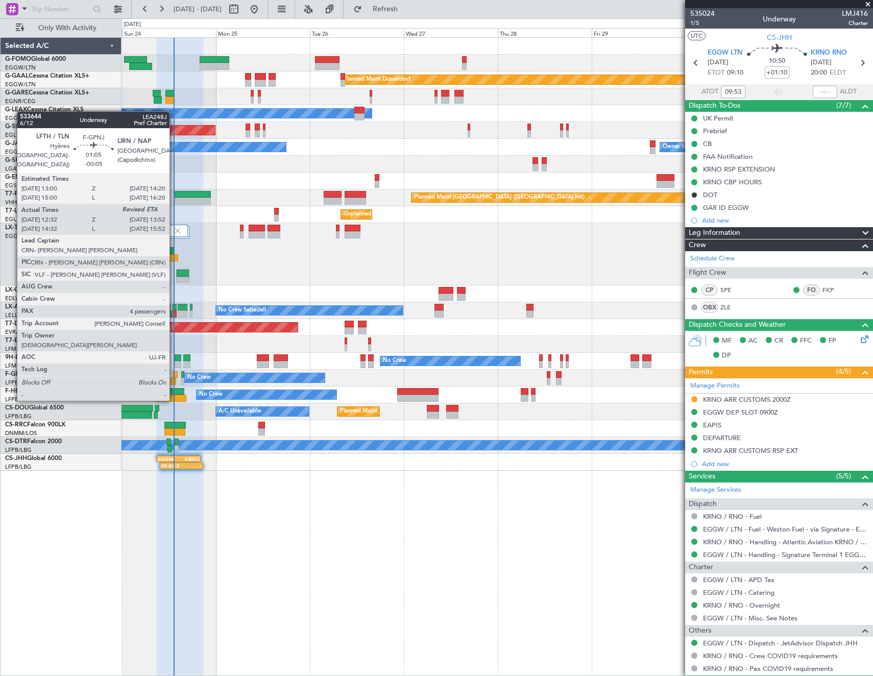
click at [174, 380] on div at bounding box center [173, 381] width 6 height 7
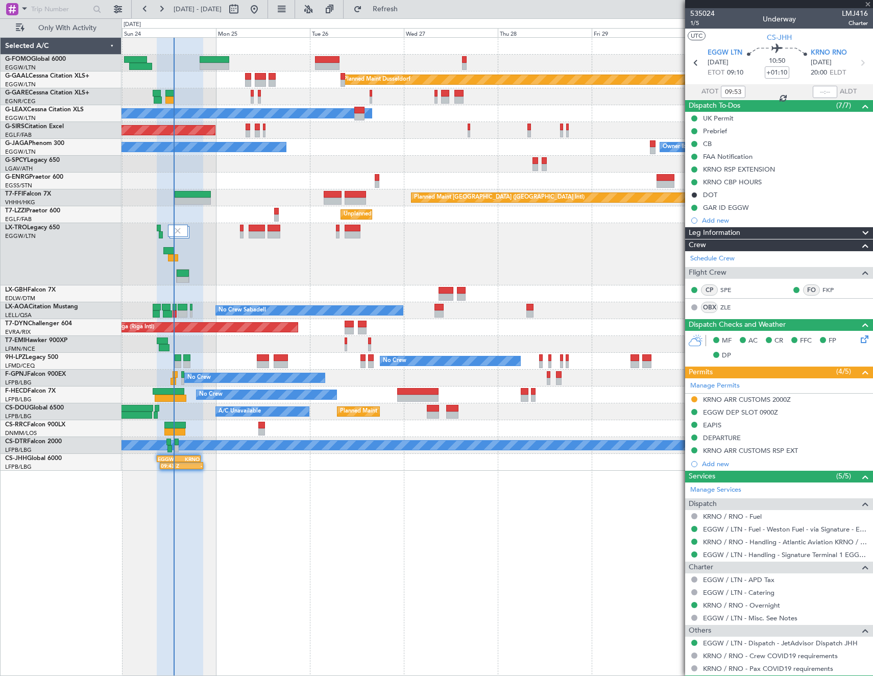
type input "-00:05"
type input "12:42"
type input "4"
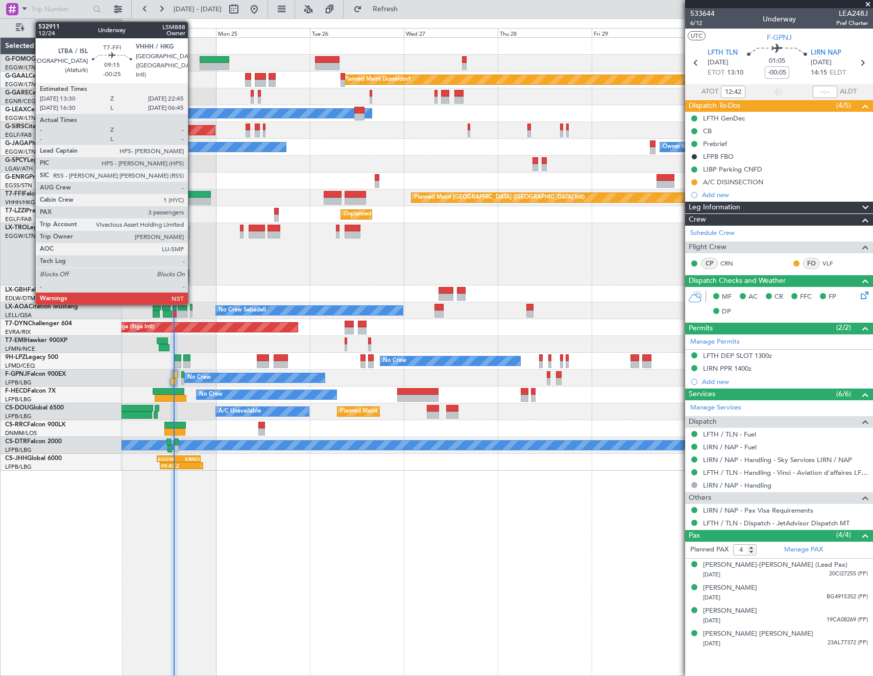
click at [192, 193] on div at bounding box center [193, 194] width 36 height 7
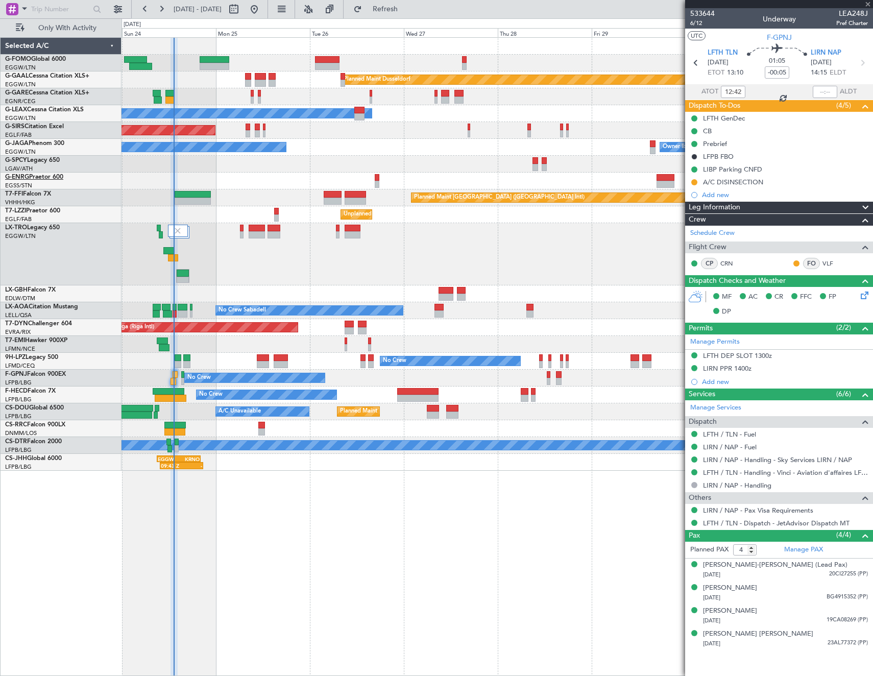
type input "-00:25"
type input "3"
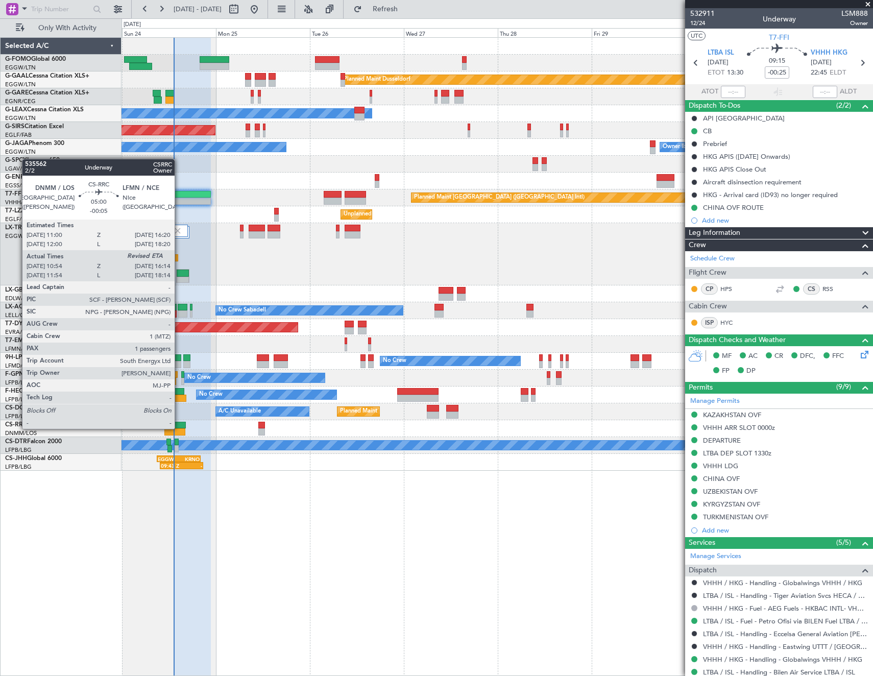
click at [179, 428] on div at bounding box center [174, 425] width 21 height 7
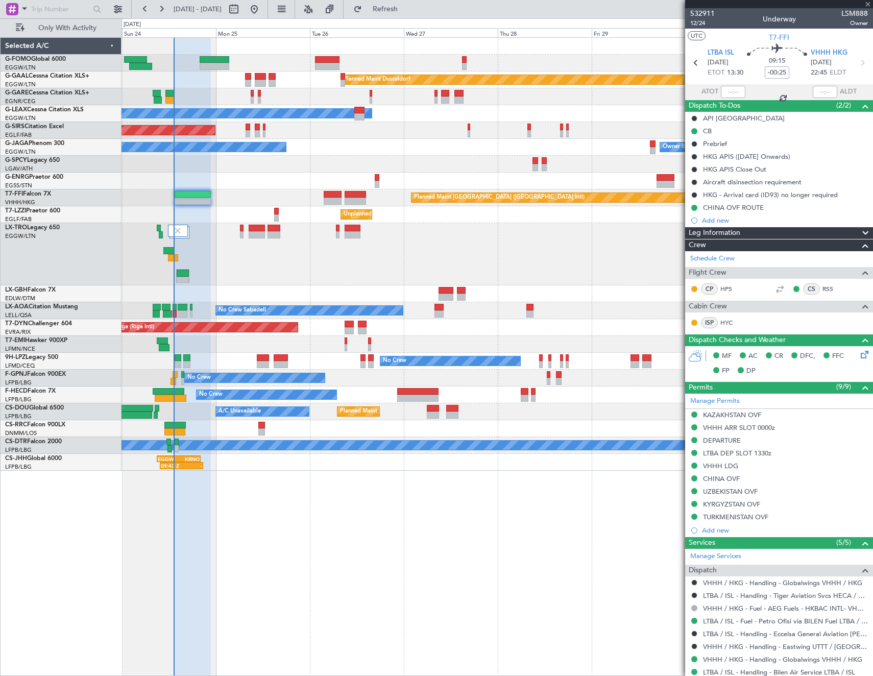
type input "-00:05"
type input "11:09"
type input "1"
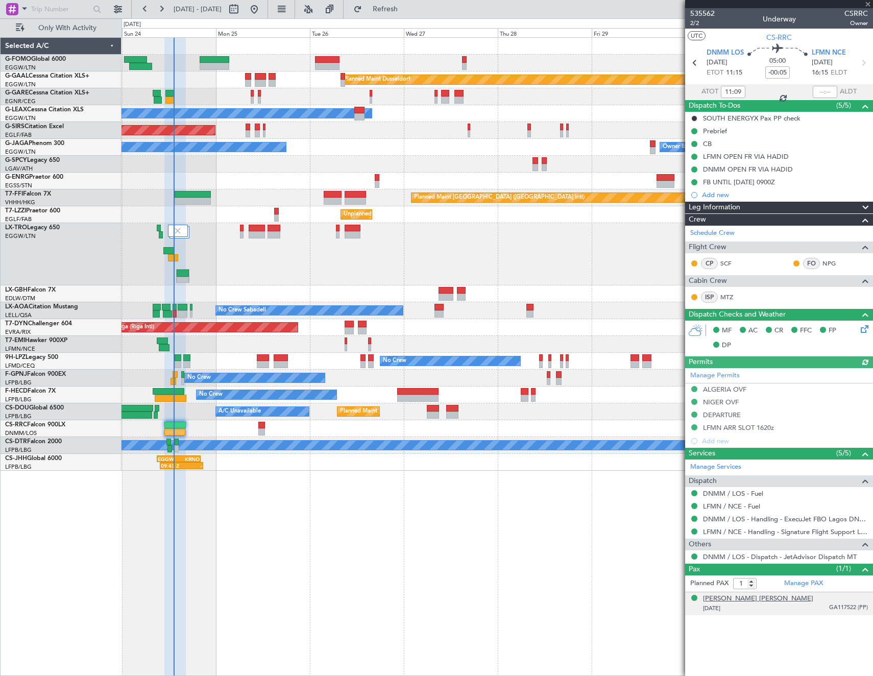
click at [763, 602] on div "Oluwatosin Iyabode ADEDEJI" at bounding box center [758, 599] width 110 height 10
click at [407, 12] on span "Refresh" at bounding box center [385, 9] width 43 height 7
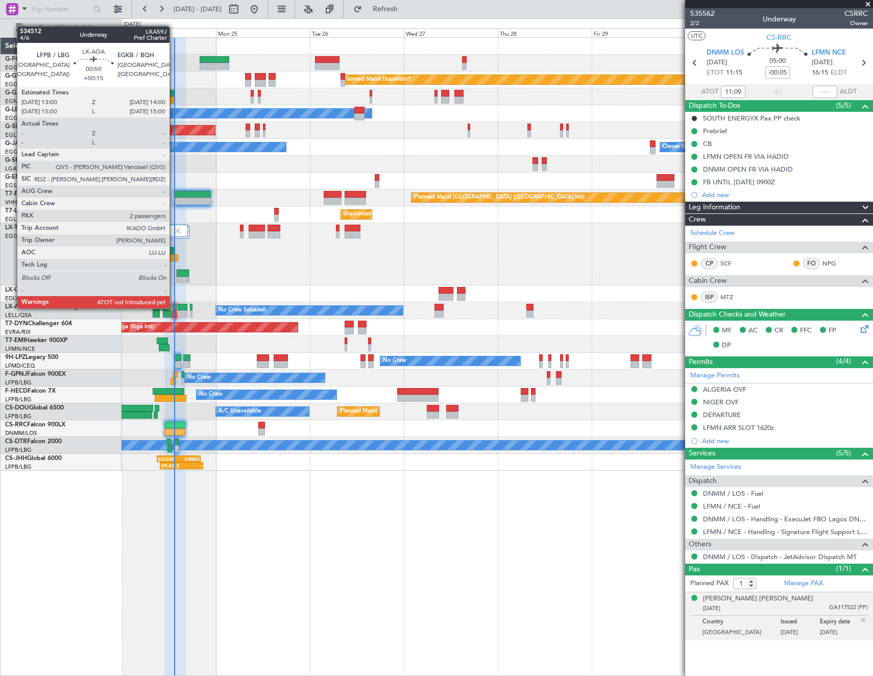
click at [174, 307] on div at bounding box center [174, 307] width 4 height 7
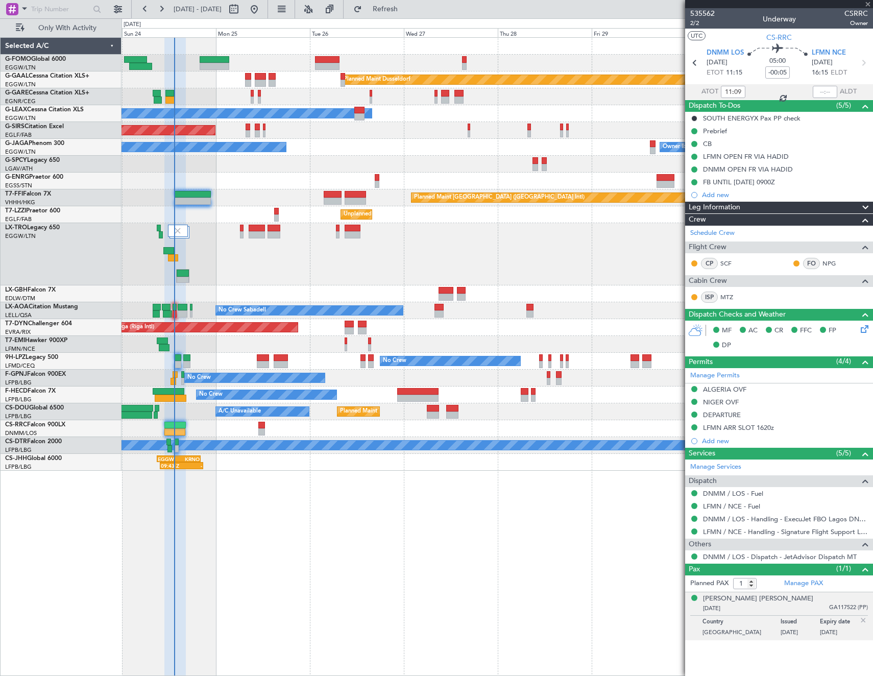
type input "+00:15"
type input "2"
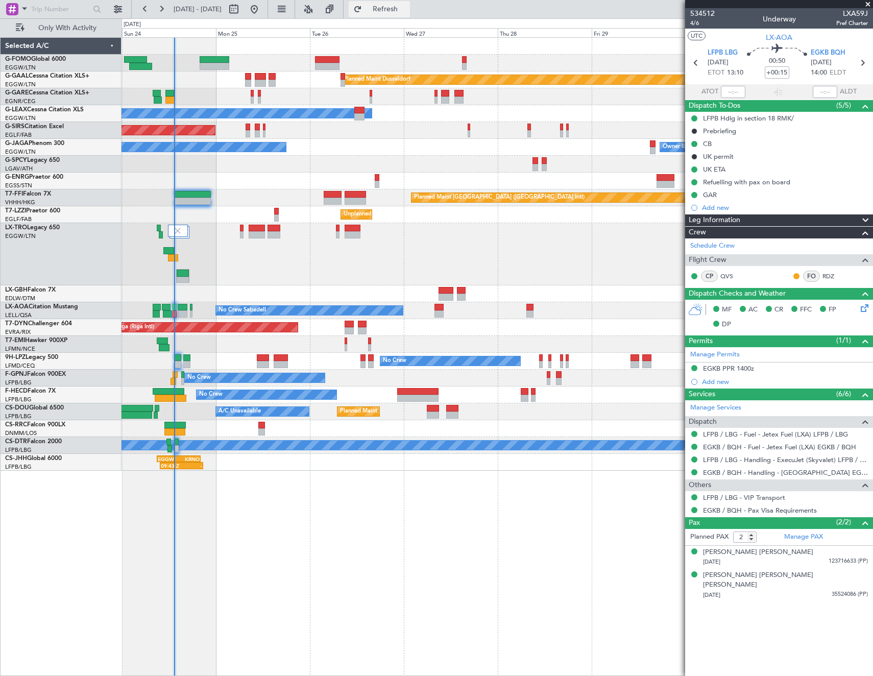
click at [405, 9] on span "Refresh" at bounding box center [385, 9] width 43 height 7
click at [407, 11] on span "Refresh" at bounding box center [385, 9] width 43 height 7
click at [407, 12] on span "Refresh" at bounding box center [385, 9] width 43 height 7
click at [506, 214] on div "Unplanned Maint [GEOGRAPHIC_DATA] ([GEOGRAPHIC_DATA]) Owner London ([GEOGRAPHIC…" at bounding box center [496, 214] width 751 height 17
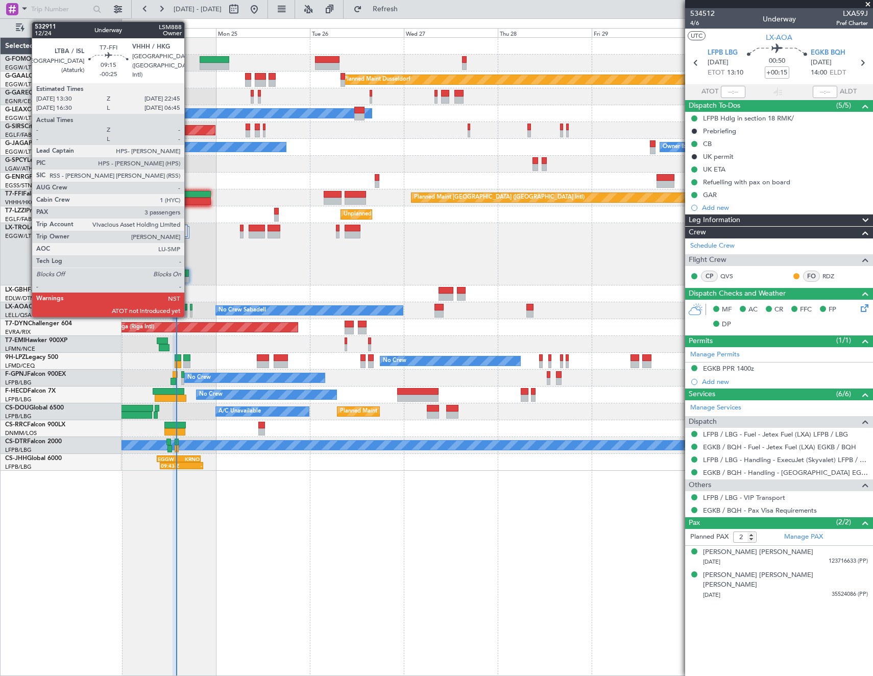
click at [189, 193] on div at bounding box center [193, 194] width 36 height 7
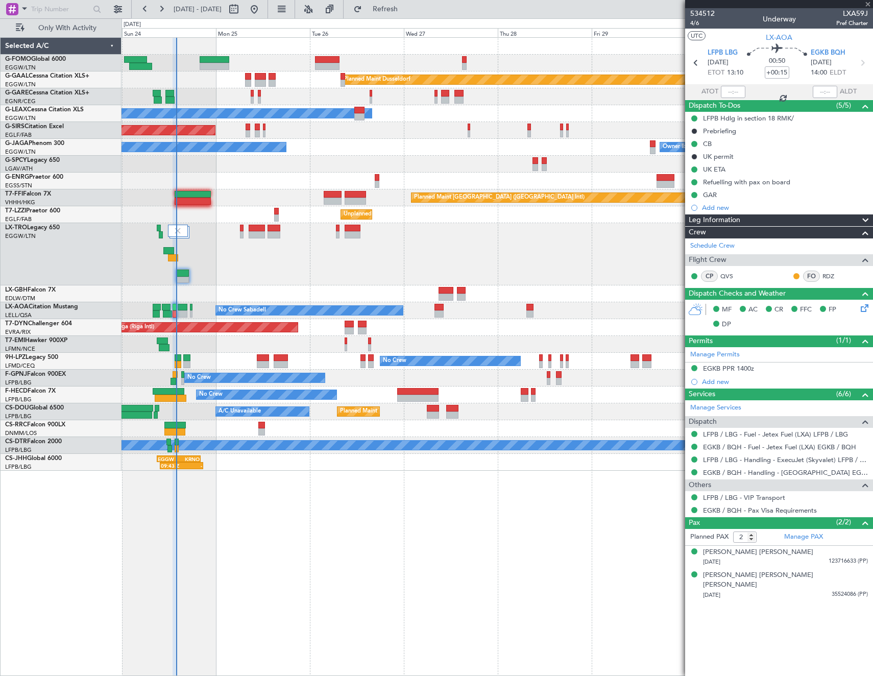
type input "-00:25"
type input "3"
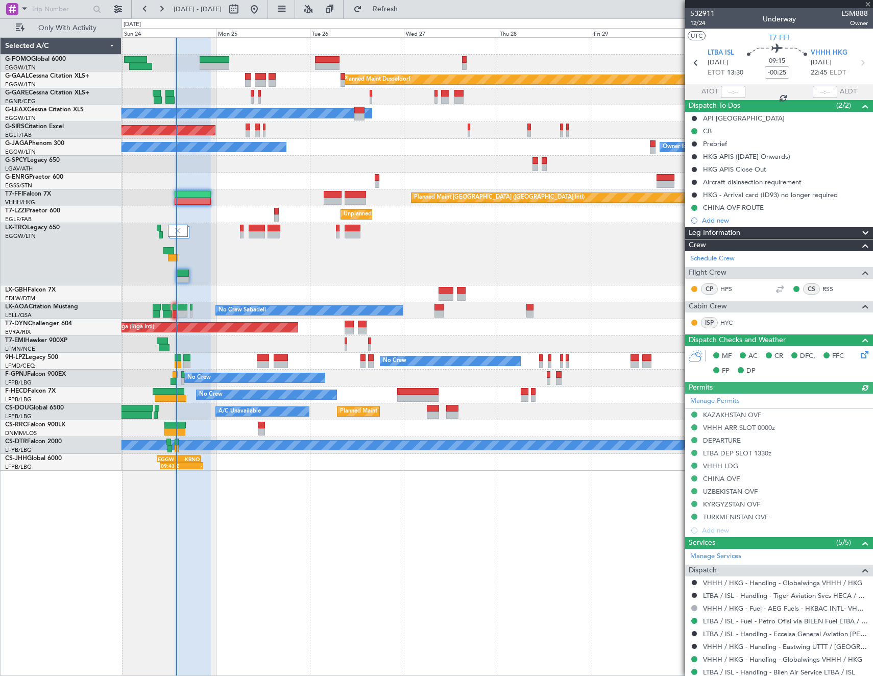
click at [587, 238] on div "Planned Maint [GEOGRAPHIC_DATA] ([GEOGRAPHIC_DATA])" at bounding box center [496, 254] width 751 height 62
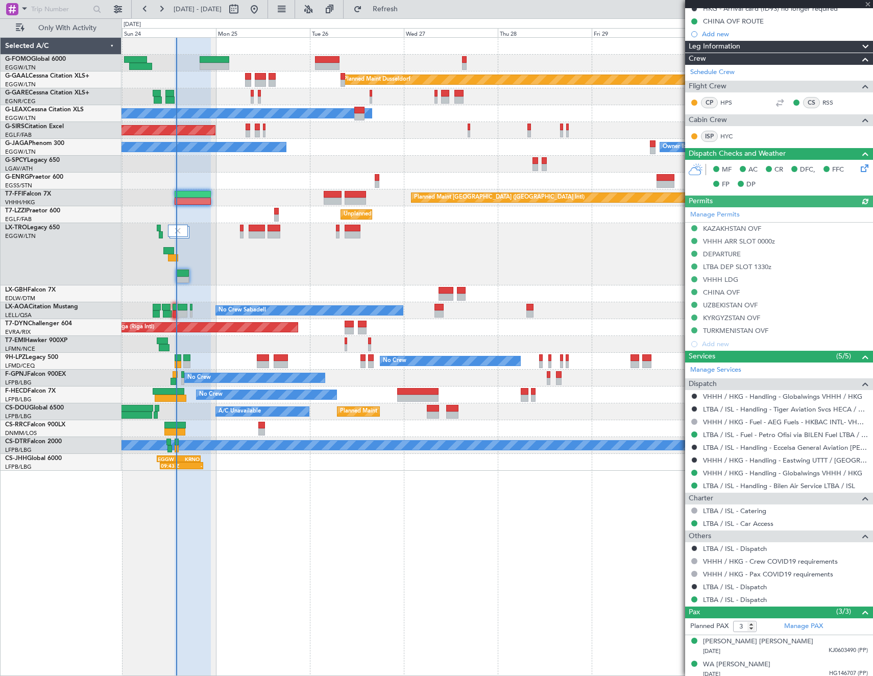
scroll to position [214, 0]
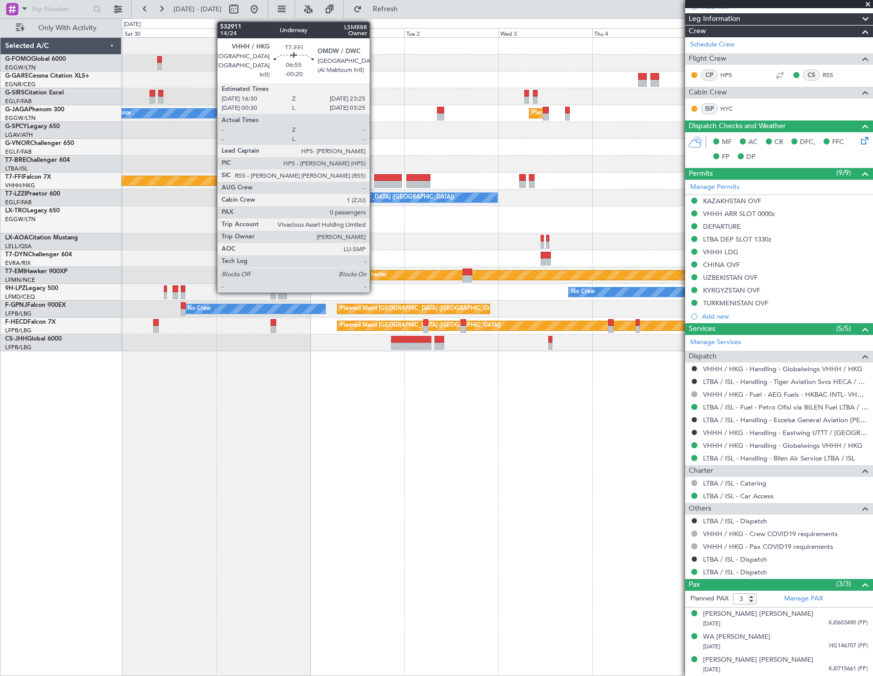
click at [374, 179] on div at bounding box center [388, 177] width 28 height 7
type input "-00:20"
type input "0"
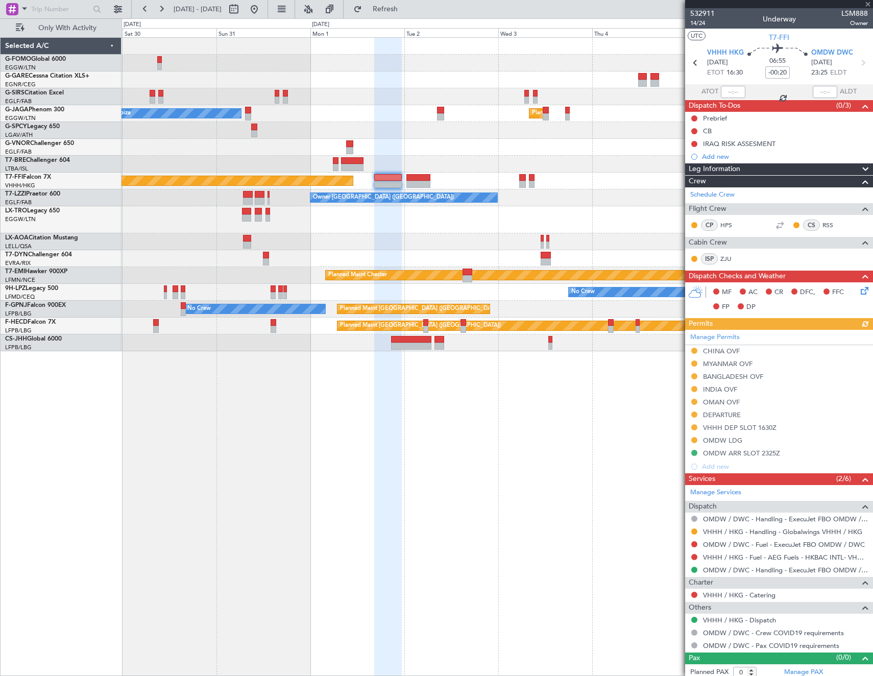
scroll to position [5, 0]
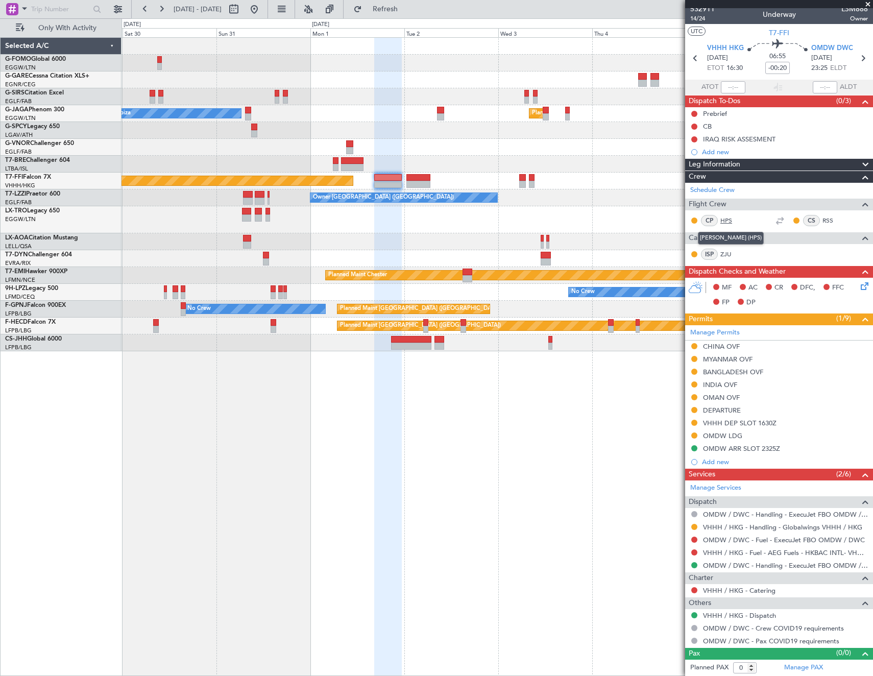
click at [733, 220] on link "HPS" at bounding box center [731, 220] width 23 height 9
click at [724, 217] on link "HPS" at bounding box center [731, 220] width 23 height 9
click at [749, 241] on fb-app "[DATE] - [DATE] Refresh Quick Links Only With Activity Owner Ibiza Planned Main…" at bounding box center [436, 342] width 873 height 668
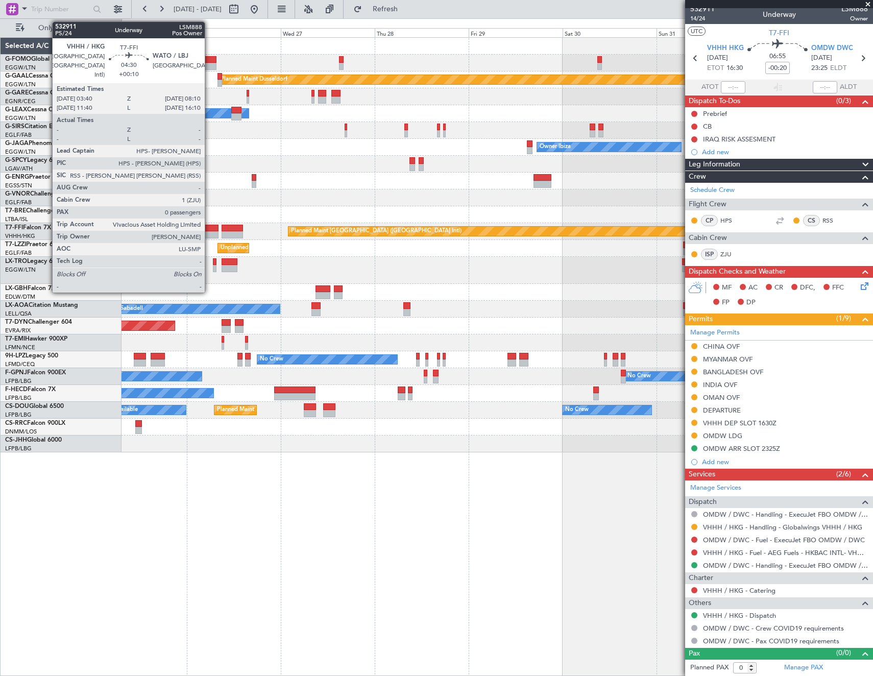
click at [209, 225] on div at bounding box center [210, 228] width 18 height 7
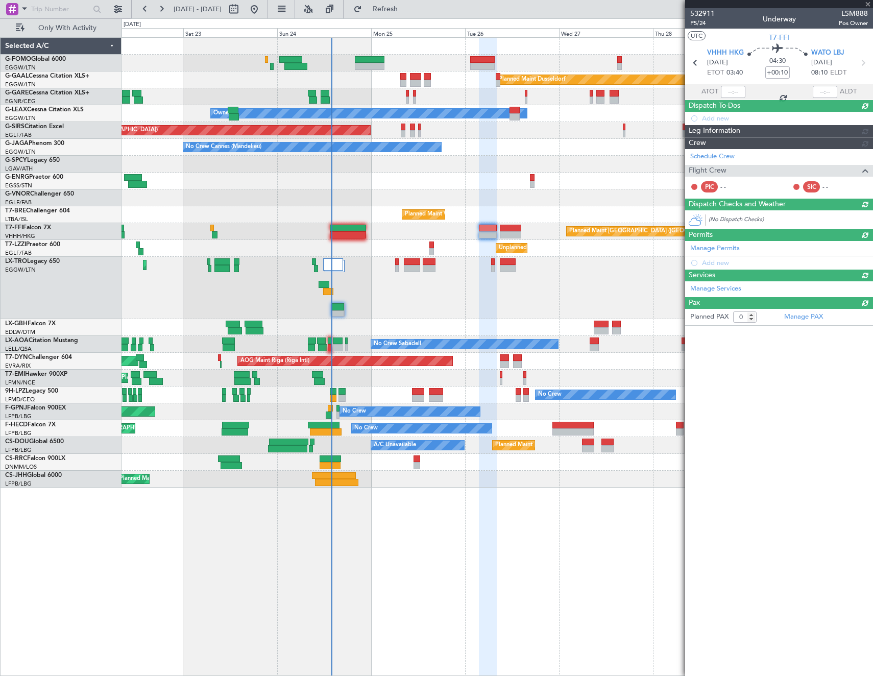
scroll to position [0, 0]
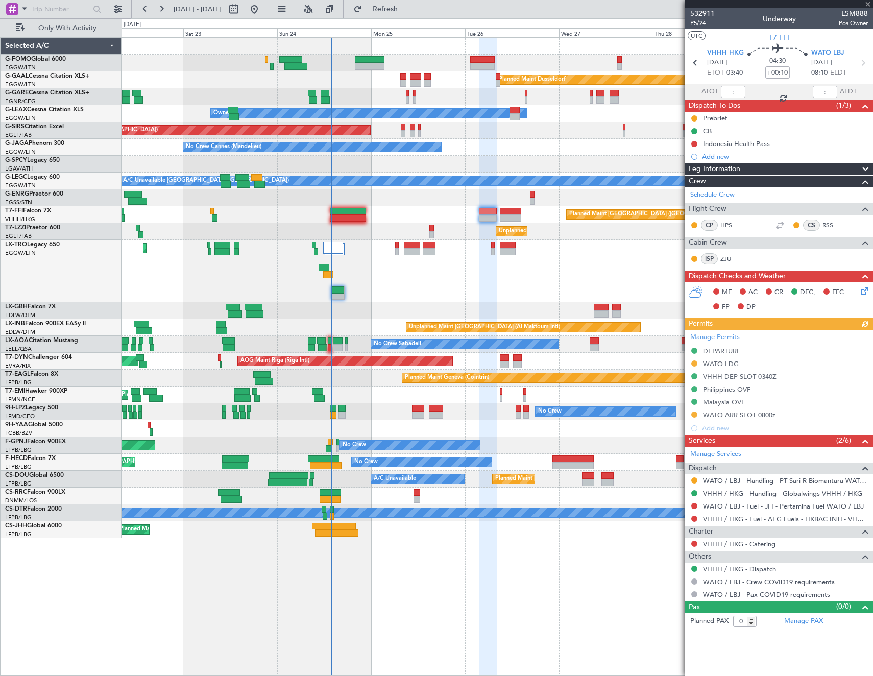
click at [356, 231] on div "Unplanned Maint [GEOGRAPHIC_DATA] ([GEOGRAPHIC_DATA]) Owner London ([GEOGRAPHIC…" at bounding box center [496, 231] width 751 height 17
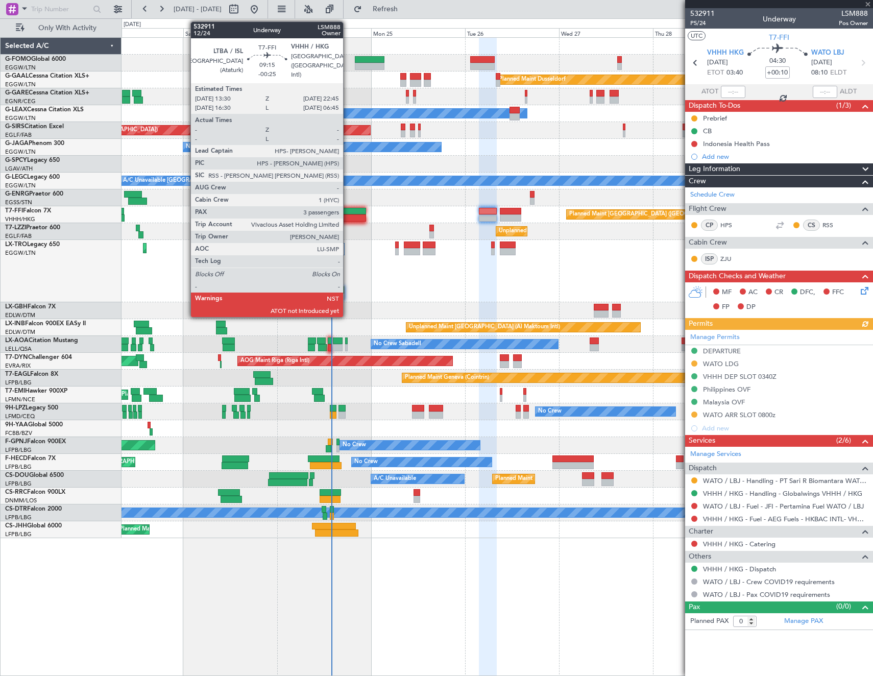
click at [348, 215] on div at bounding box center [348, 217] width 36 height 7
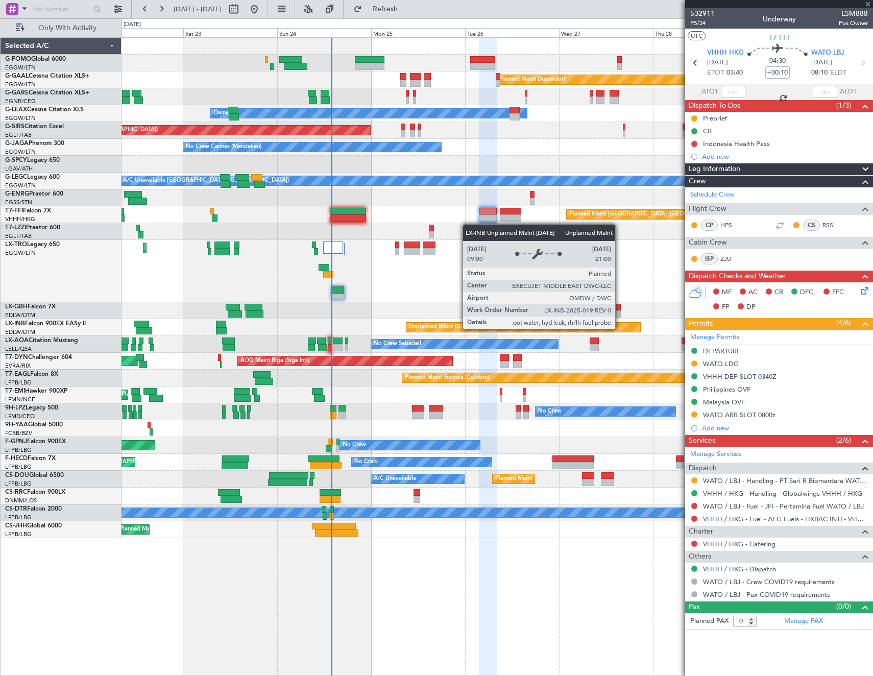
type input "-00:25"
type input "3"
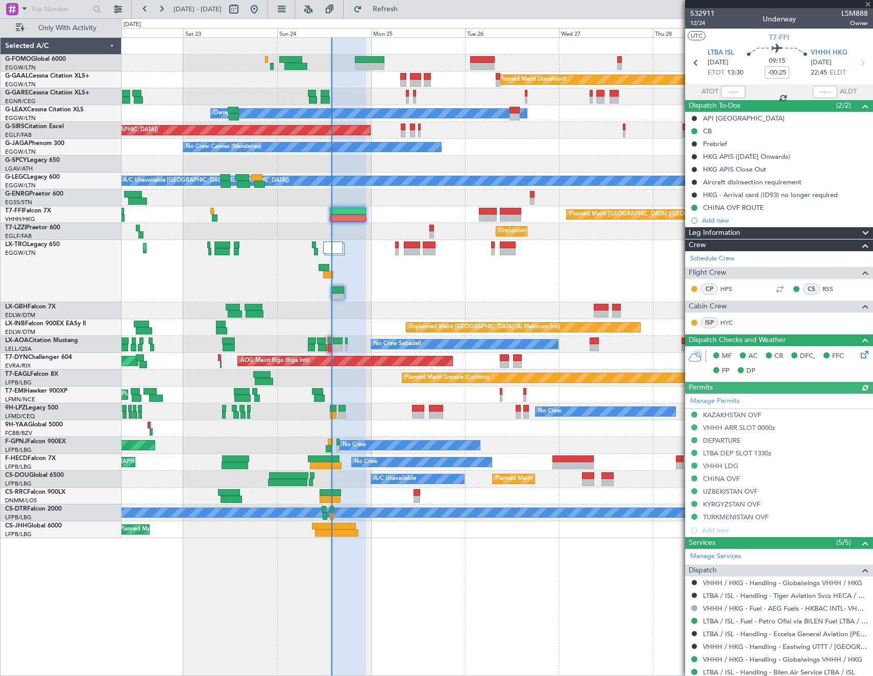
scroll to position [214, 0]
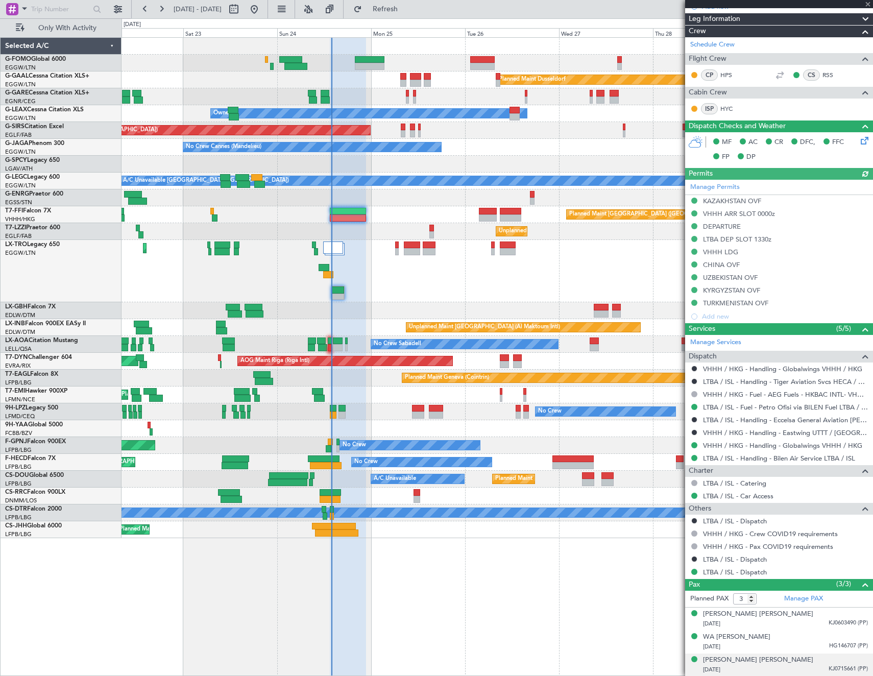
click at [775, 655] on div "[PERSON_NAME] [PERSON_NAME] [DATE] KJ0715661 (PP)" at bounding box center [785, 665] width 165 height 20
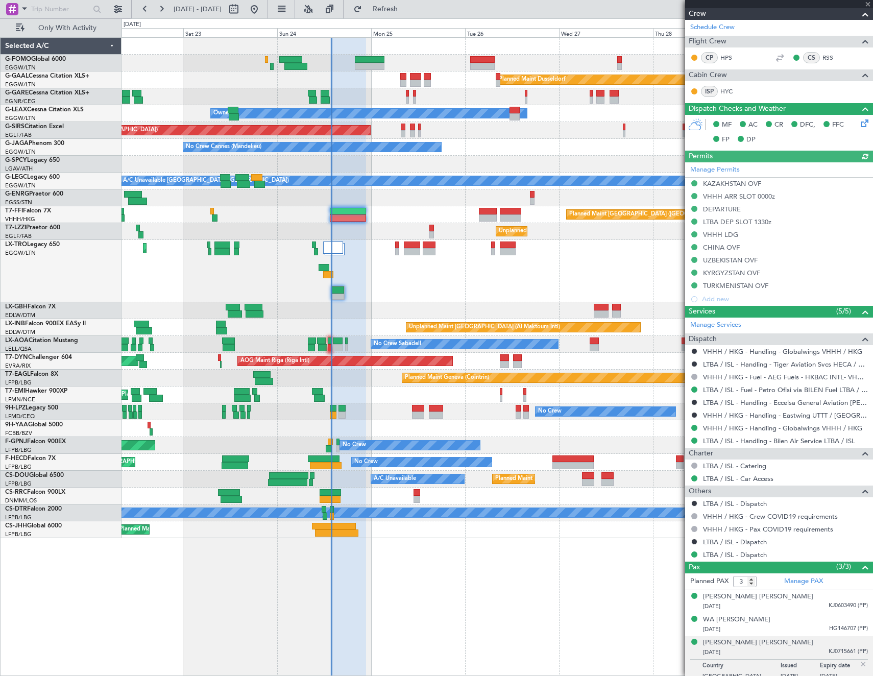
scroll to position [239, 0]
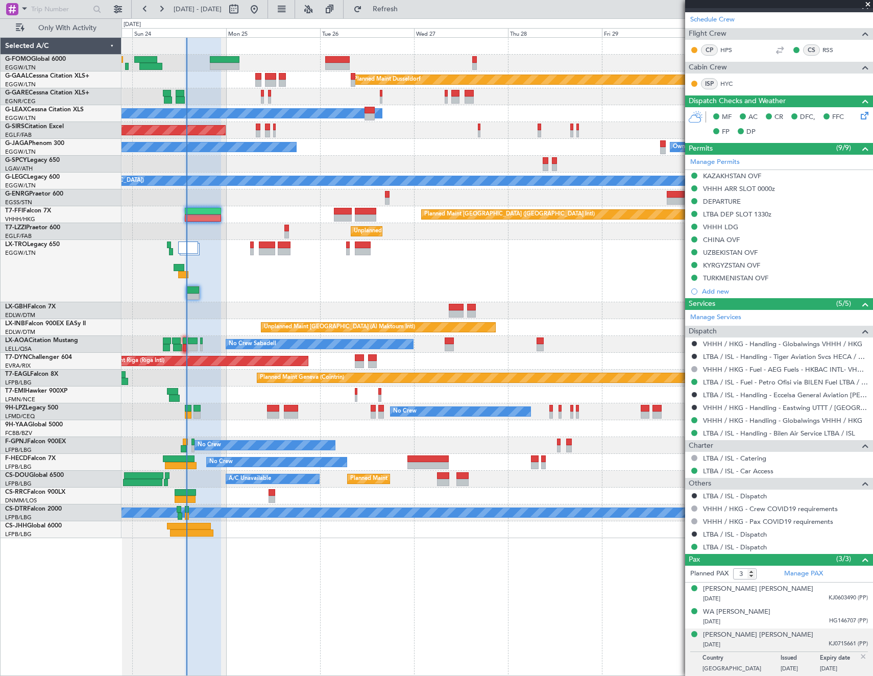
click at [310, 136] on div "Planned Maint Dusseldorf Owner Unplanned Maint [GEOGRAPHIC_DATA] ([GEOGRAPHIC_D…" at bounding box center [496, 288] width 751 height 500
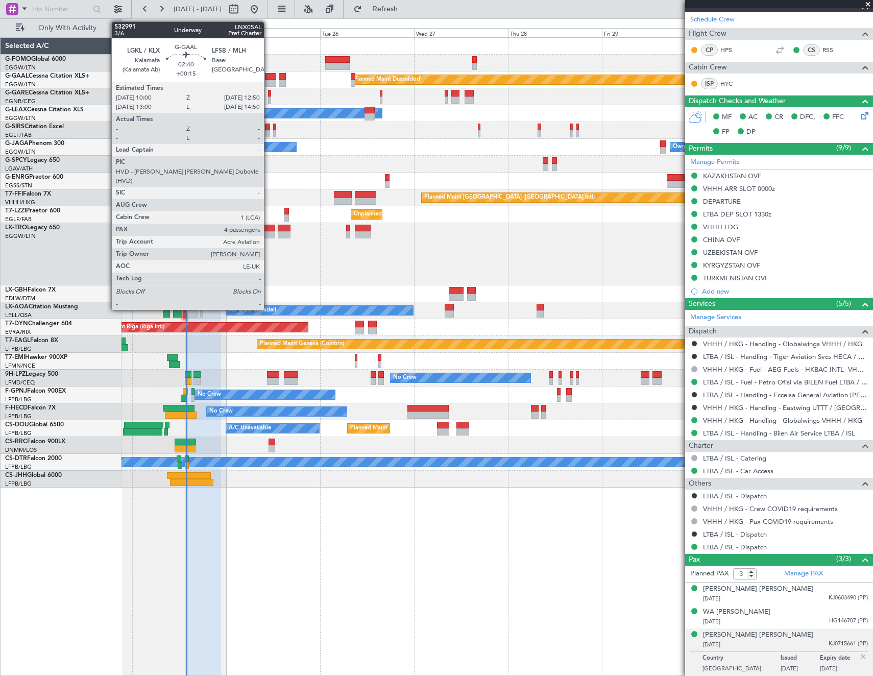
click at [268, 78] on div at bounding box center [270, 76] width 11 height 7
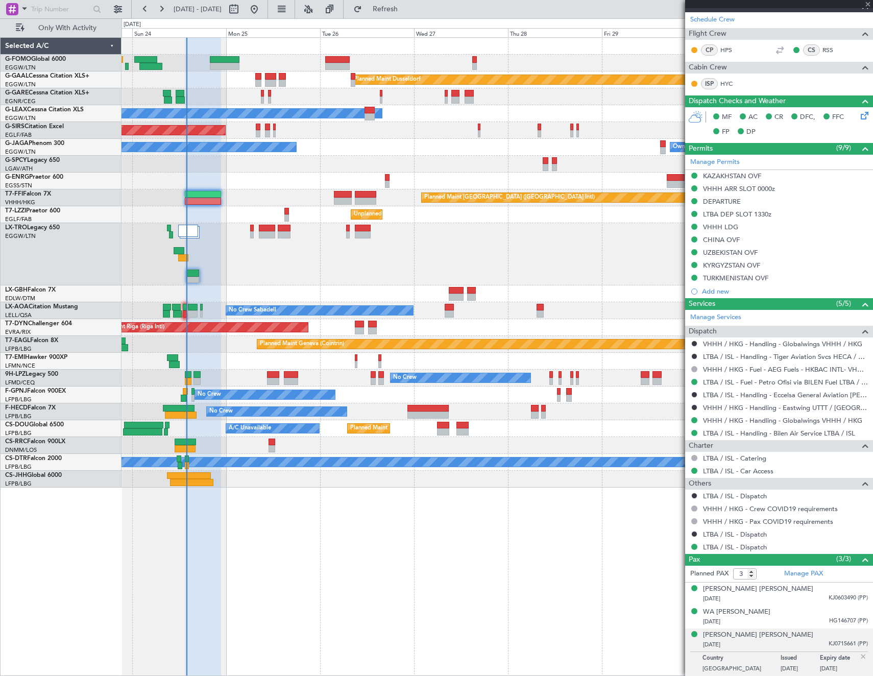
type input "+00:15"
type input "4"
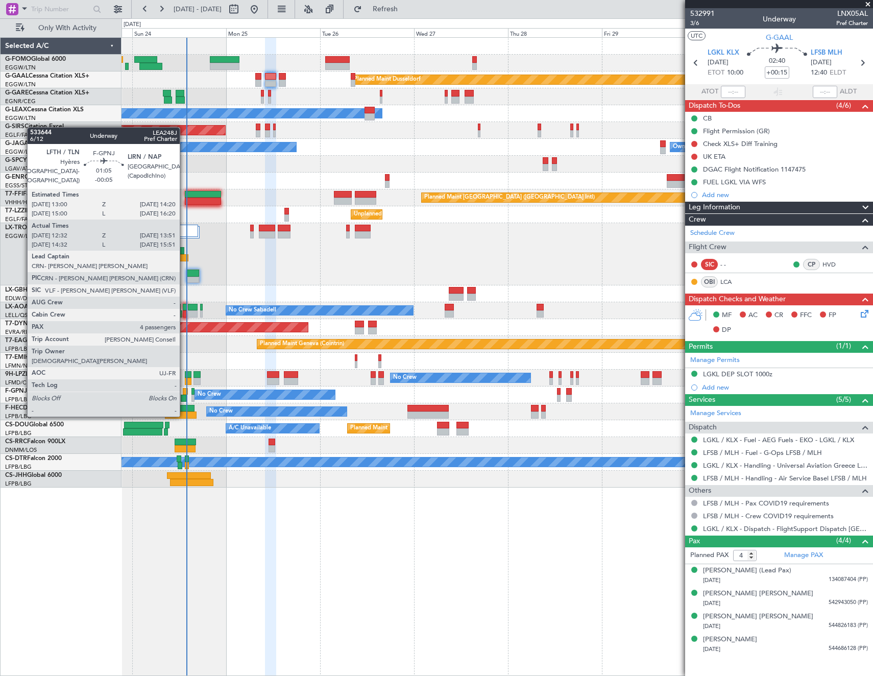
click at [184, 396] on div at bounding box center [184, 397] width 6 height 7
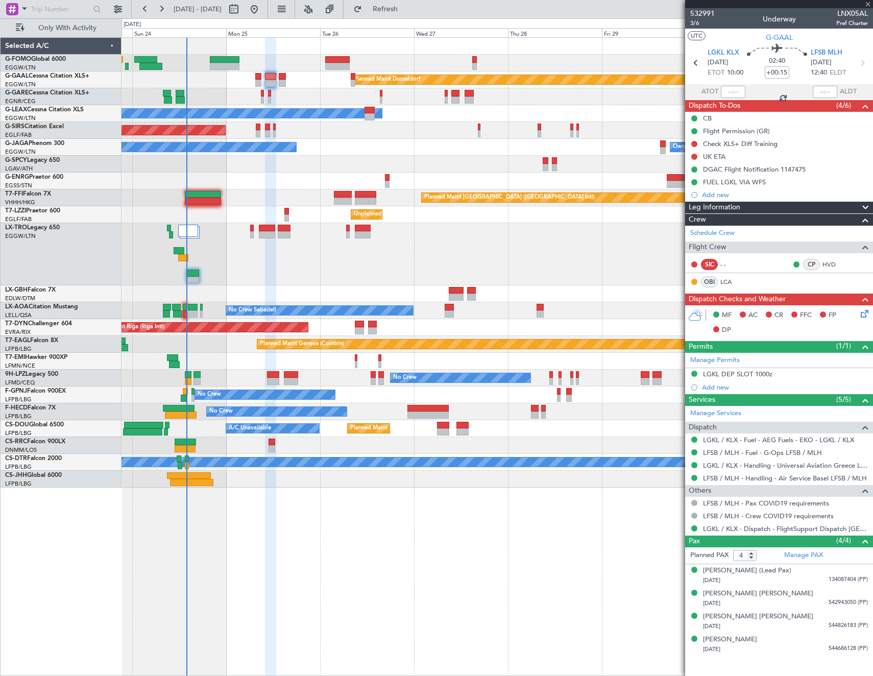
type input "-00:05"
type input "12:42"
type input "13:46"
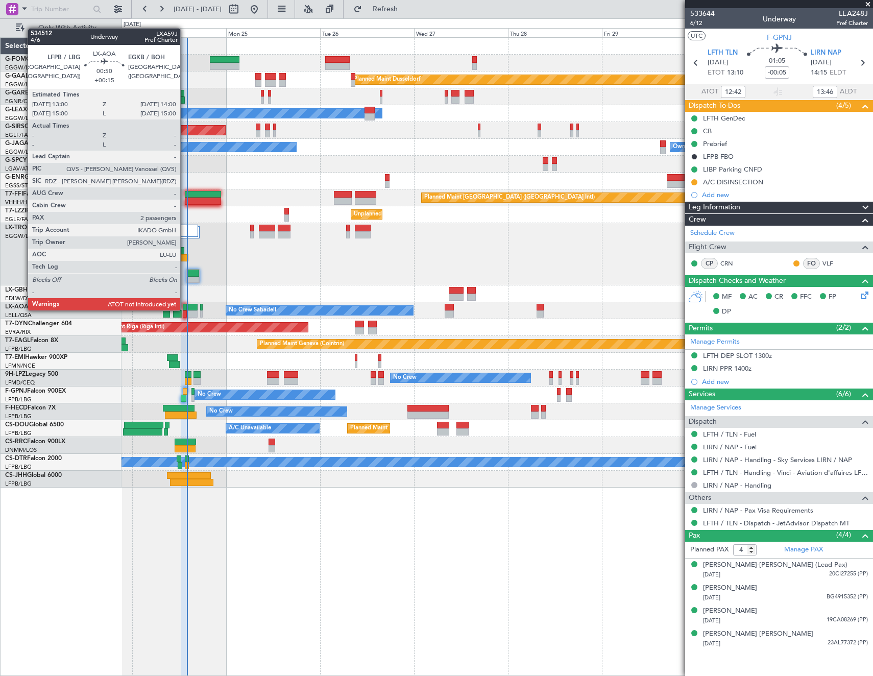
click at [185, 309] on div at bounding box center [185, 307] width 4 height 7
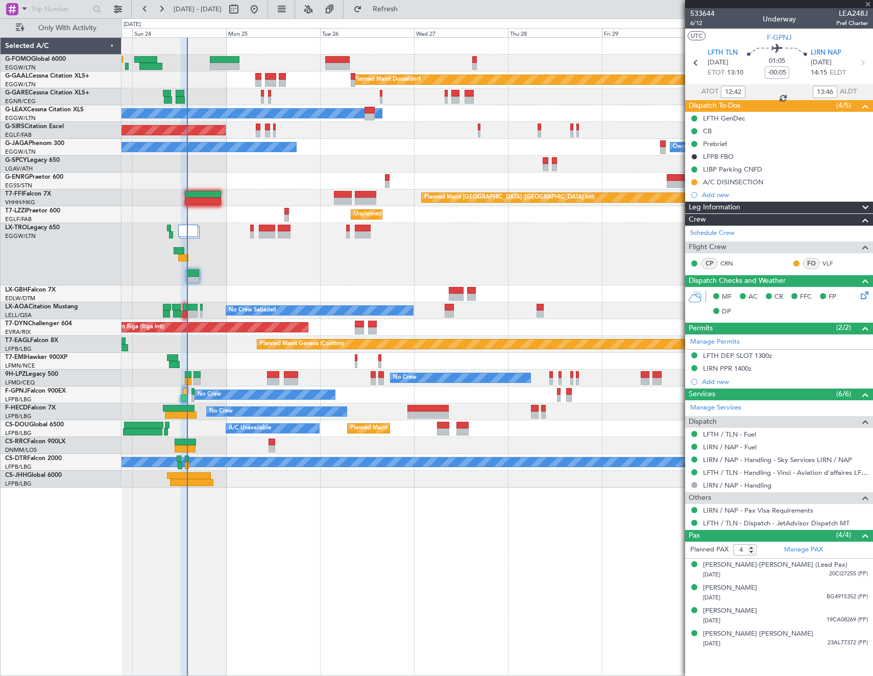
type input "+00:15"
type input "2"
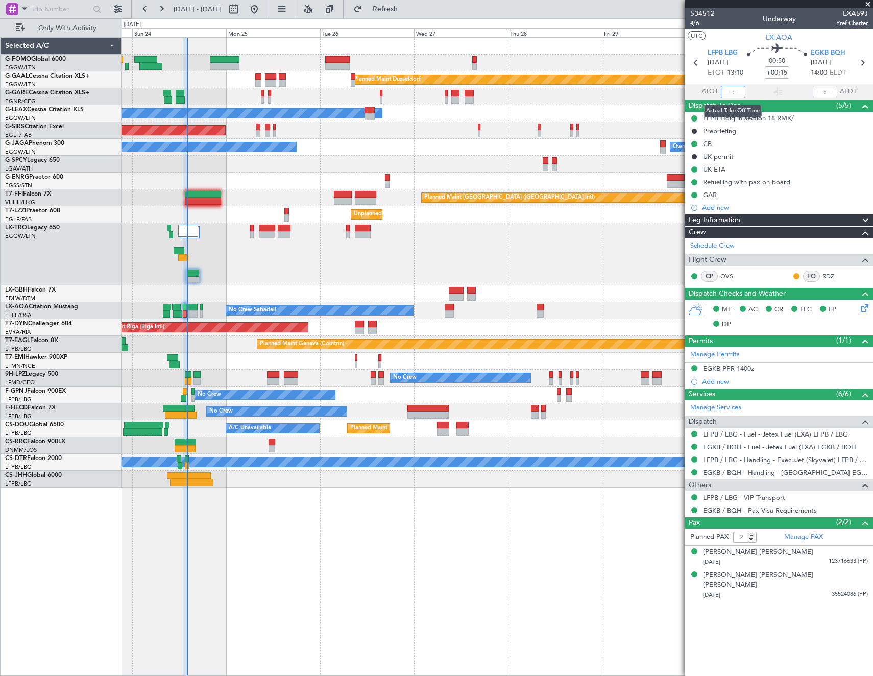
click at [735, 89] on input "text" at bounding box center [733, 92] width 24 height 12
click at [748, 632] on article "534512 4/6 Underway LXA59J Pref Charter UTC LX-AOA LFPB LBG [DATE] ETOT 13:10 0…" at bounding box center [779, 342] width 188 height 668
type input "13:57"
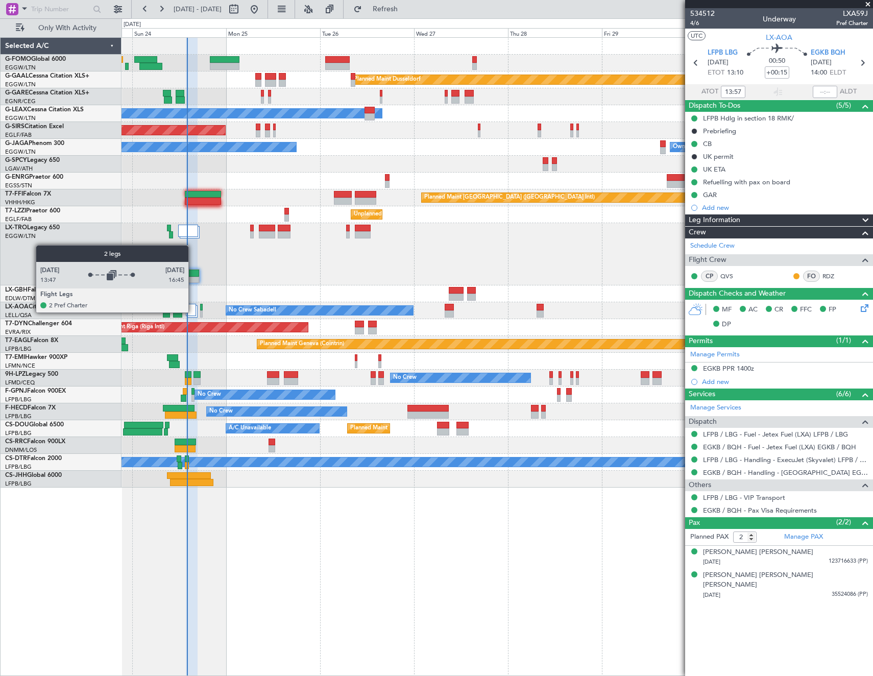
click at [193, 312] on div at bounding box center [191, 310] width 10 height 12
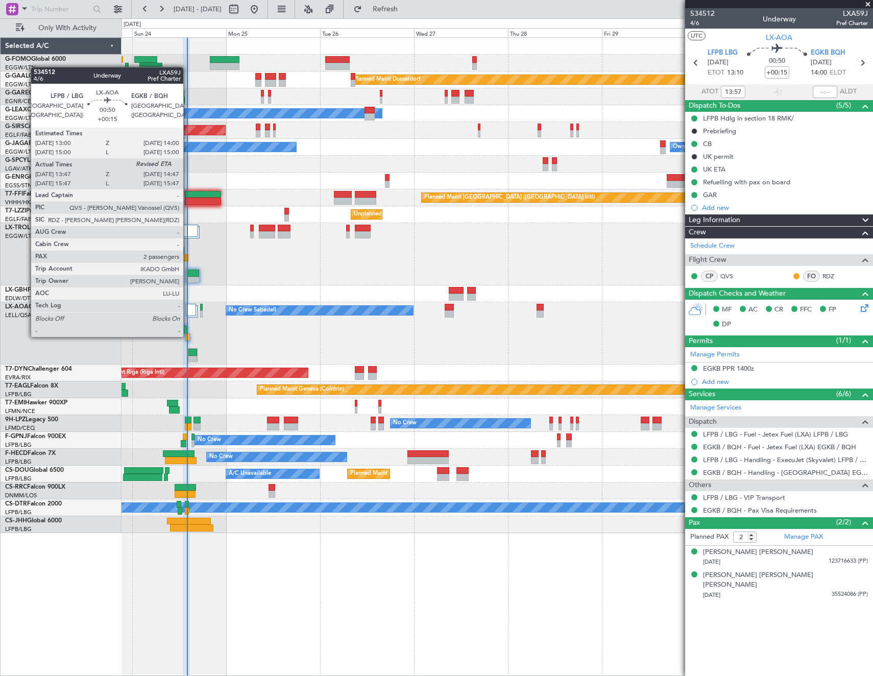
click at [188, 336] on div at bounding box center [188, 336] width 4 height 7
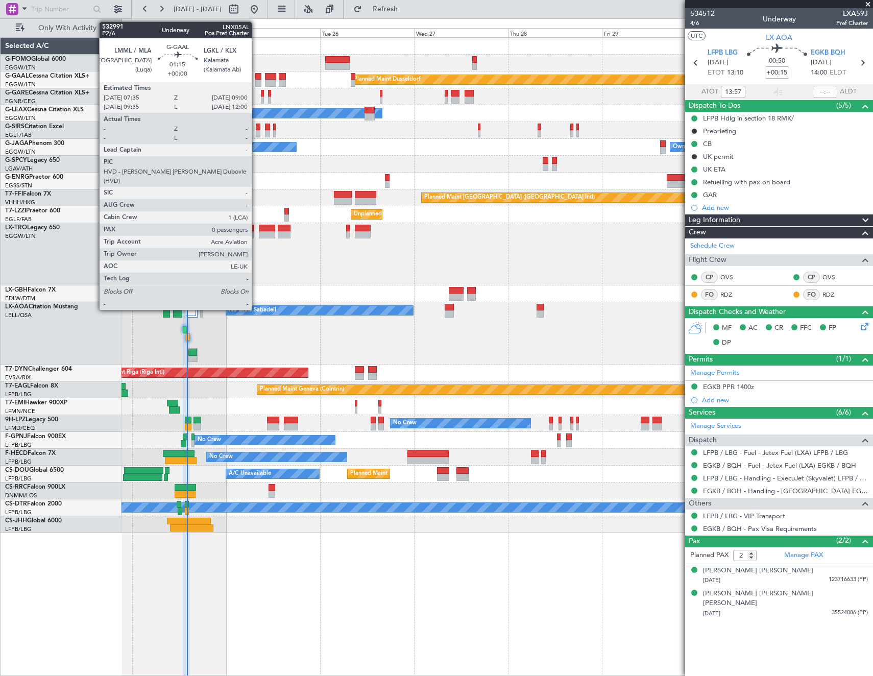
click at [256, 80] on div at bounding box center [258, 83] width 6 height 7
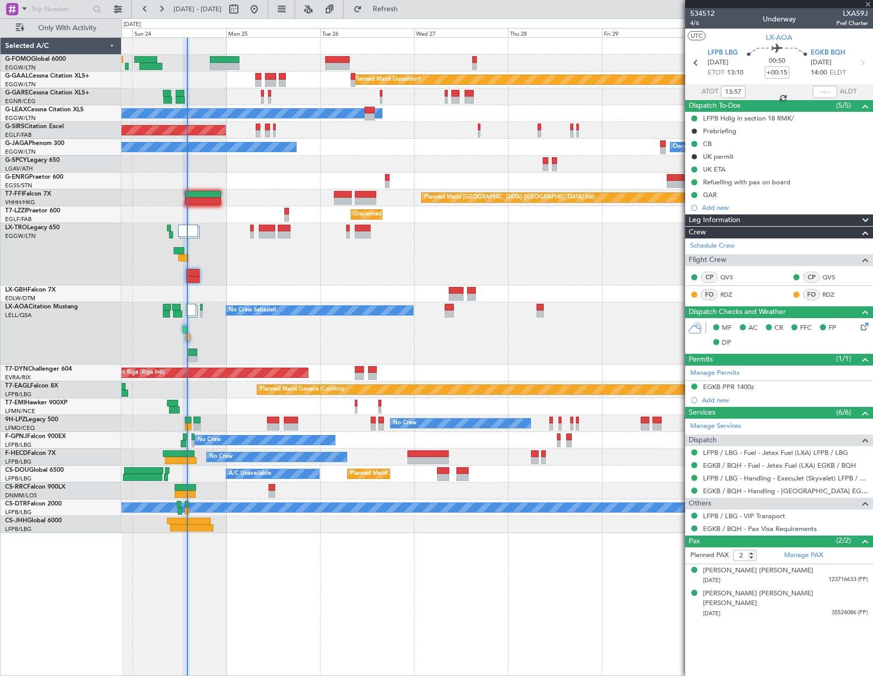
type input "0"
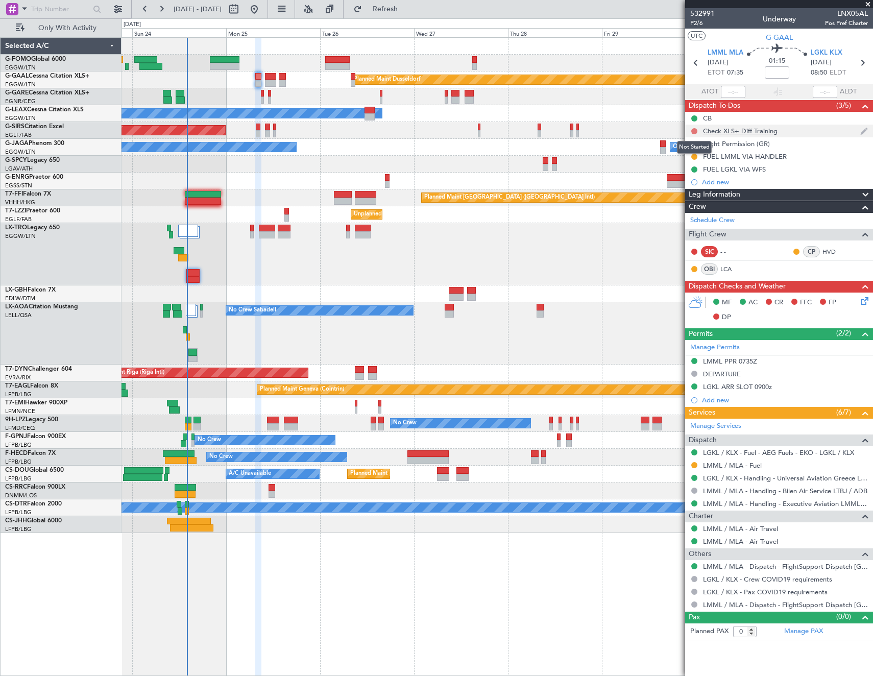
click at [696, 130] on button at bounding box center [694, 131] width 6 height 6
click at [681, 190] on li "Cancelled" at bounding box center [695, 191] width 54 height 15
click at [864, 298] on icon at bounding box center [862, 299] width 8 height 8
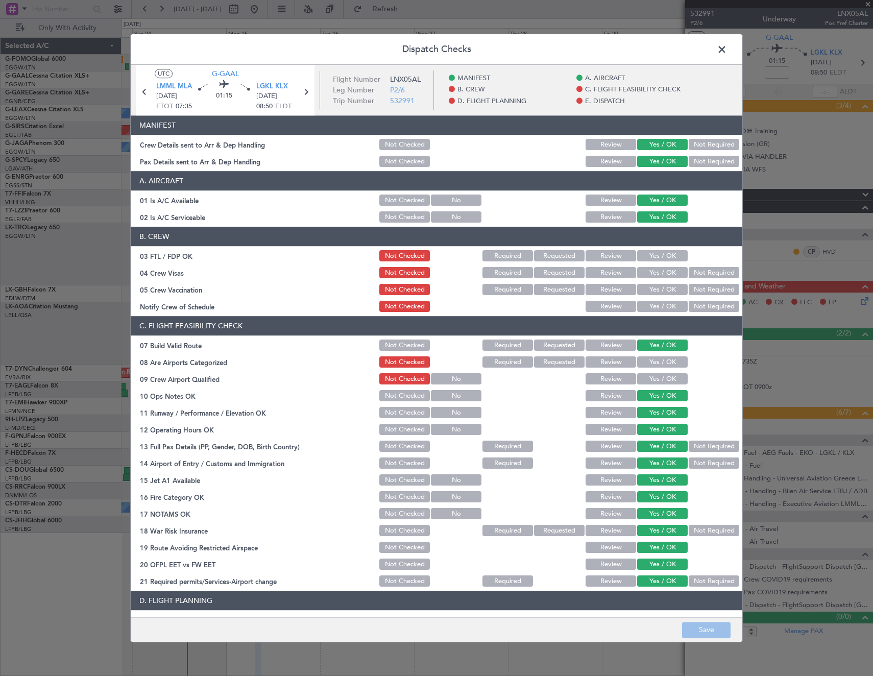
click at [727, 45] on span at bounding box center [727, 52] width 0 height 20
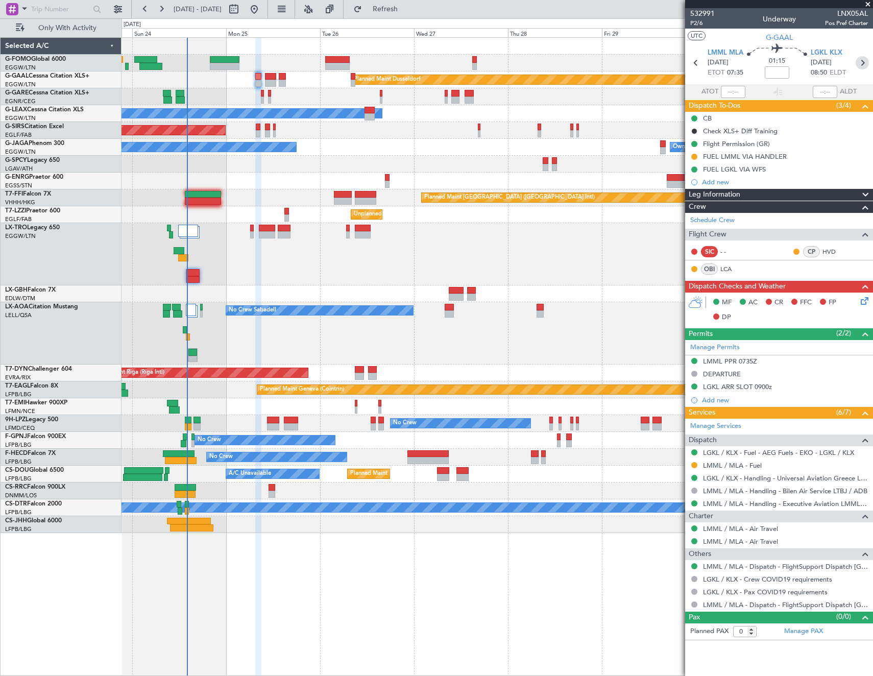
click at [864, 61] on icon at bounding box center [861, 62] width 13 height 13
type input "+00:15"
type input "4"
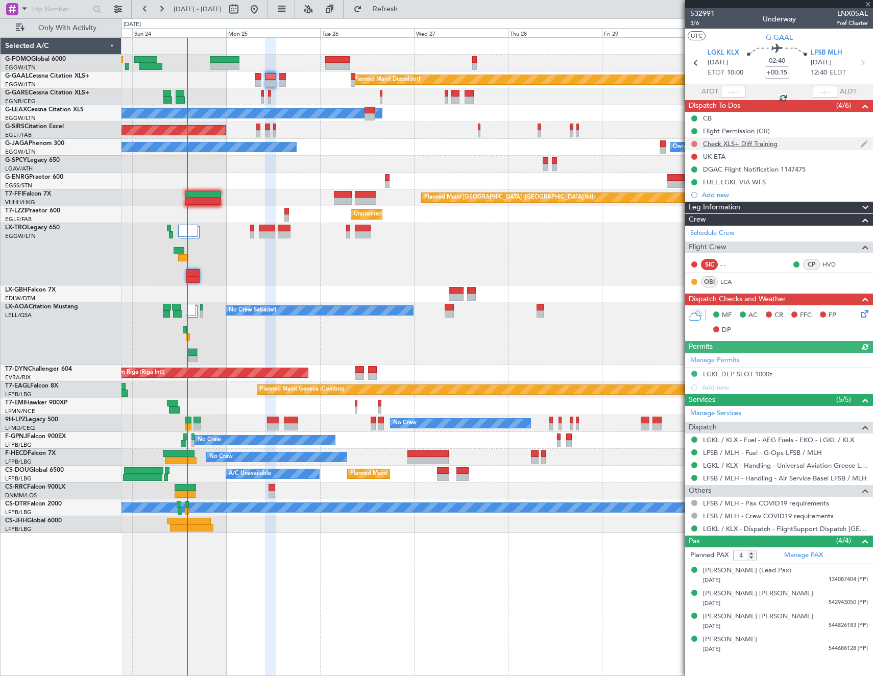
click at [695, 144] on button at bounding box center [694, 144] width 6 height 6
click at [689, 206] on span "Cancelled" at bounding box center [696, 204] width 29 height 10
click at [695, 156] on button at bounding box center [694, 157] width 6 height 6
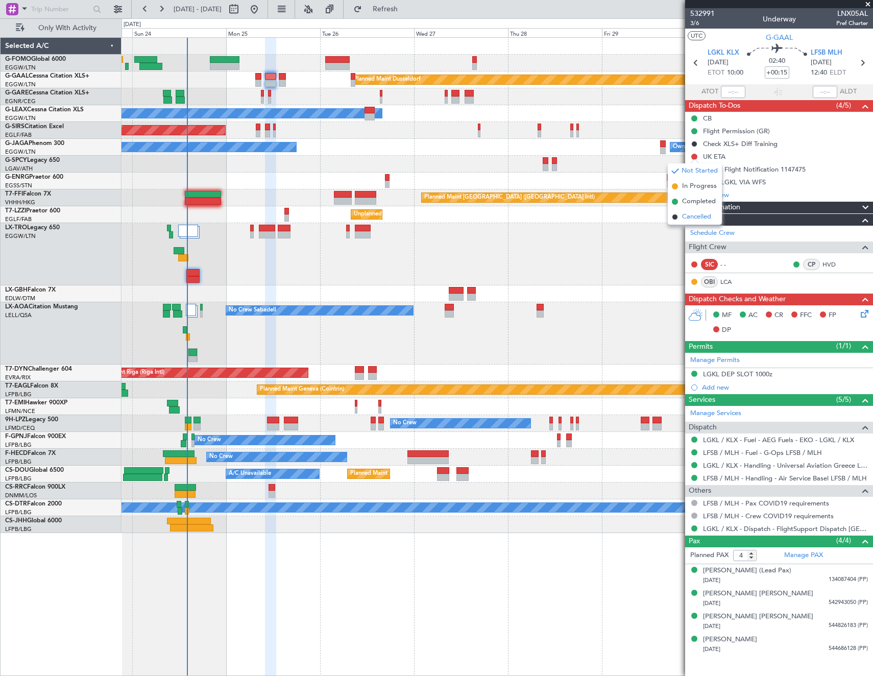
click at [692, 217] on span "Cancelled" at bounding box center [696, 217] width 29 height 10
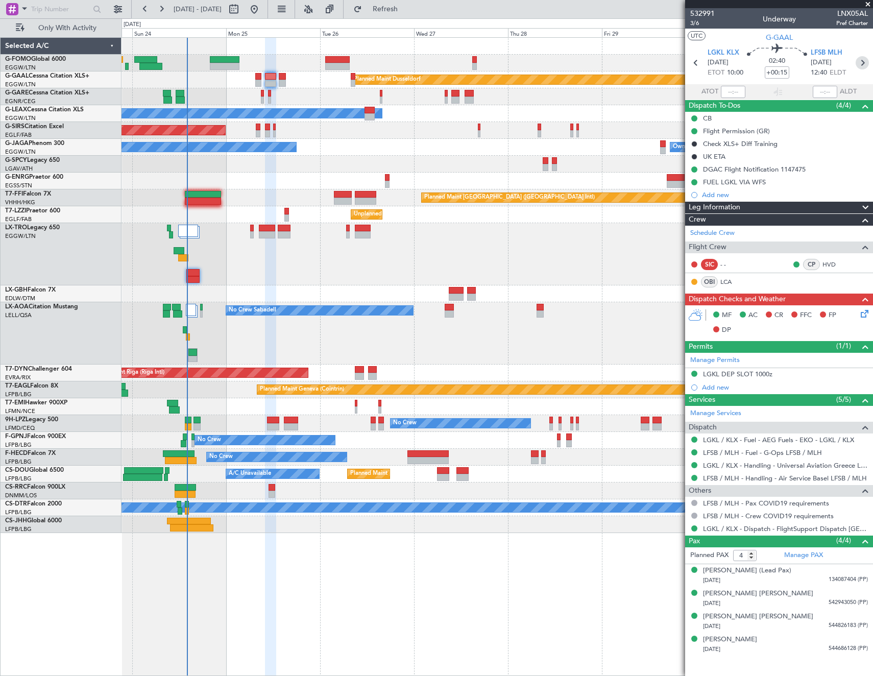
click at [863, 67] on icon at bounding box center [861, 62] width 13 height 13
type input "+00:30"
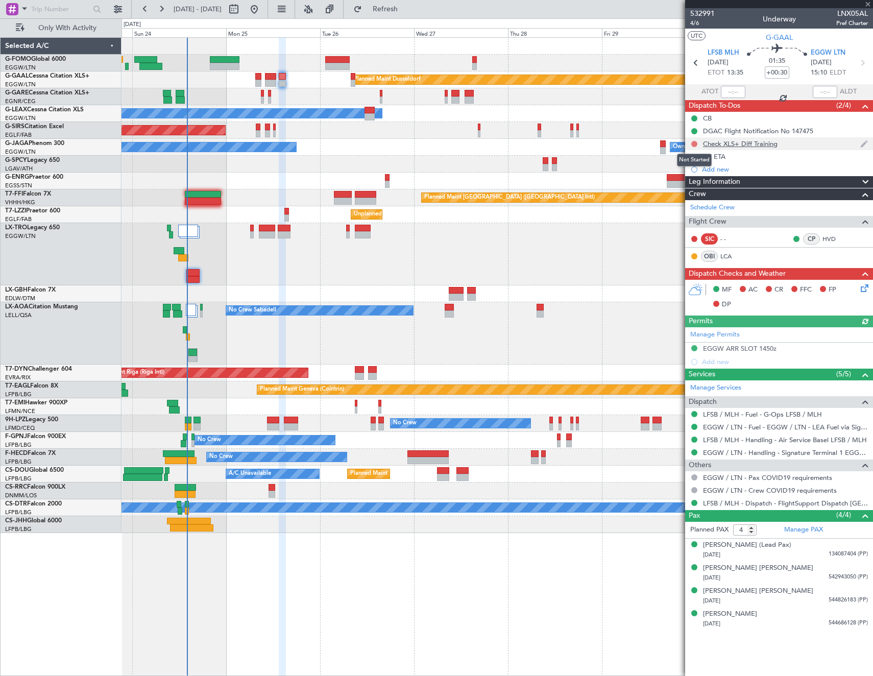
click at [694, 143] on button at bounding box center [694, 144] width 6 height 6
click at [685, 202] on span "Cancelled" at bounding box center [696, 204] width 29 height 10
click at [242, 10] on button at bounding box center [234, 9] width 16 height 16
select select "8"
select select "2025"
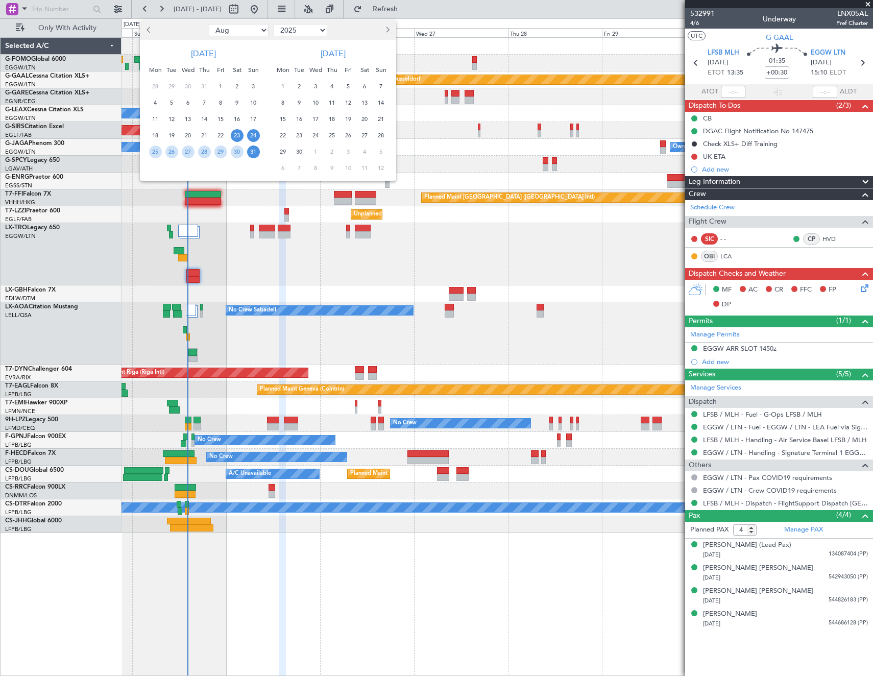
click at [254, 131] on span "24" at bounding box center [253, 135] width 13 height 13
click at [253, 147] on span "31" at bounding box center [253, 151] width 13 height 13
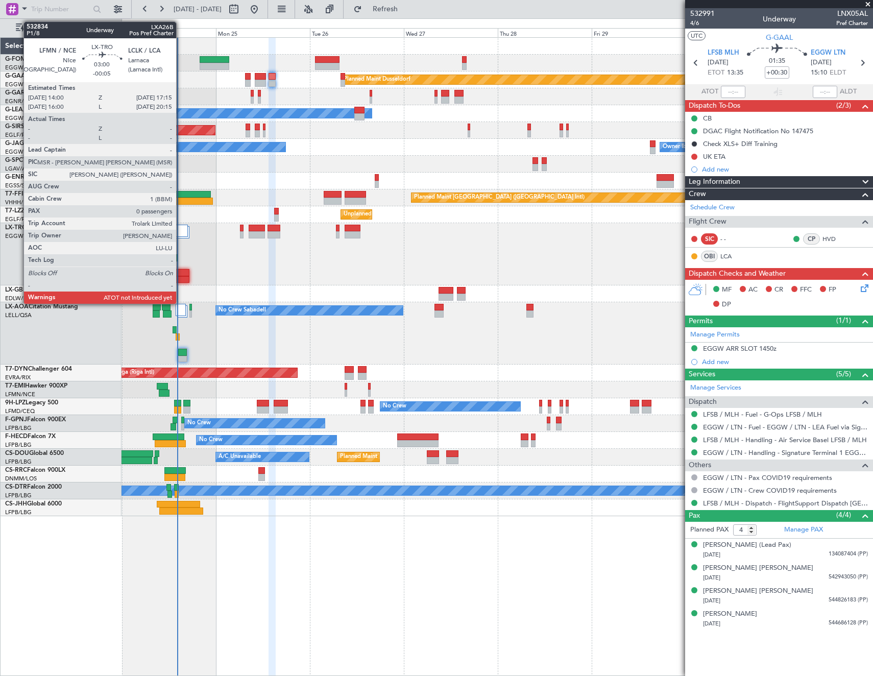
click at [181, 272] on div at bounding box center [182, 272] width 13 height 7
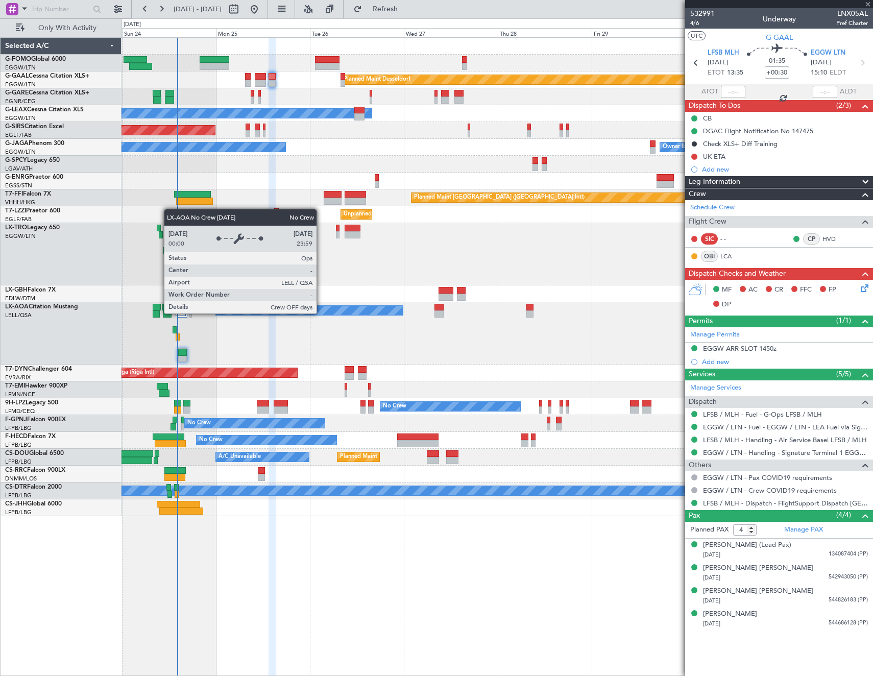
type input "-00:05"
type input "0"
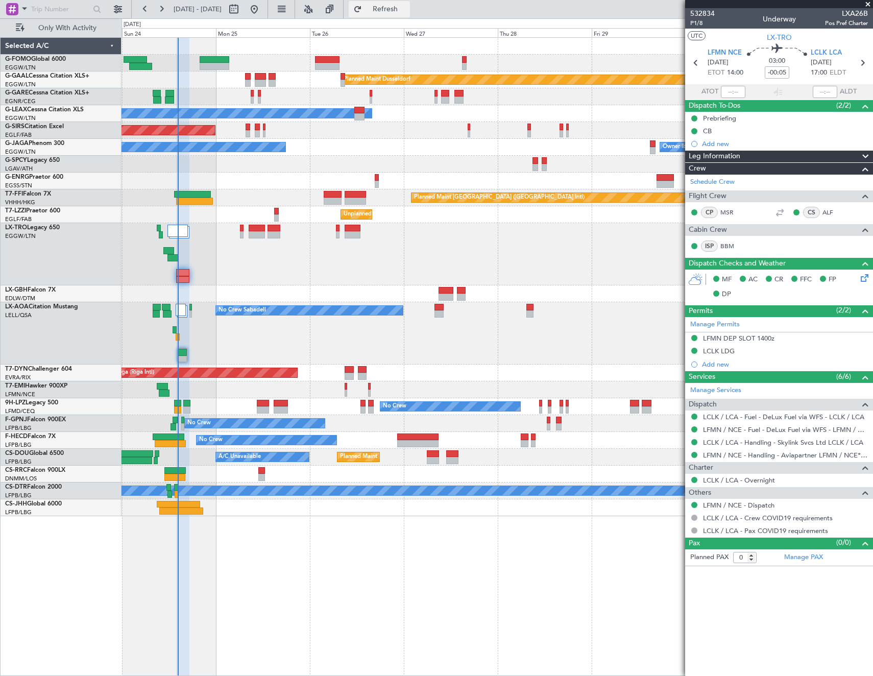
click at [407, 11] on span "Refresh" at bounding box center [385, 9] width 43 height 7
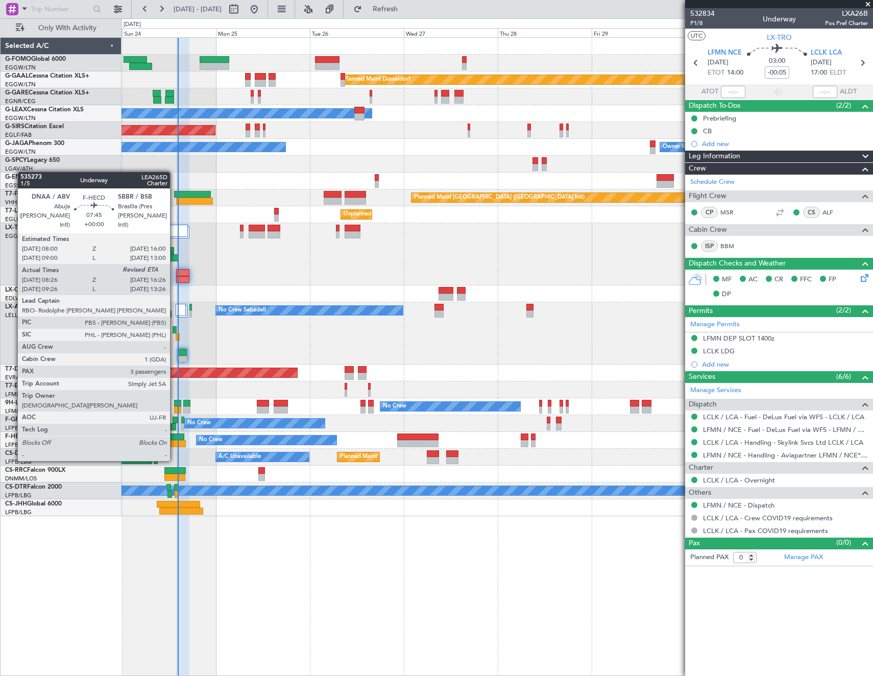
click at [175, 441] on div at bounding box center [171, 443] width 32 height 7
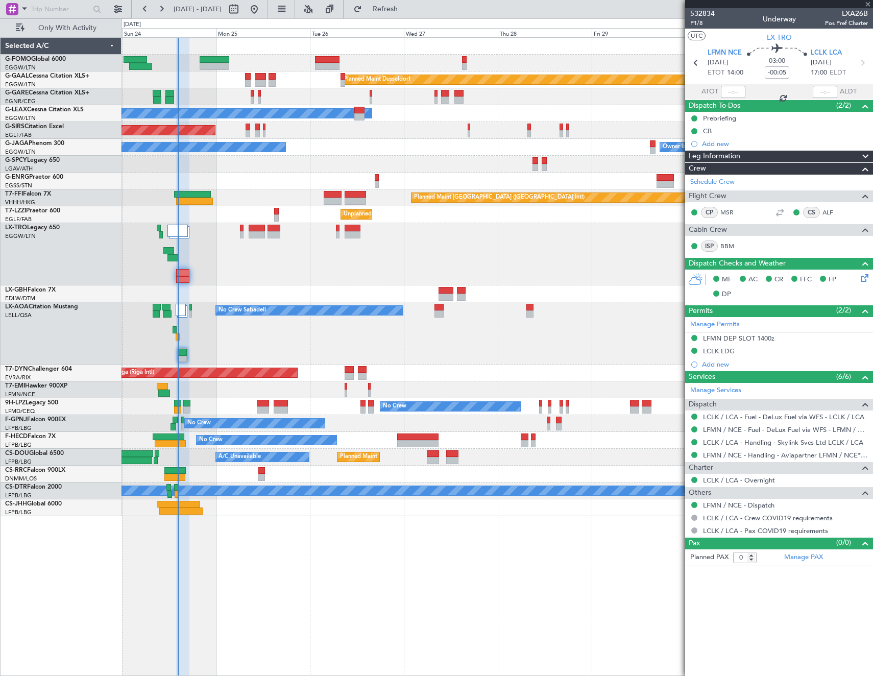
type input "08:36"
type input "3"
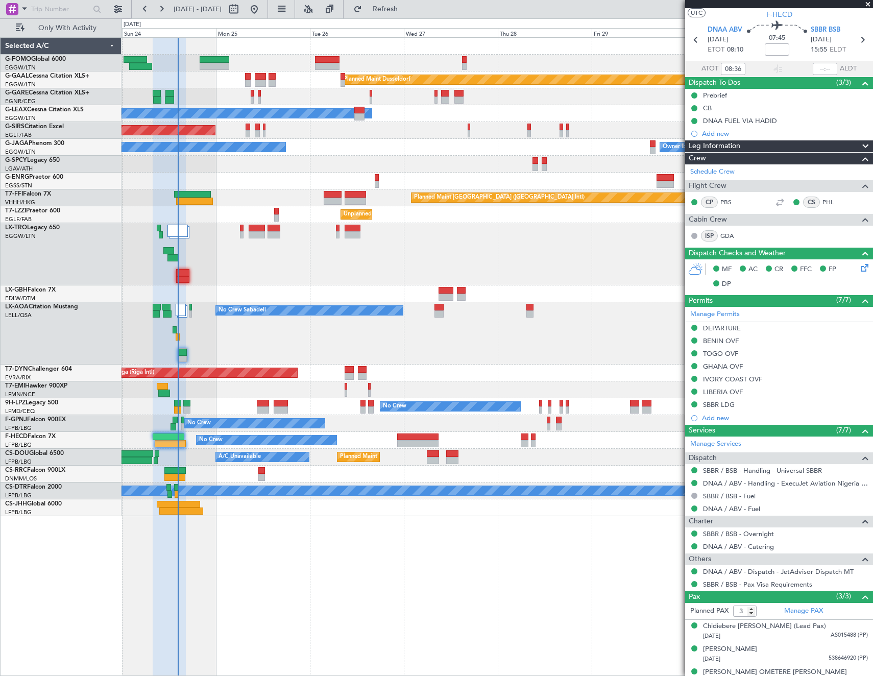
scroll to position [35, 0]
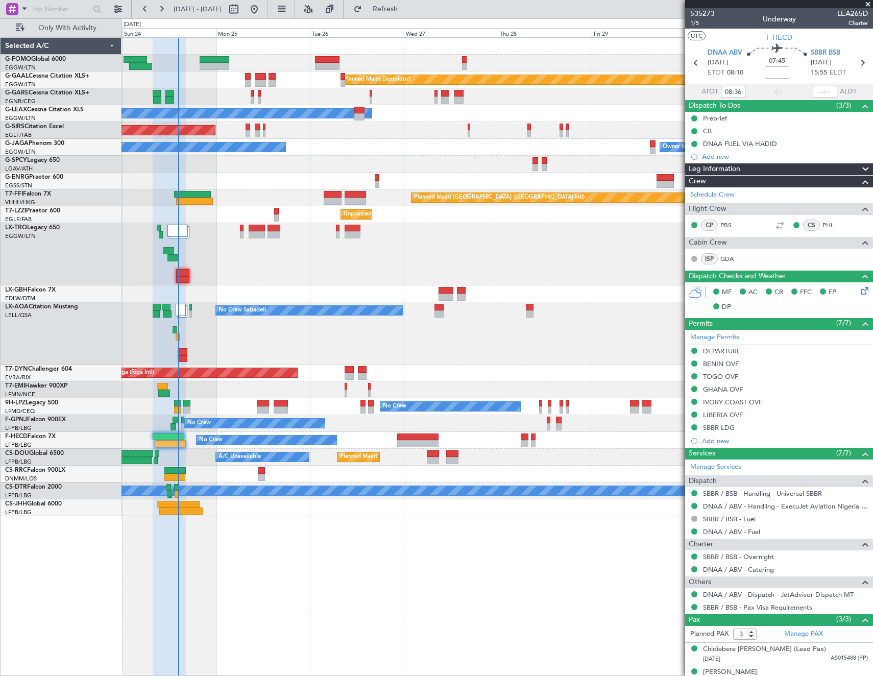
scroll to position [35, 0]
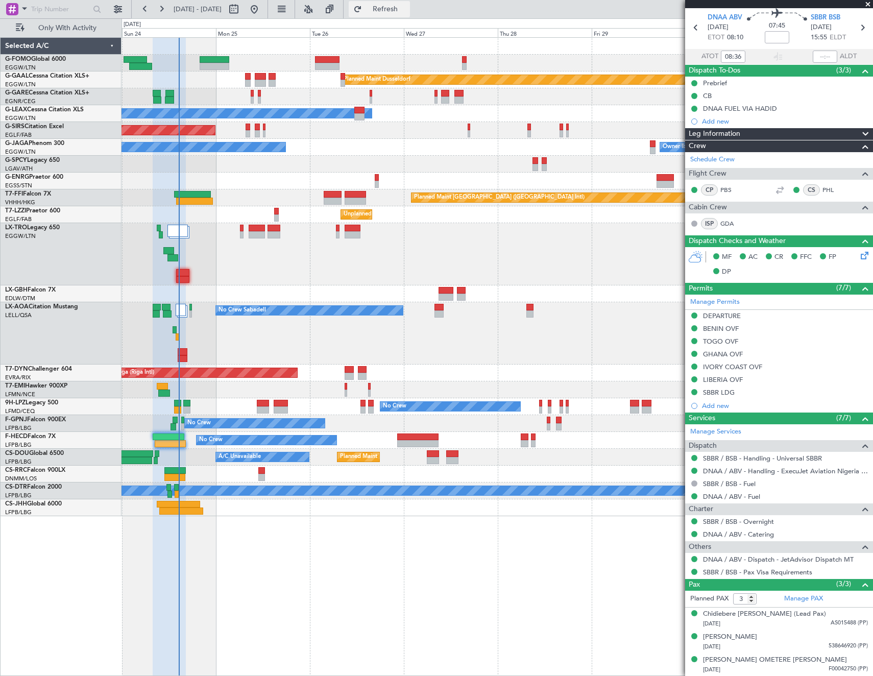
click at [407, 8] on span "Refresh" at bounding box center [385, 9] width 43 height 7
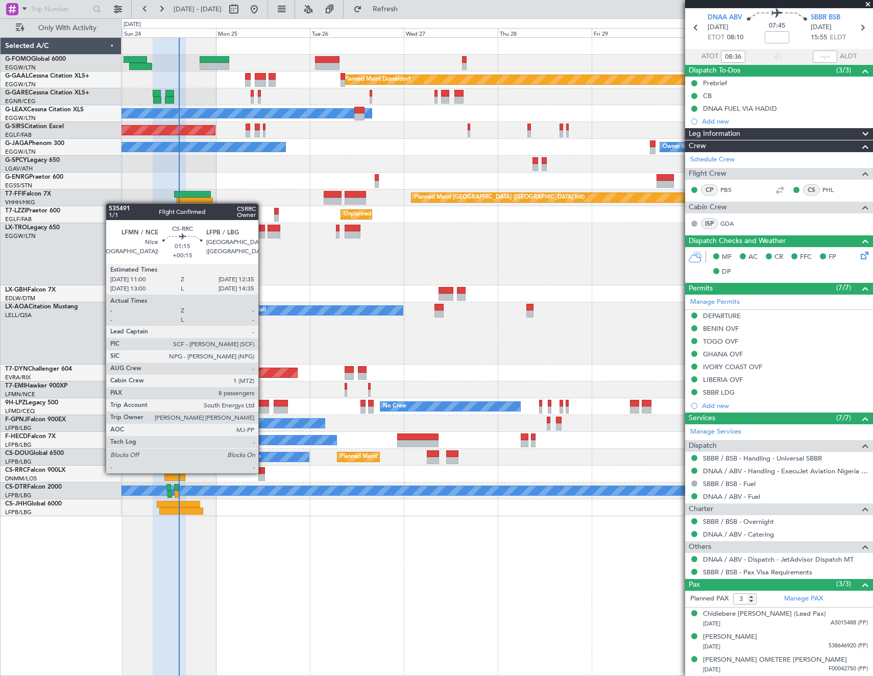
click at [263, 472] on div at bounding box center [261, 470] width 7 height 7
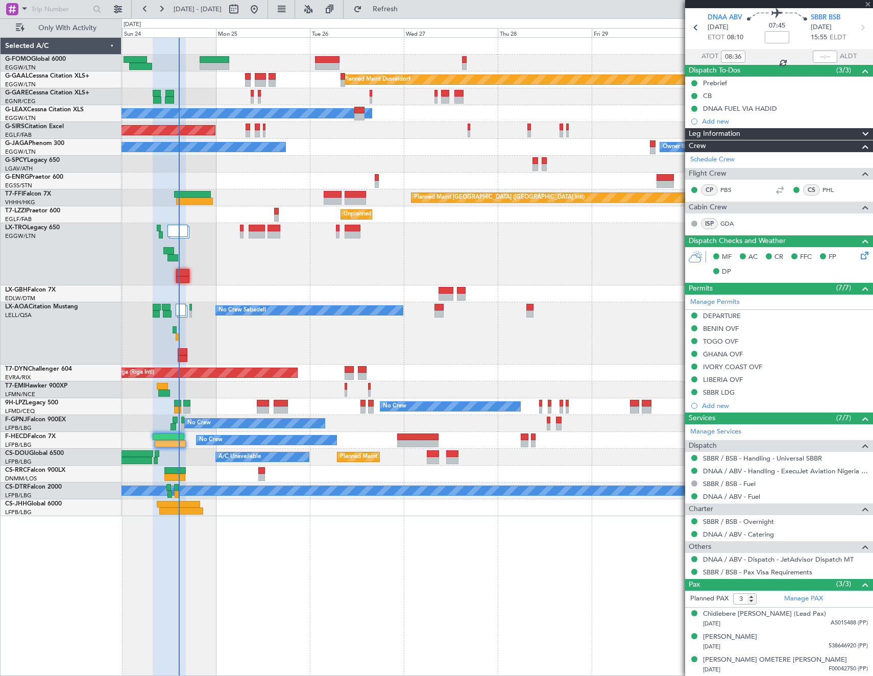
type input "+00:15"
type input "8"
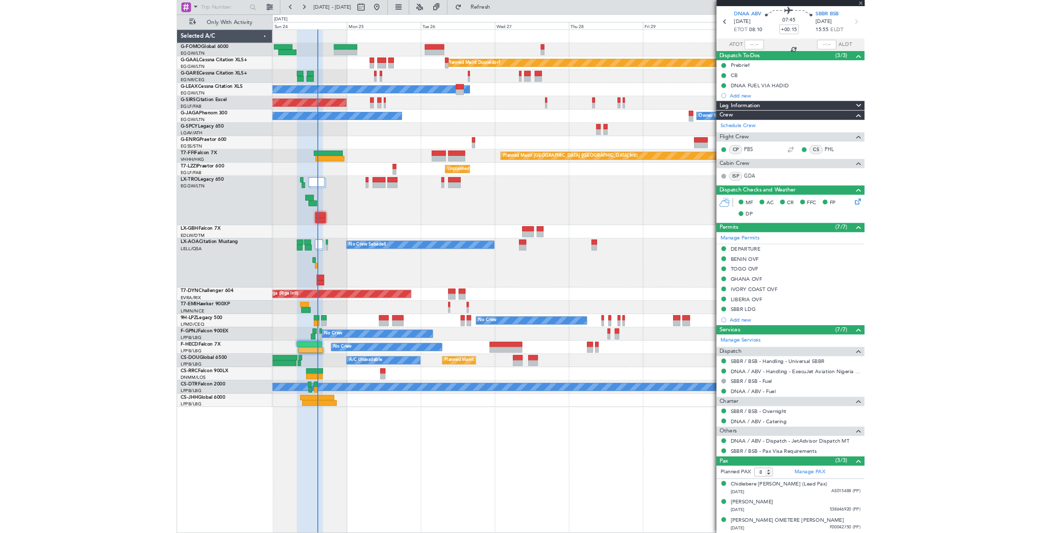
scroll to position [0, 0]
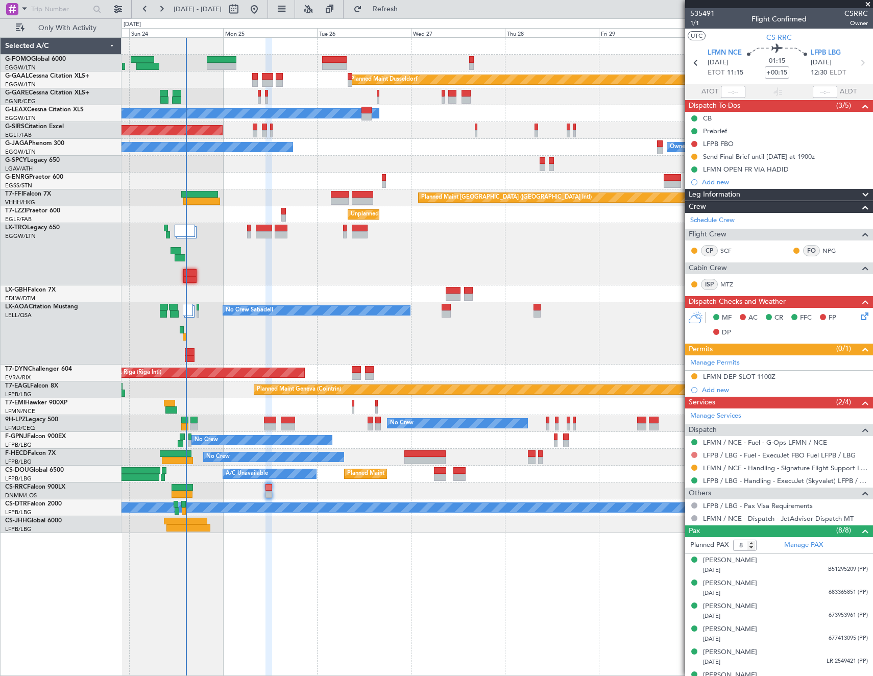
click at [692, 452] on button at bounding box center [694, 455] width 6 height 6
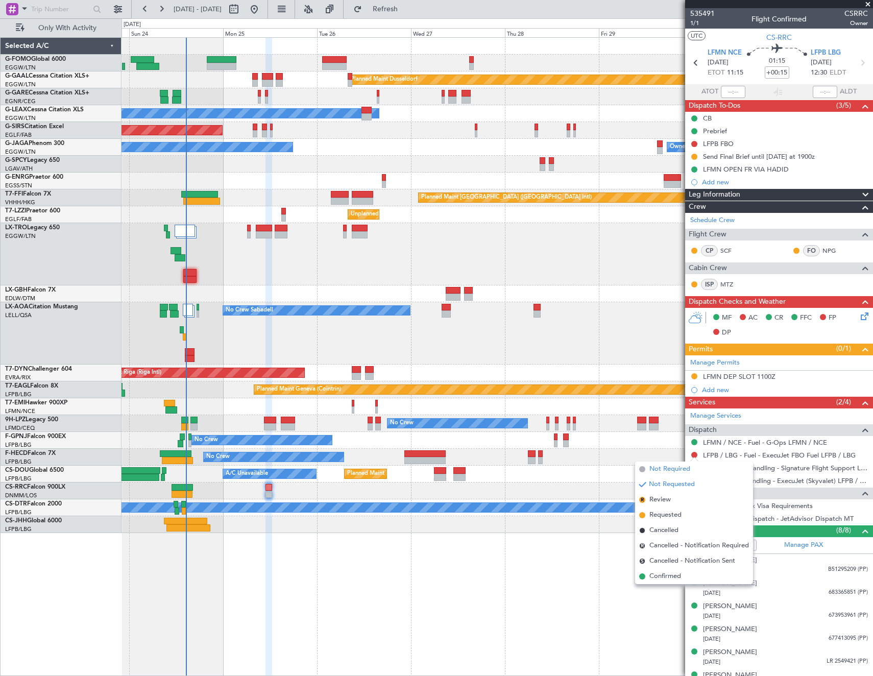
click at [662, 466] on span "Not Required" at bounding box center [669, 469] width 41 height 10
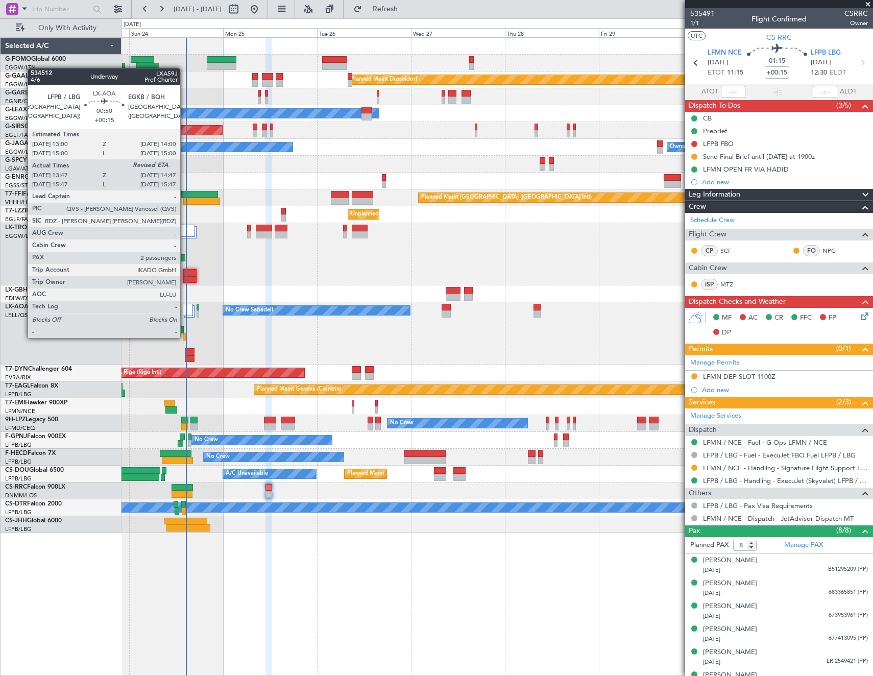
click at [185, 337] on div at bounding box center [185, 336] width 4 height 7
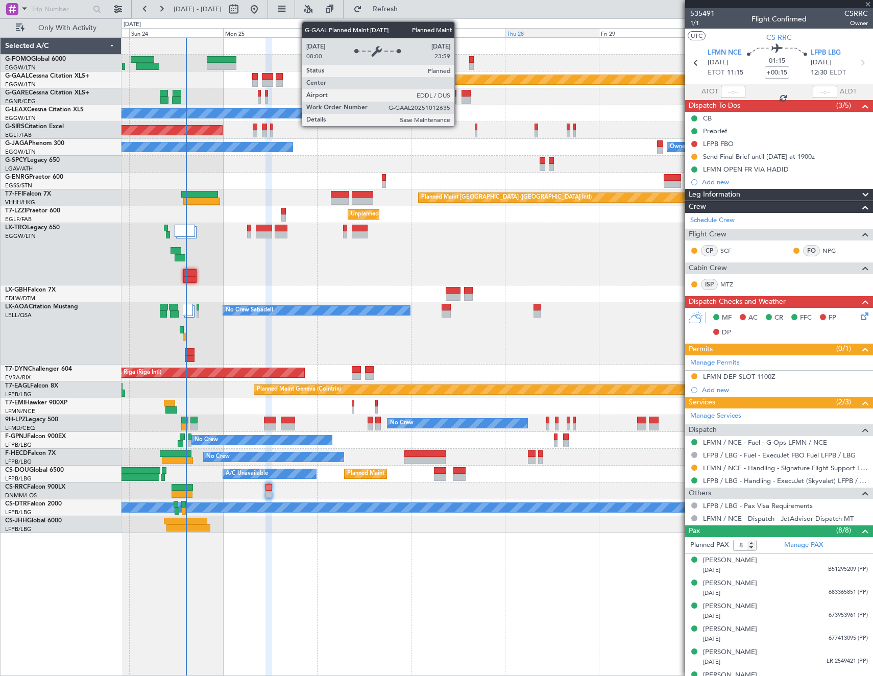
type input "13:57"
type input "2"
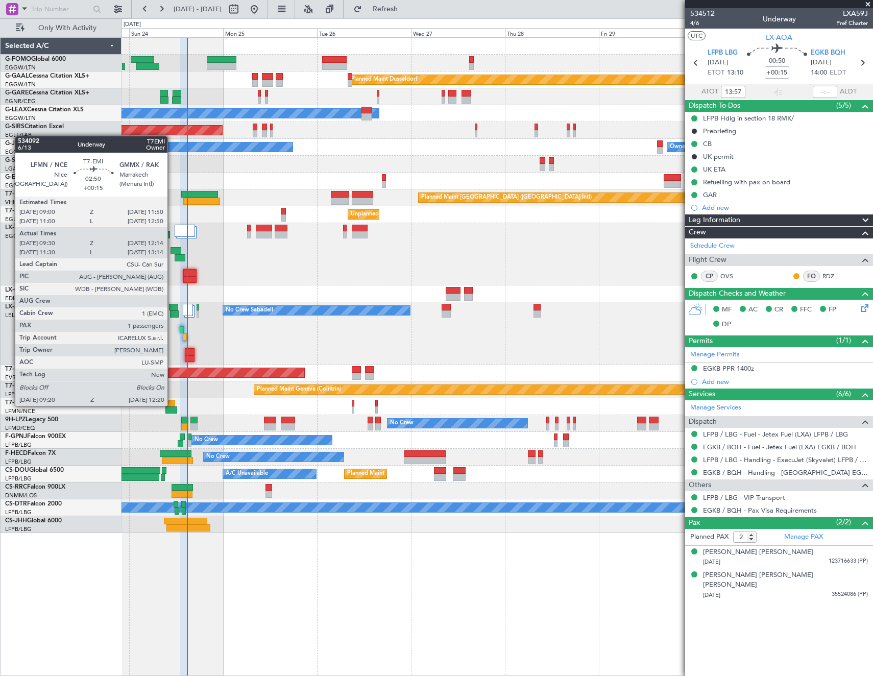
click at [172, 405] on div at bounding box center [169, 403] width 11 height 7
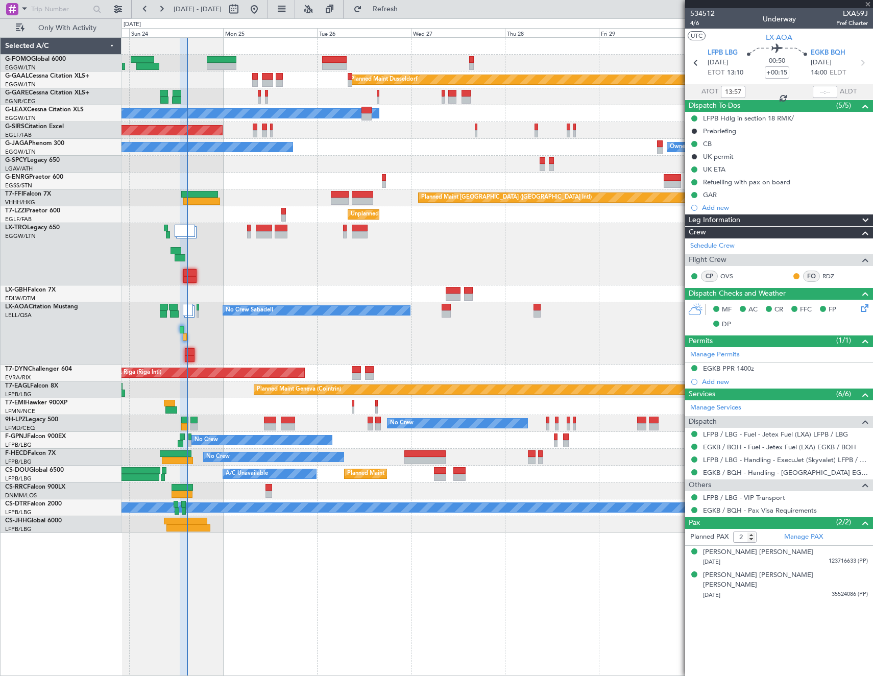
type input "09:30"
type input "12:14"
type input "1"
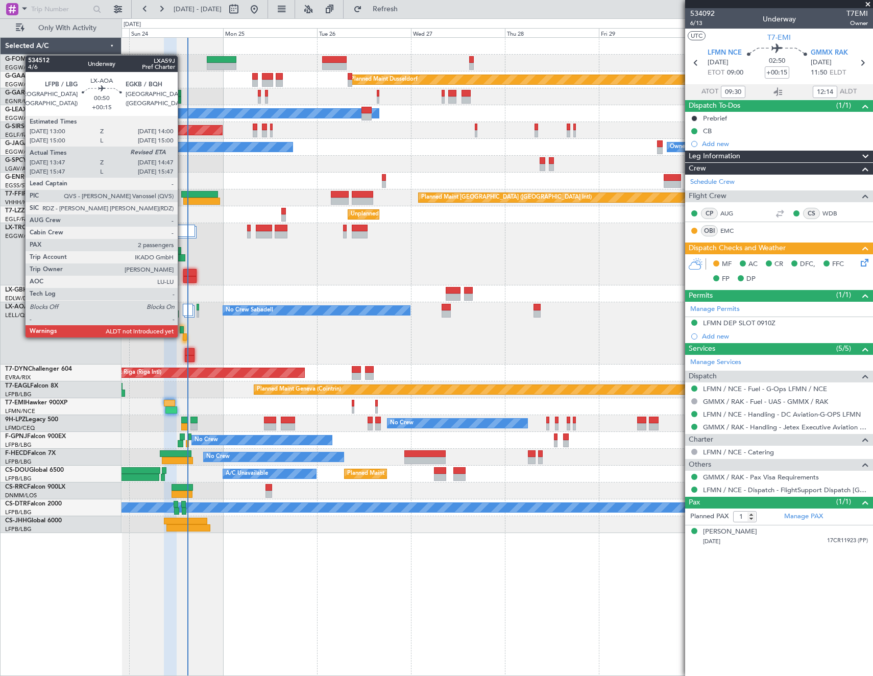
click at [183, 336] on div at bounding box center [185, 336] width 4 height 7
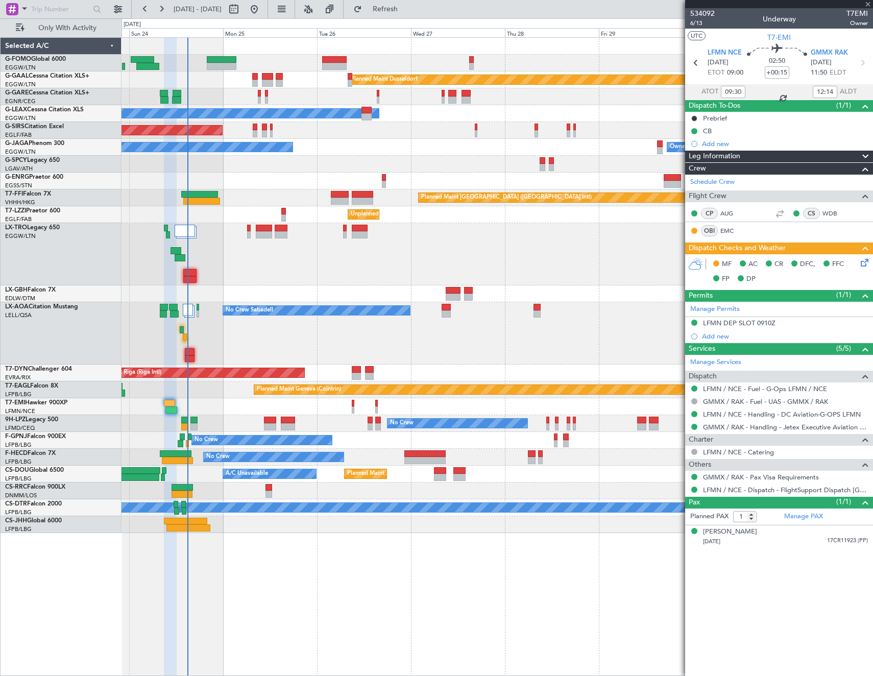
type input "13:57"
type input "2"
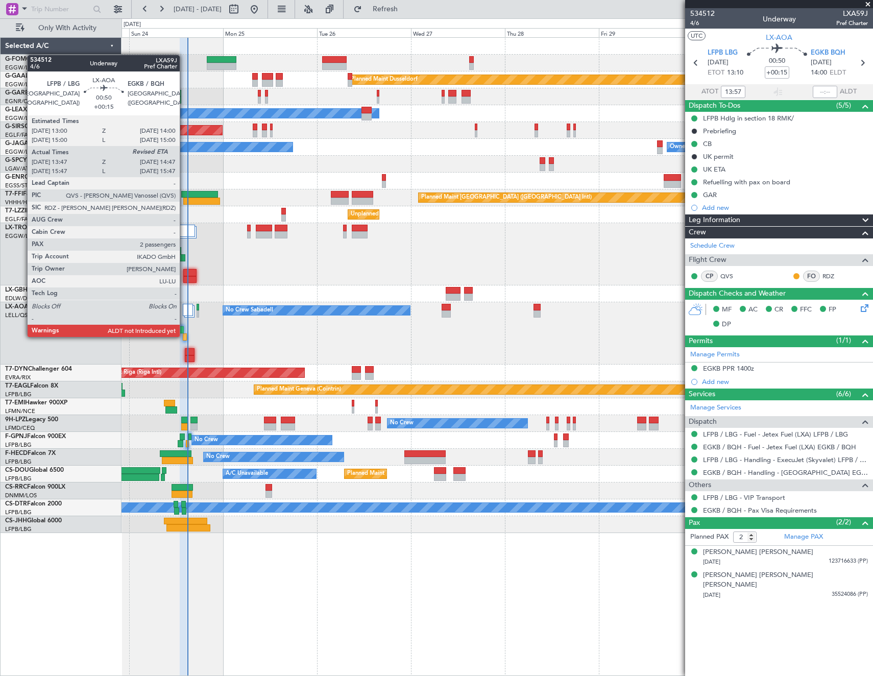
click at [184, 336] on div at bounding box center [185, 336] width 4 height 7
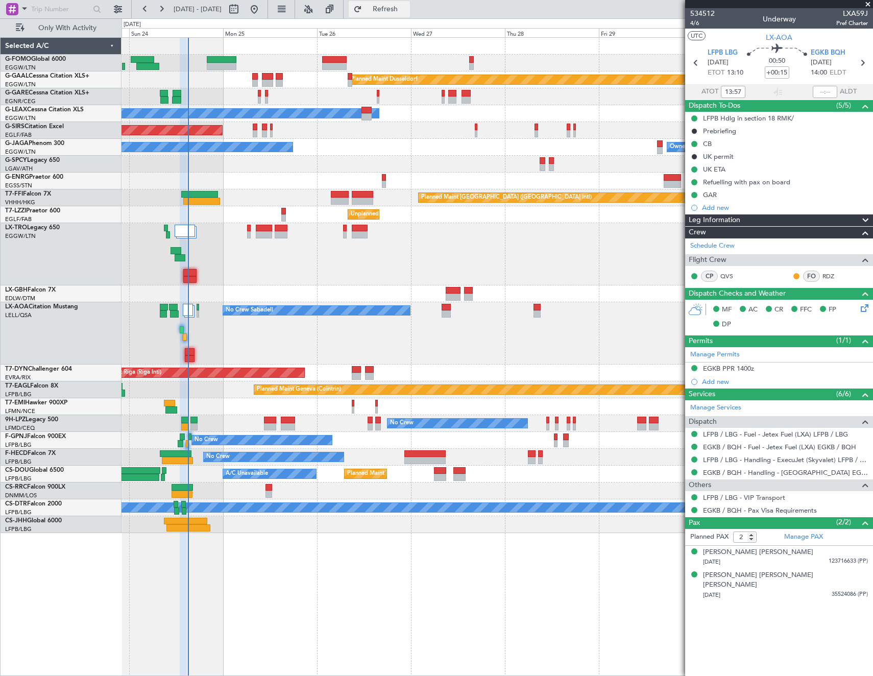
click at [410, 14] on button "Refresh" at bounding box center [379, 9] width 61 height 16
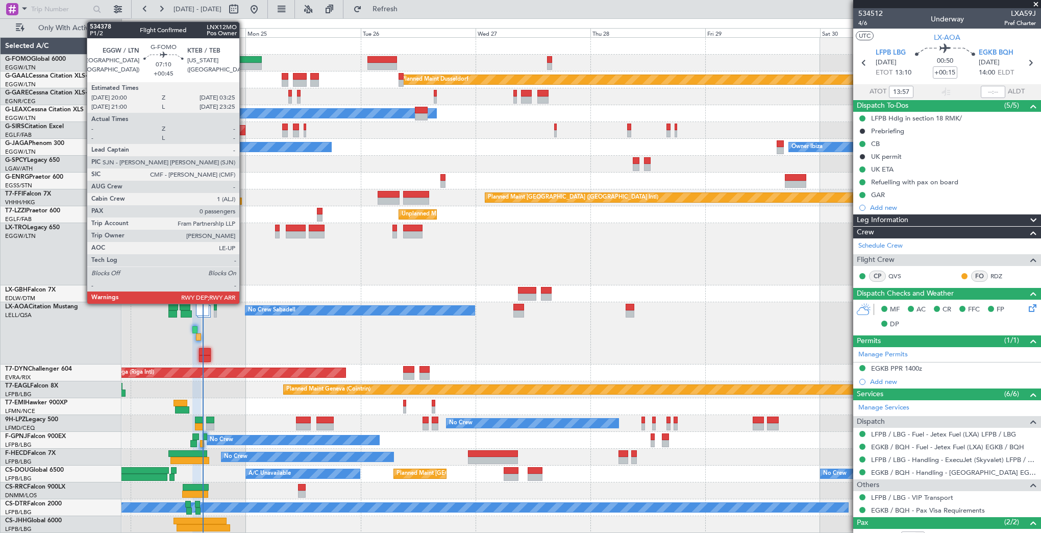
click at [244, 66] on div at bounding box center [244, 66] width 36 height 7
type input "+00:45"
type input "0"
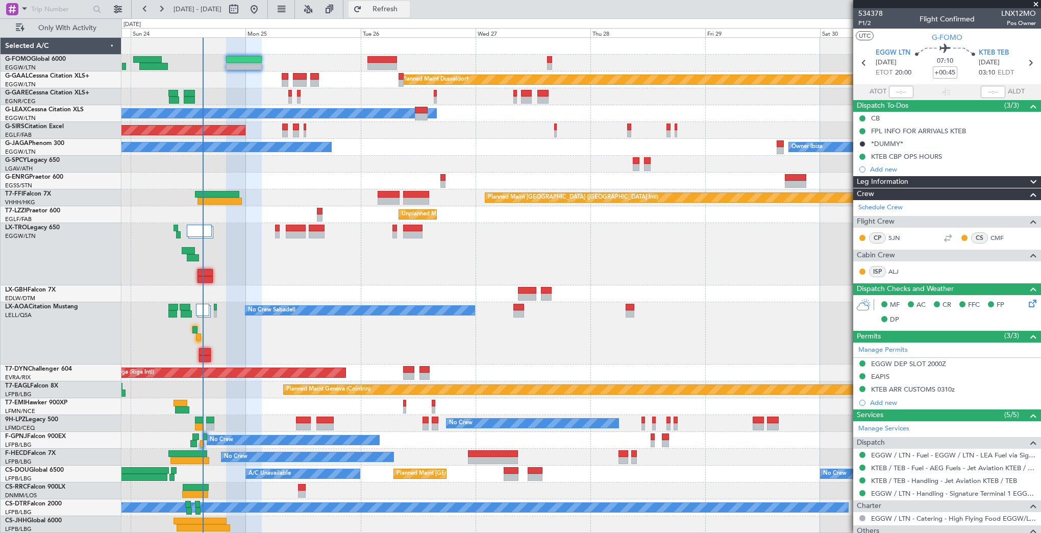
click at [406, 10] on span "Refresh" at bounding box center [385, 9] width 43 height 7
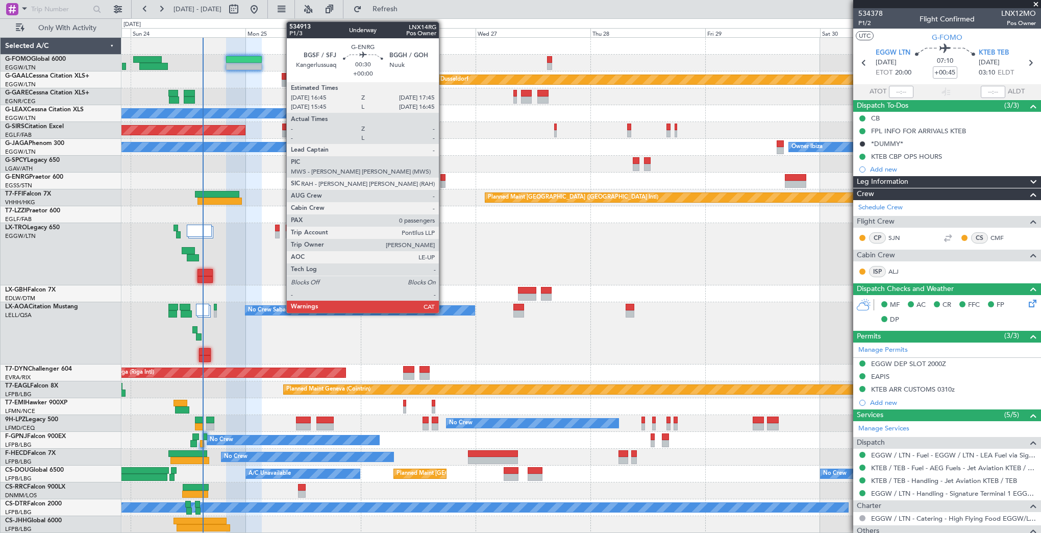
click at [443, 177] on div at bounding box center [442, 177] width 5 height 7
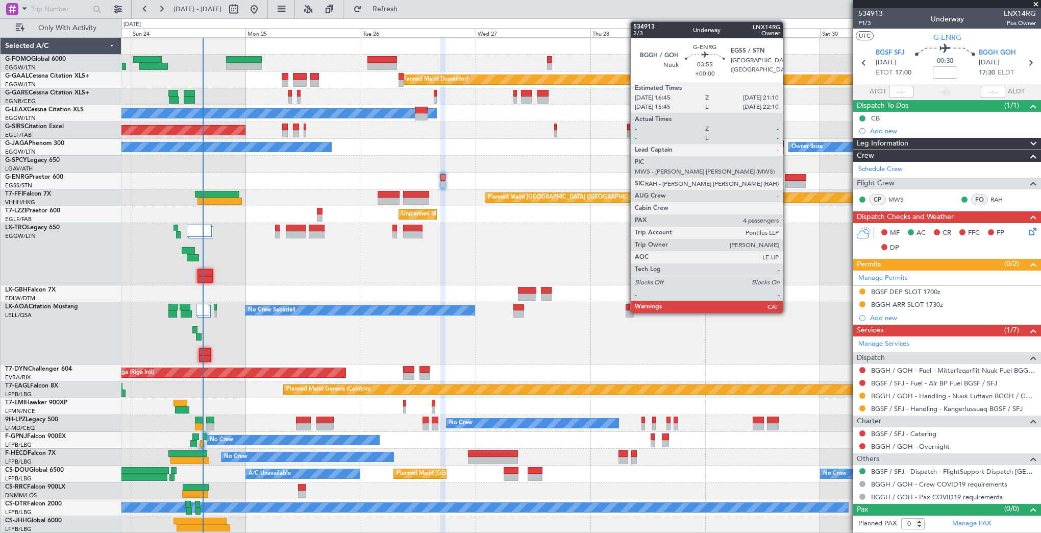
click at [787, 185] on div at bounding box center [795, 184] width 21 height 7
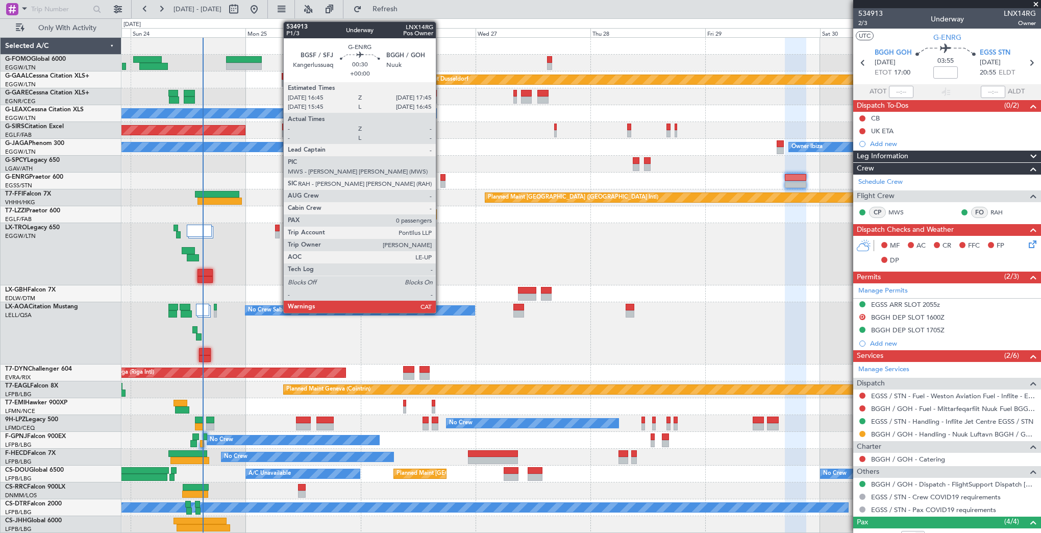
click at [440, 179] on div at bounding box center [442, 177] width 5 height 7
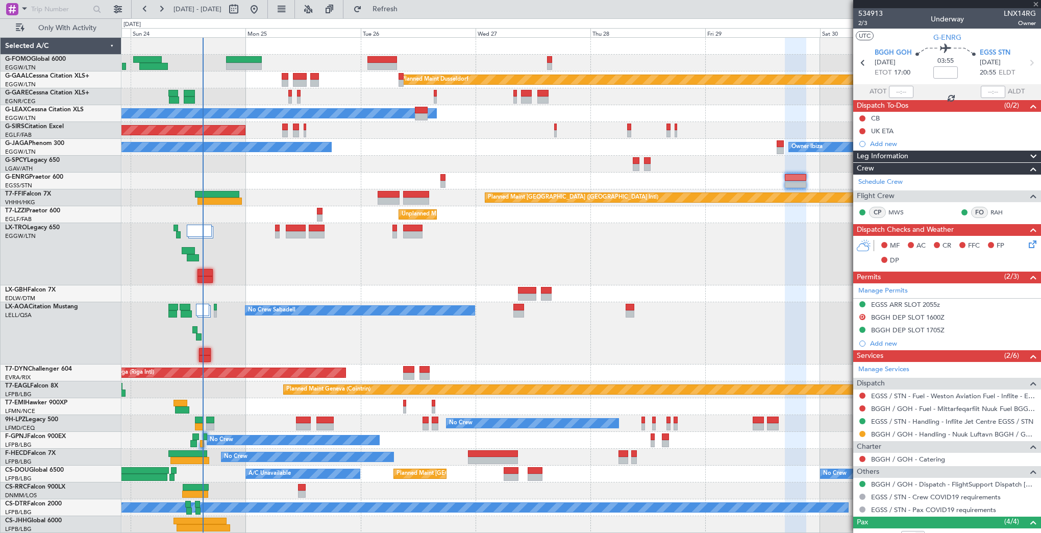
type input "0"
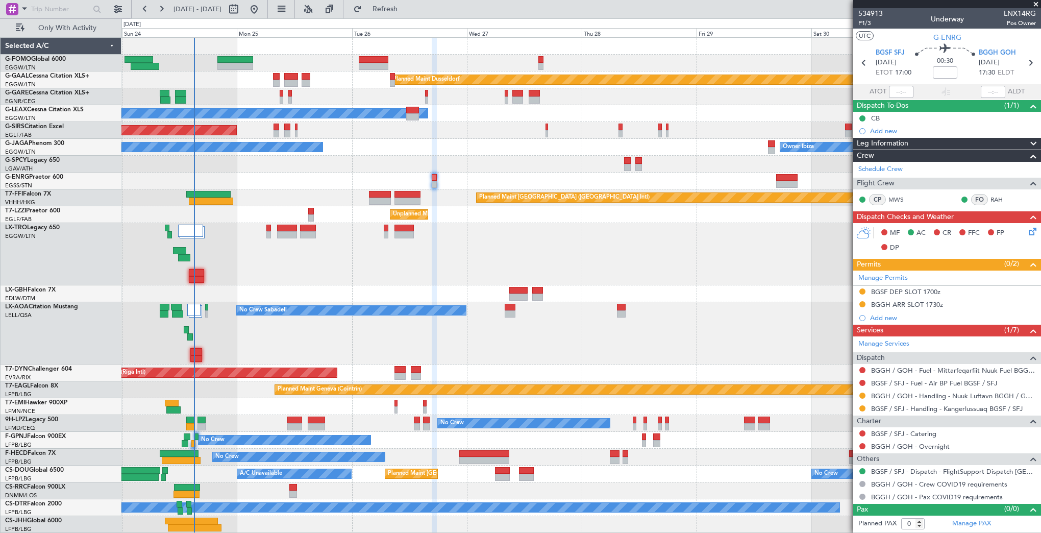
click at [506, 267] on div "Planned Maint [GEOGRAPHIC_DATA] ([GEOGRAPHIC_DATA])" at bounding box center [580, 254] width 919 height 62
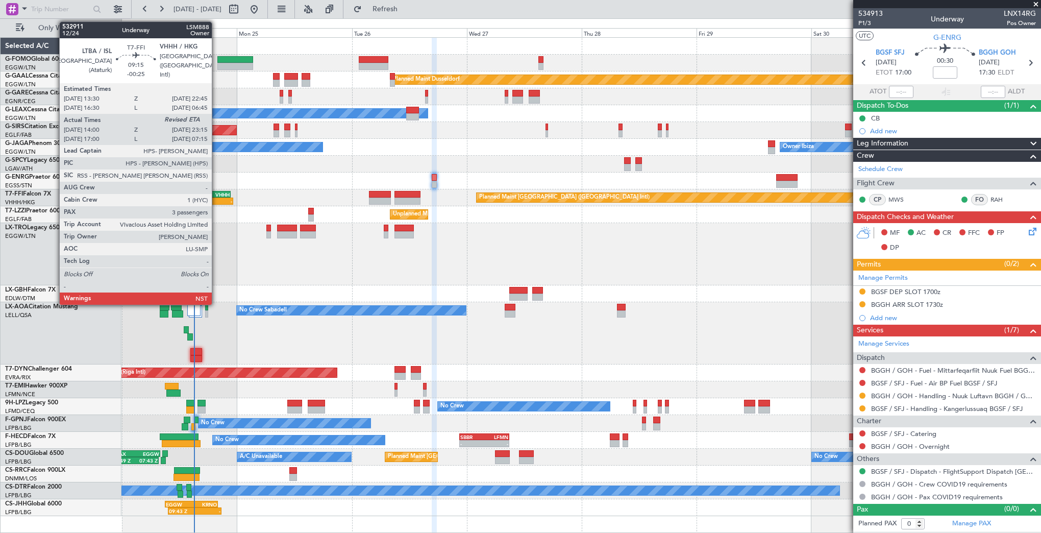
click at [216, 195] on div "VHHH" at bounding box center [218, 194] width 21 height 6
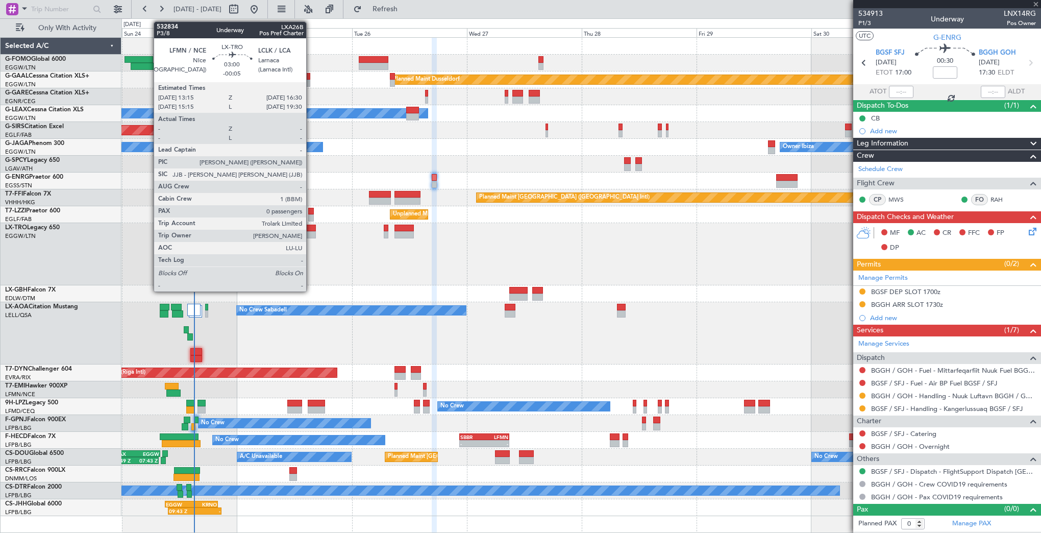
type input "-00:25"
type input "14:00"
type input "3"
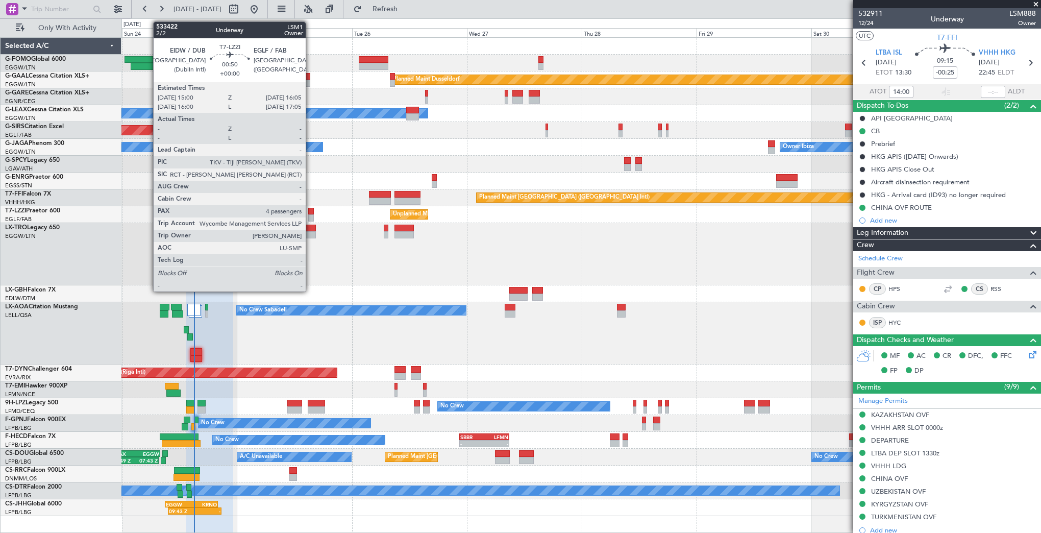
click at [310, 210] on div at bounding box center [311, 211] width 6 height 7
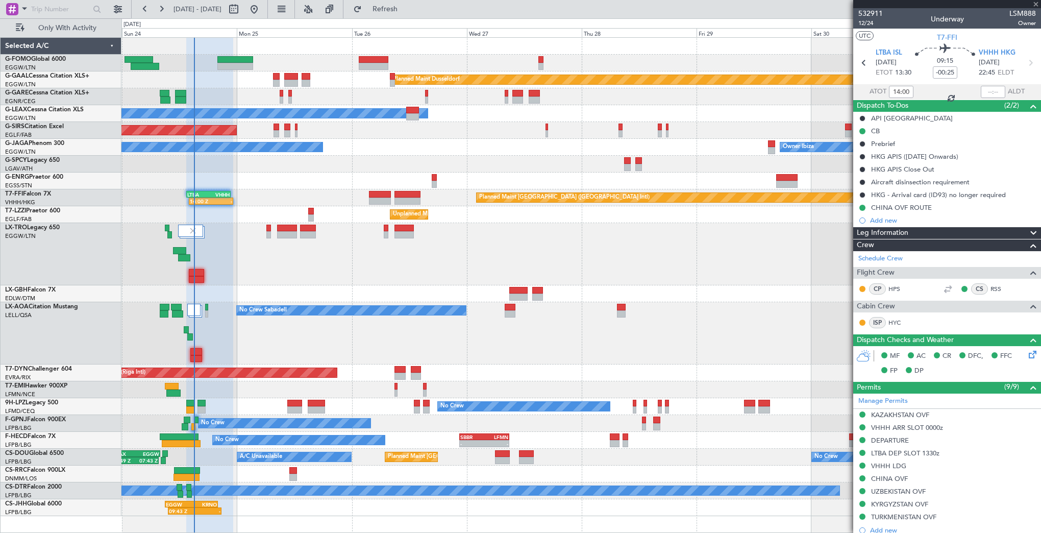
type input "4"
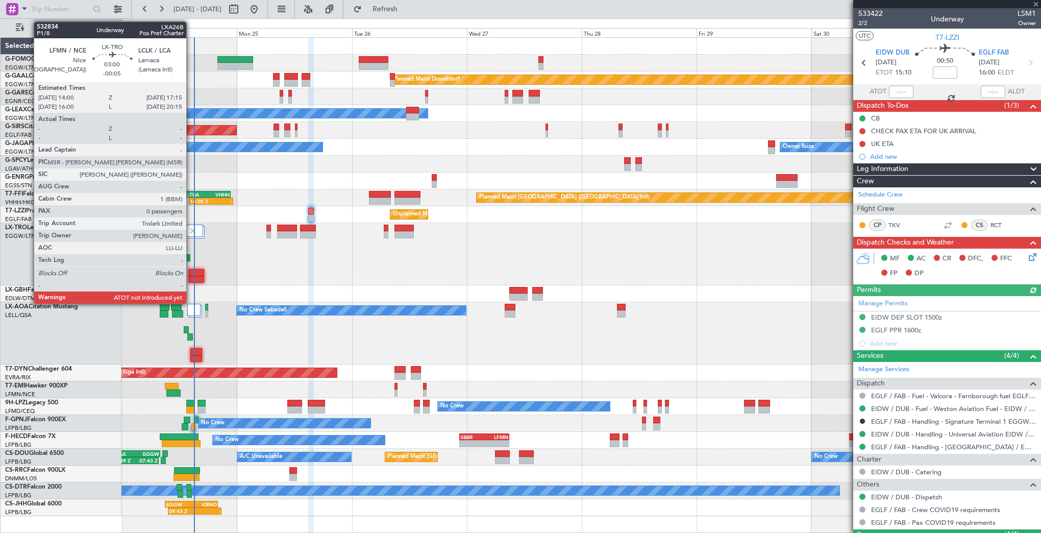
click at [191, 277] on div at bounding box center [197, 279] width 16 height 7
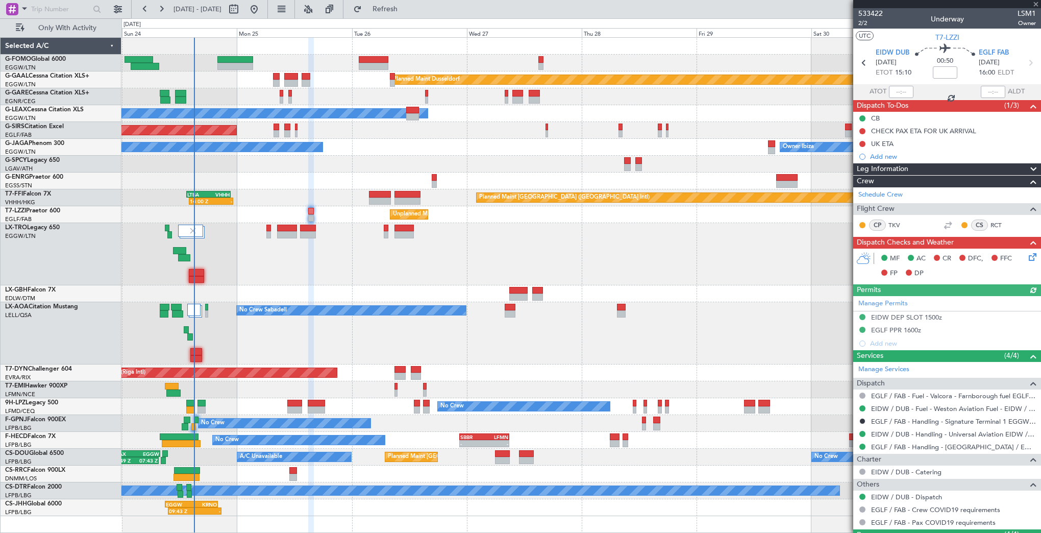
type input "-00:05"
type input "0"
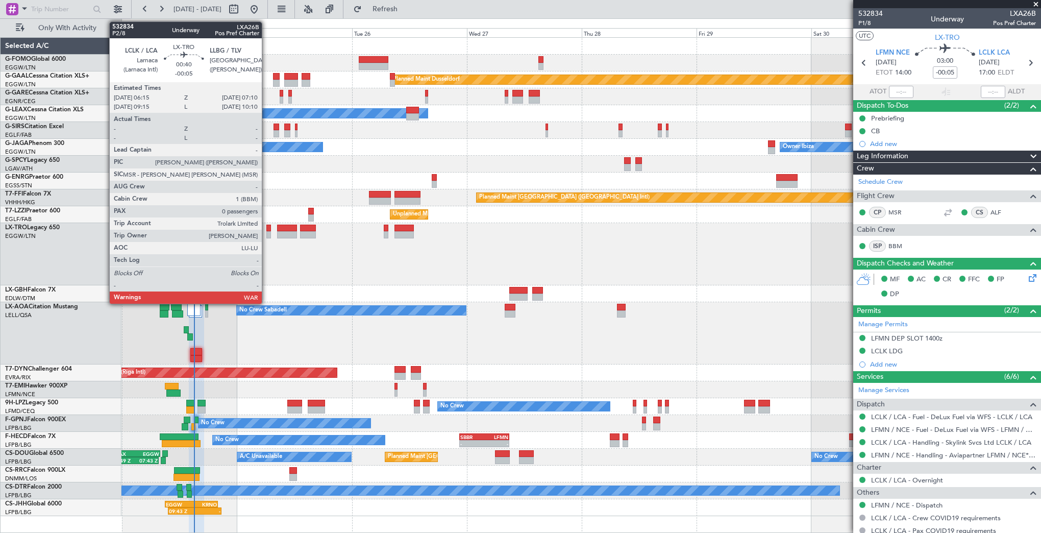
click at [266, 232] on div at bounding box center [268, 234] width 5 height 7
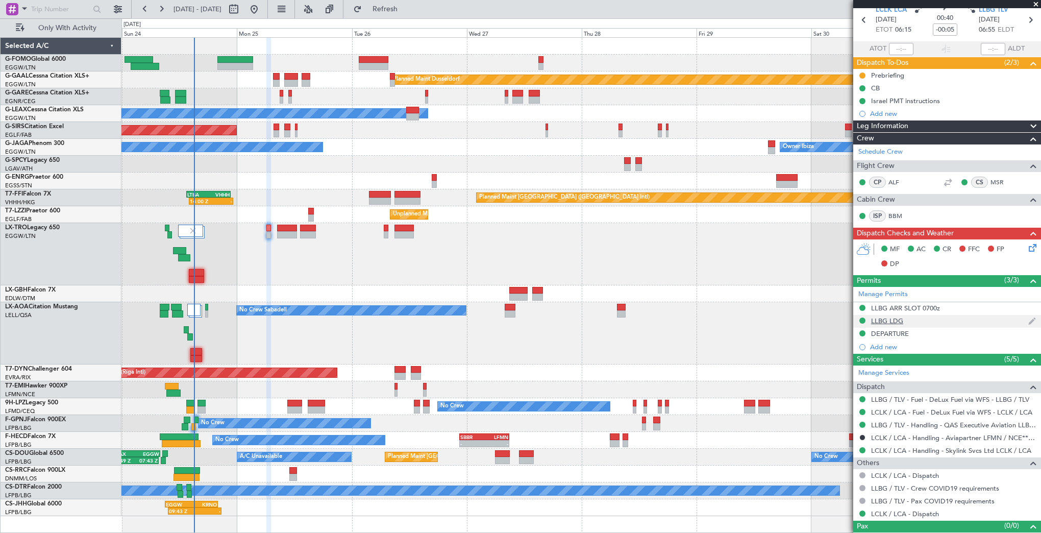
scroll to position [57, 0]
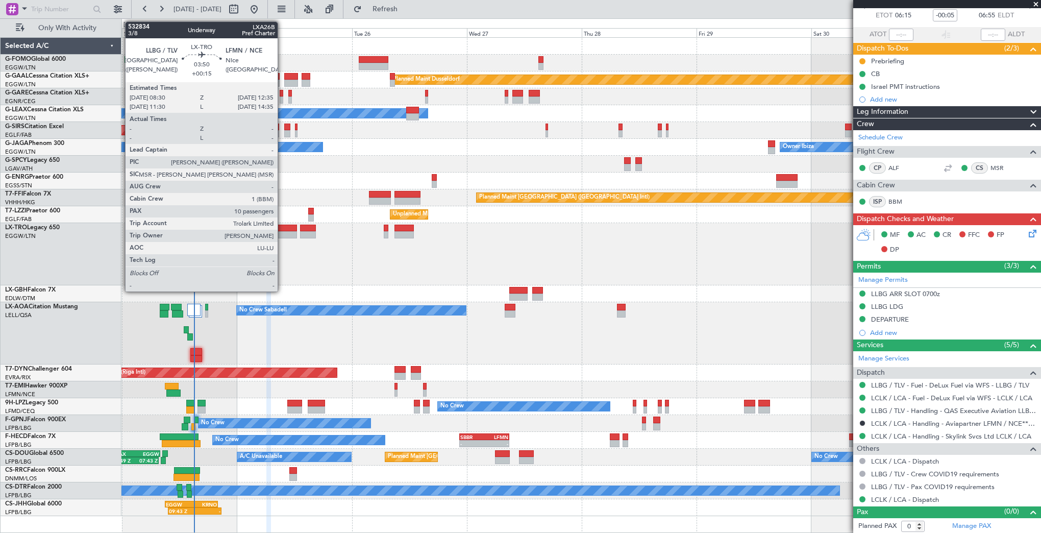
click at [282, 231] on div at bounding box center [287, 234] width 20 height 7
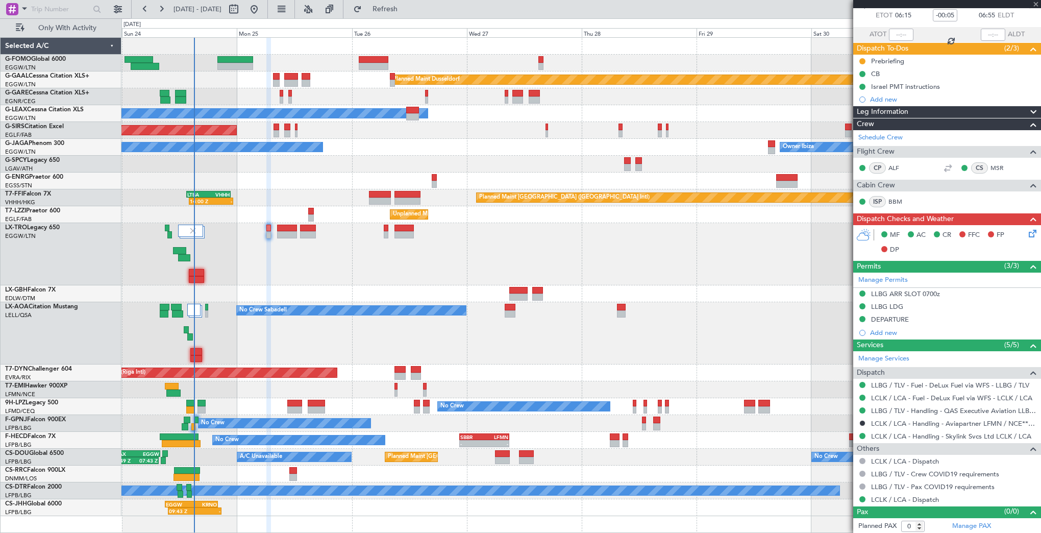
type input "+00:15"
type input "10"
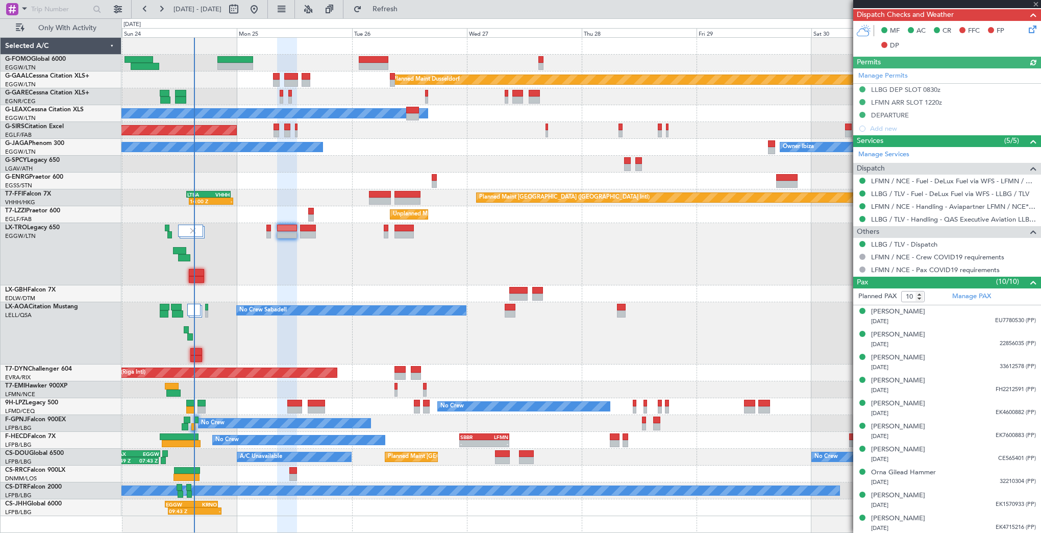
scroll to position [0, 0]
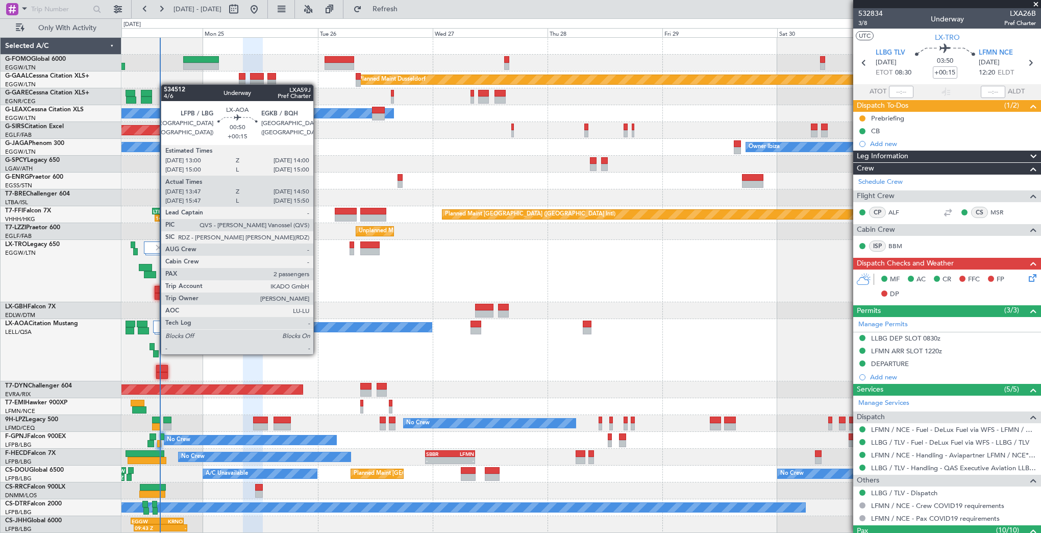
click at [156, 351] on div at bounding box center [155, 353] width 5 height 7
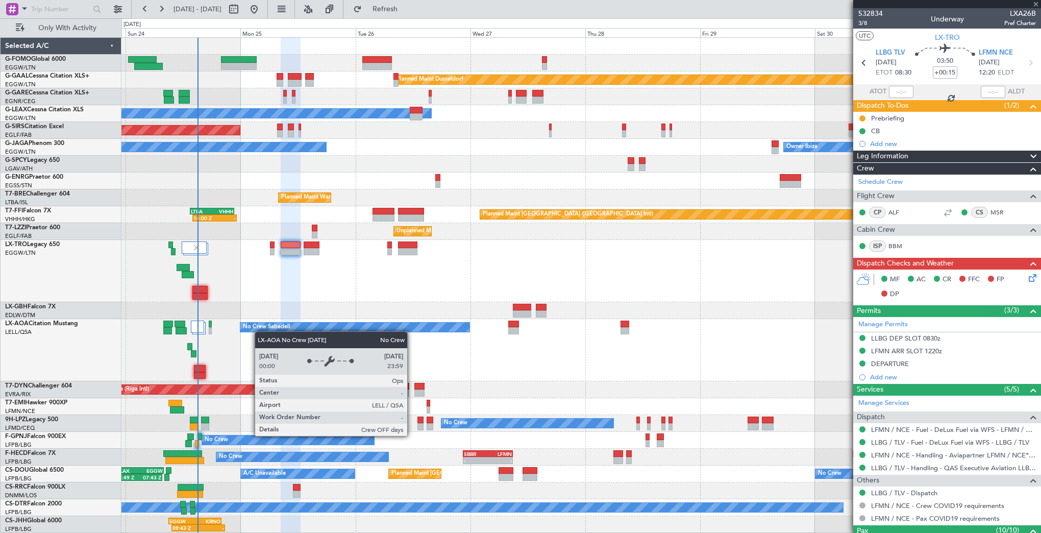
type input "13:57"
type input "14:50"
type input "2"
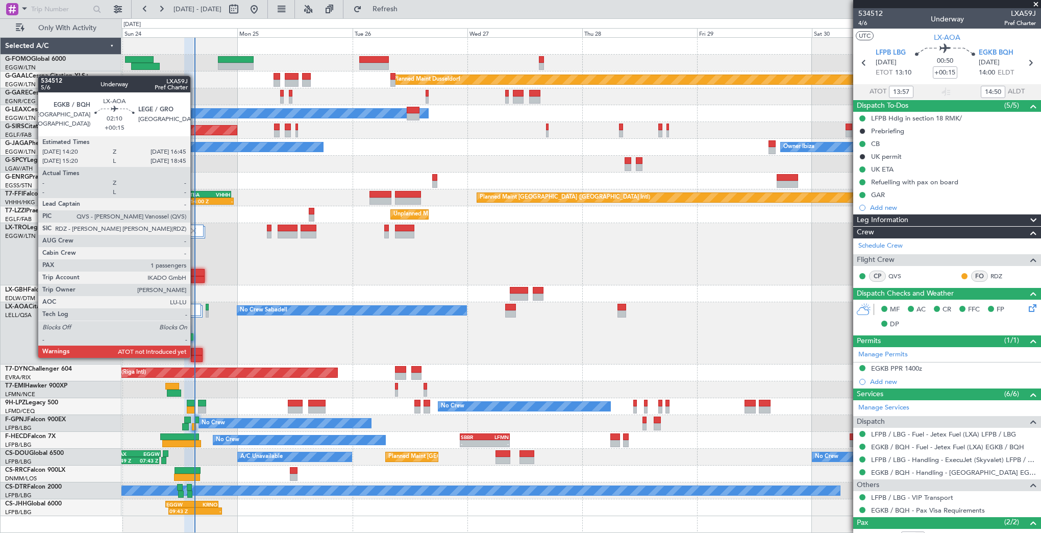
click at [195, 357] on div at bounding box center [197, 358] width 12 height 7
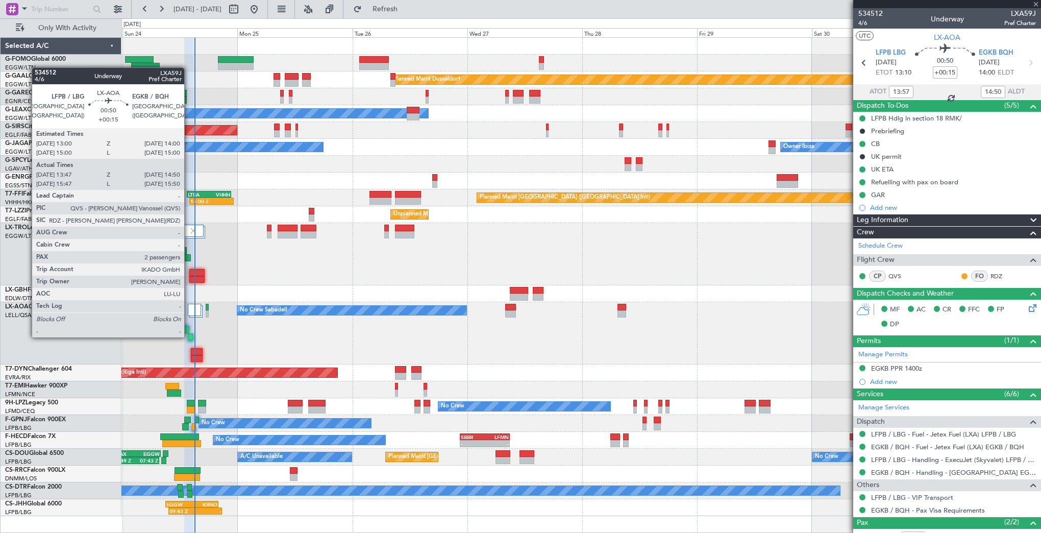
type input "1"
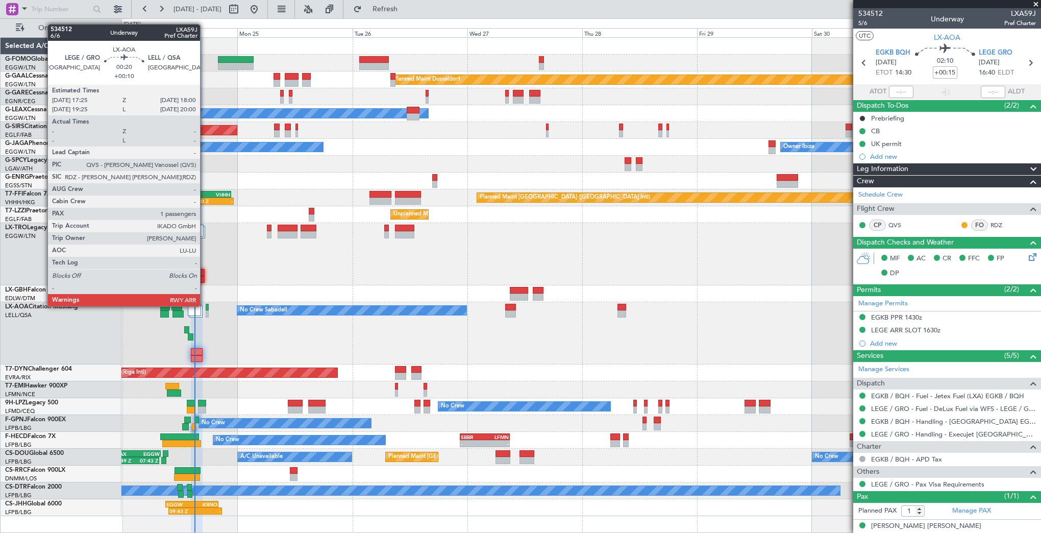
click at [206, 305] on div at bounding box center [207, 307] width 3 height 7
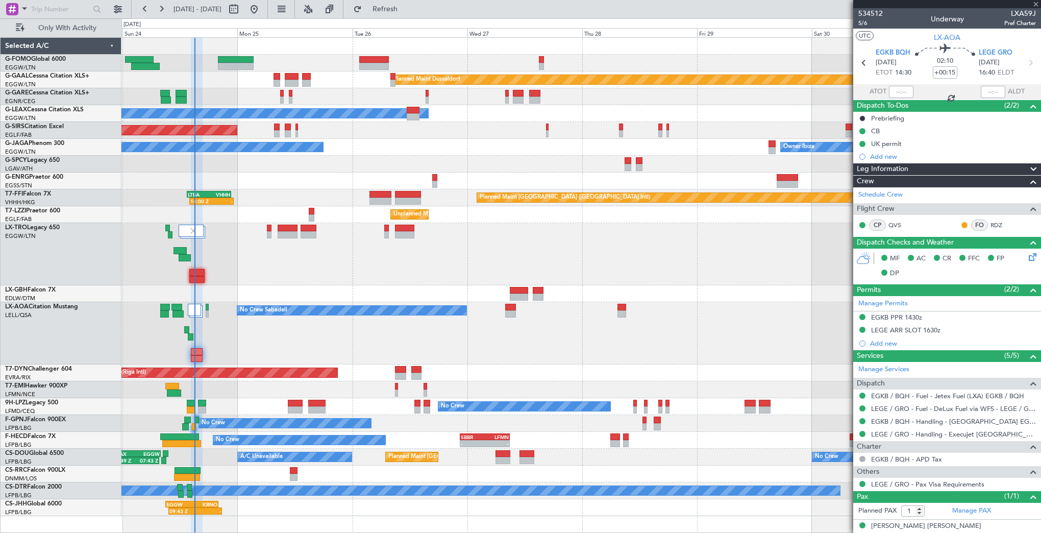
type input "+00:10"
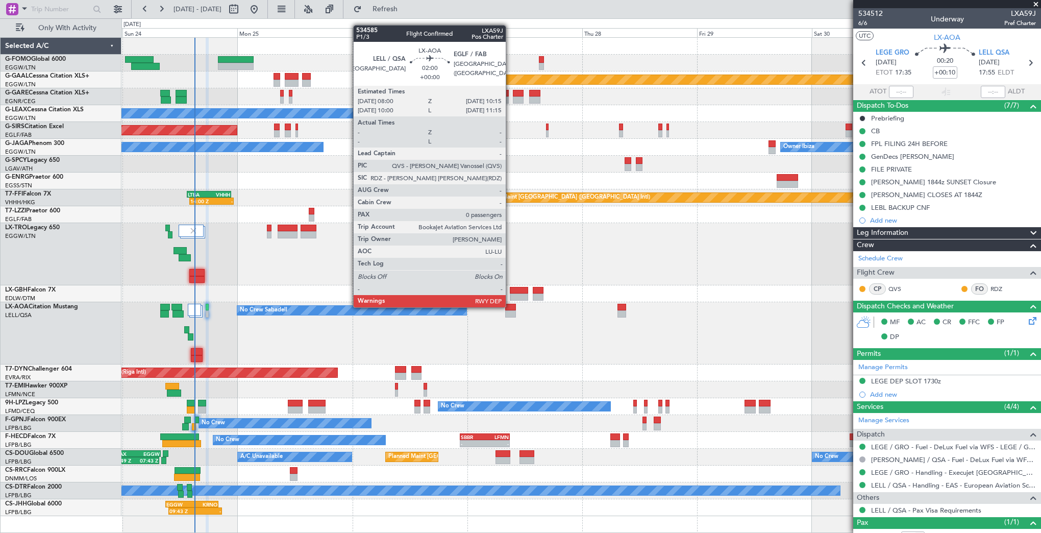
click at [510, 306] on div at bounding box center [510, 307] width 11 height 7
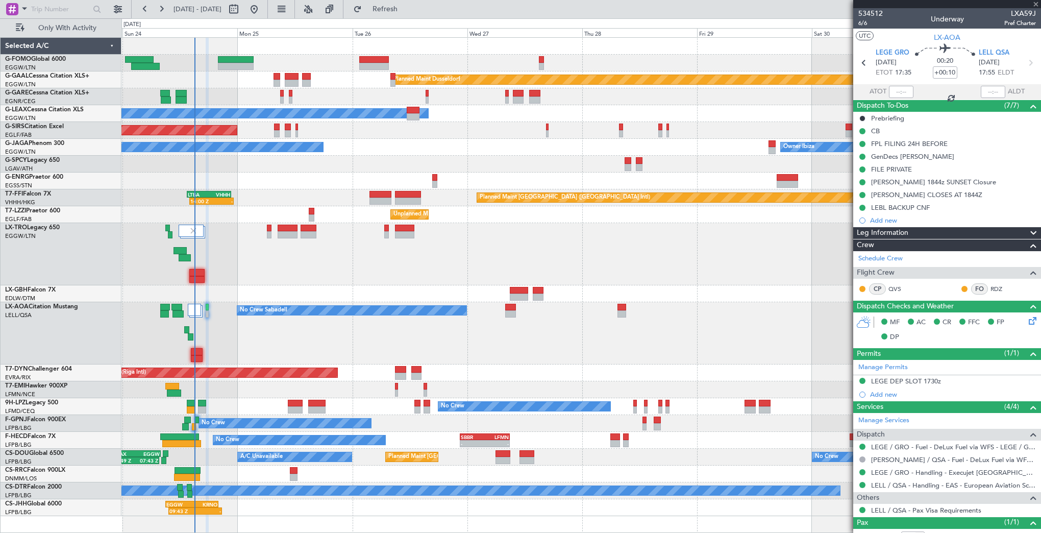
type input "0"
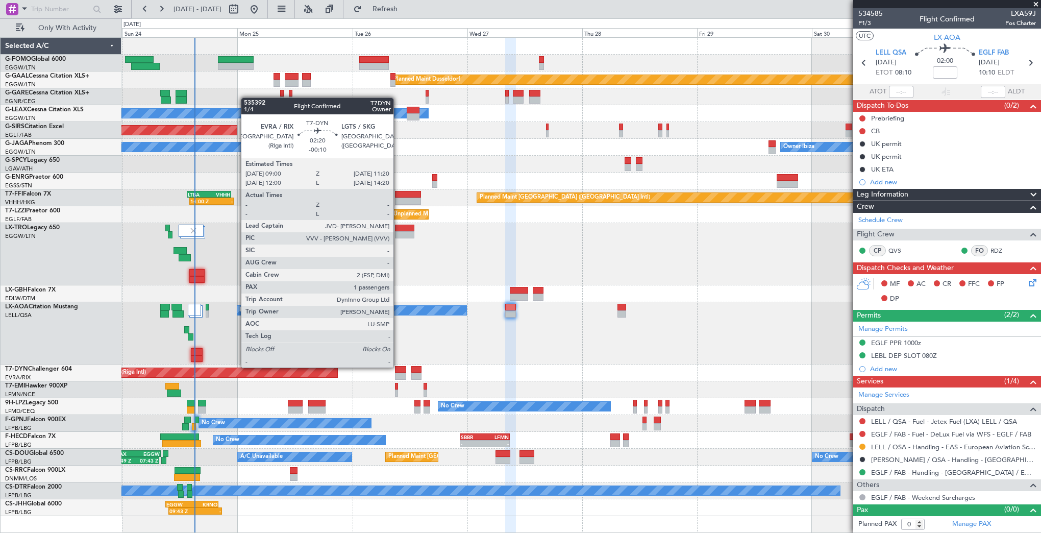
click at [398, 376] on div at bounding box center [400, 376] width 11 height 7
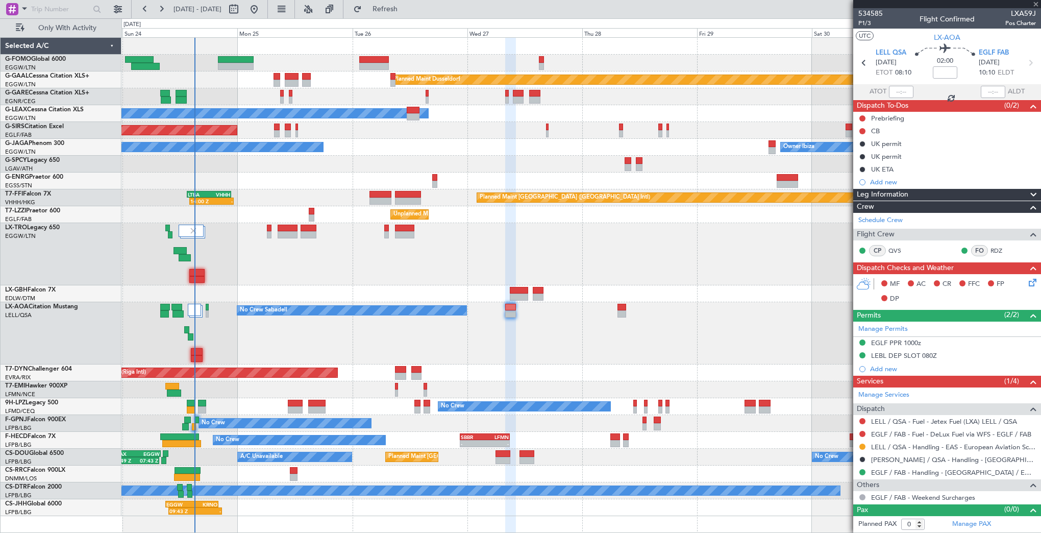
type input "-00:10"
type input "1"
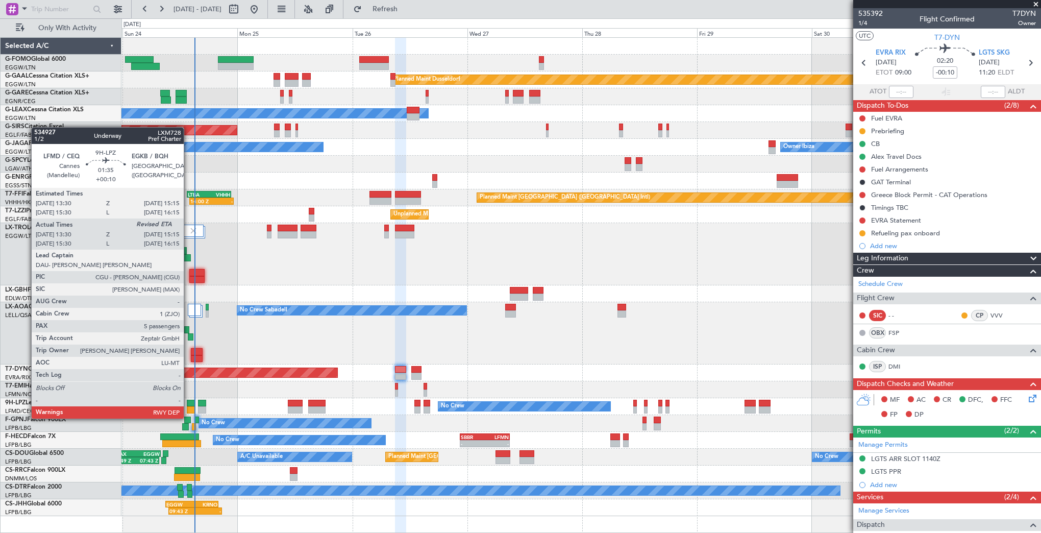
click at [188, 408] on div at bounding box center [191, 409] width 9 height 7
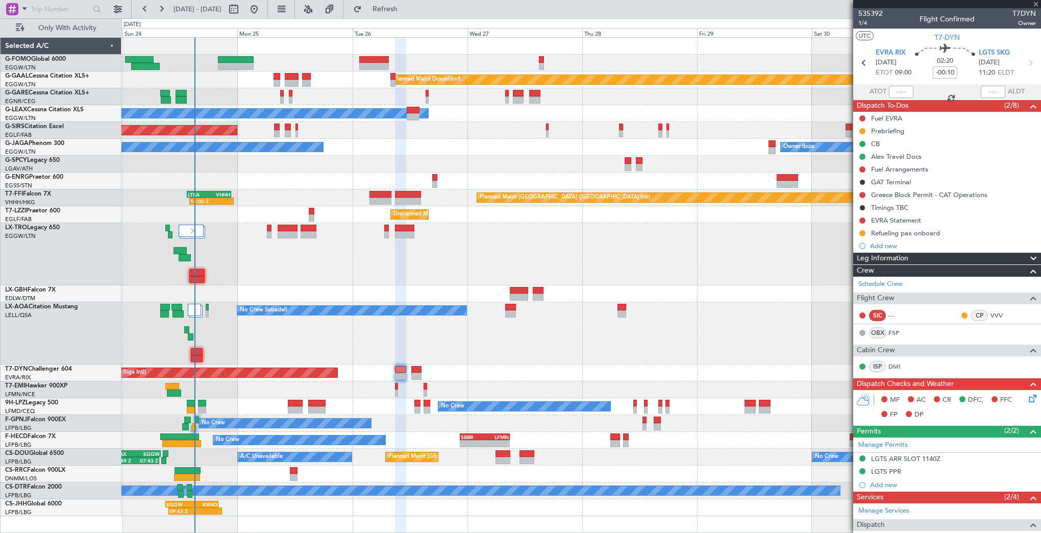
type input "+00:10"
type input "13:40"
type input "5"
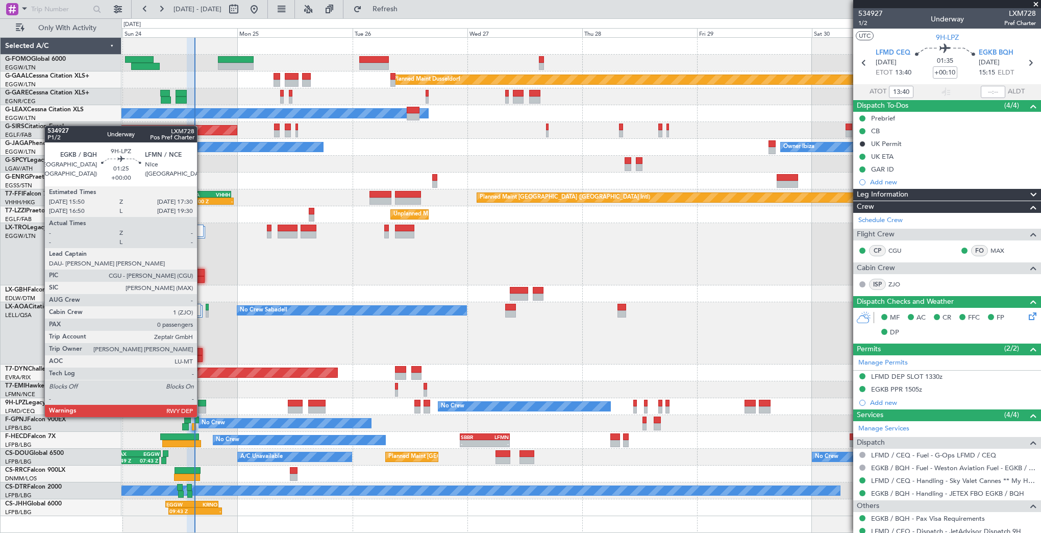
click at [202, 407] on div at bounding box center [202, 409] width 8 height 7
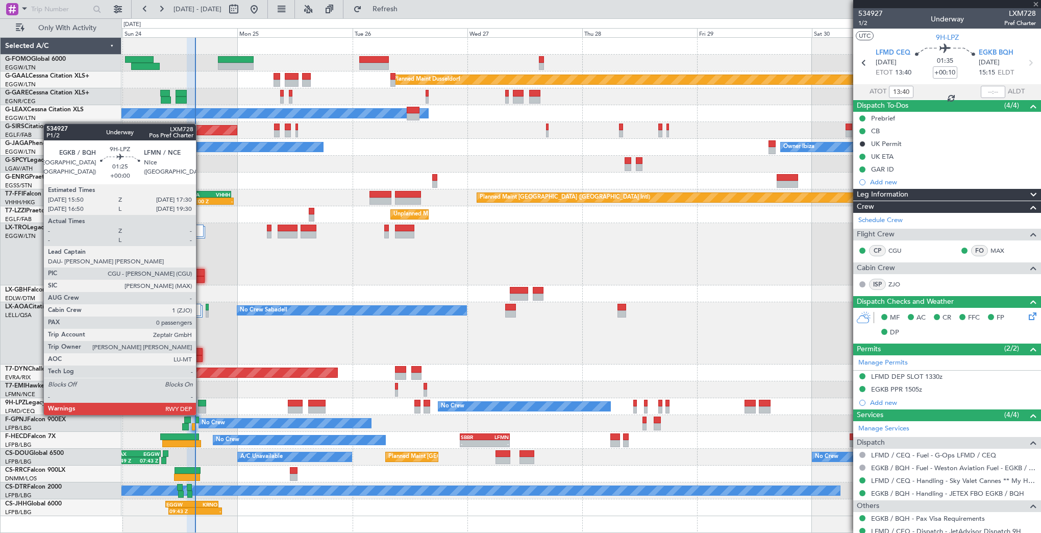
type input "0"
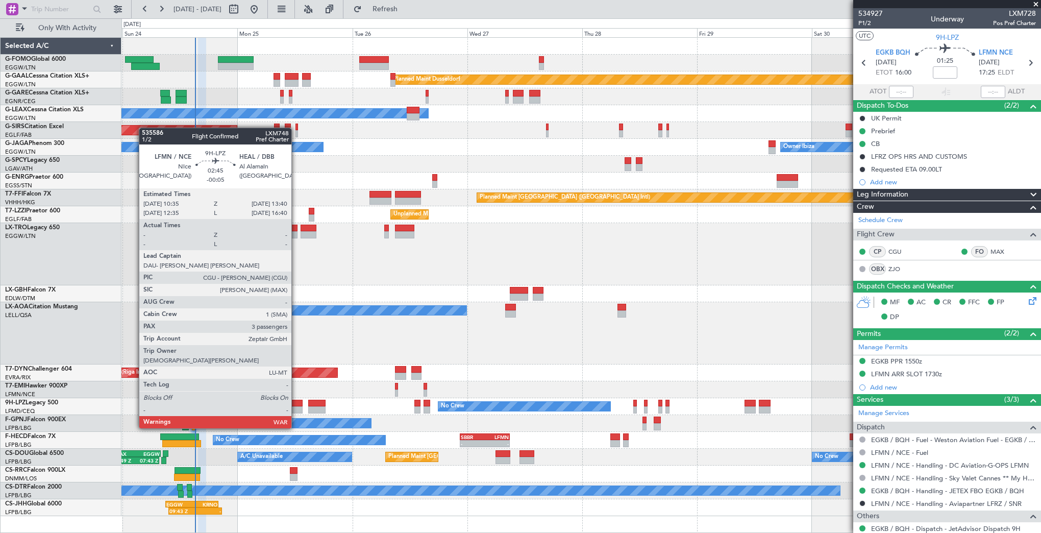
click at [296, 409] on div at bounding box center [295, 409] width 15 height 7
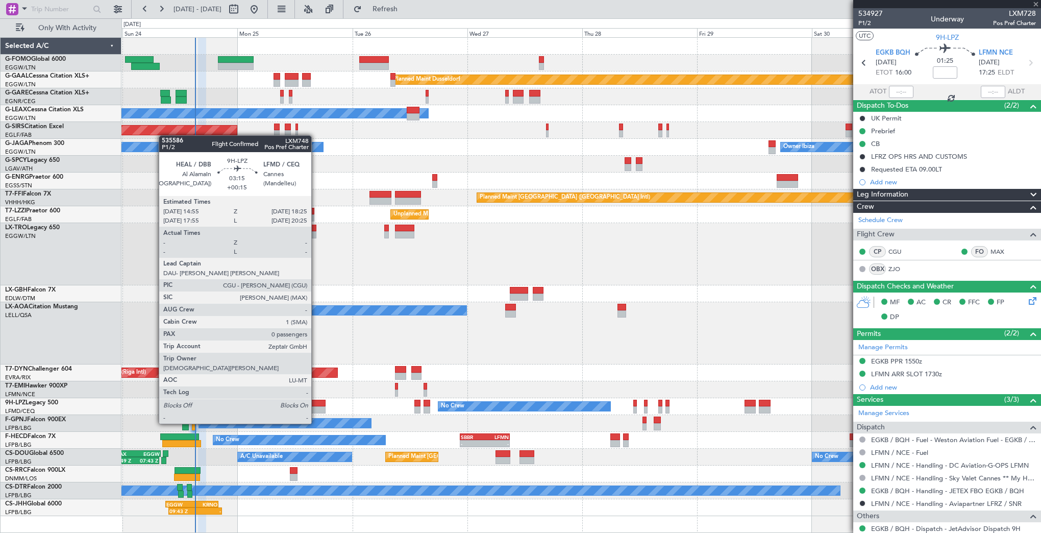
type input "-00:05"
type input "3"
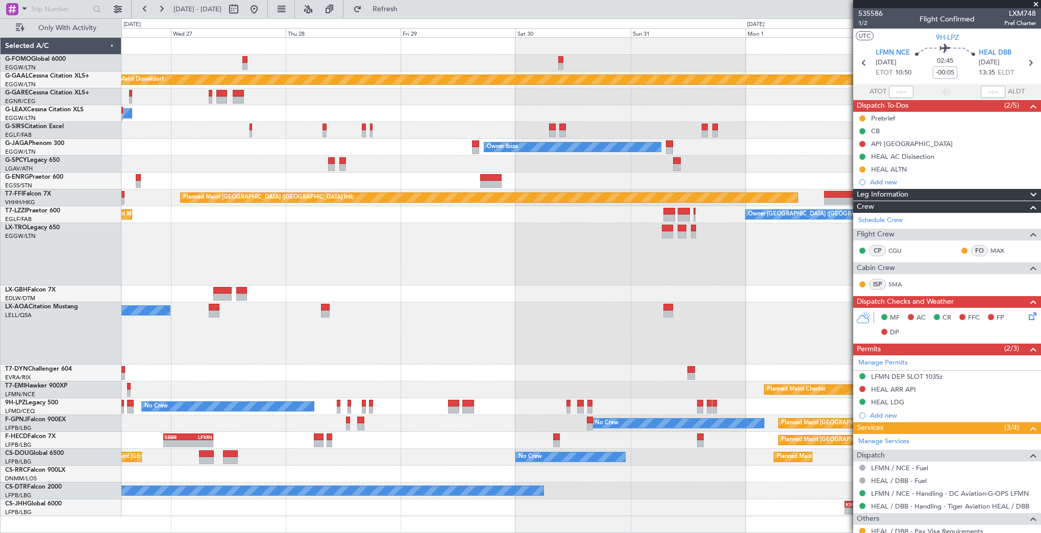
click at [394, 334] on div "No Crew Sabadell" at bounding box center [580, 333] width 919 height 62
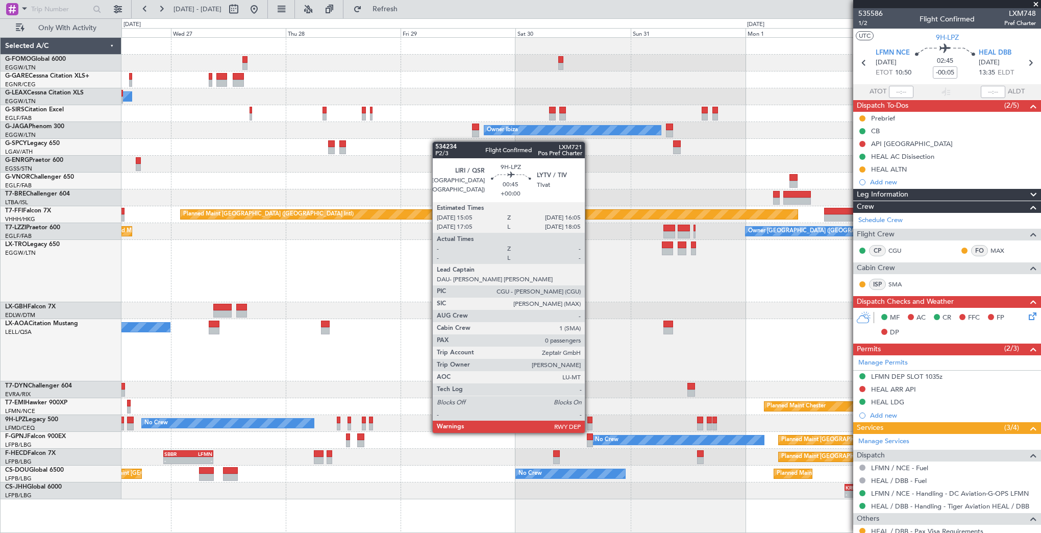
click at [589, 423] on div at bounding box center [589, 426] width 5 height 7
type input "0"
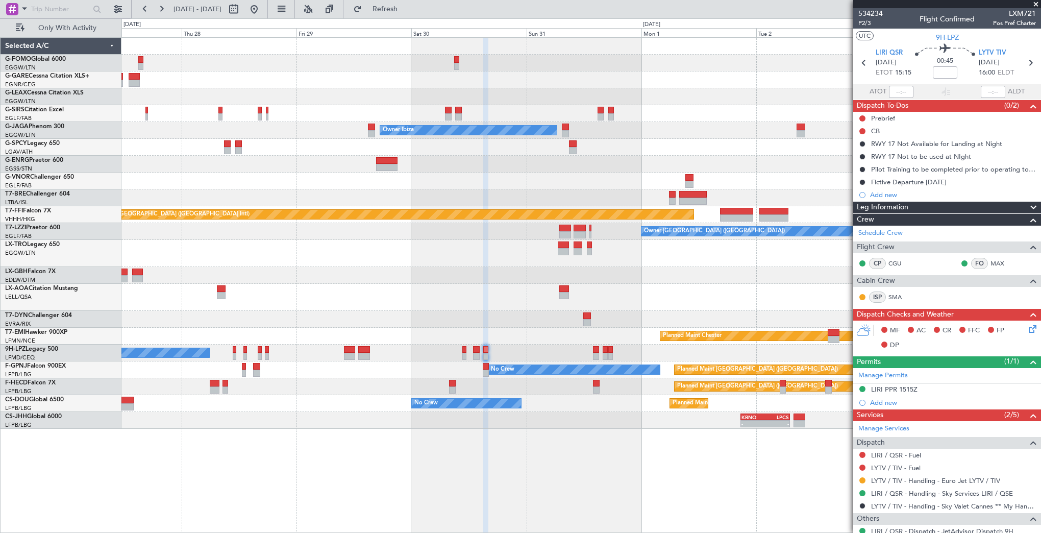
click at [476, 322] on div "Owner Planned Maint London (Luton) Owner Ibiza No Crew Cannes (Mandelieu) Plann…" at bounding box center [580, 233] width 919 height 391
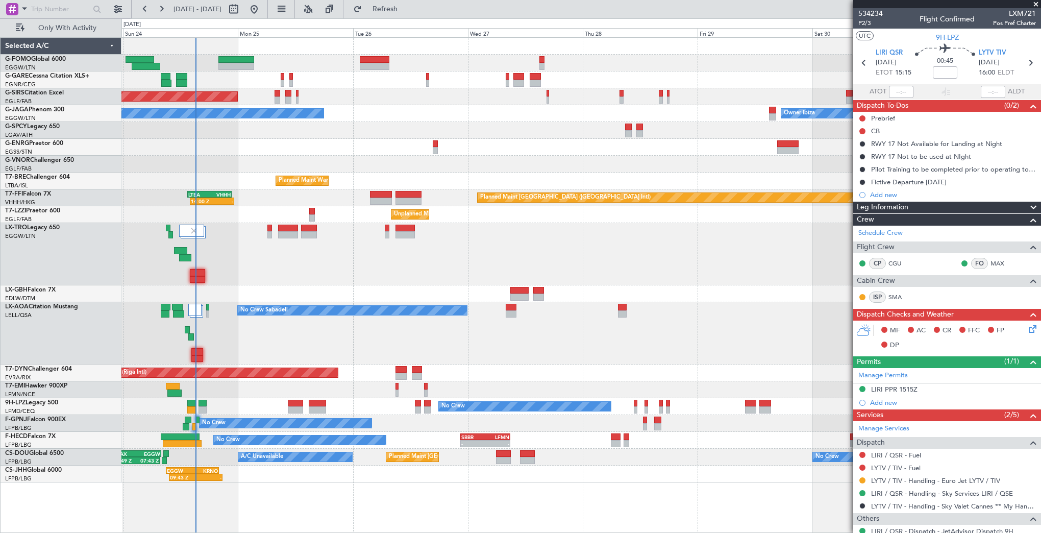
click at [553, 342] on div "No Crew Sabadell No Crew Sabadell" at bounding box center [580, 333] width 919 height 62
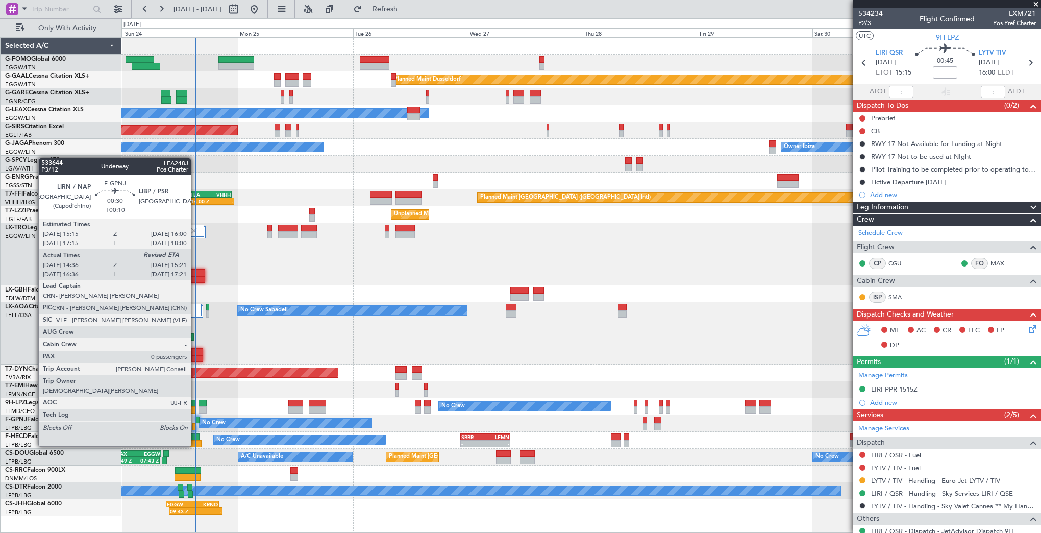
click at [195, 427] on div at bounding box center [194, 426] width 4 height 7
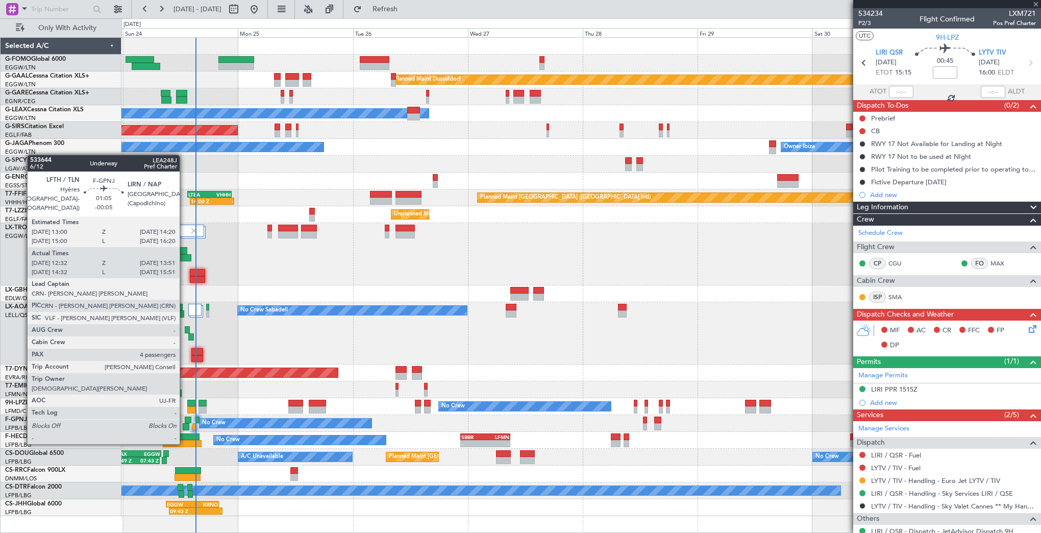
type input "+00:10"
type input "14:46"
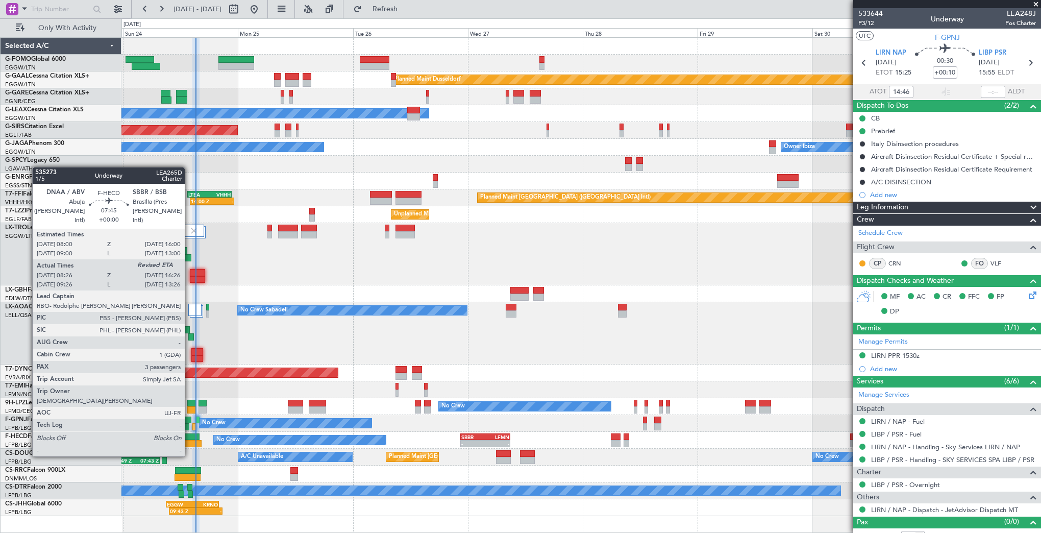
click at [189, 437] on div at bounding box center [180, 436] width 39 height 7
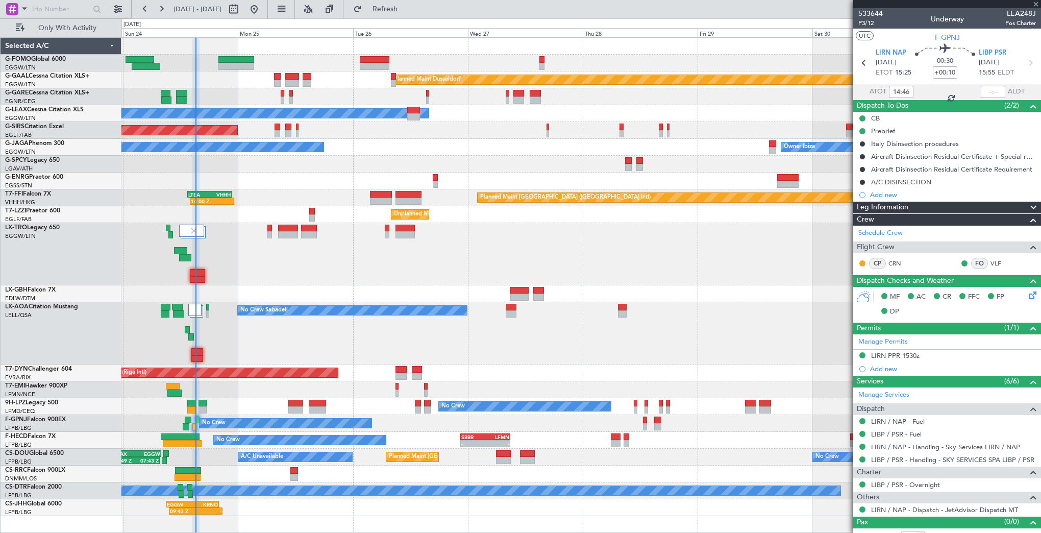
type input "08:36"
type input "3"
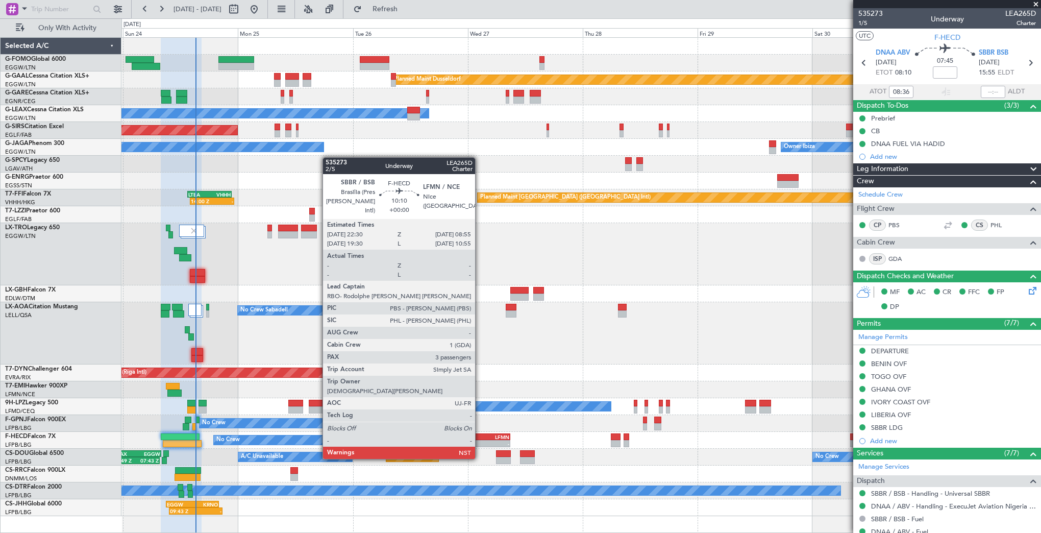
click at [480, 440] on div "- -" at bounding box center [485, 443] width 50 height 7
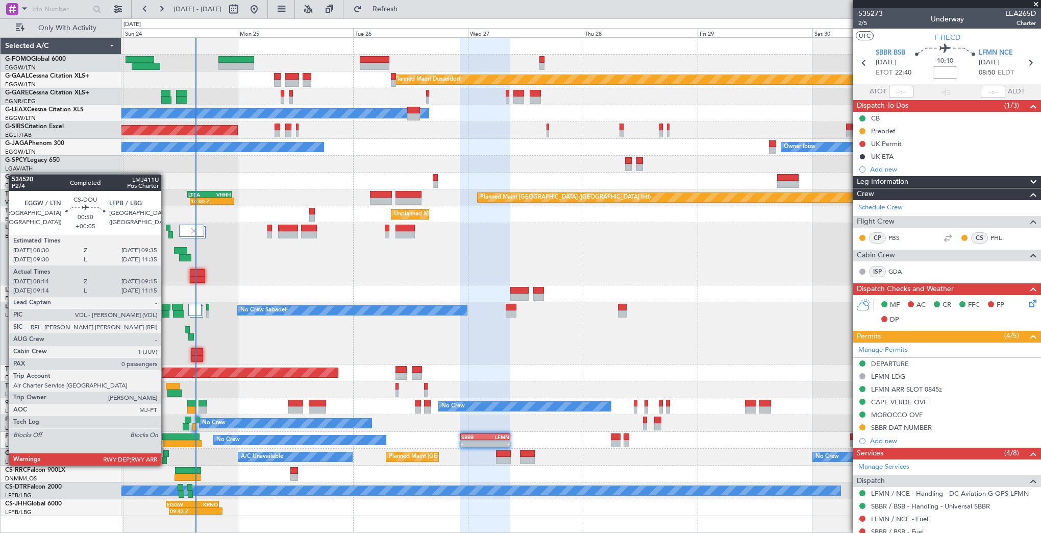
click at [166, 455] on div at bounding box center [166, 453] width 6 height 7
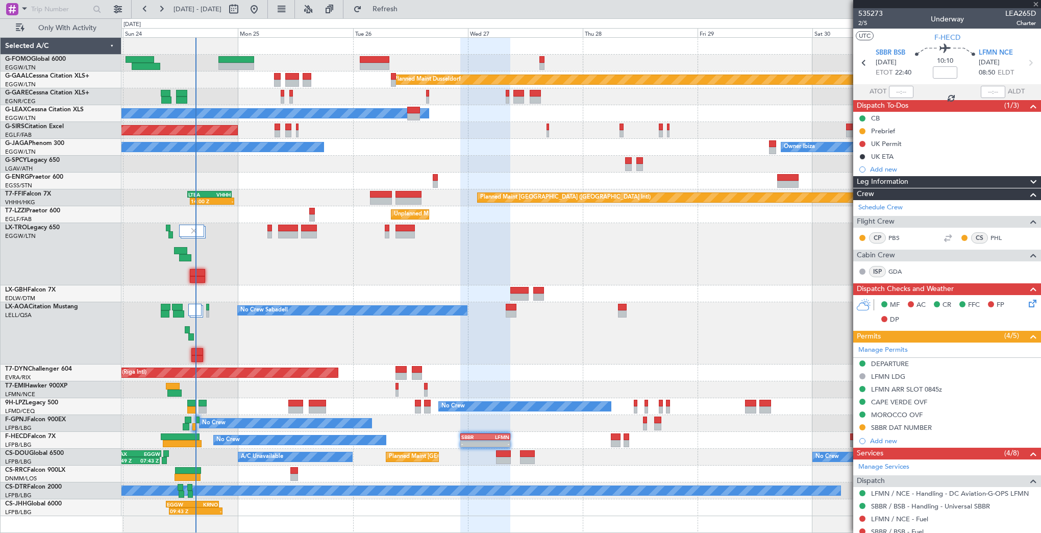
type input "+00:05"
type input "08:24"
type input "09:10"
type input "0"
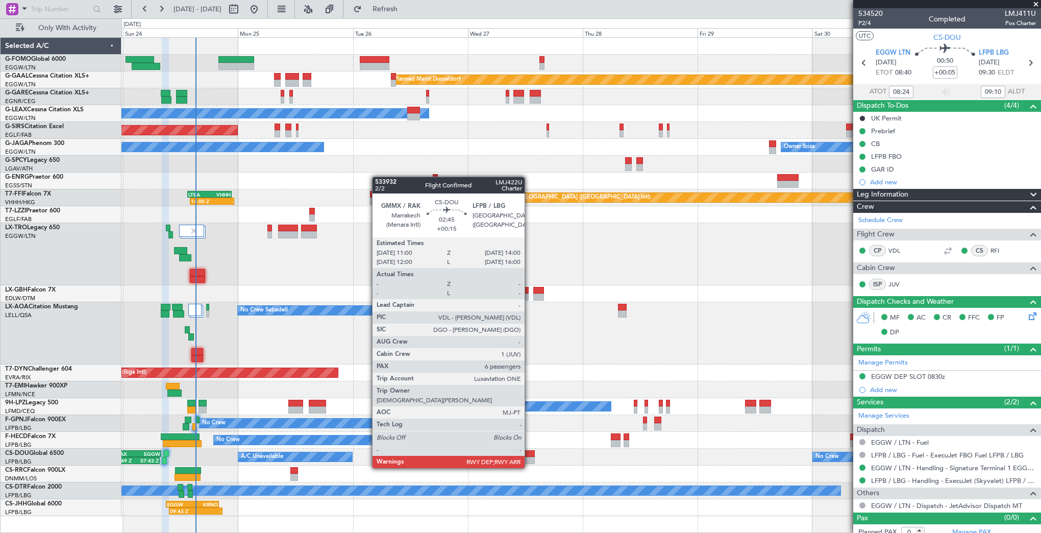
click at [529, 458] on div at bounding box center [527, 460] width 15 height 7
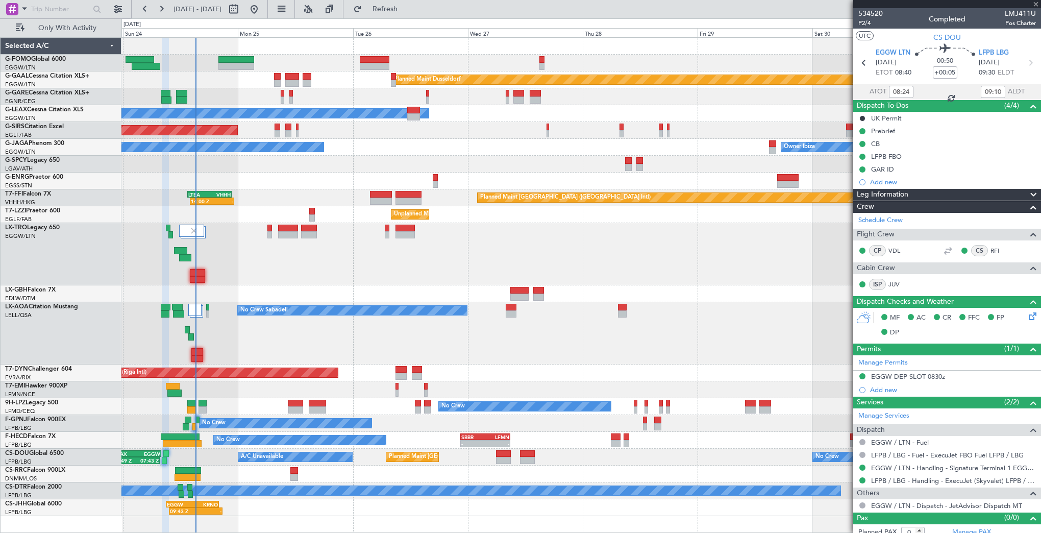
type input "+00:15"
type input "6"
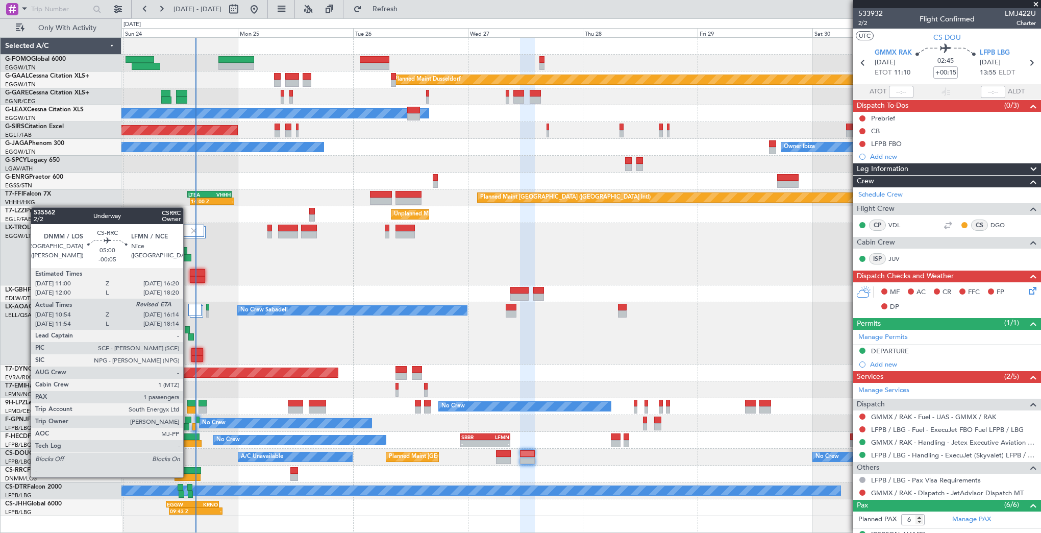
click at [188, 476] on div at bounding box center [188, 477] width 26 height 7
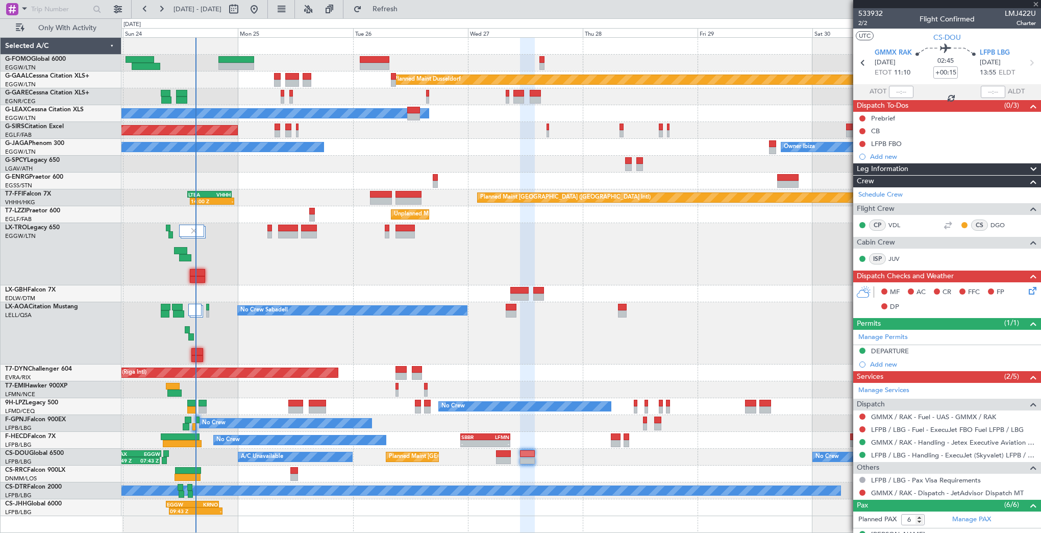
type input "-00:05"
type input "11:09"
type input "1"
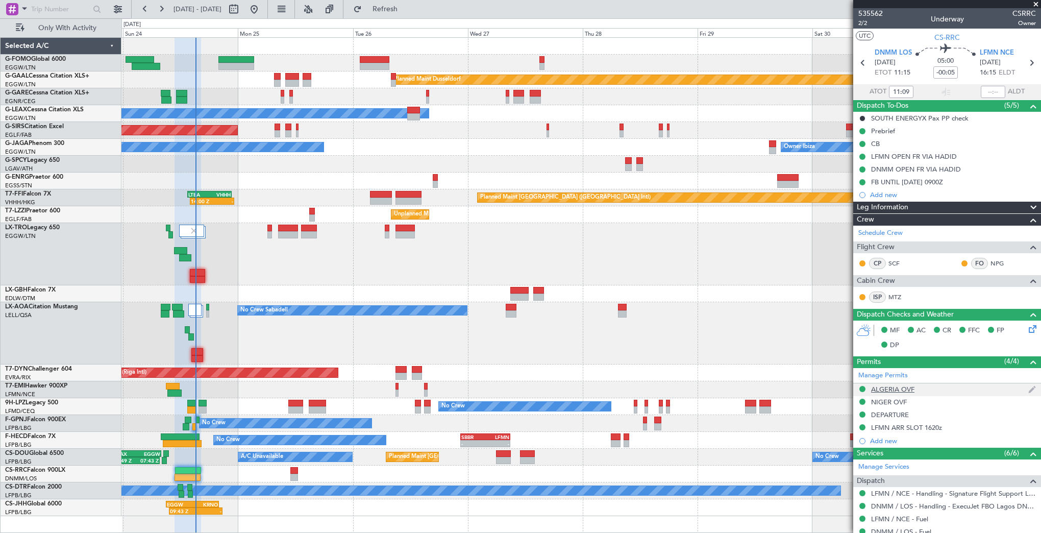
scroll to position [93, 0]
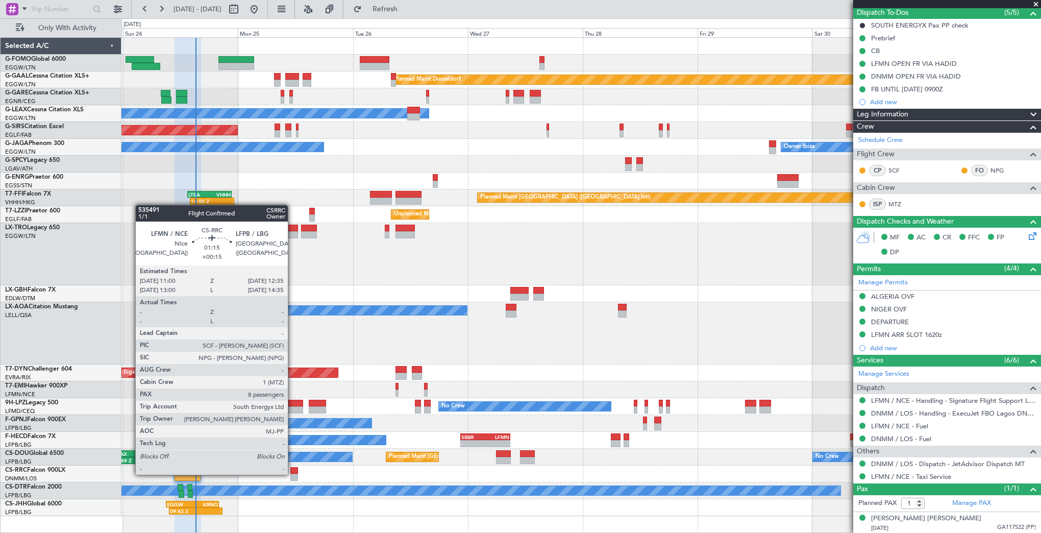
click at [292, 474] on div at bounding box center [294, 477] width 8 height 7
type input "+00:15"
type input "8"
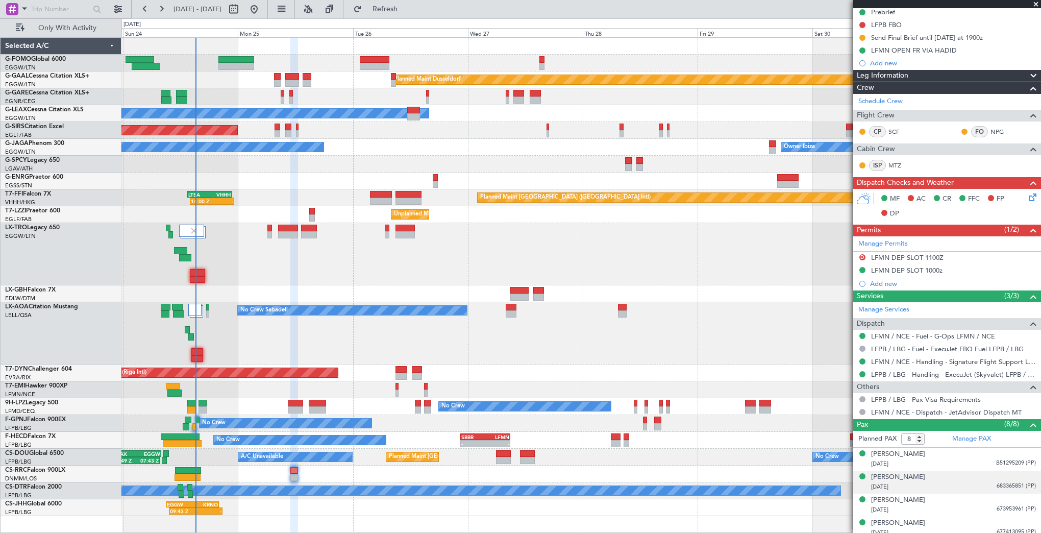
scroll to position [215, 0]
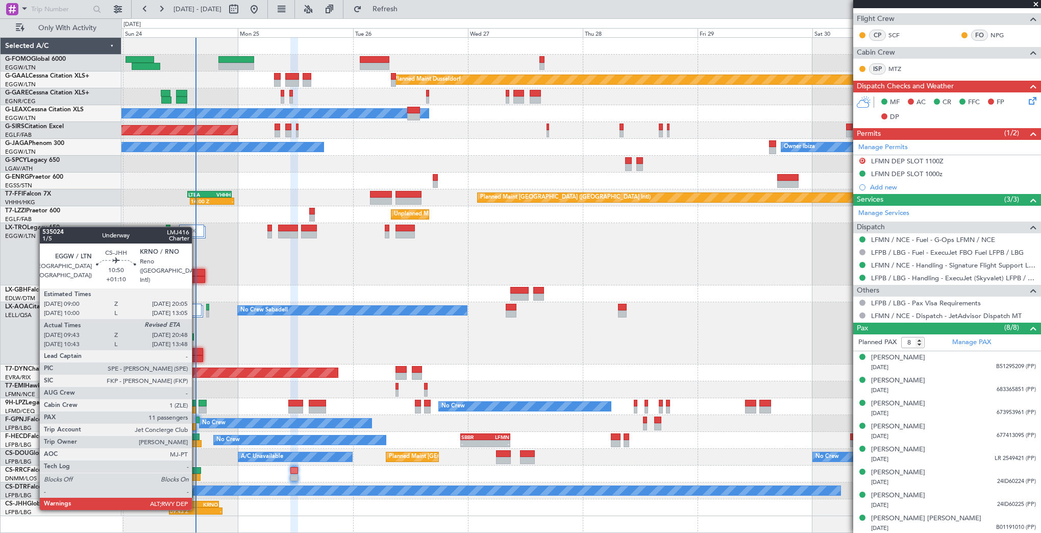
click at [196, 510] on div "-" at bounding box center [209, 511] width 26 height 6
type input "+01:10"
type input "09:53"
type input "11"
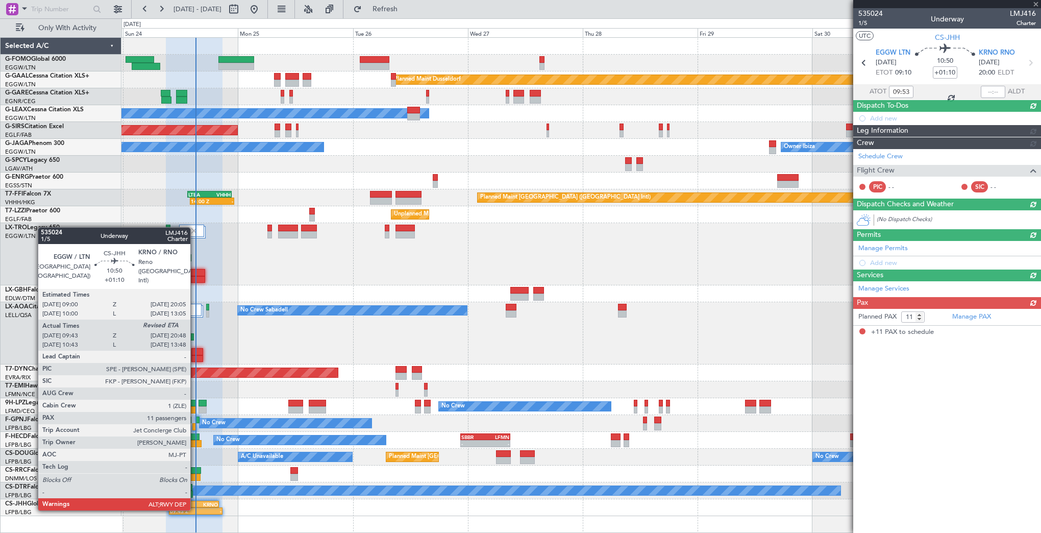
scroll to position [0, 0]
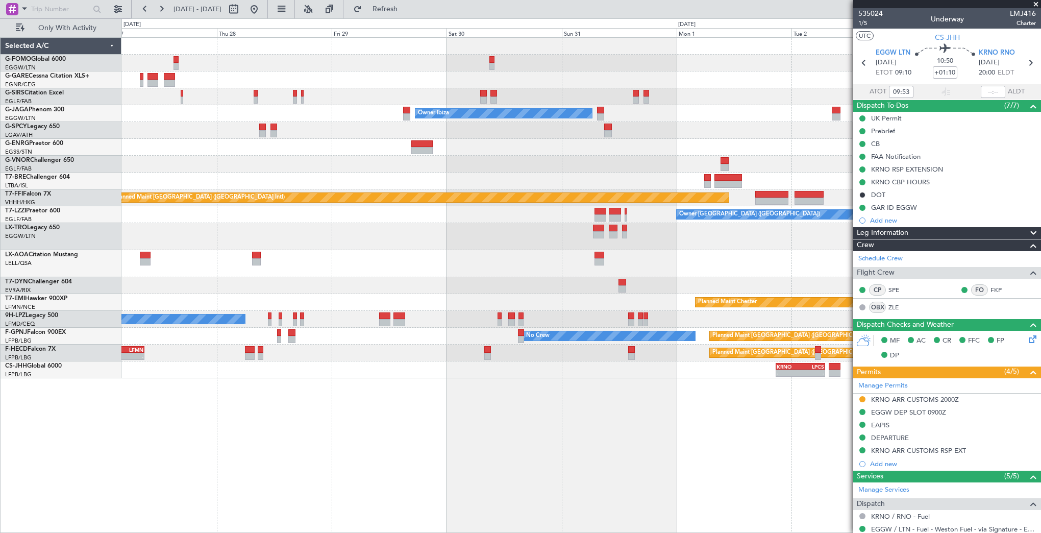
click at [408, 386] on div "Owner Ibiza Planned Maint [GEOGRAPHIC_DATA] ([GEOGRAPHIC_DATA]) No Crew Cannes …" at bounding box center [581, 285] width 920 height 496
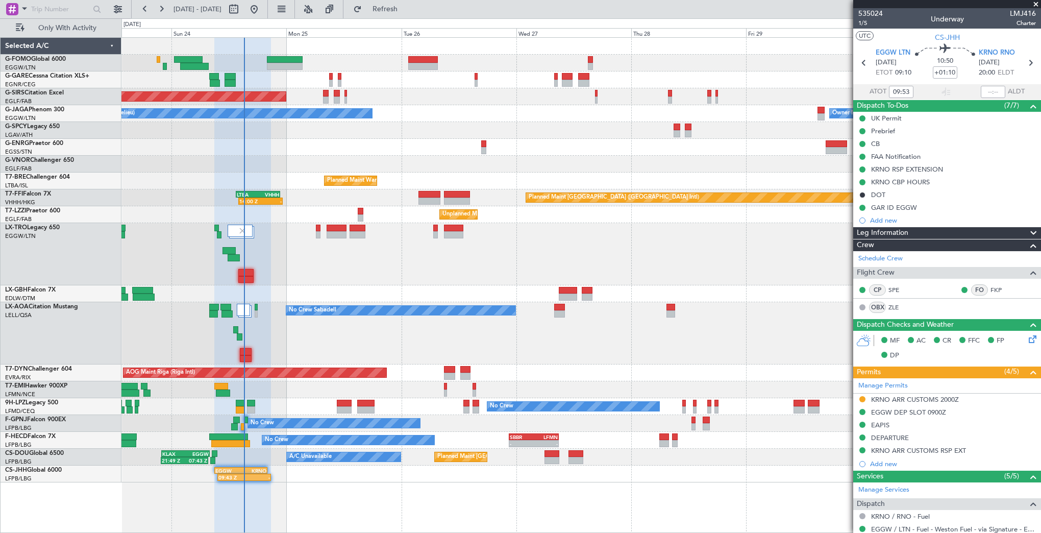
click at [927, 380] on fb-app "[DATE] - [DATE] Refresh Quick Links Only With Activity Unplanned Maint [GEOGRAP…" at bounding box center [520, 270] width 1041 height 525
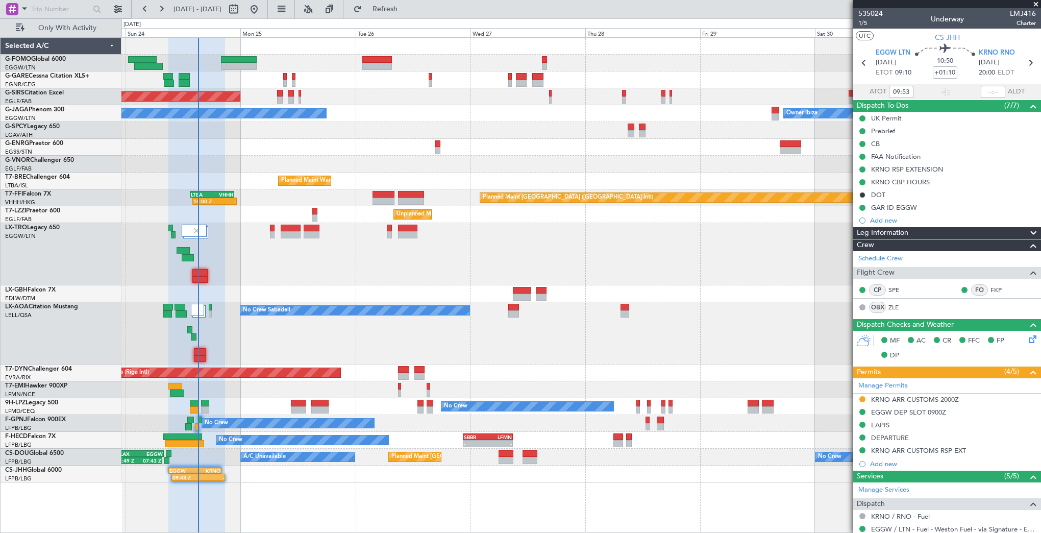
click at [496, 376] on div "Unplanned Maint Oxford ([GEOGRAPHIC_DATA]) Owner Ibiza No Crew Cannes ([GEOGRAP…" at bounding box center [580, 260] width 919 height 444
